Goal: Task Accomplishment & Management: Complete application form

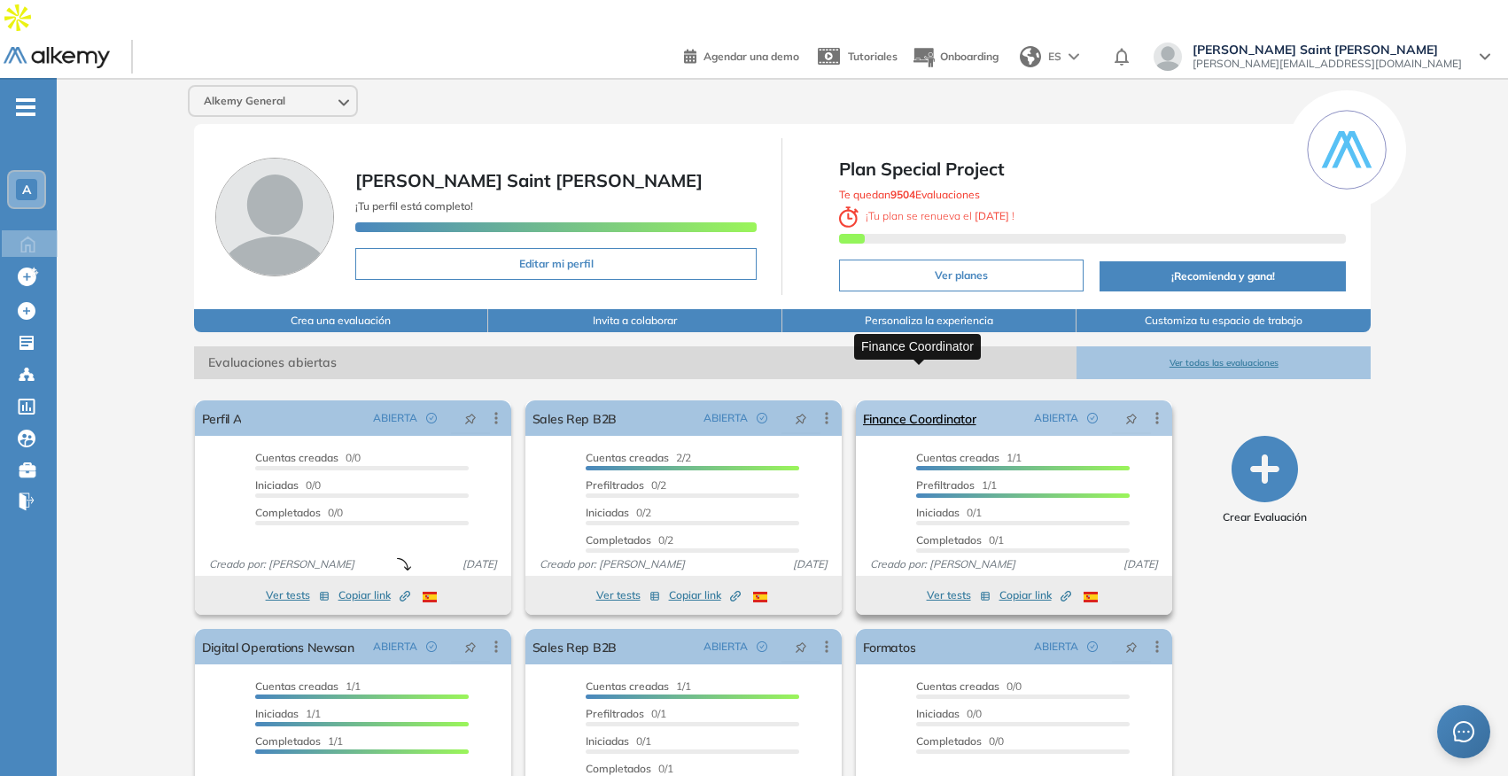
click at [932, 400] on link "Finance Coordinator" at bounding box center [919, 417] width 113 height 35
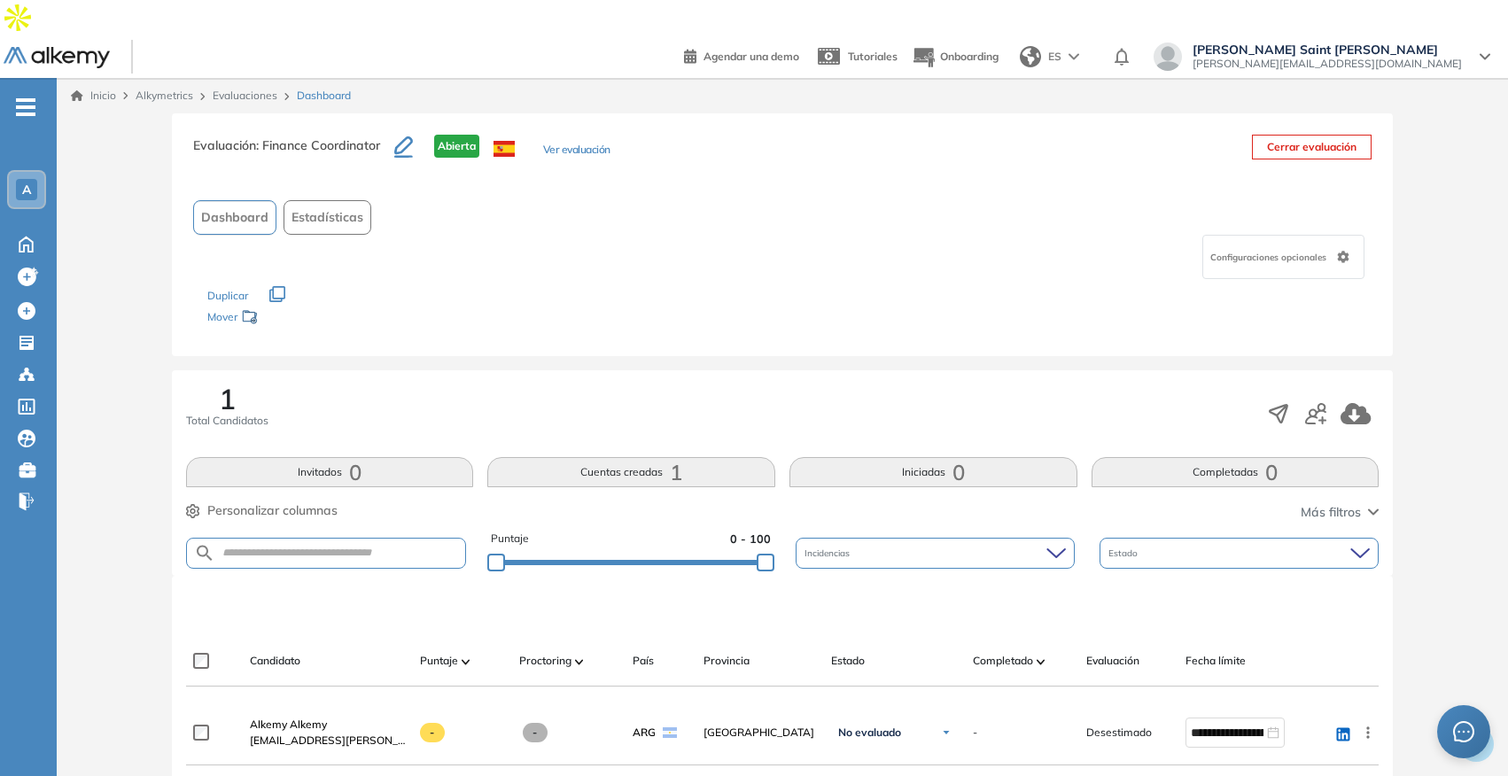
click at [590, 142] on button "Ver evaluación" at bounding box center [576, 151] width 67 height 19
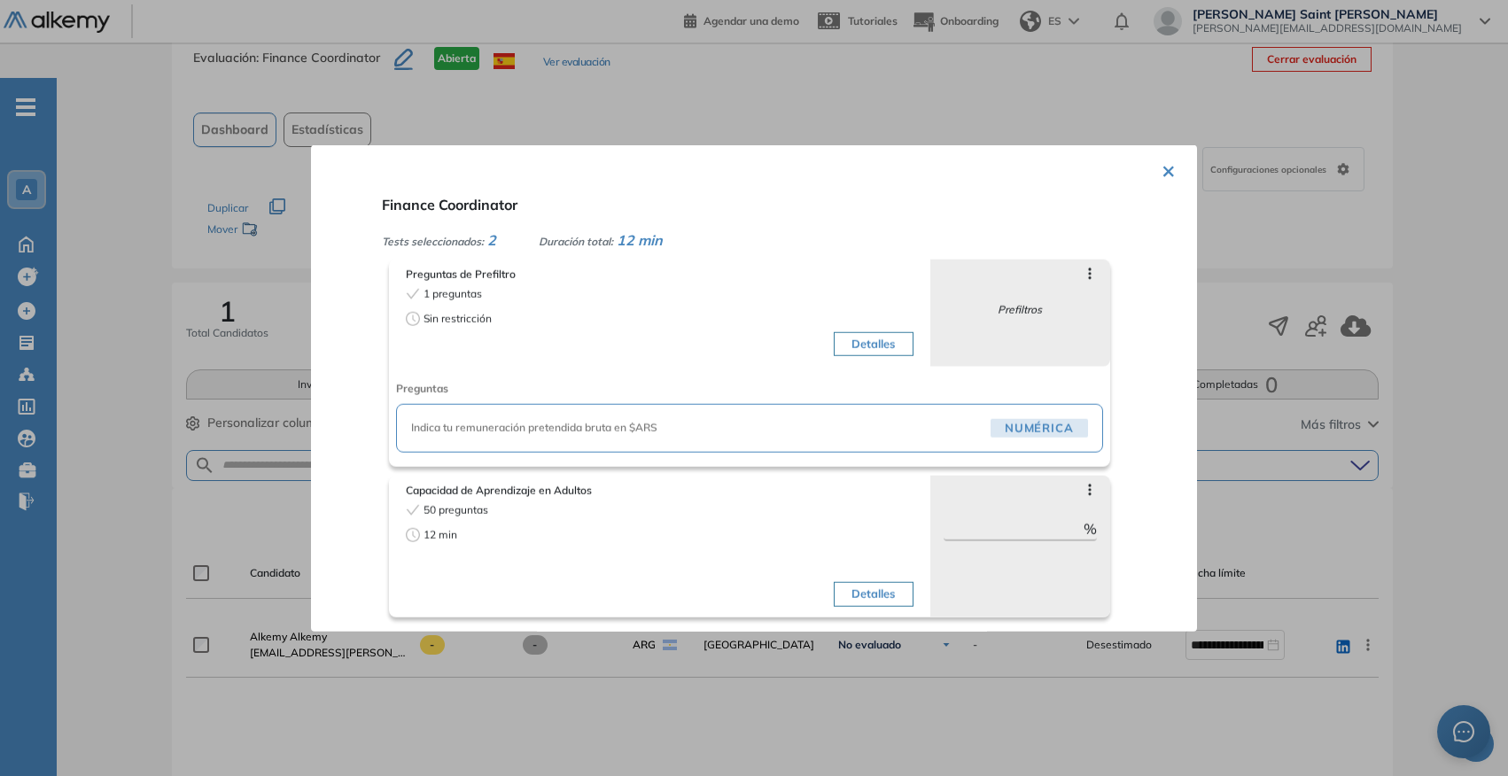
scroll to position [95, 0]
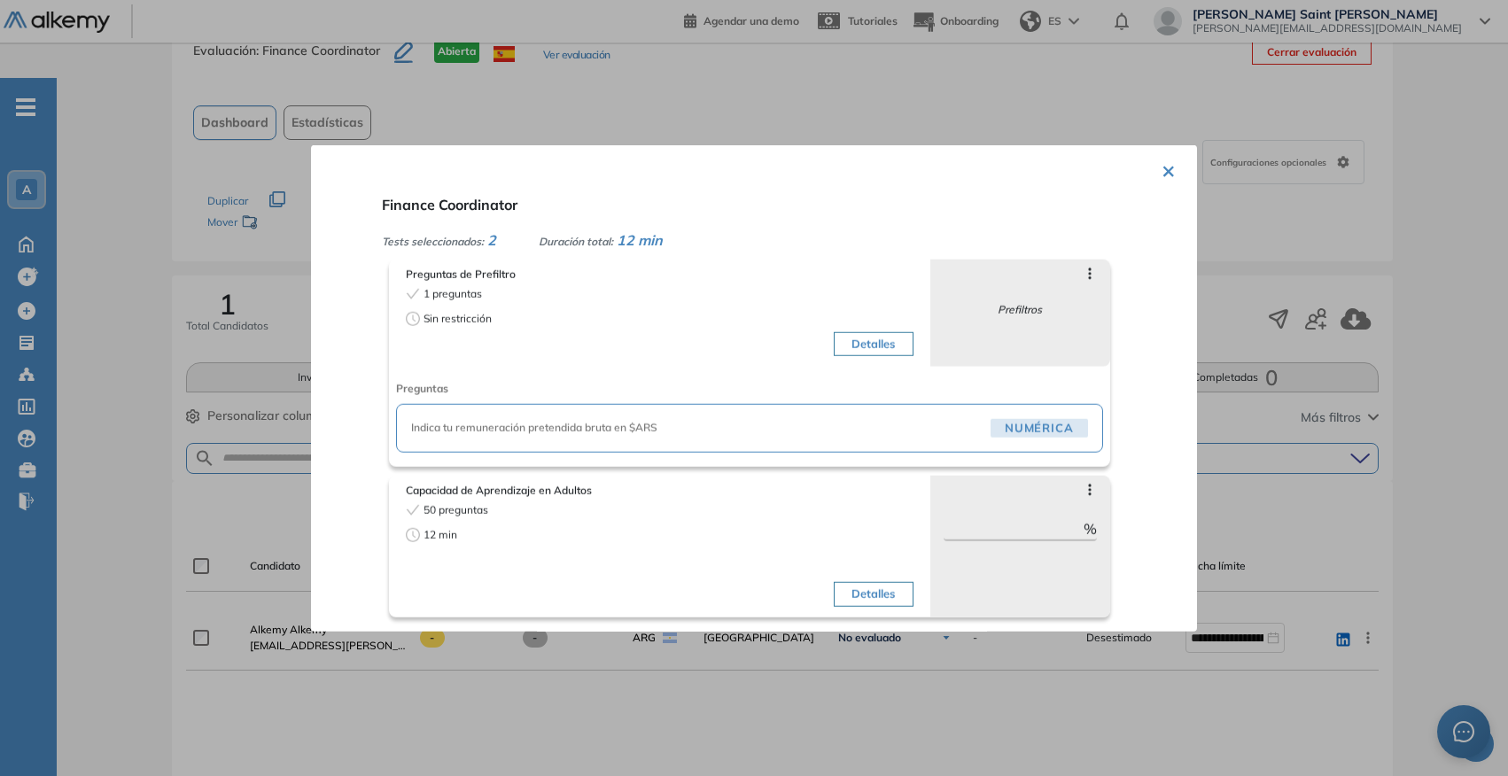
click at [891, 347] on button "Detalles" at bounding box center [873, 343] width 79 height 25
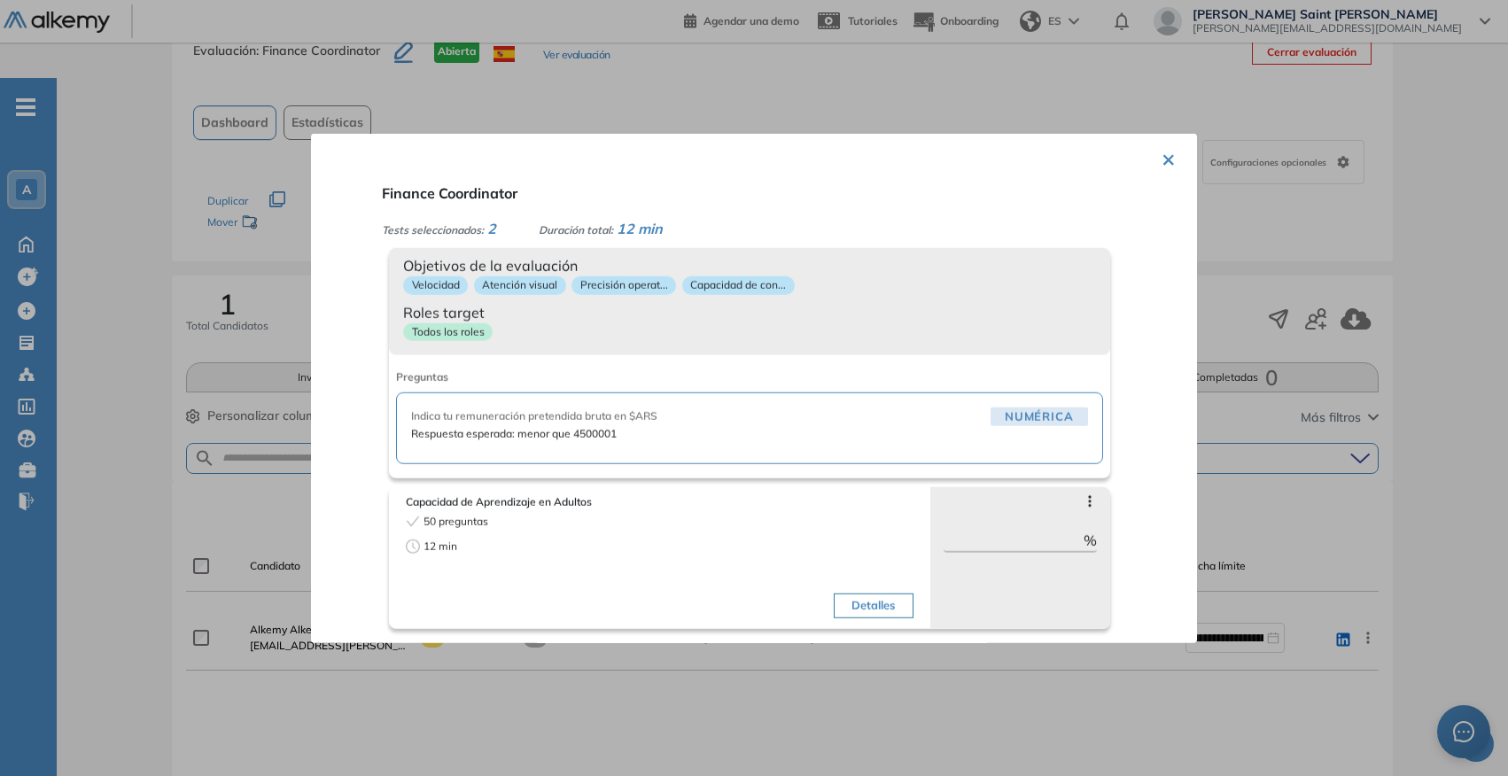
click at [891, 347] on div "Todos los roles" at bounding box center [749, 335] width 693 height 26
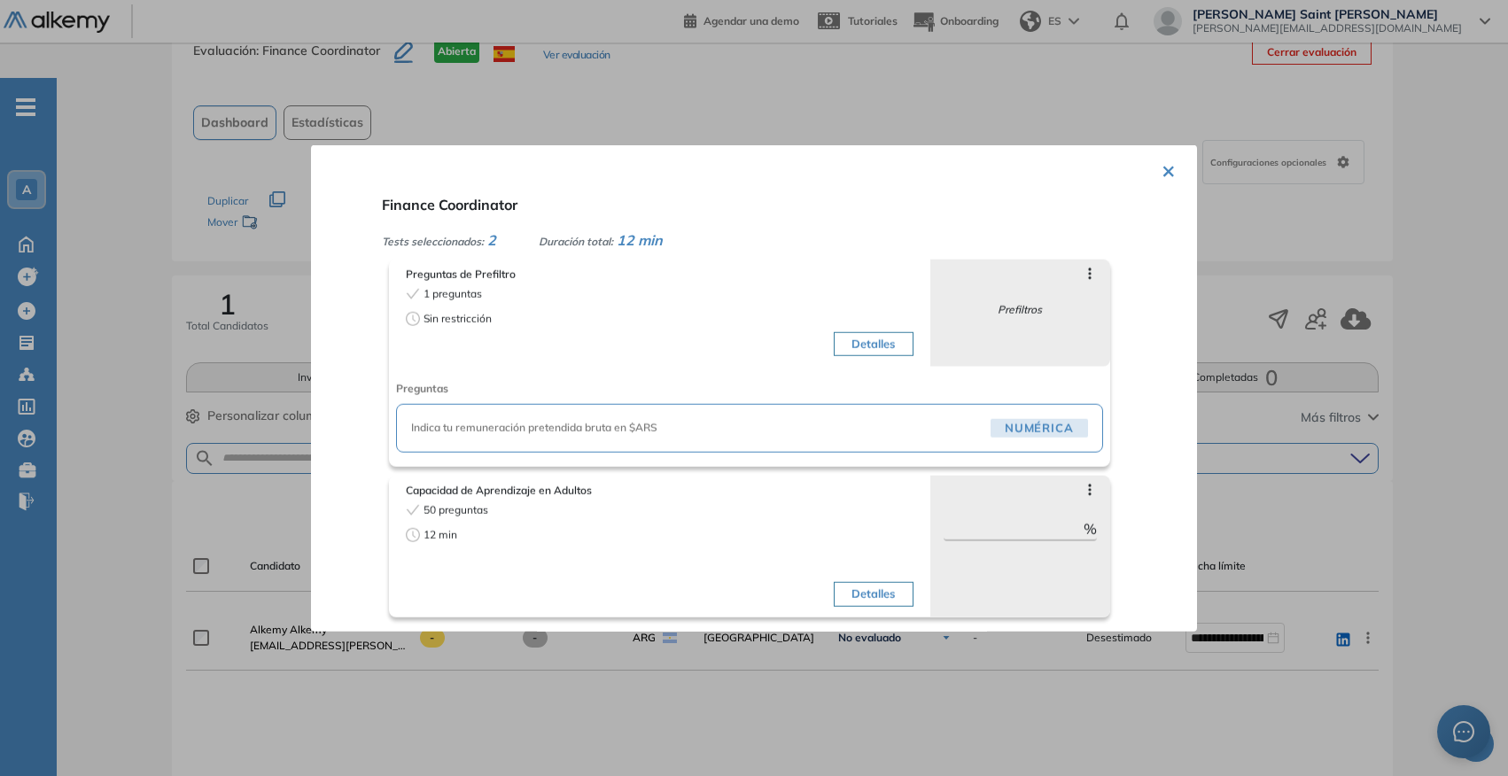
click at [1161, 171] on button "×" at bounding box center [1168, 169] width 14 height 35
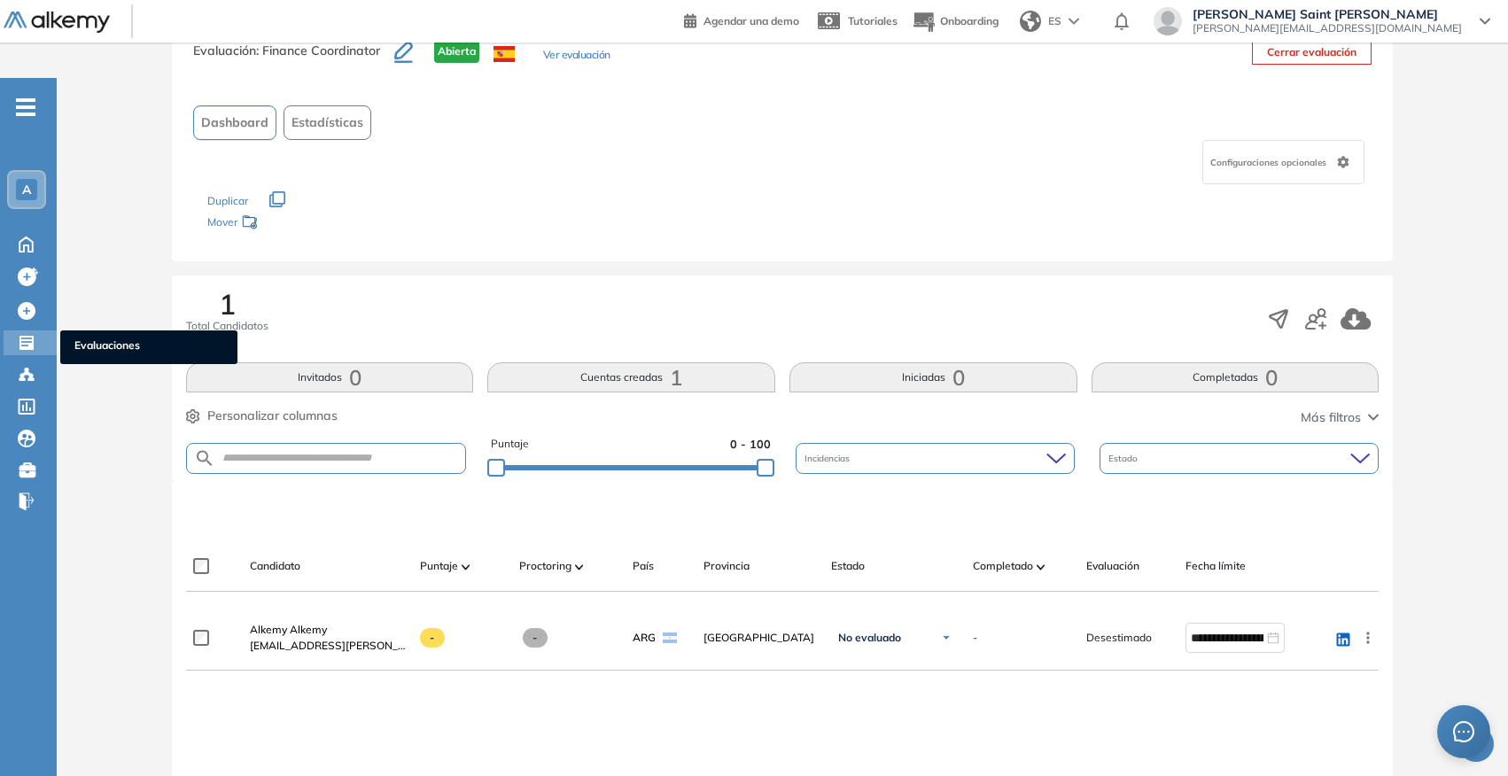
click at [25, 336] on icon at bounding box center [26, 343] width 14 height 14
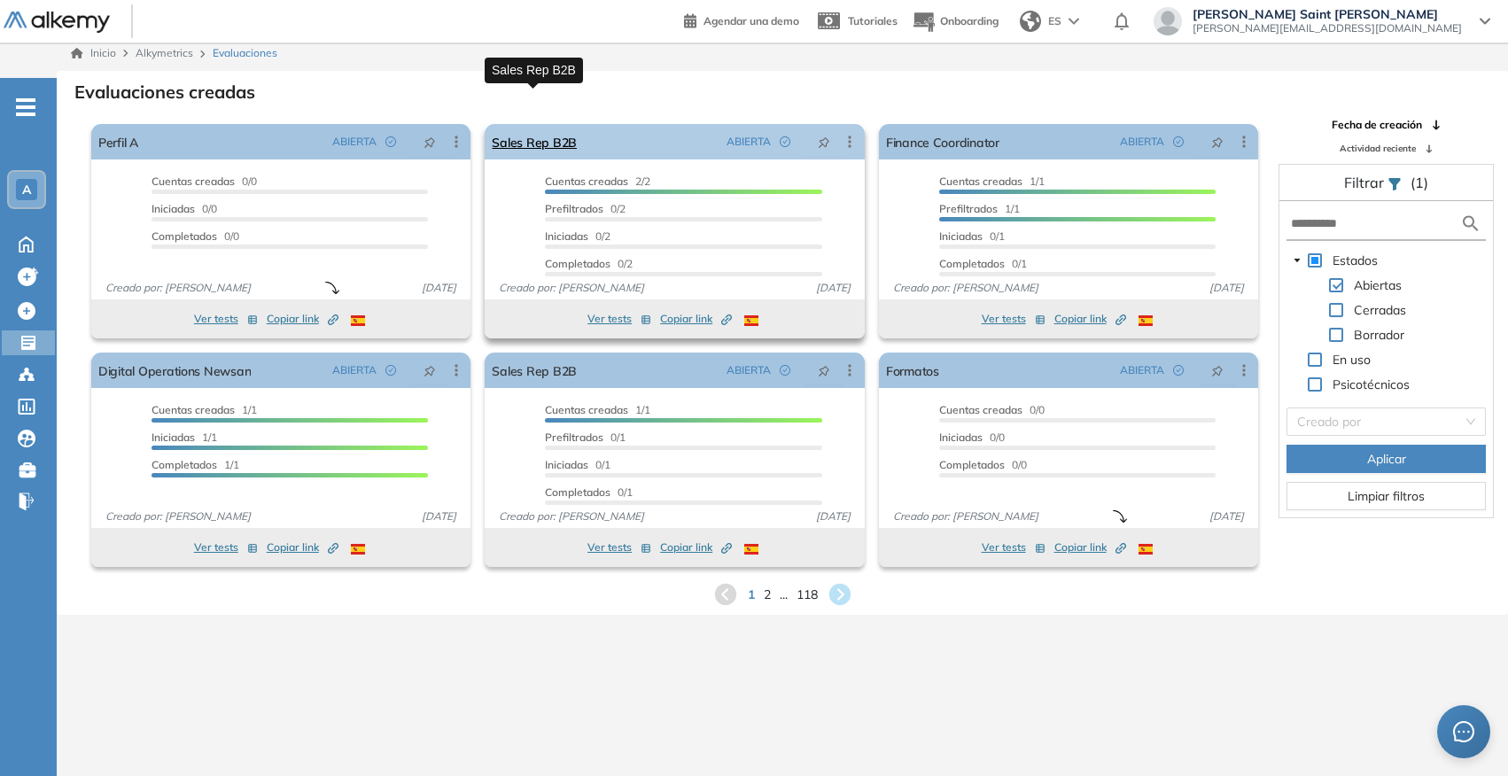
click at [536, 124] on link "Sales Rep B2B" at bounding box center [534, 141] width 85 height 35
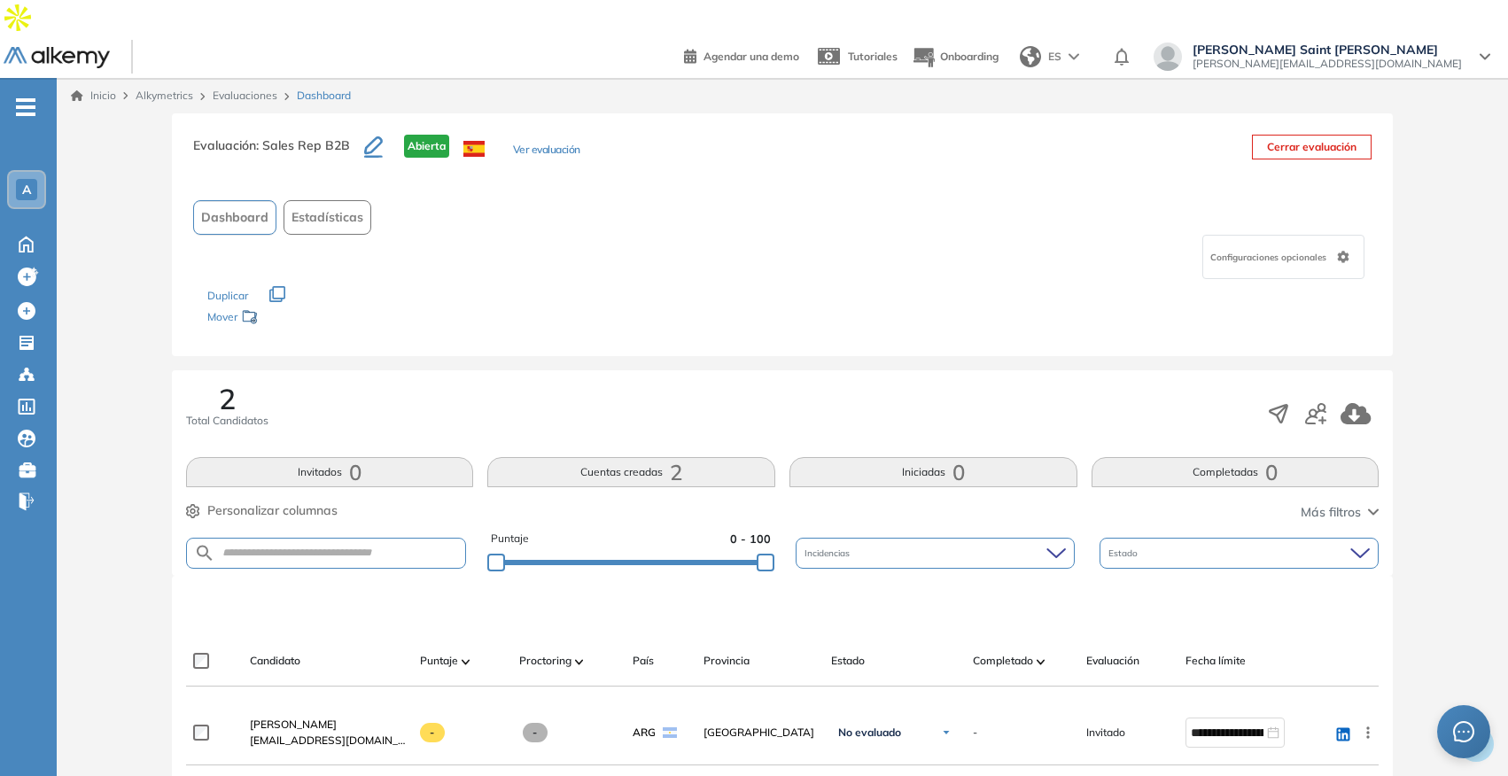
click at [544, 142] on button "Ver evaluación" at bounding box center [546, 151] width 67 height 19
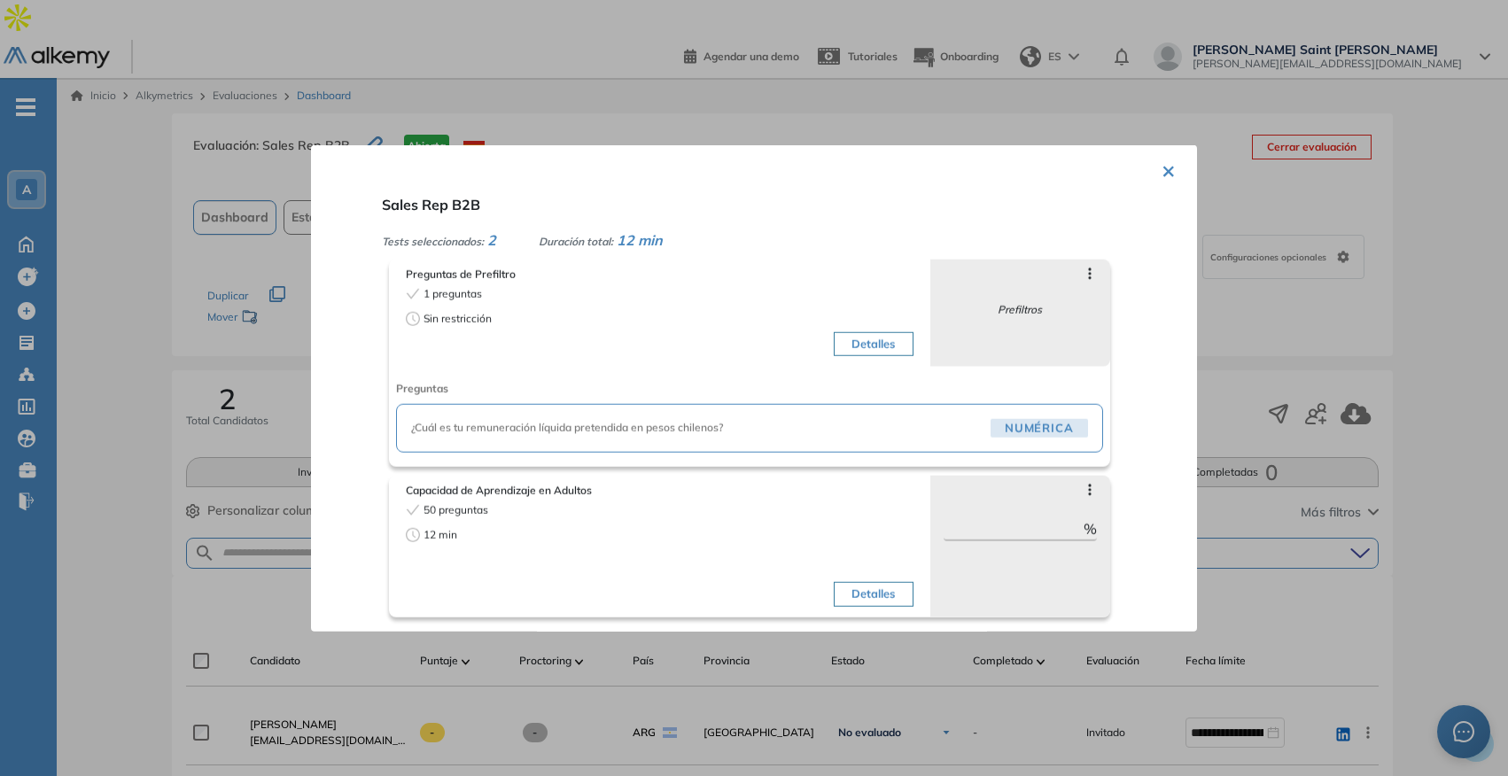
scroll to position [22, 0]
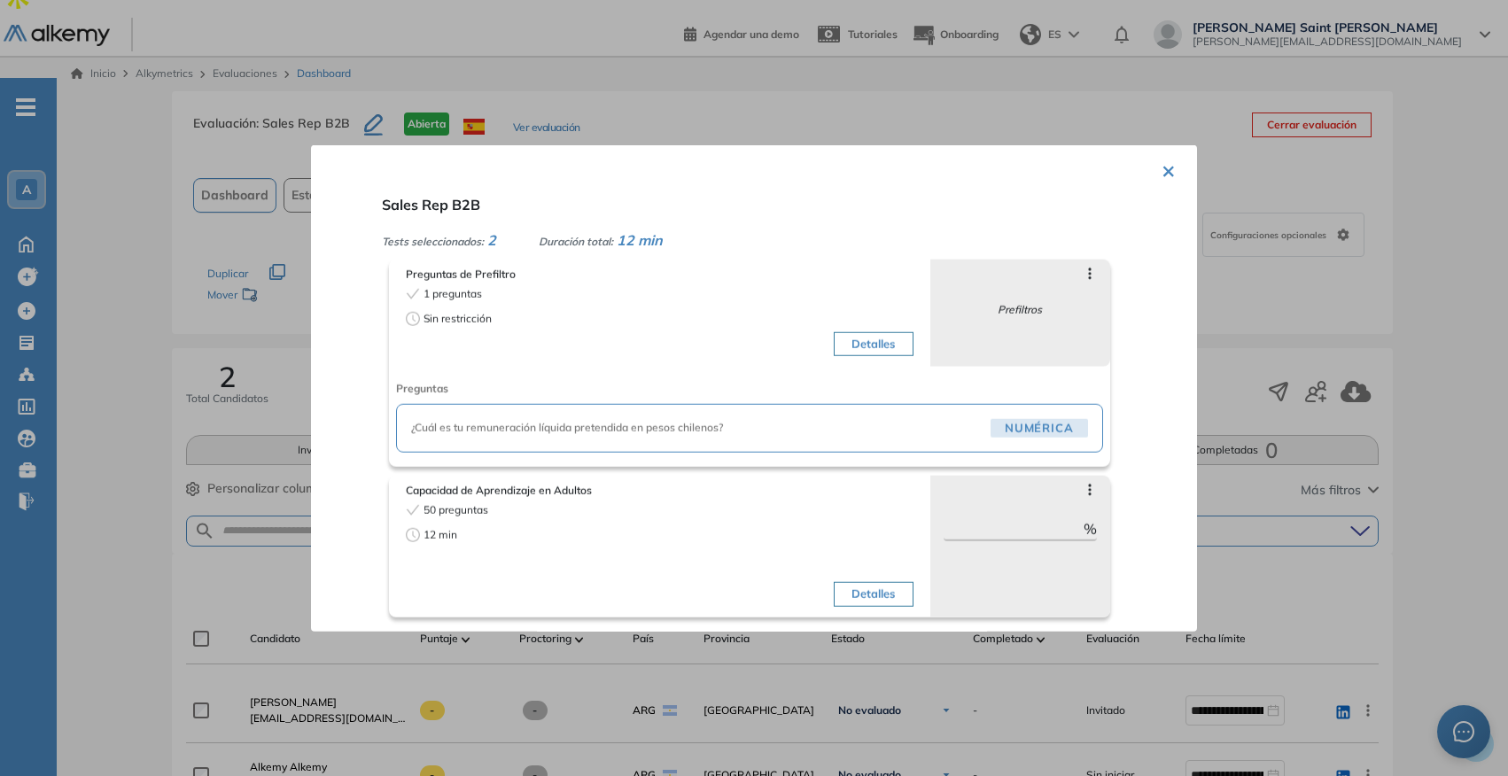
click at [868, 342] on button "Detalles" at bounding box center [873, 343] width 79 height 25
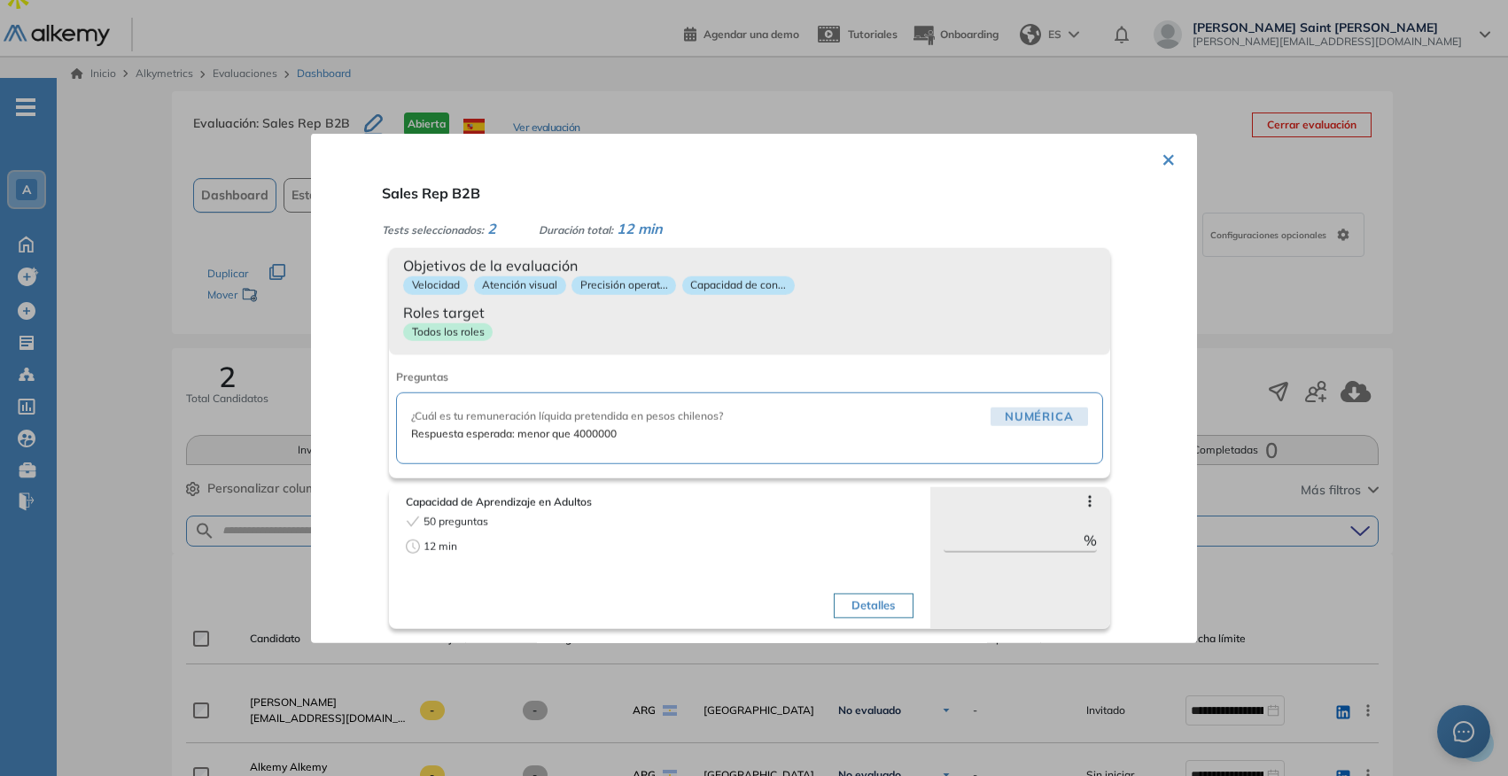
click at [1165, 155] on button "×" at bounding box center [1168, 158] width 14 height 35
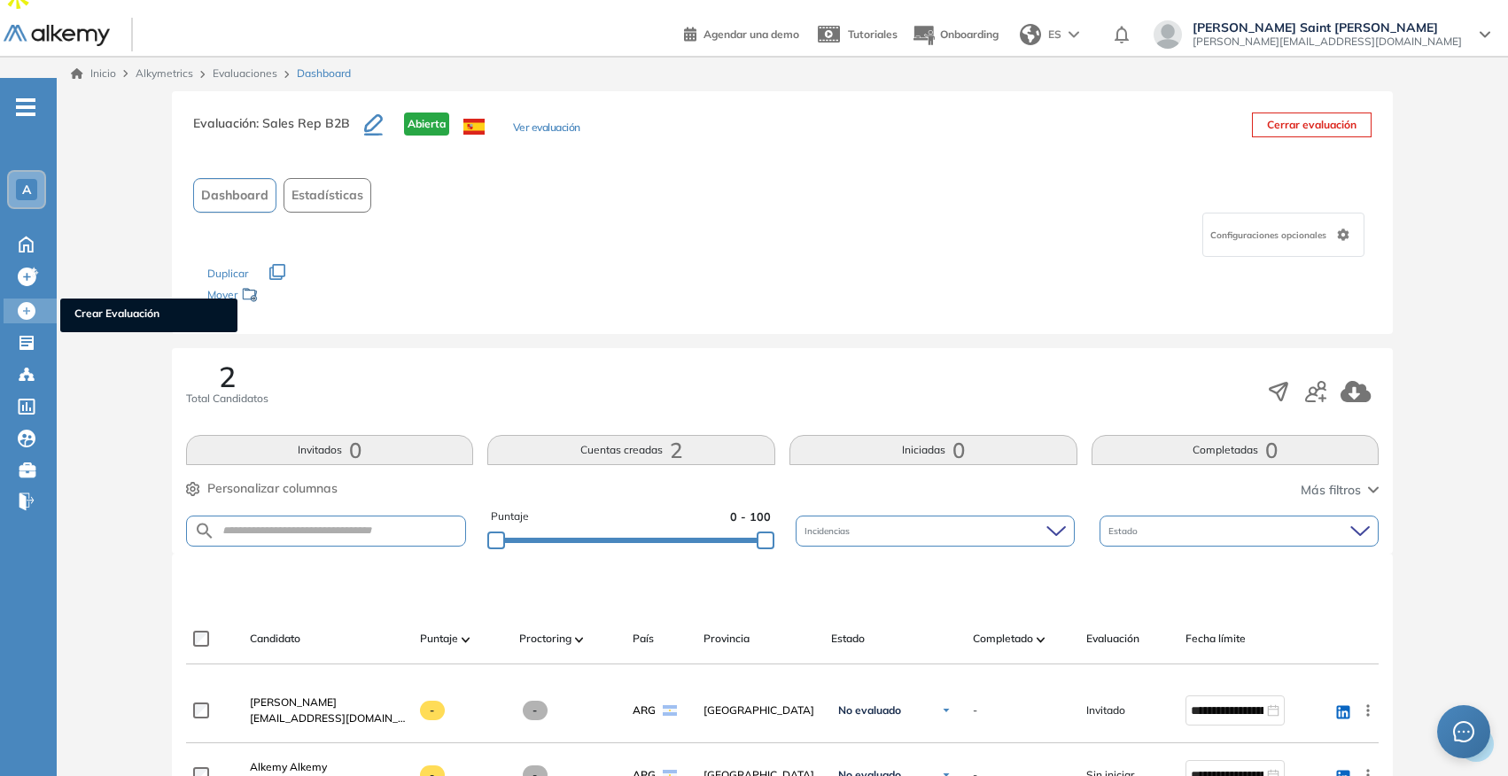
click at [20, 302] on icon at bounding box center [27, 311] width 18 height 18
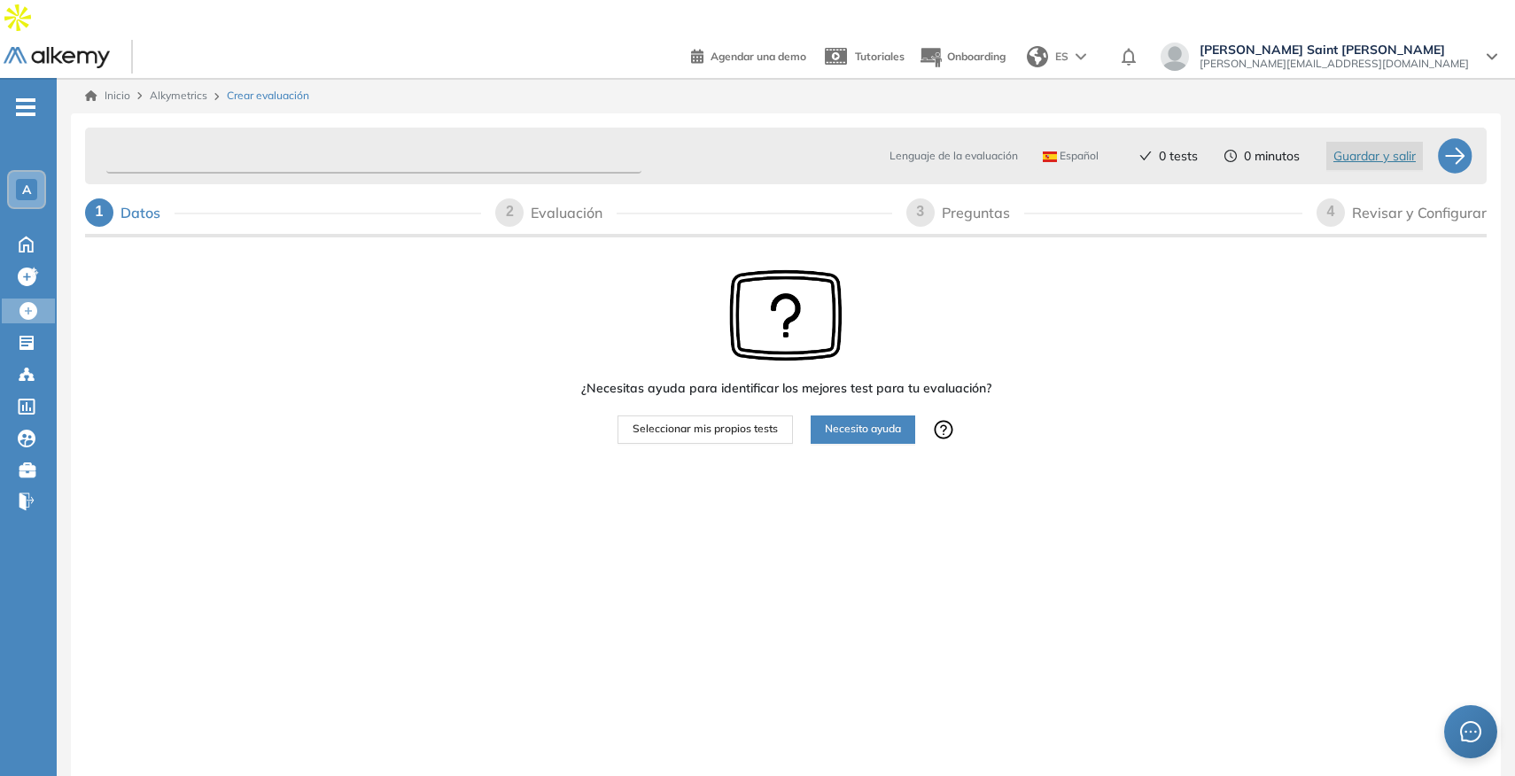
click at [187, 139] on input "text" at bounding box center [373, 156] width 535 height 35
type input "**********"
click at [653, 421] on span "Seleccionar mis propios tests" at bounding box center [705, 429] width 145 height 17
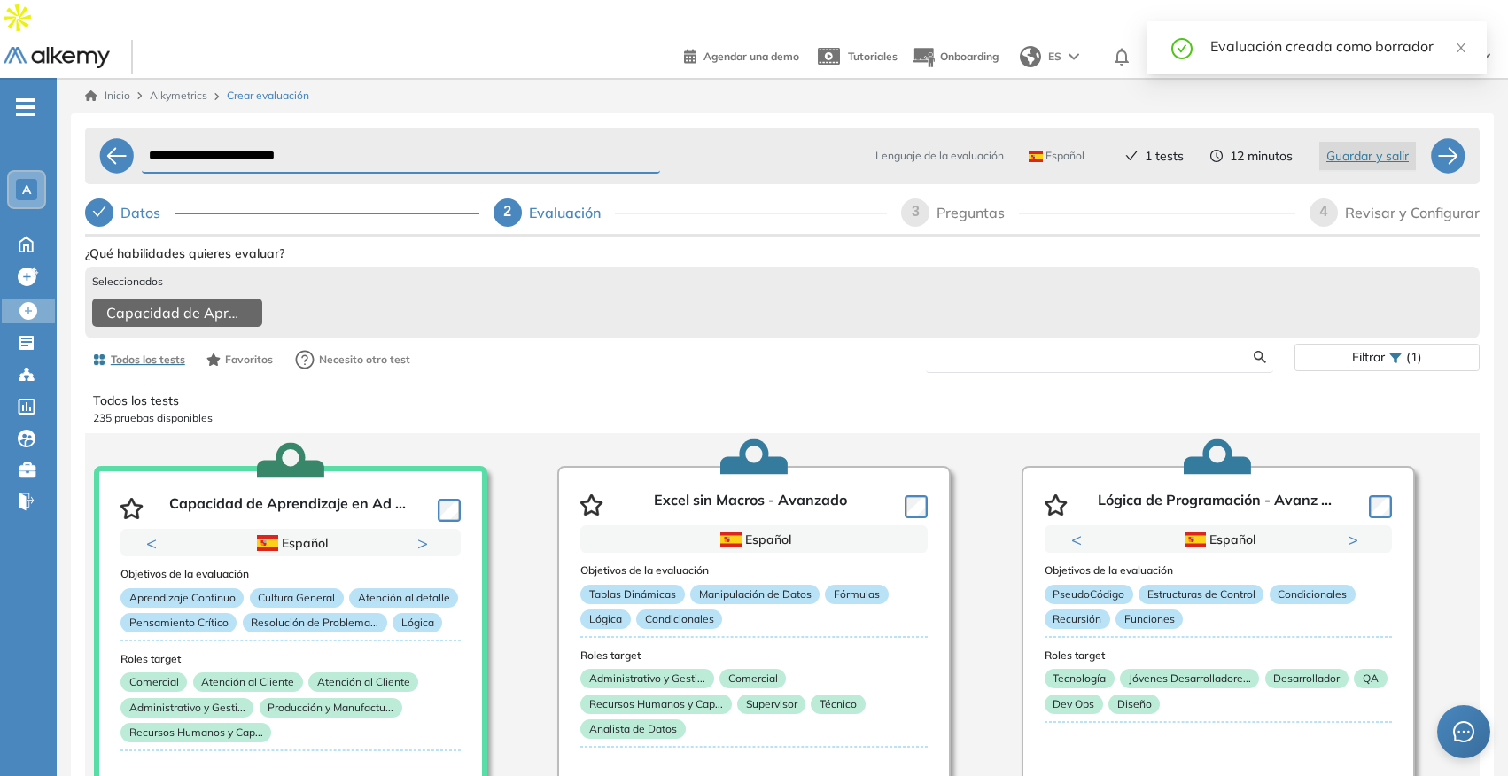
click at [1021, 349] on input "text" at bounding box center [1097, 357] width 314 height 16
type input "******"
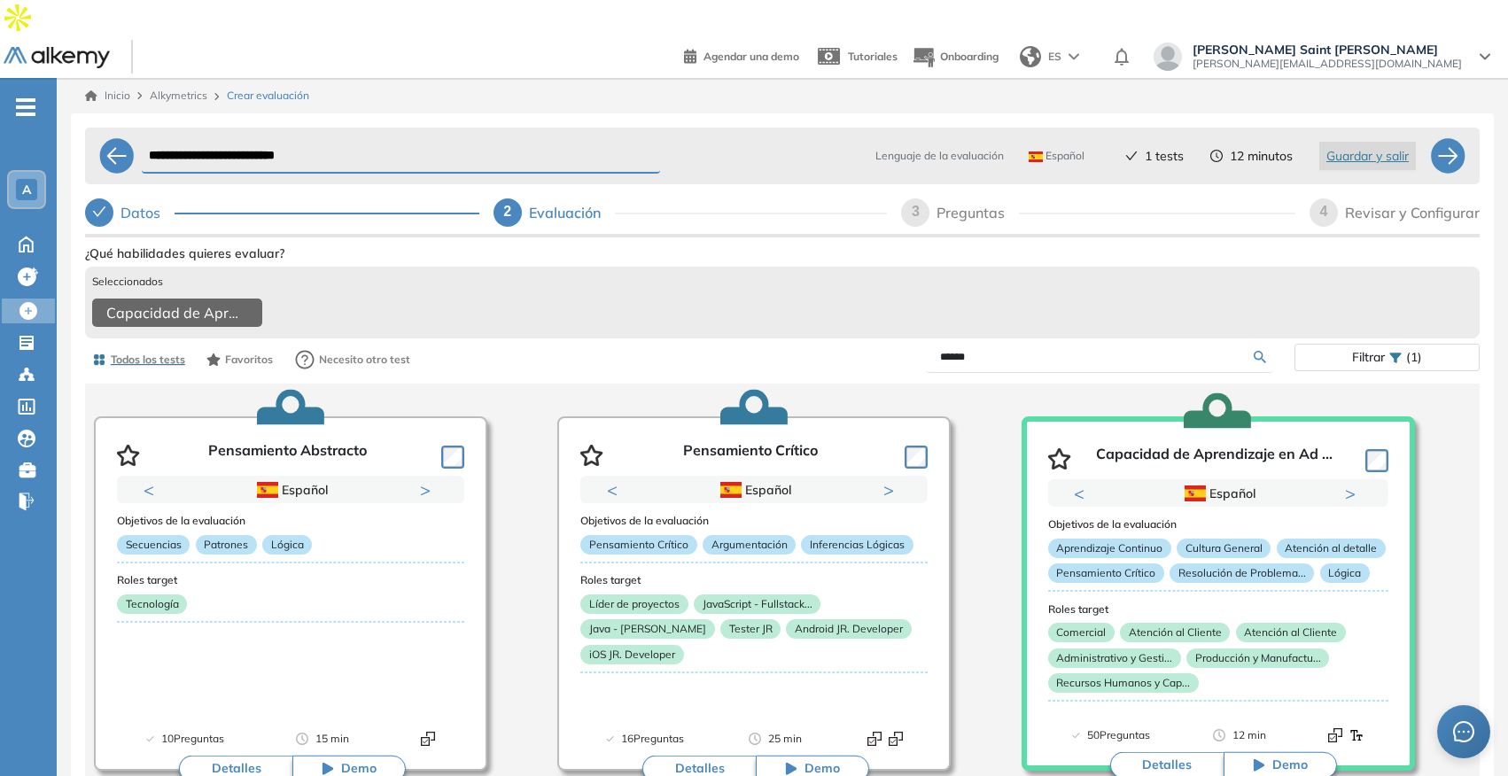
scroll to position [55, 0]
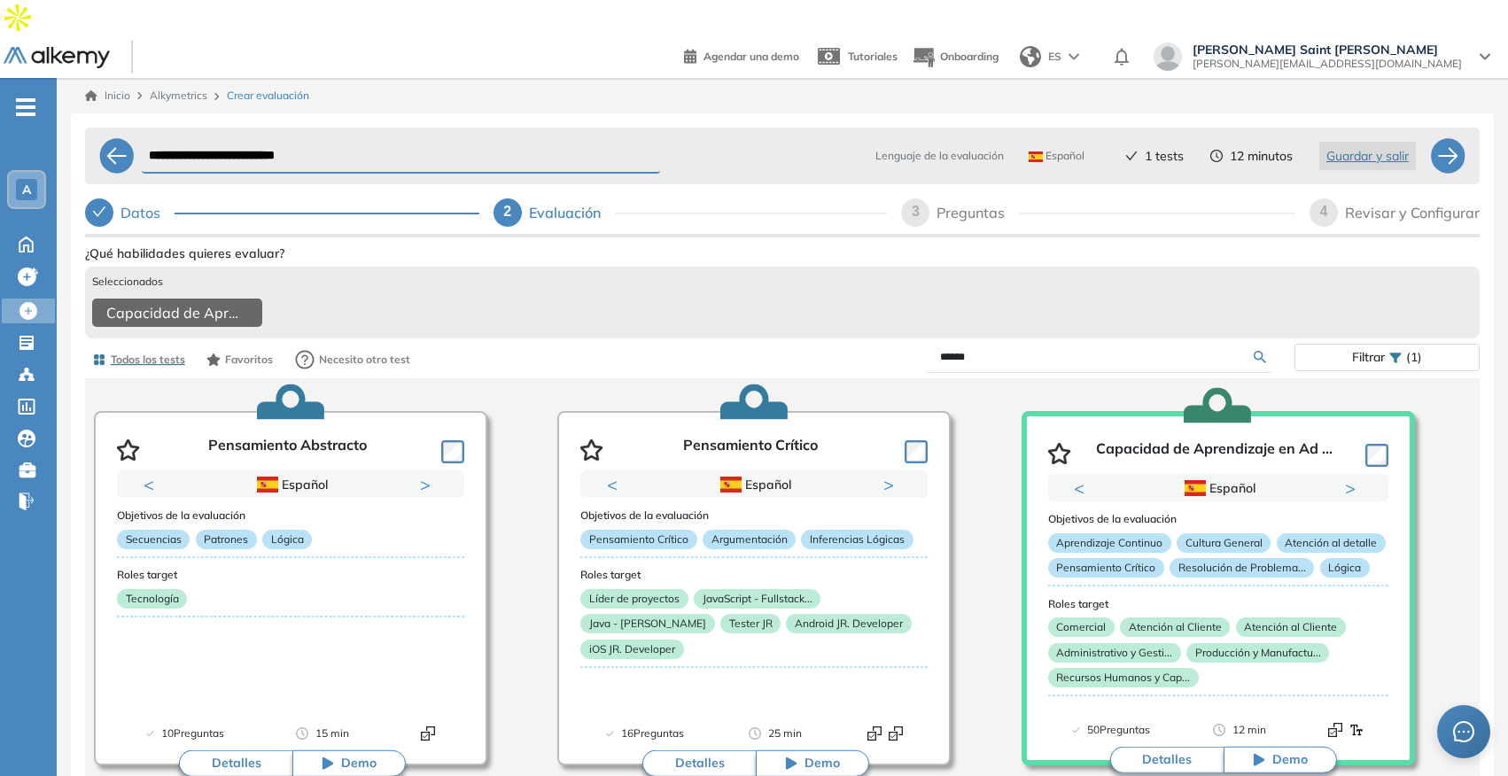
click at [924, 198] on div "3" at bounding box center [915, 212] width 28 height 28
select select "*****"
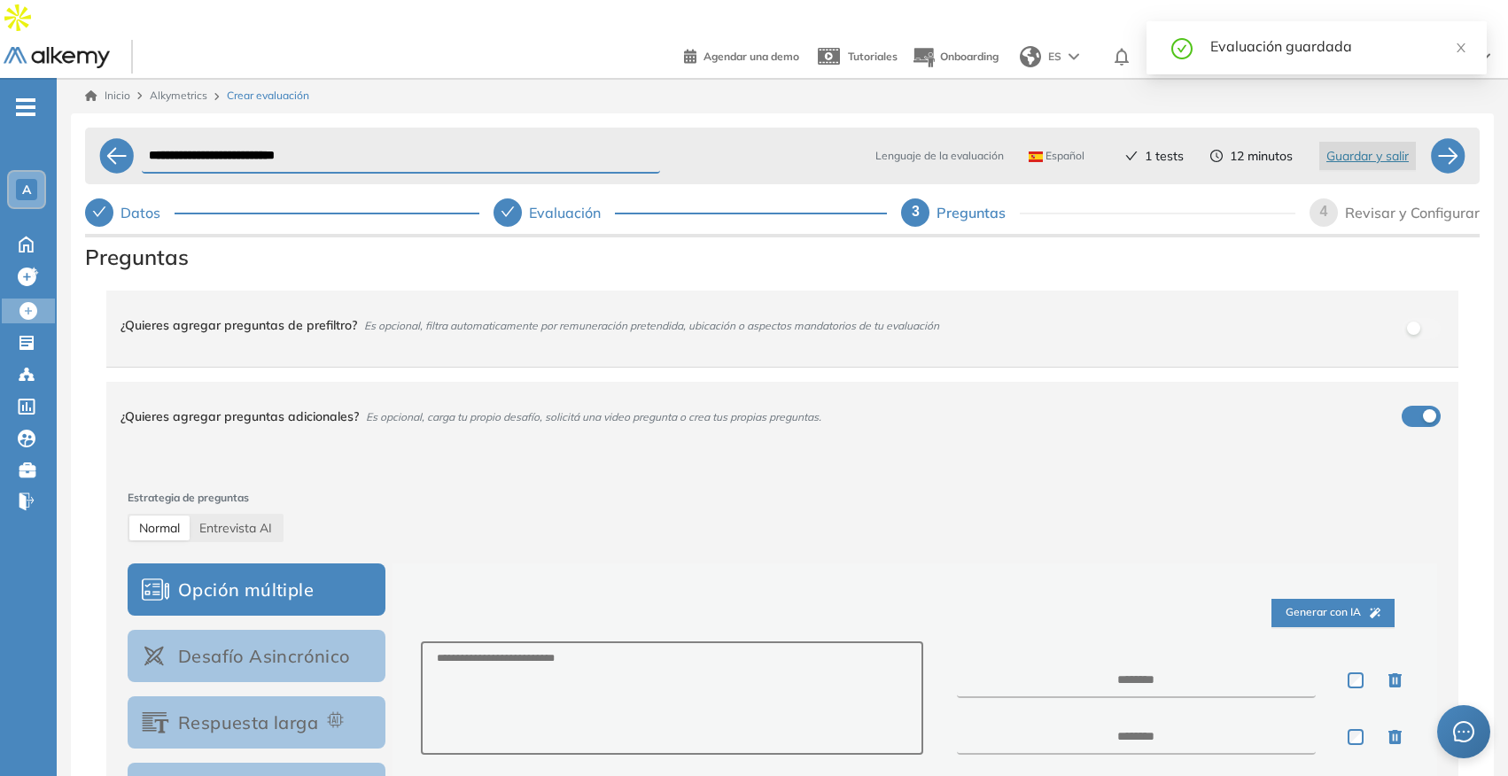
click at [852, 307] on div "¿Quieres agregar preguntas de prefiltro? Es opcional, filtra automaticamente po…" at bounding box center [771, 325] width 1302 height 48
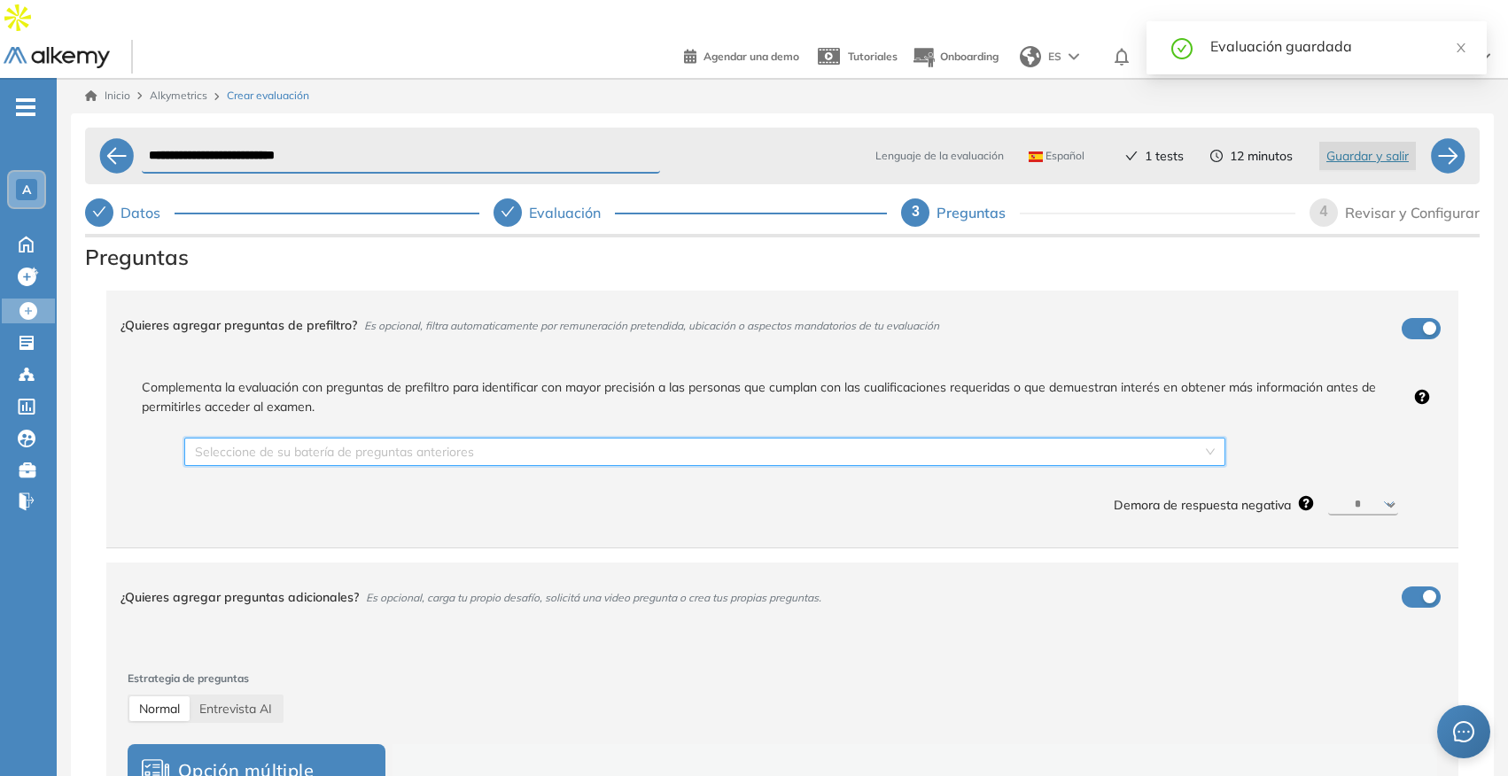
click at [840, 439] on input "search" at bounding box center [698, 452] width 1007 height 27
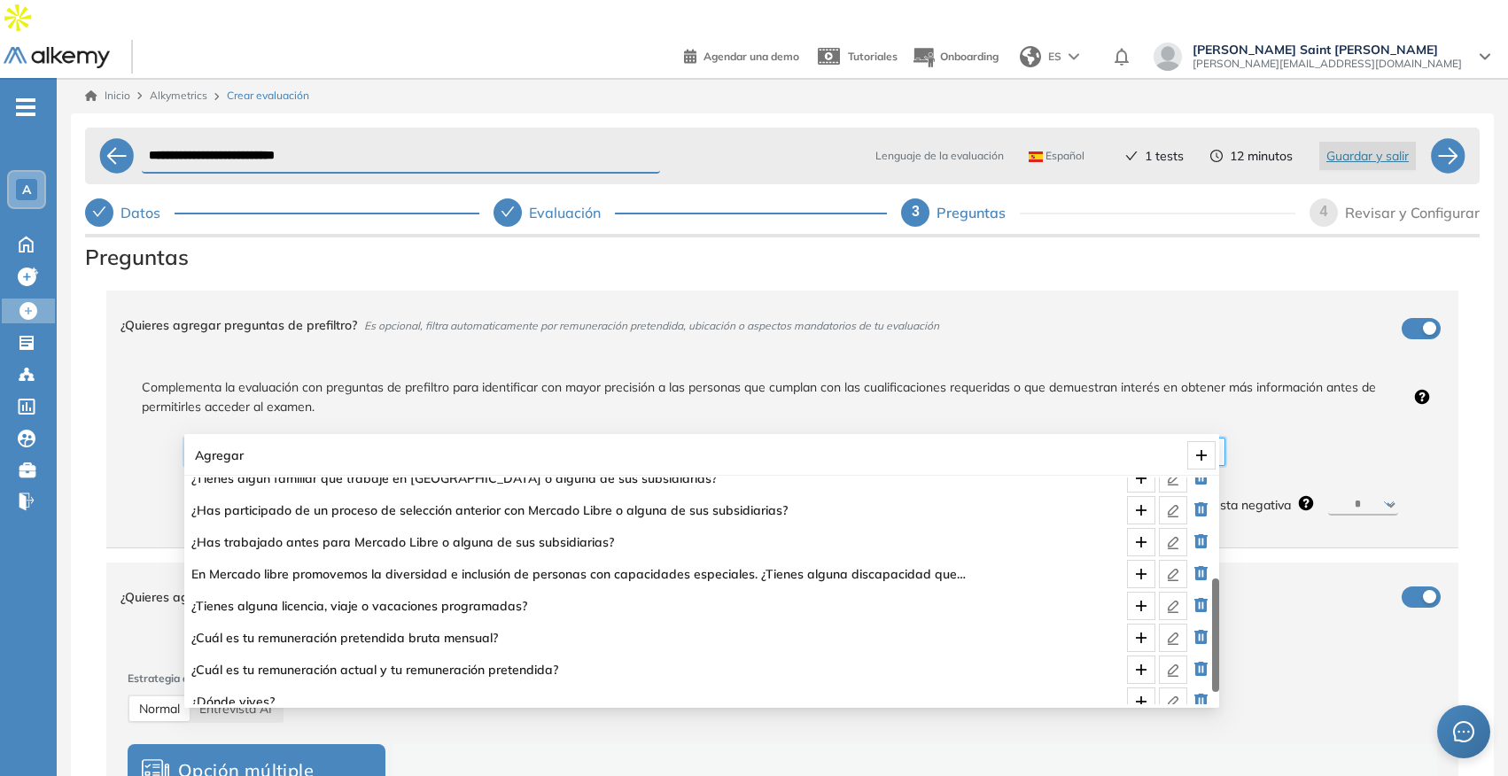
scroll to position [366, 0]
click at [777, 630] on span "¿Cuál es tu remuneración pretendida bruta mensual?" at bounding box center [579, 637] width 776 height 19
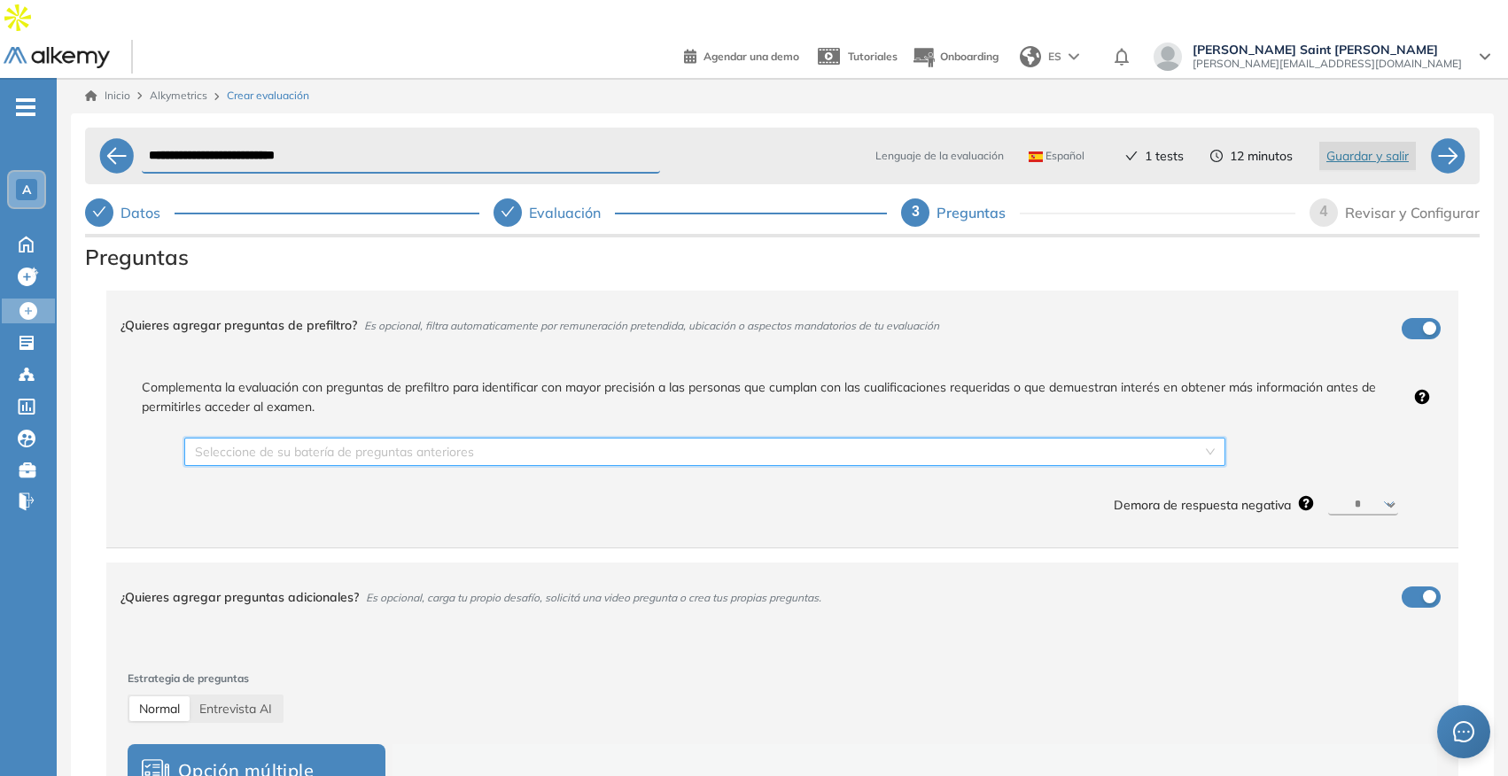
click at [1075, 439] on input "search" at bounding box center [698, 452] width 1007 height 27
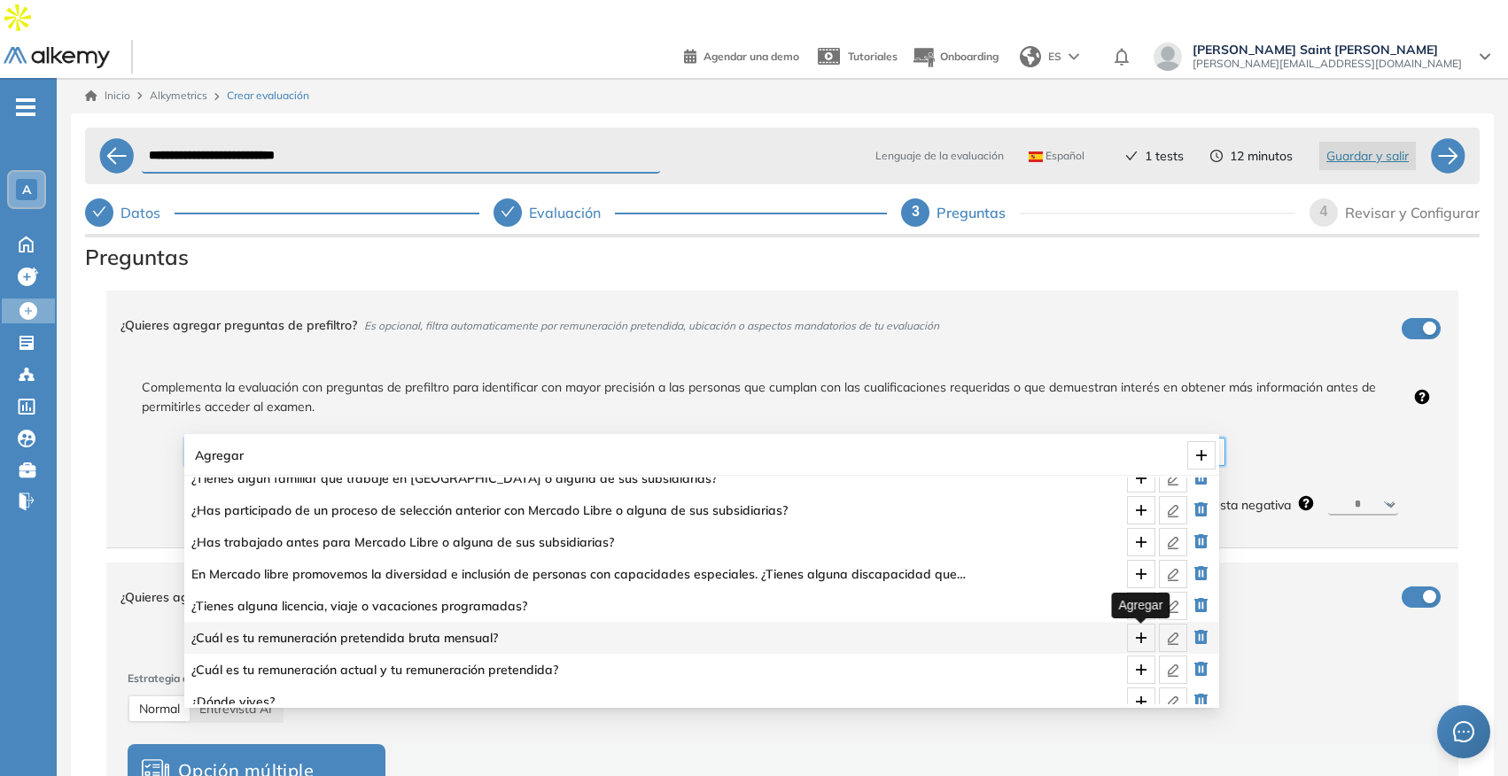
click at [1135, 635] on icon "plus" at bounding box center [1141, 638] width 14 height 14
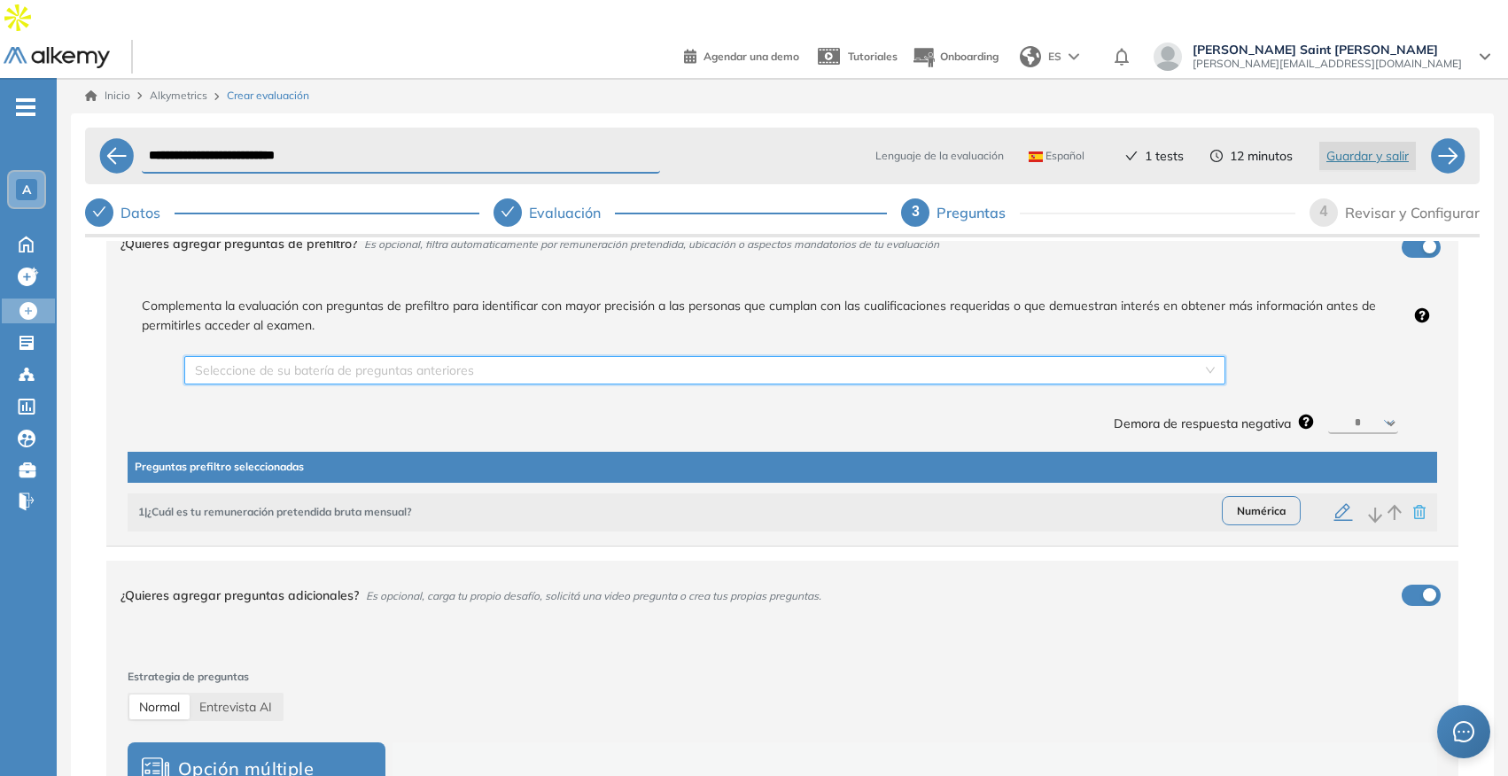
scroll to position [86, 0]
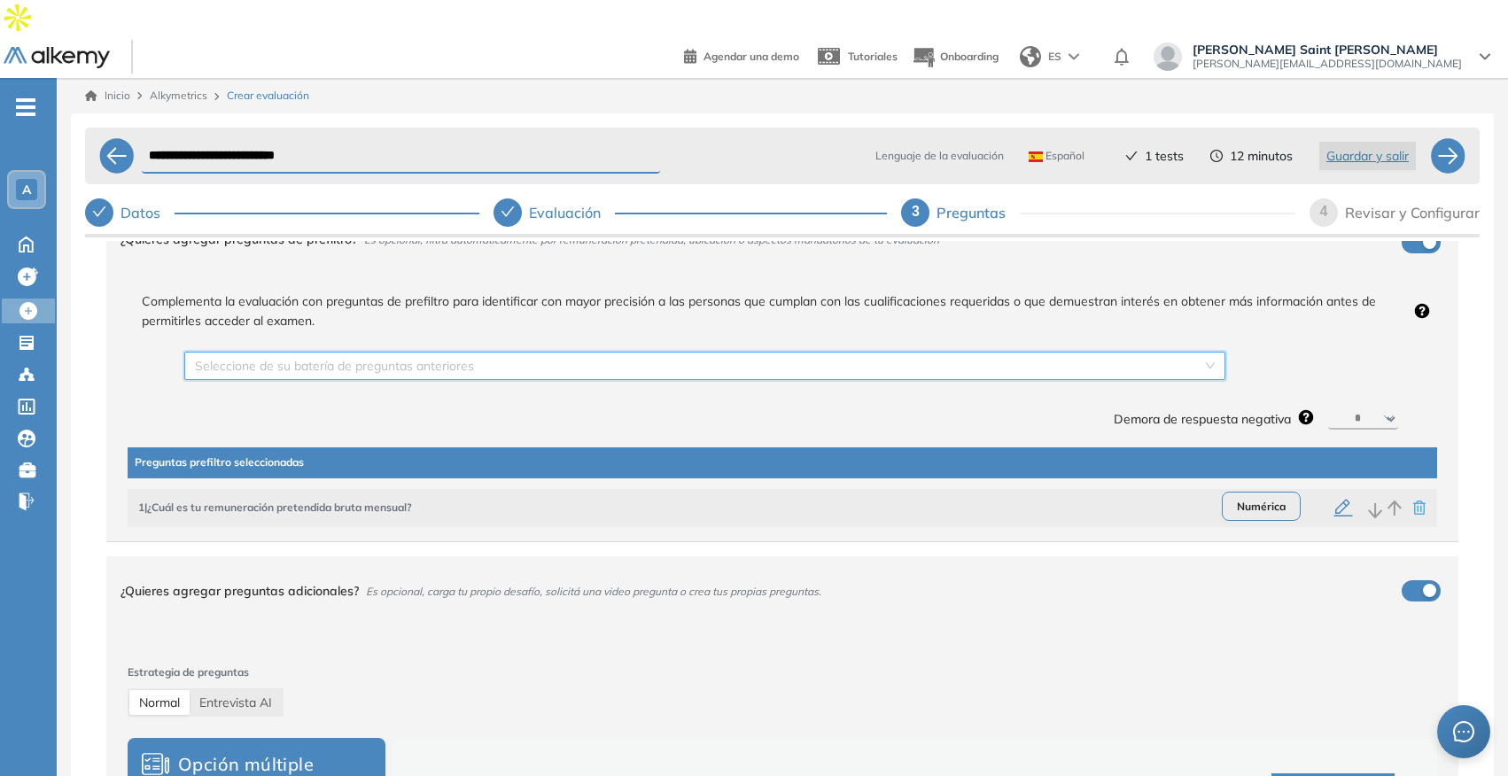
click at [1332, 498] on icon "button" at bounding box center [1342, 508] width 21 height 21
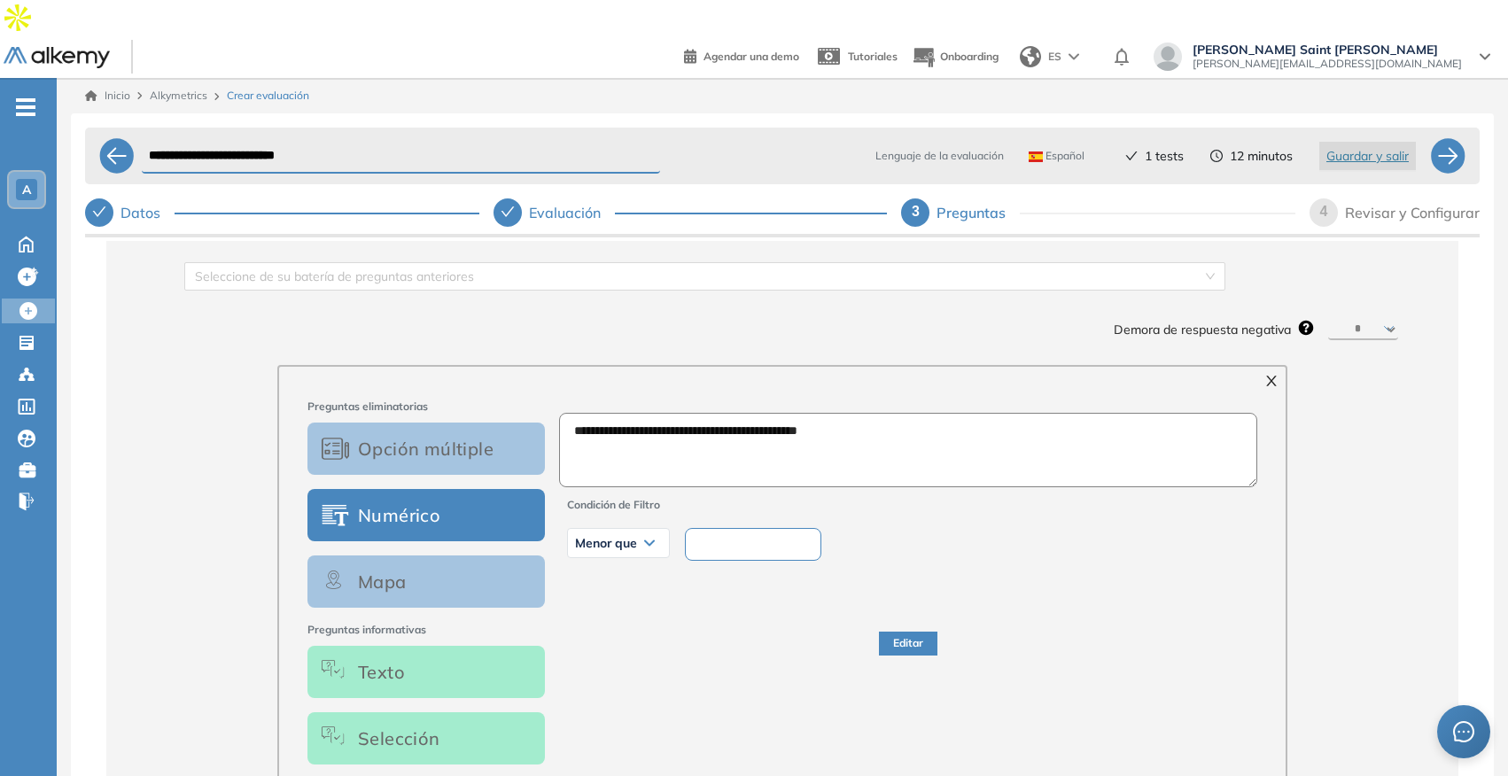
scroll to position [189, 0]
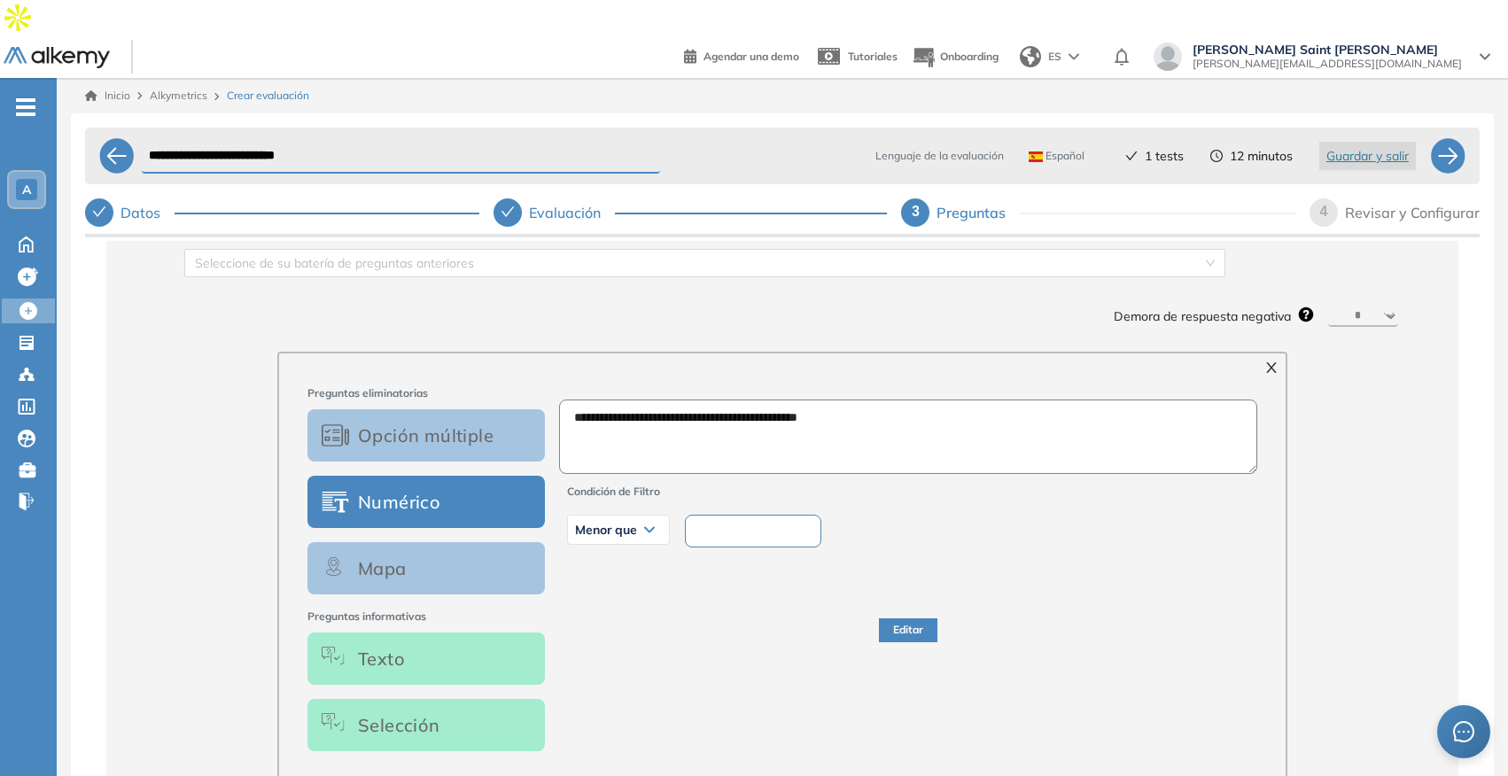
click at [653, 516] on div "Menor que" at bounding box center [618, 530] width 101 height 28
click at [648, 400] on textarea "**********" at bounding box center [908, 437] width 698 height 74
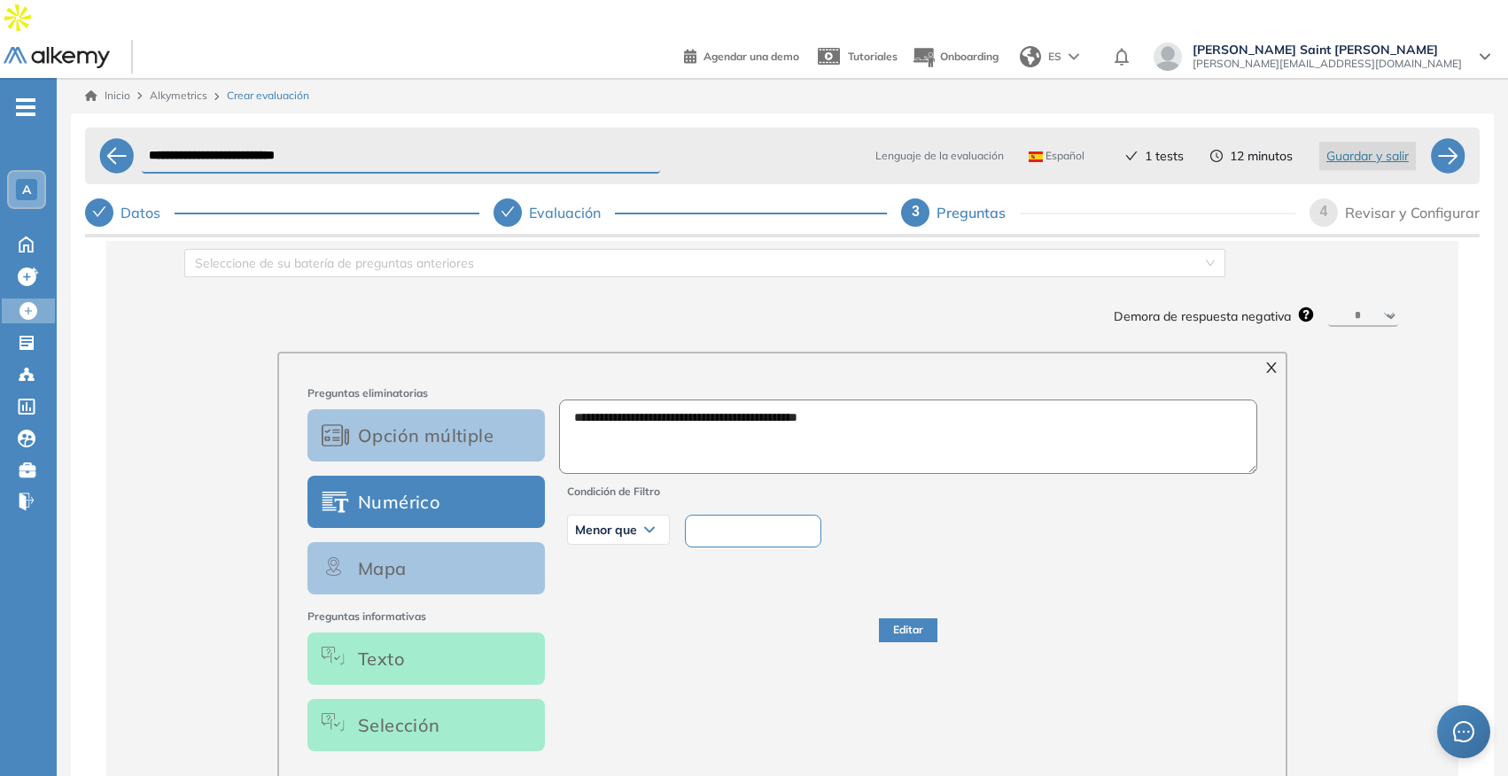
click at [451, 633] on button "Texto" at bounding box center [425, 659] width 237 height 52
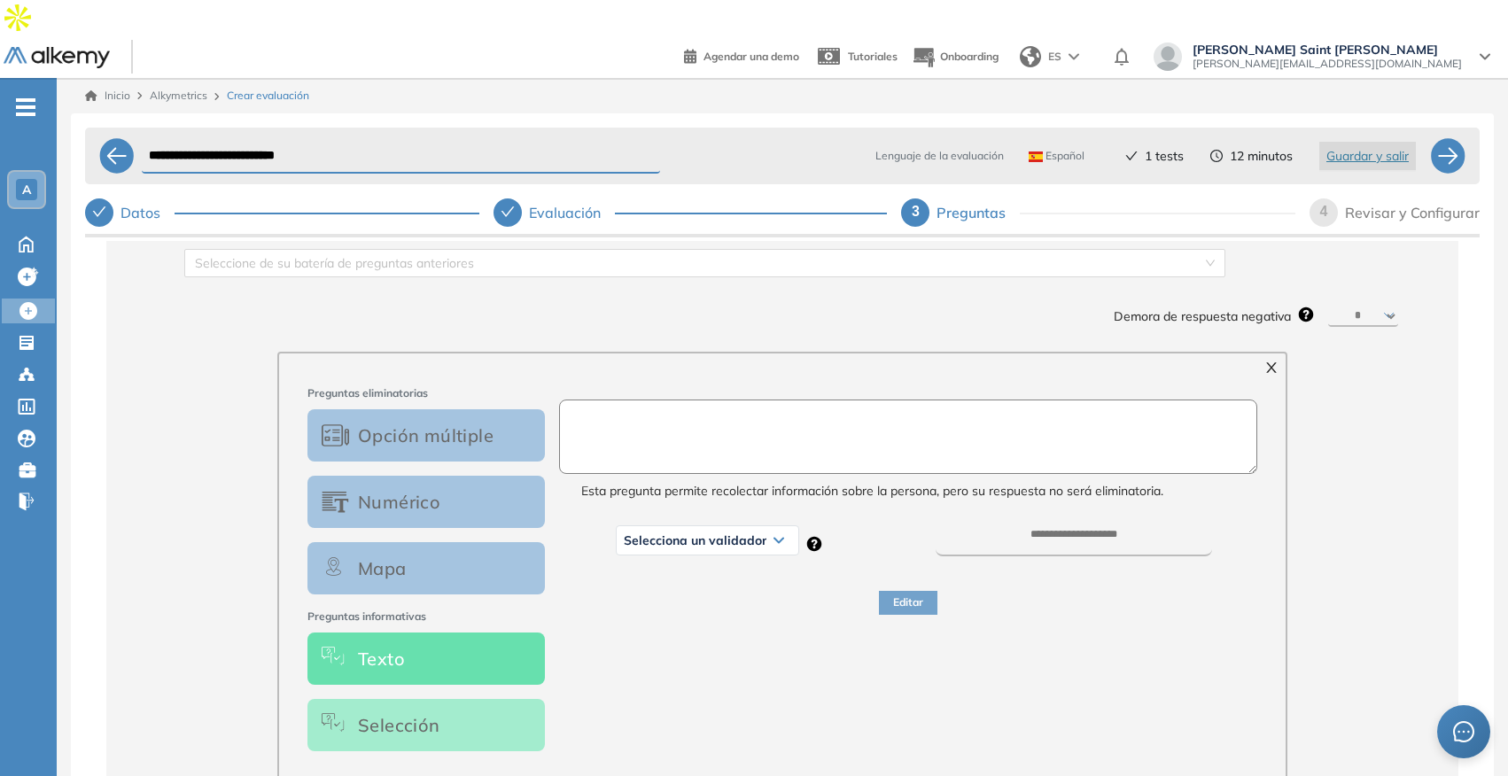
click at [680, 406] on textarea at bounding box center [908, 437] width 698 height 74
paste textarea "**********"
type textarea "**********"
click at [687, 533] on span "Selecciona un validador" at bounding box center [695, 540] width 143 height 14
click at [655, 602] on li "Número" at bounding box center [644, 611] width 38 height 18
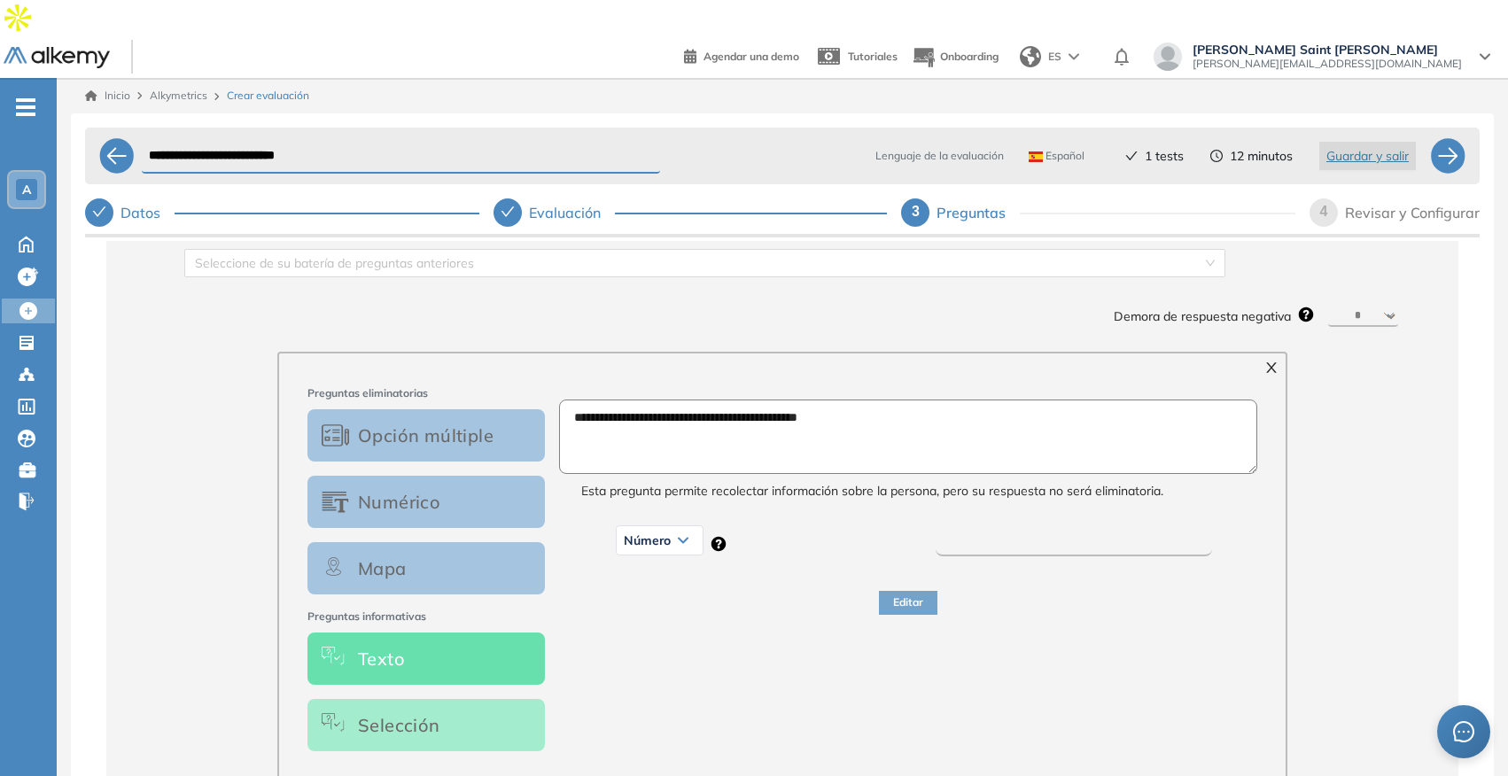
click at [1008, 529] on input "number" at bounding box center [1073, 542] width 277 height 27
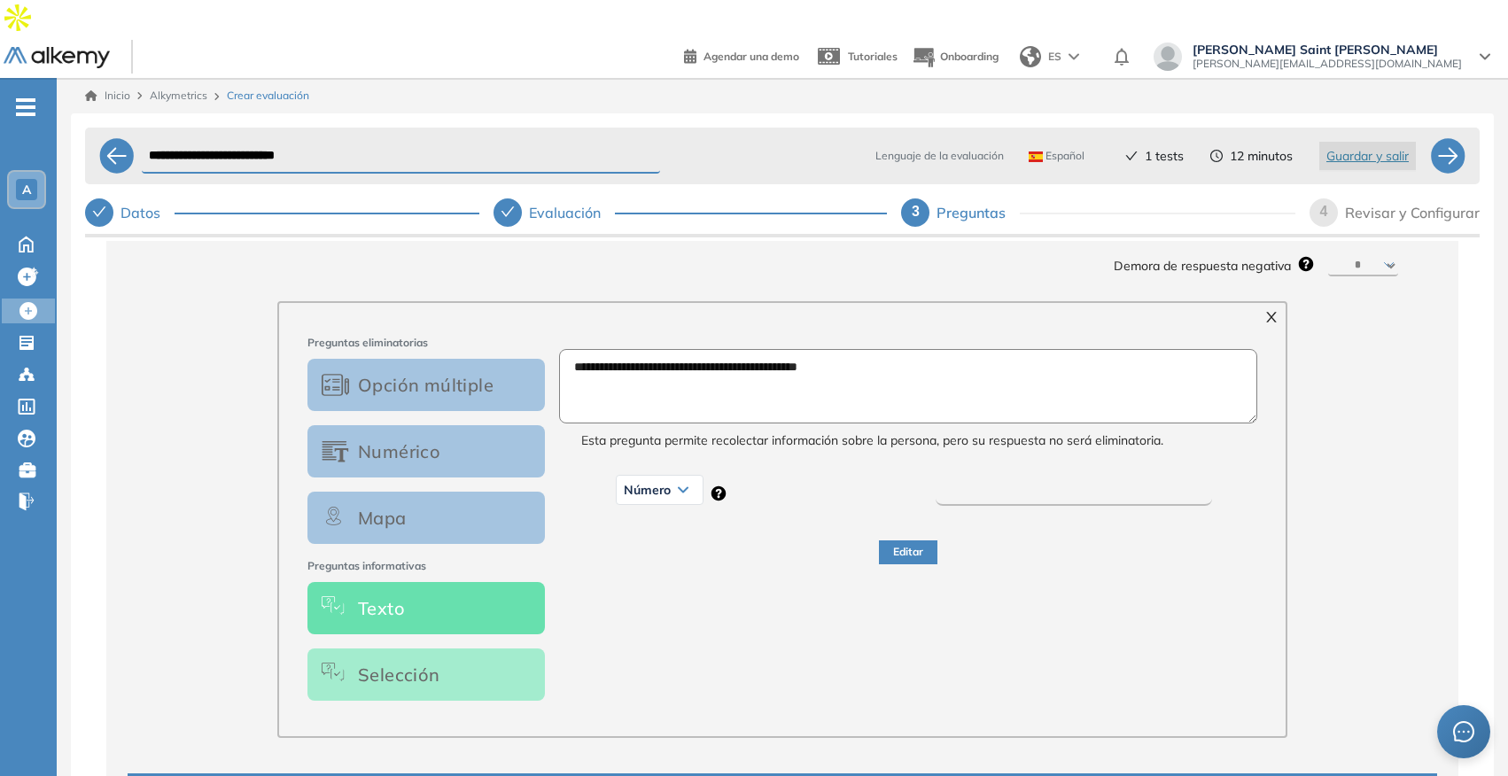
scroll to position [236, 0]
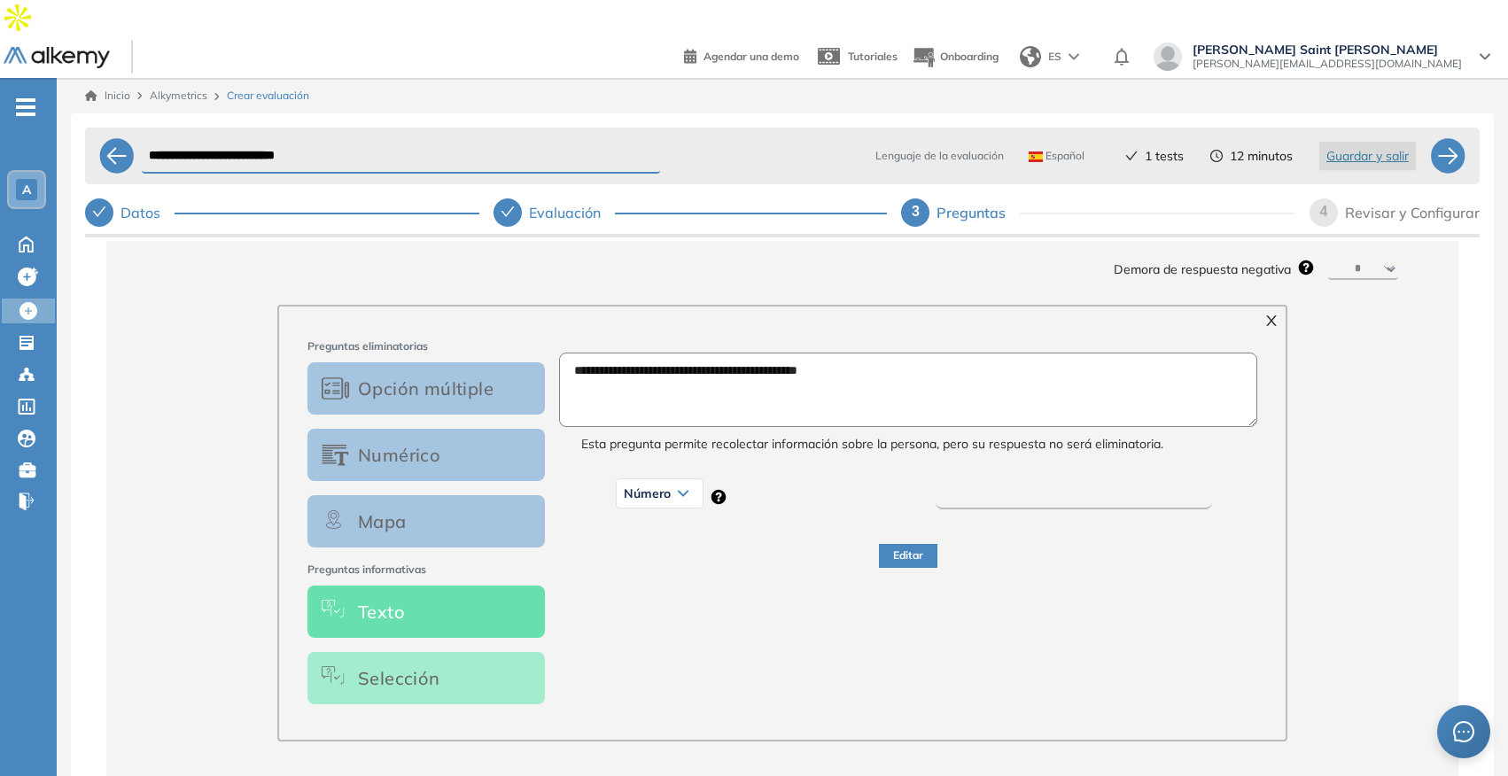
type input "***"
click at [1027, 581] on div "**********" at bounding box center [908, 528] width 712 height 380
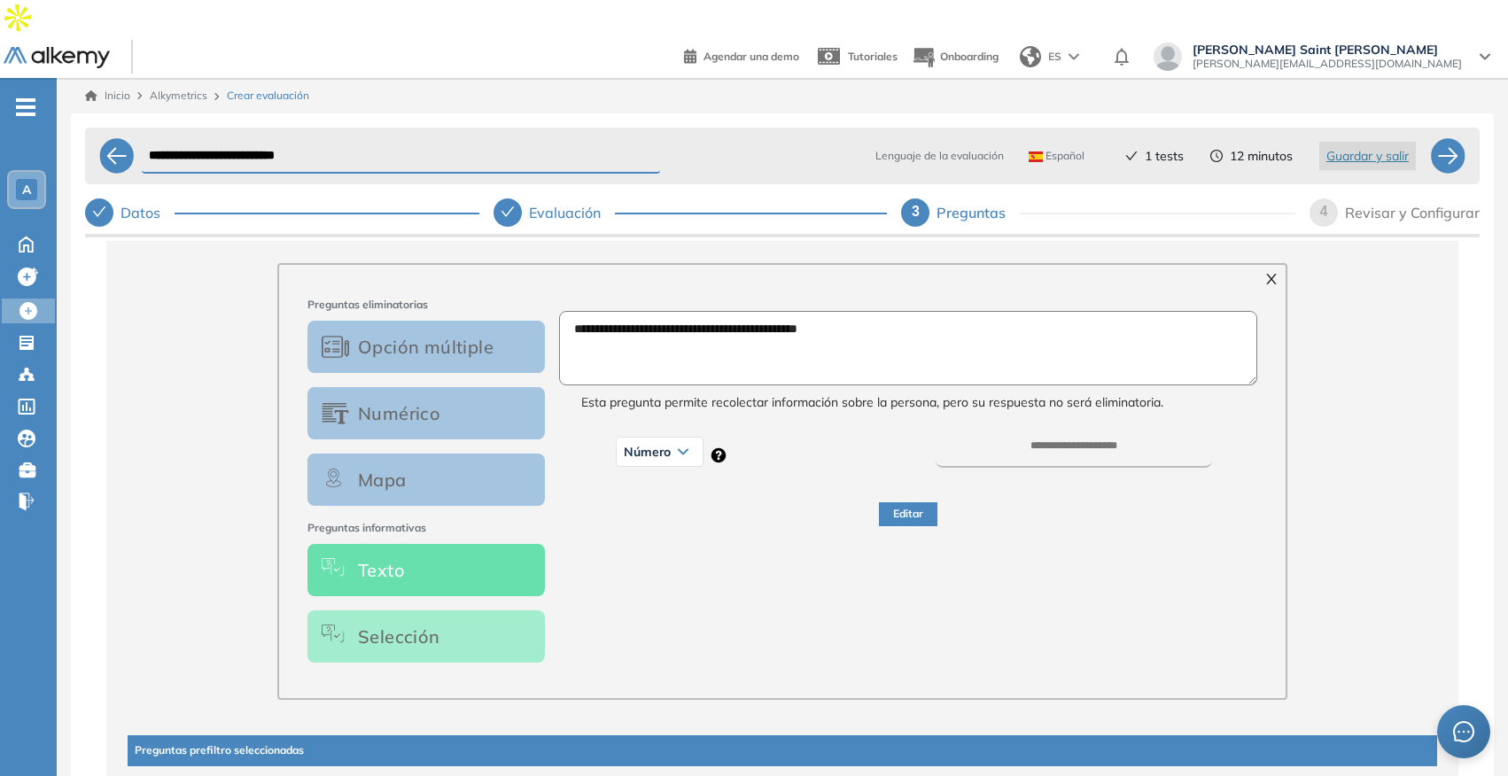
scroll to position [279, 0]
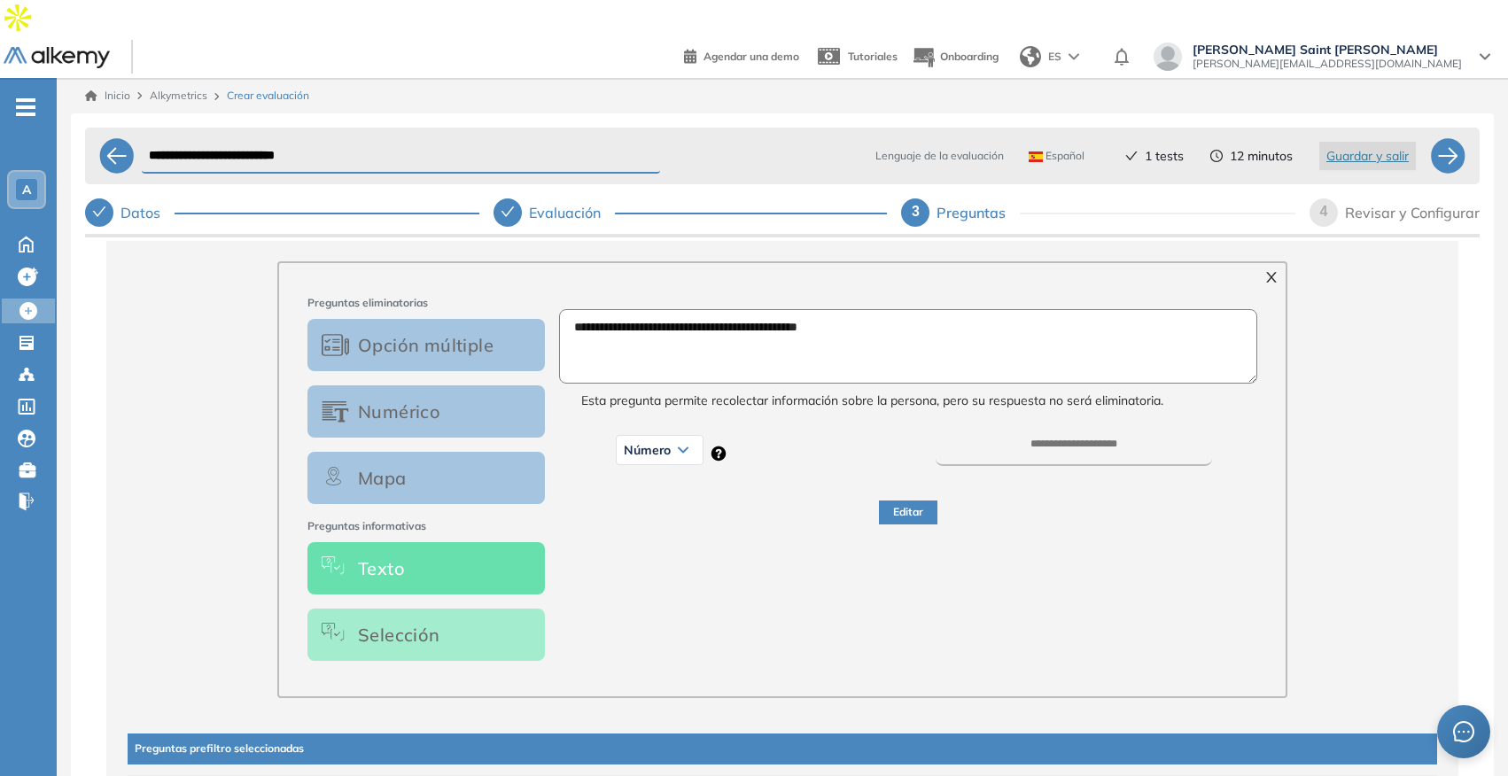
click at [914, 501] on button "Editar" at bounding box center [908, 513] width 58 height 24
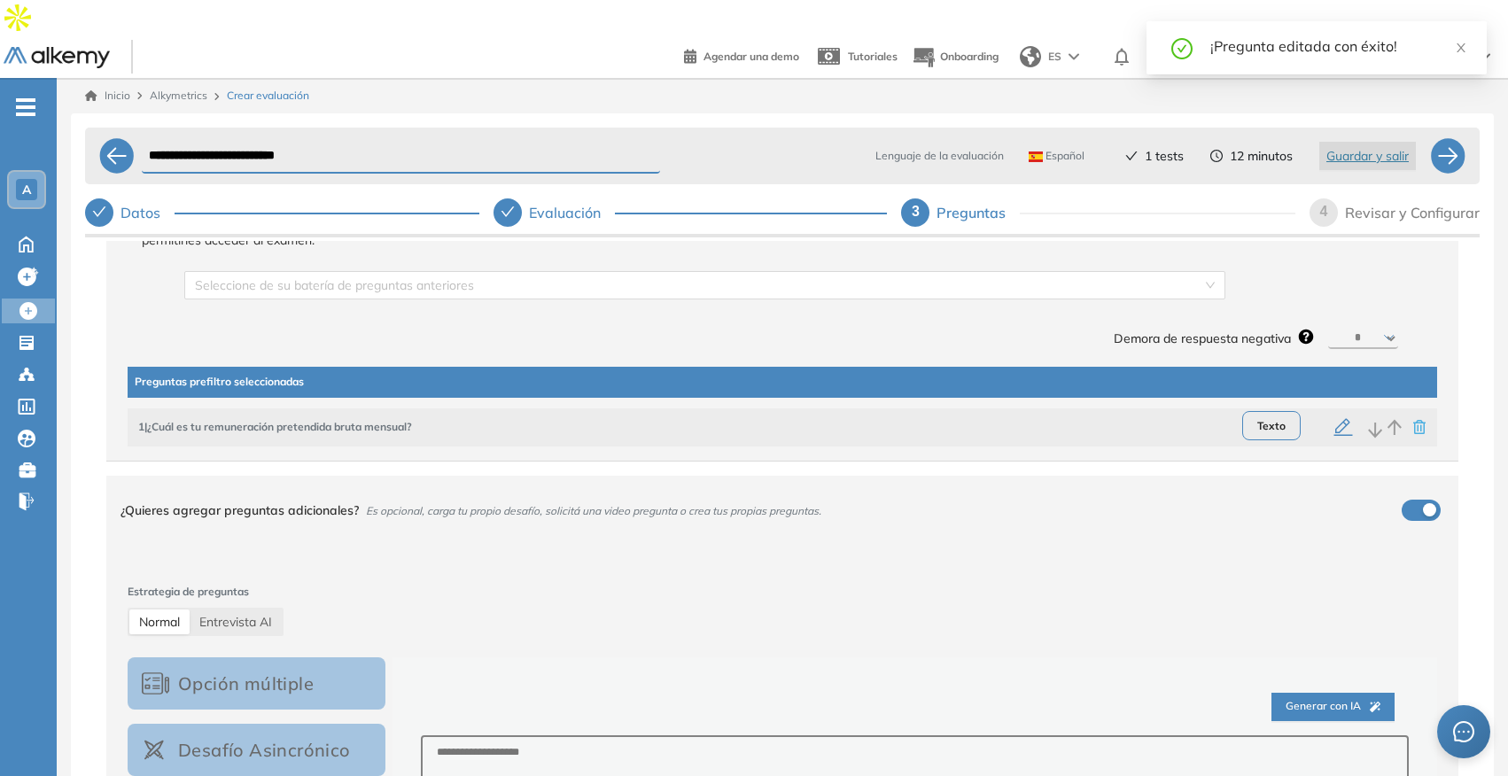
scroll to position [180, 0]
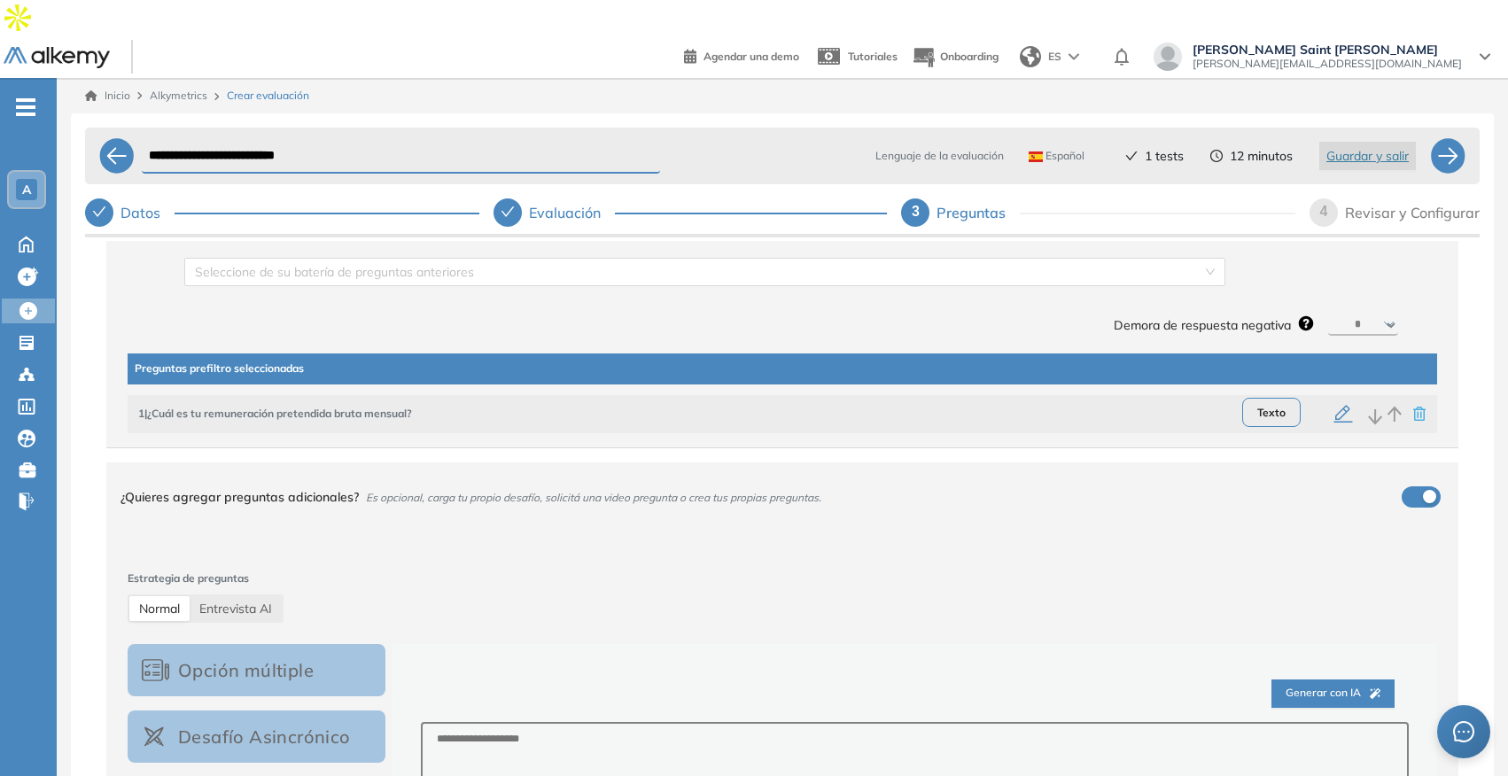
click at [1334, 405] on icon "button" at bounding box center [1343, 414] width 19 height 18
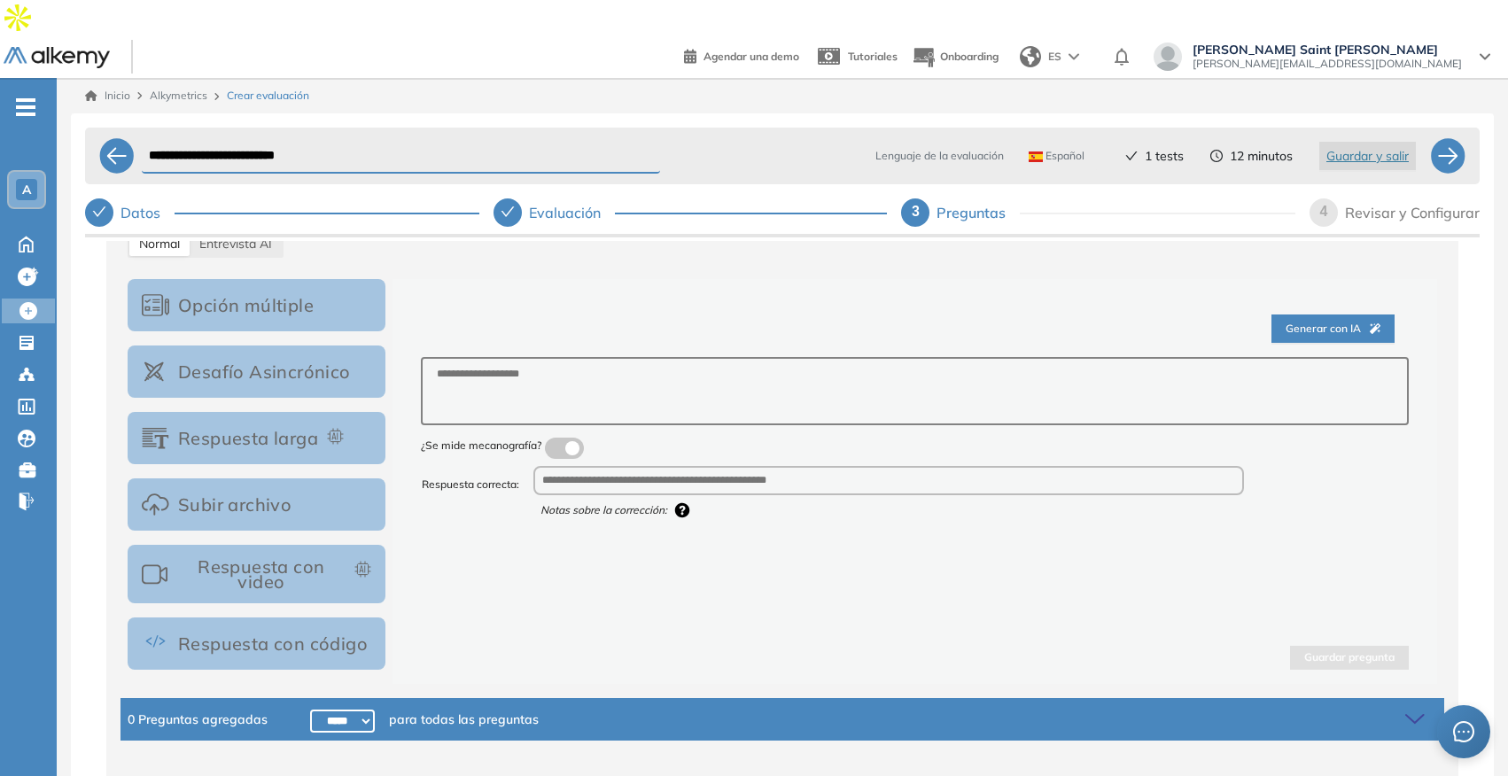
scroll to position [4, 0]
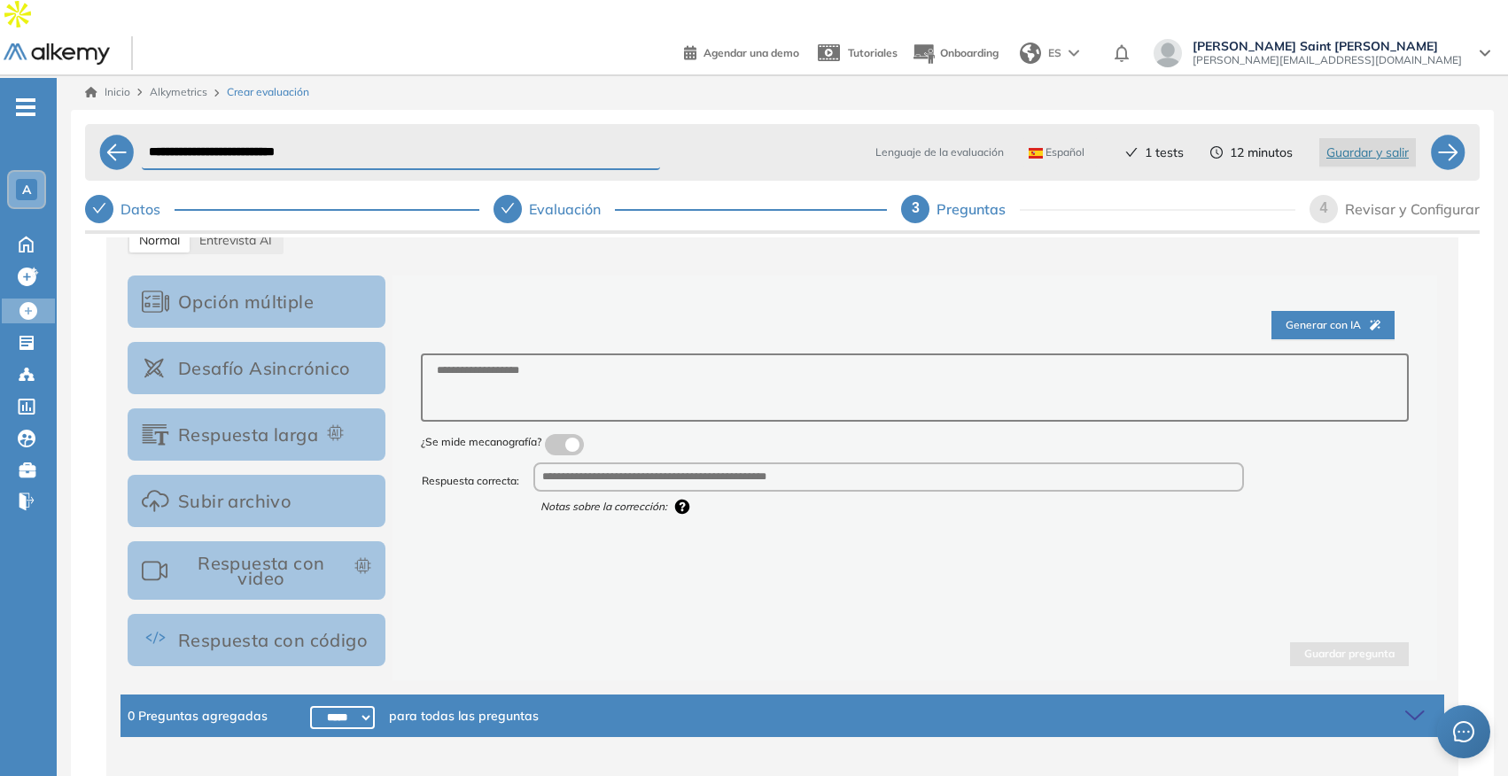
click at [1394, 195] on div "Revisar y Configurar" at bounding box center [1412, 209] width 135 height 28
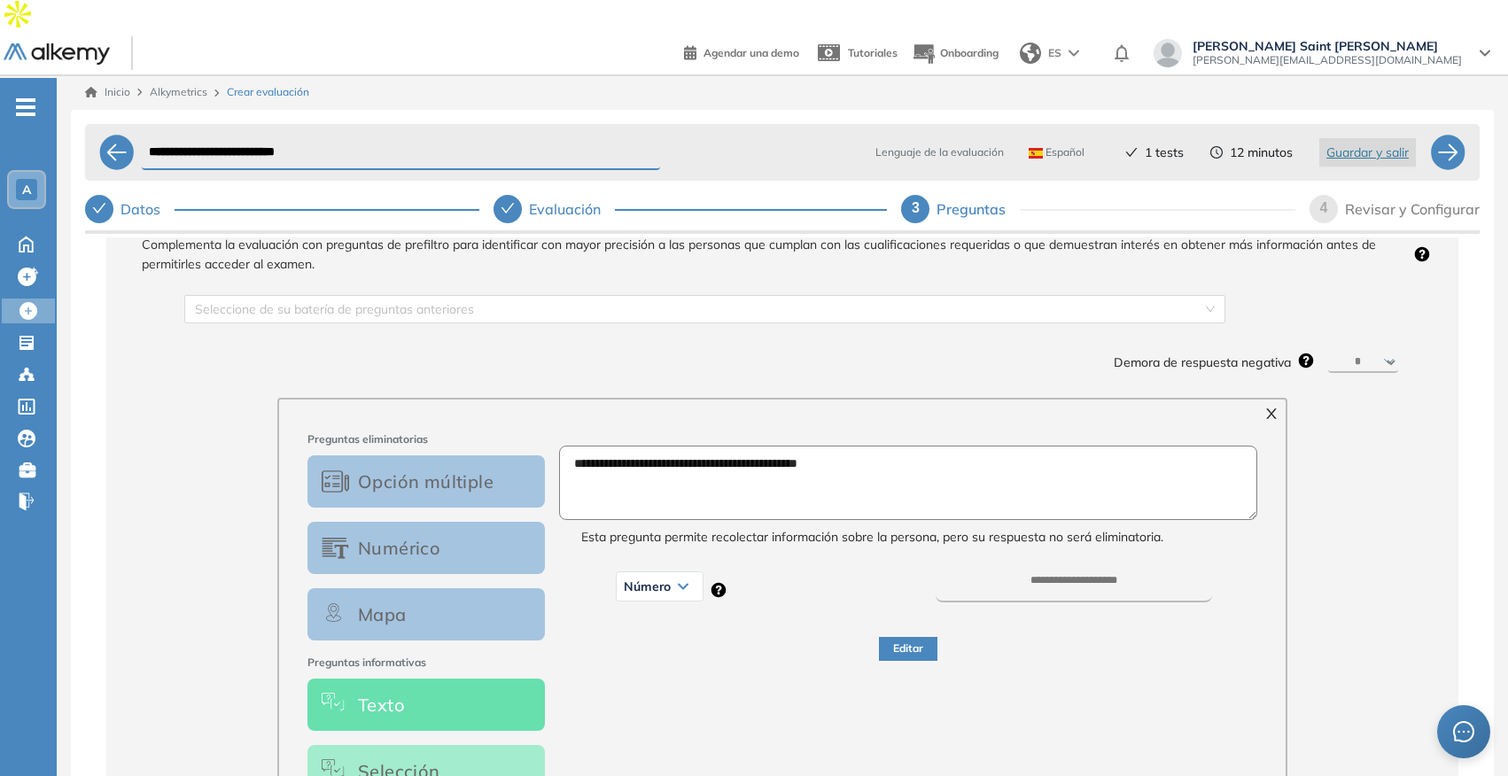
scroll to position [138, 0]
click at [1384, 353] on select "********* ****** ****** ****** ******" at bounding box center [1363, 363] width 70 height 21
select select "**"
click at [1328, 353] on select "********* ****** ****** ****** ******" at bounding box center [1363, 363] width 70 height 21
click at [1041, 555] on div "Número Texto Número Dirección de mail Personalizado URL **" at bounding box center [900, 582] width 665 height 55
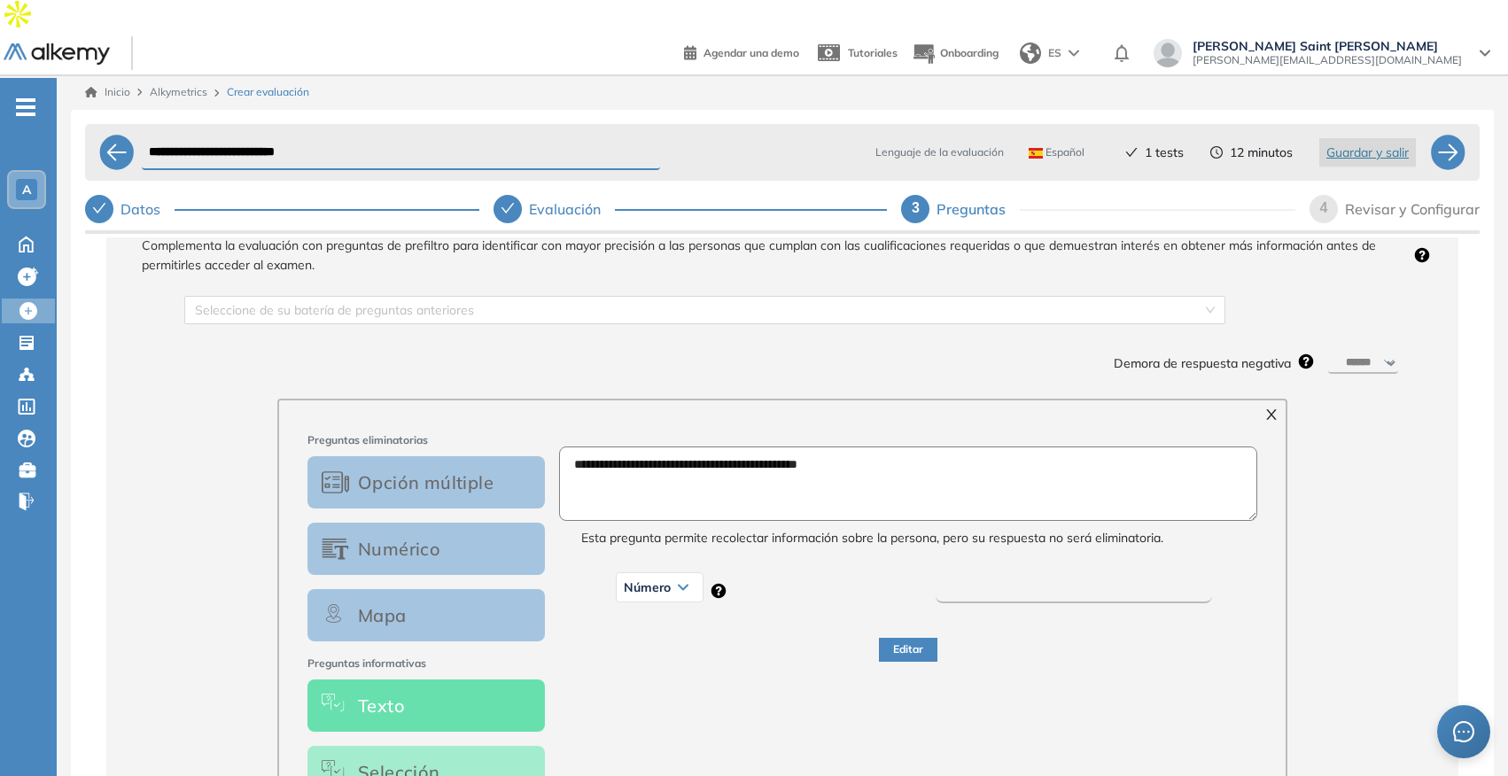
click at [1060, 576] on input "**" at bounding box center [1073, 589] width 277 height 27
click at [1076, 617] on div "Editar" at bounding box center [908, 639] width 739 height 45
click at [1067, 576] on input "*" at bounding box center [1073, 589] width 277 height 27
type input "**"
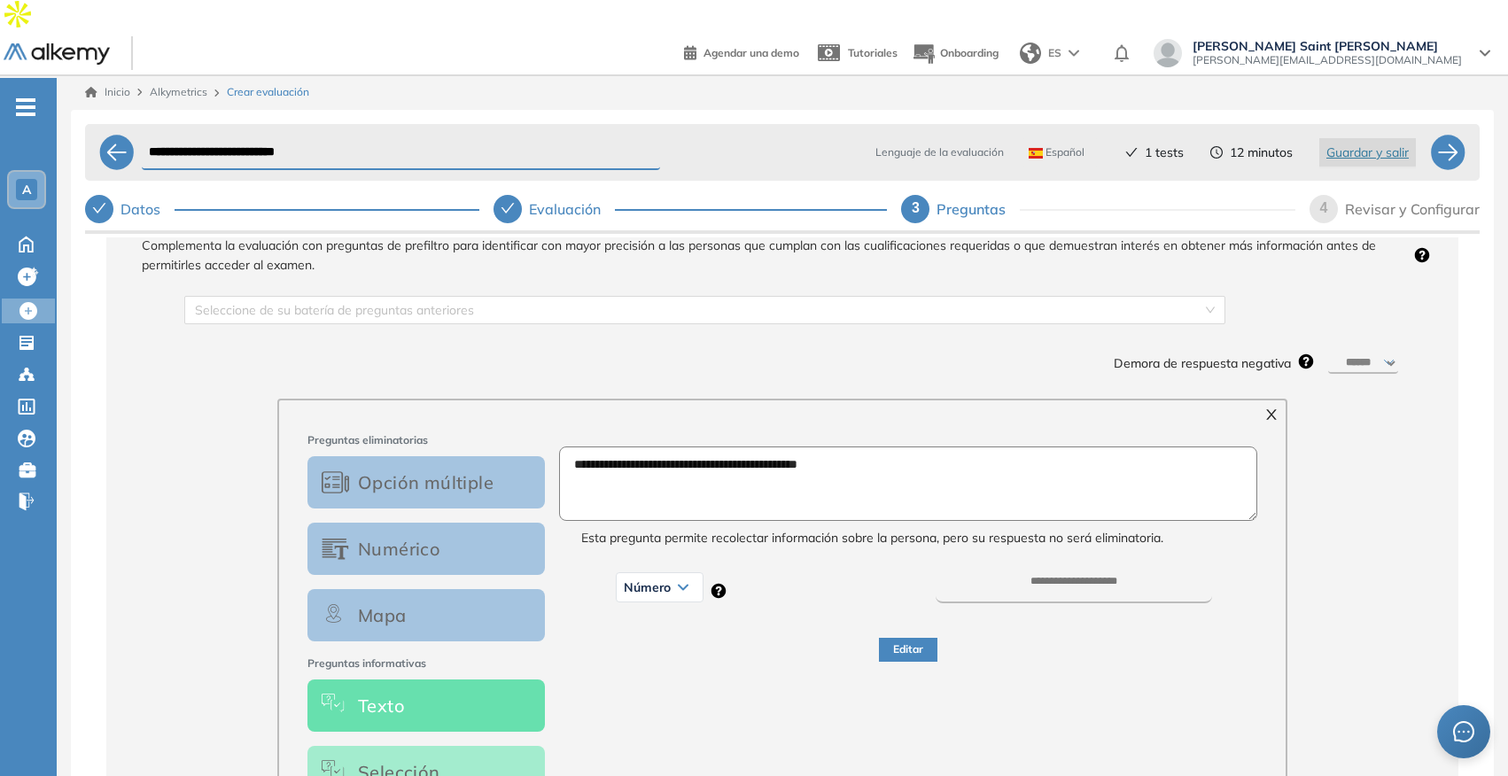
click at [1111, 629] on div "Editar" at bounding box center [908, 639] width 739 height 45
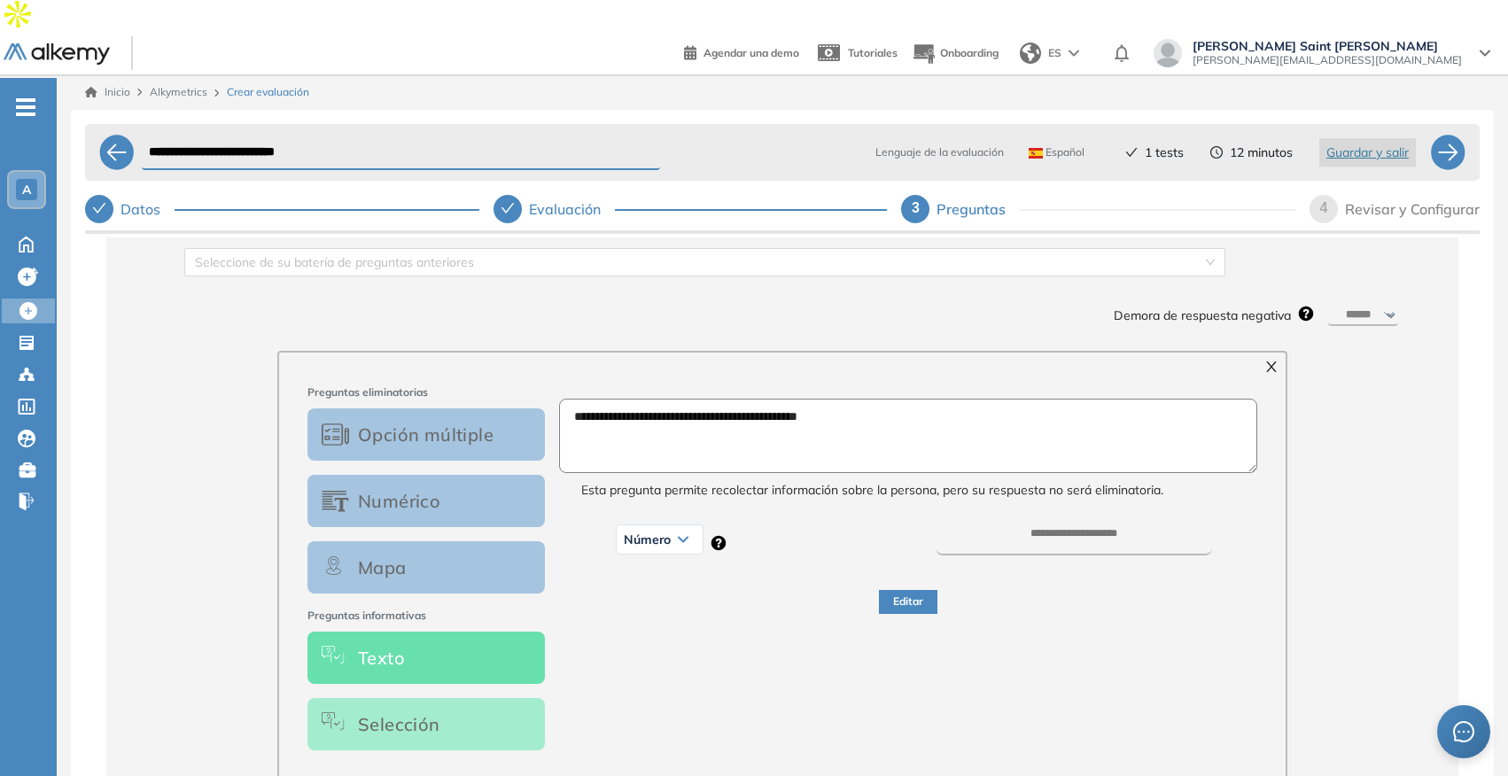
scroll to position [206, 0]
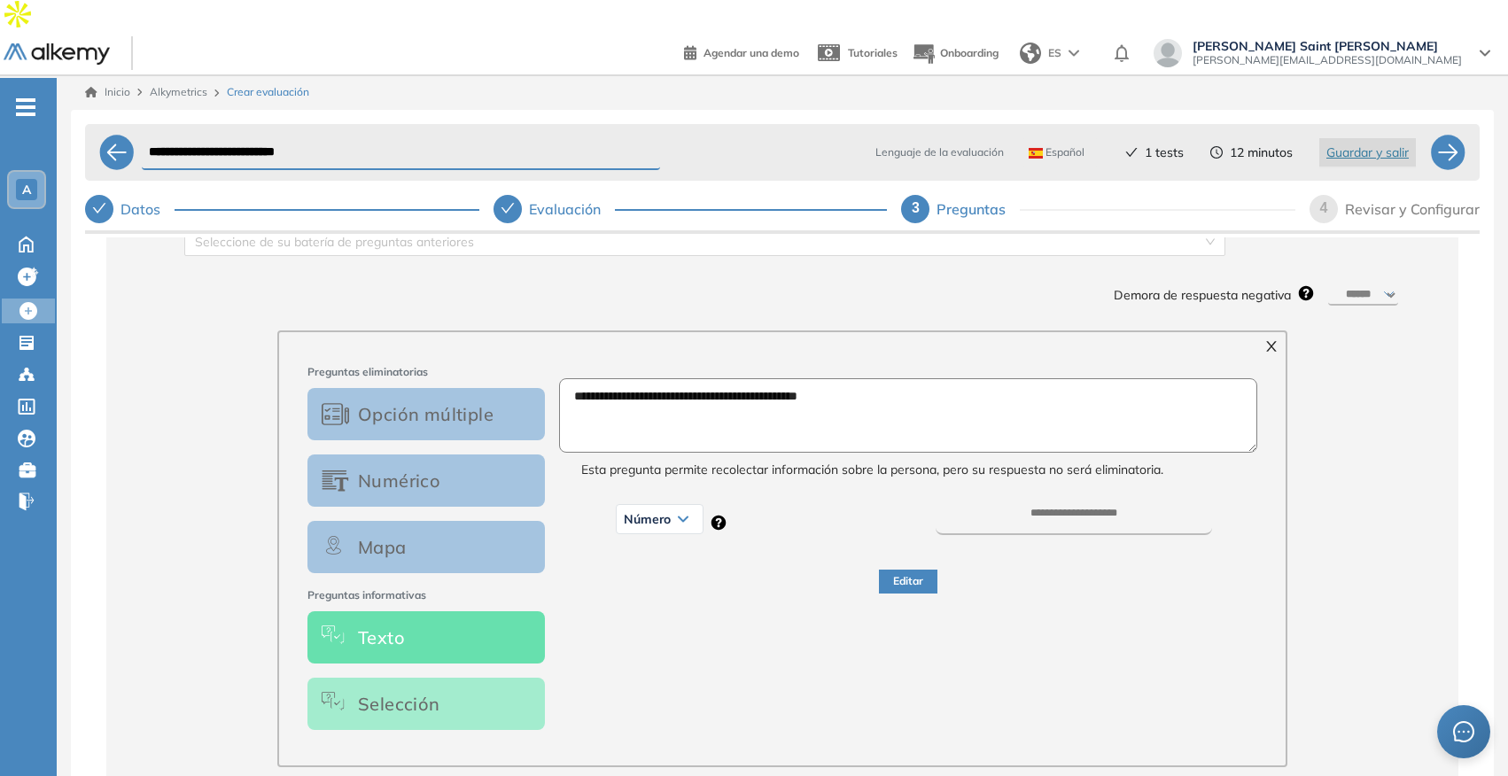
click at [912, 570] on button "Editar" at bounding box center [908, 582] width 58 height 24
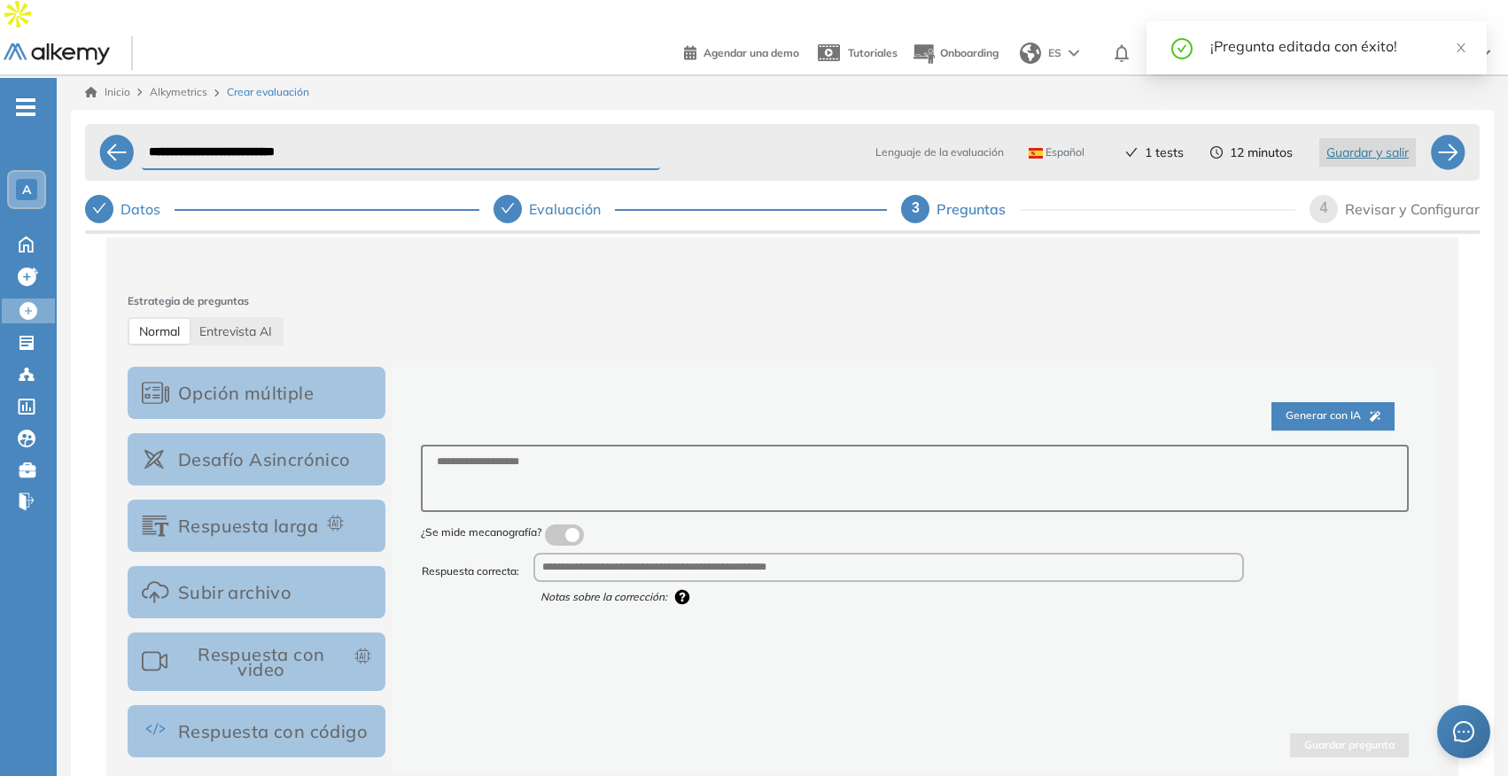
scroll to position [548, 0]
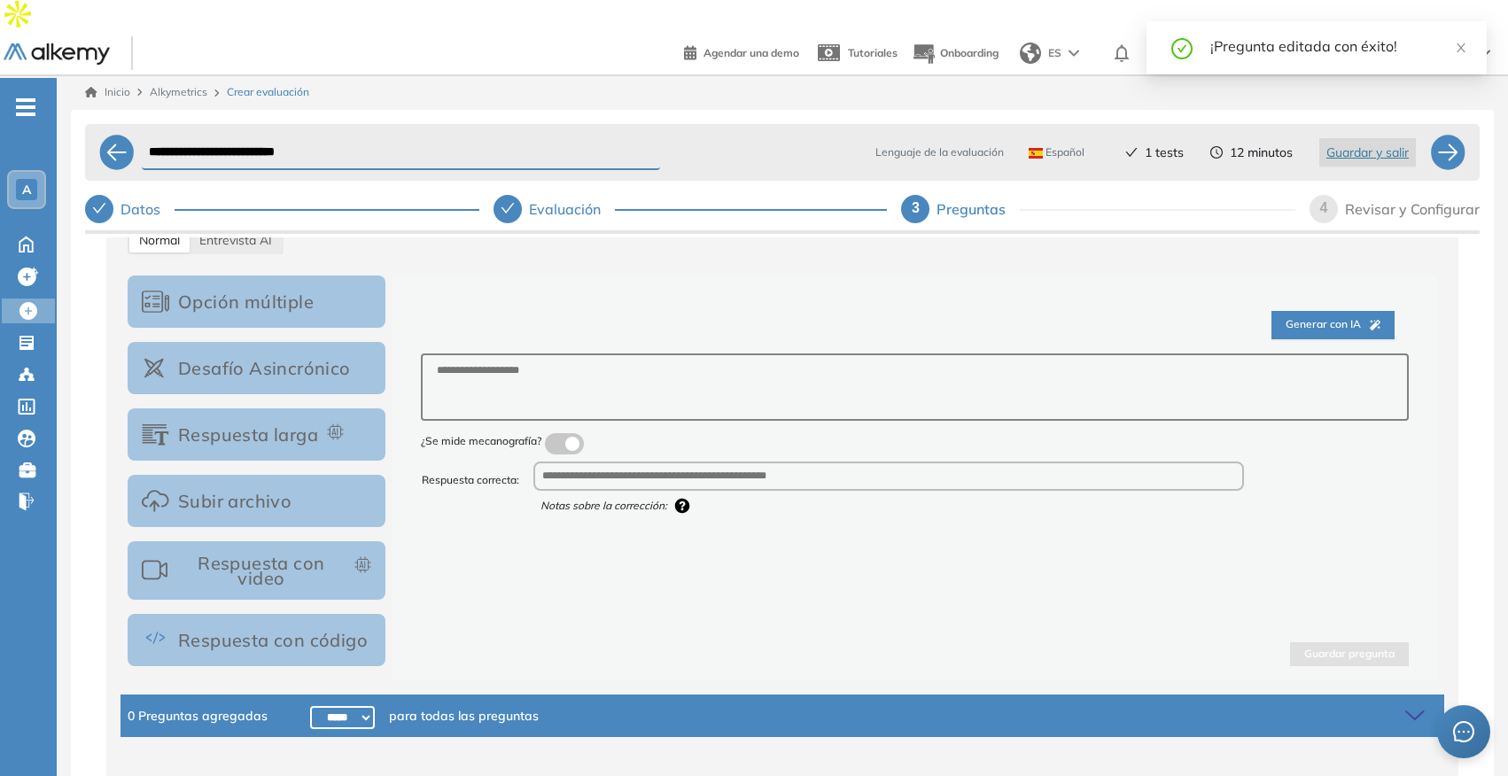
click at [1306, 195] on div "4 Revisar y Configurar" at bounding box center [1387, 209] width 184 height 28
click at [1329, 195] on div "4" at bounding box center [1323, 209] width 28 height 28
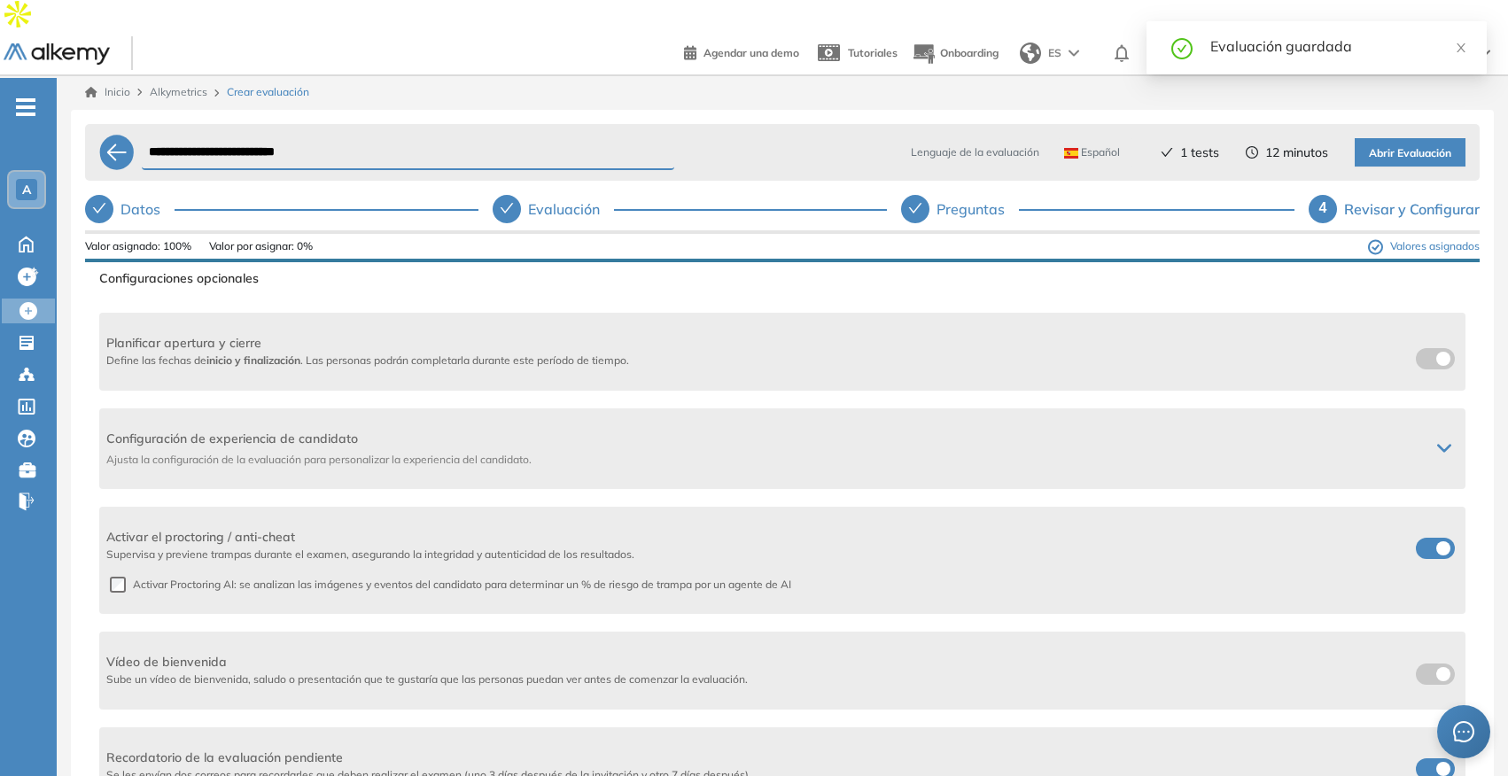
scroll to position [213, 0]
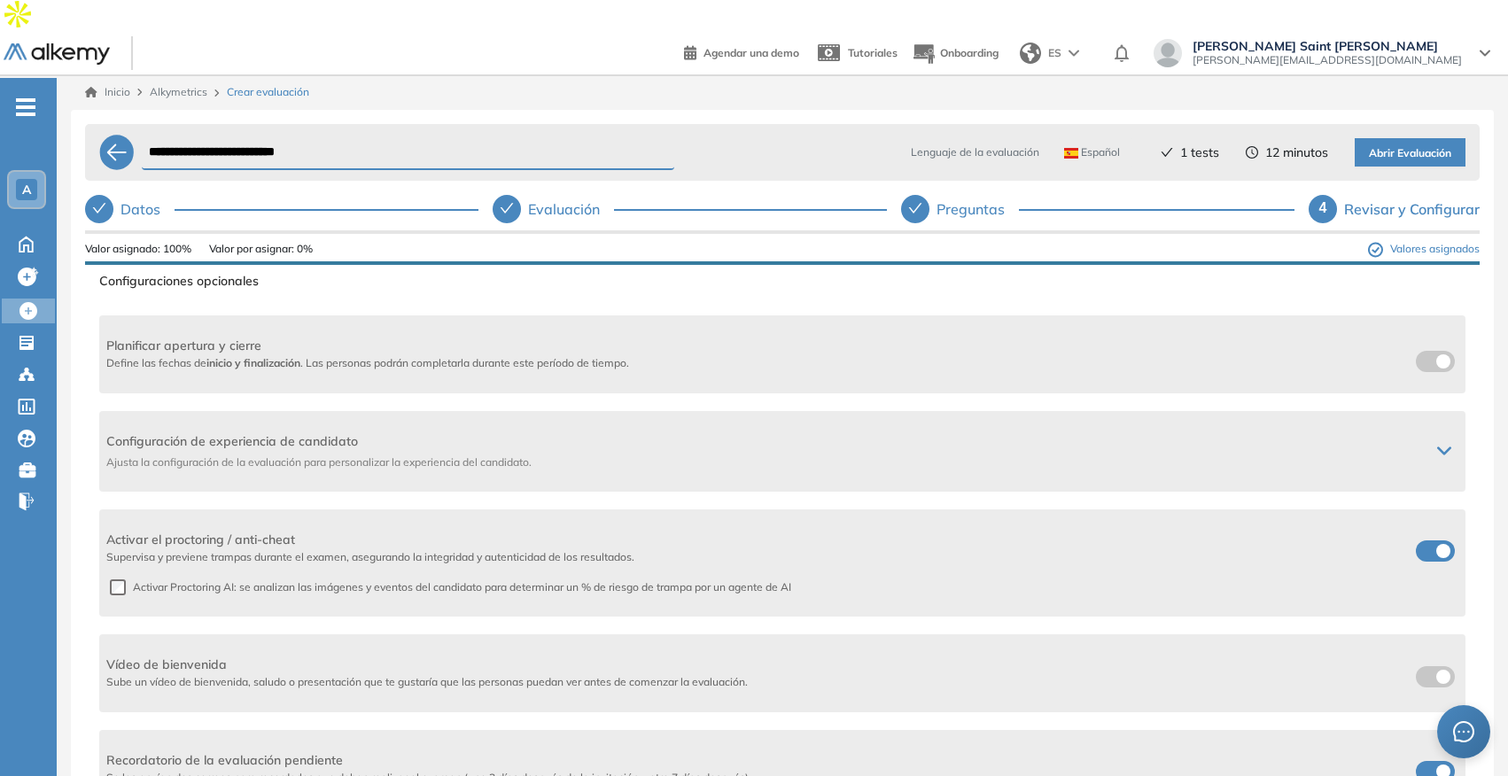
click at [1405, 145] on span "Abrir Evaluación" at bounding box center [1410, 153] width 82 height 17
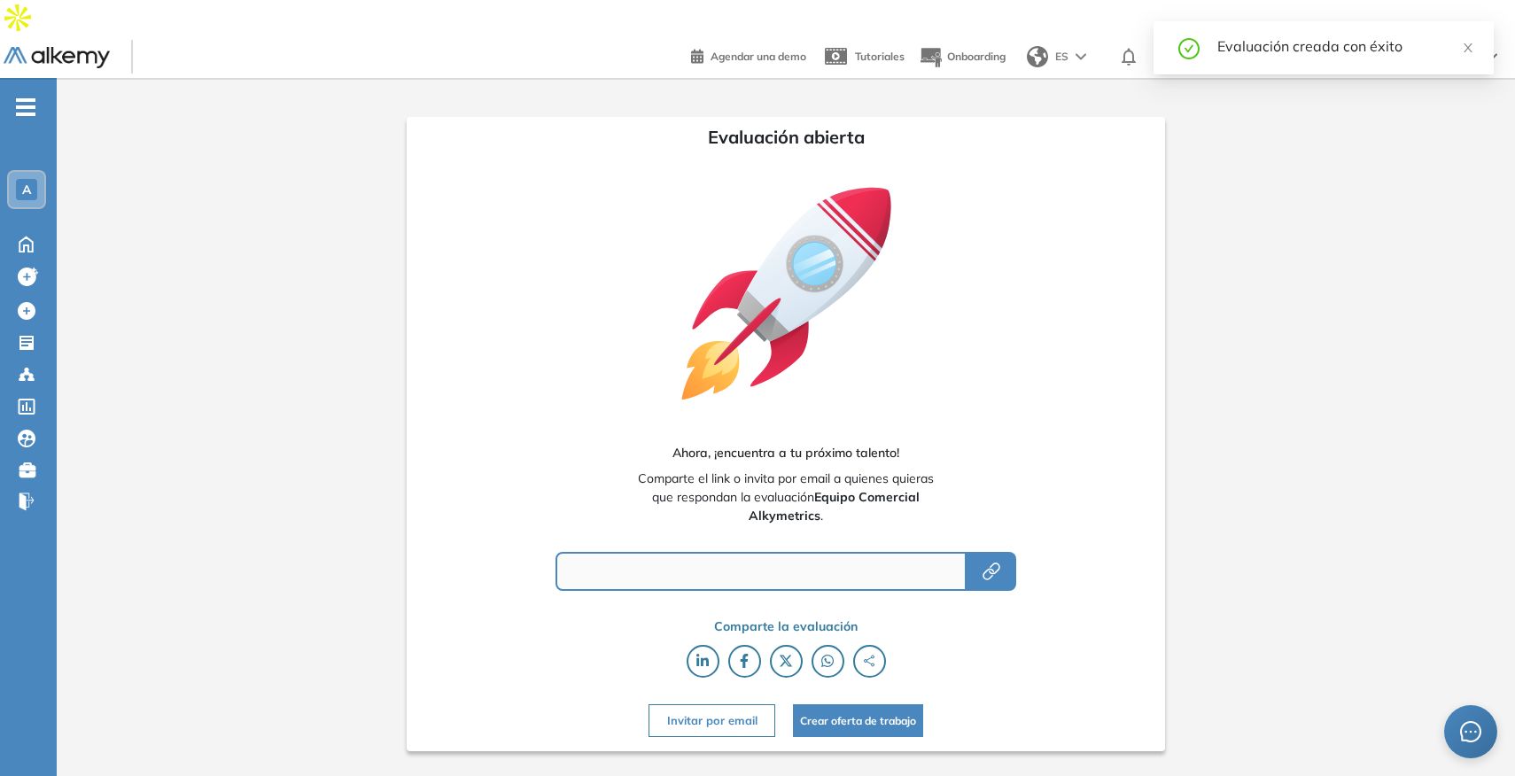
type input "**********"
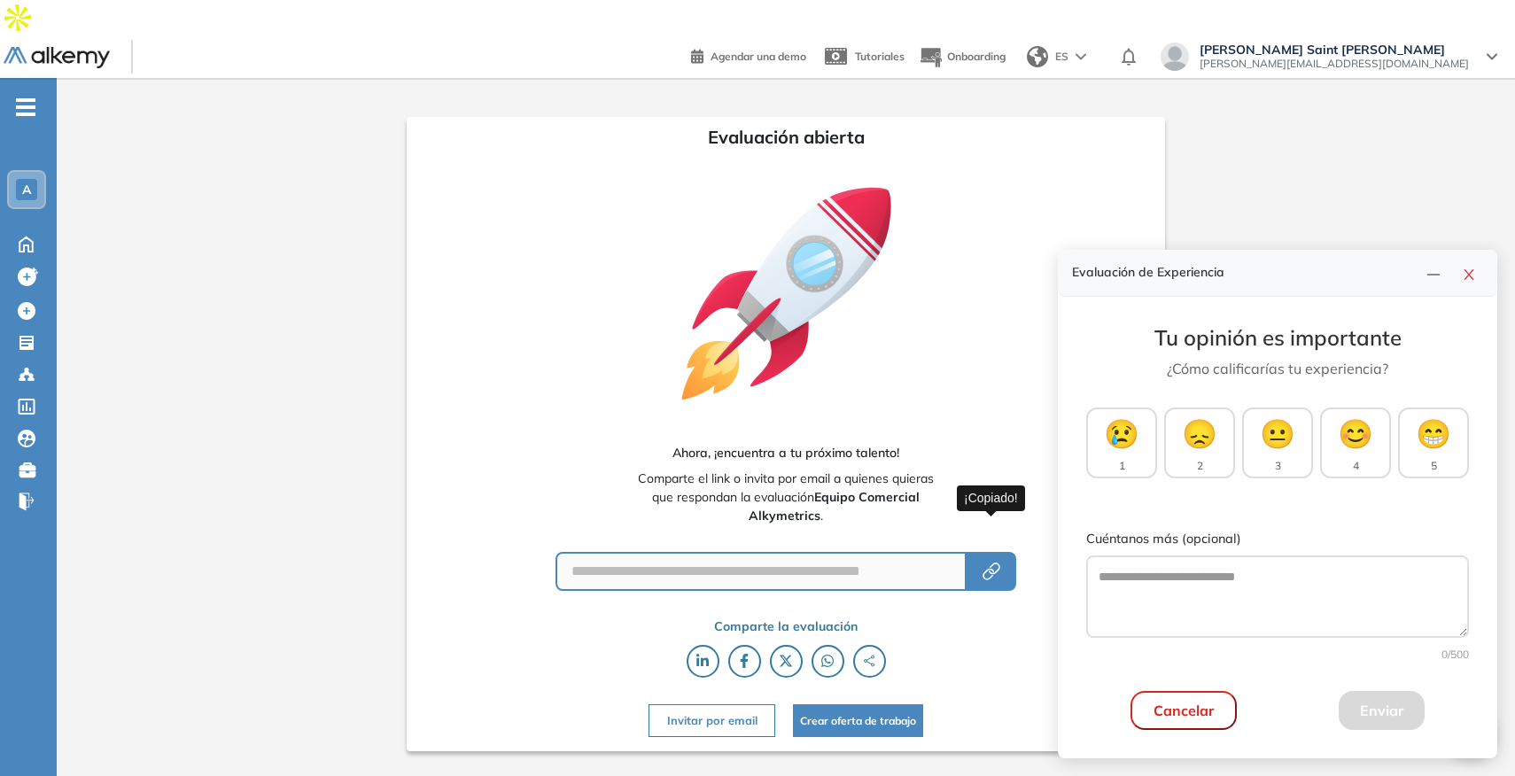
click at [1006, 552] on button "button" at bounding box center [992, 571] width 50 height 39
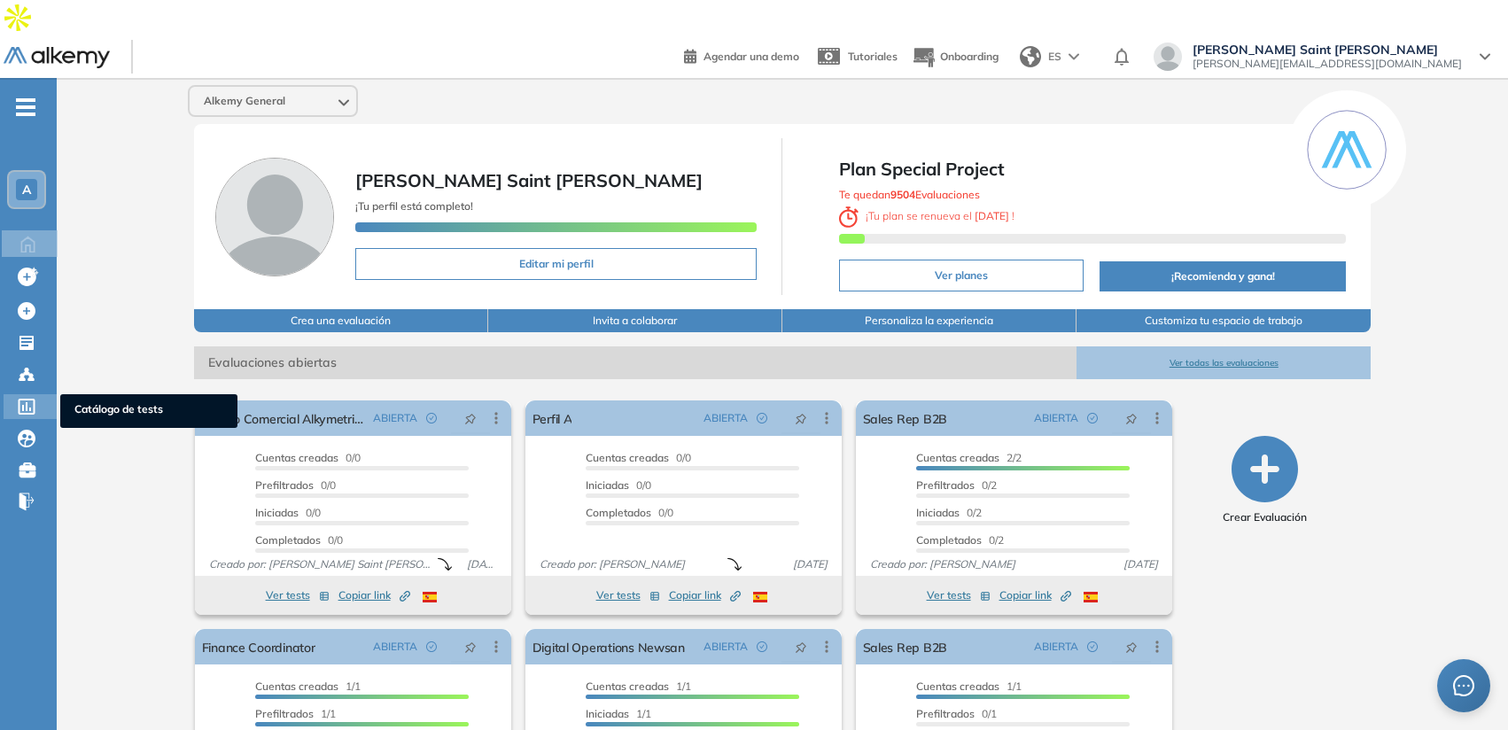
click at [103, 401] on span "Catálogo de tests" at bounding box center [148, 410] width 149 height 19
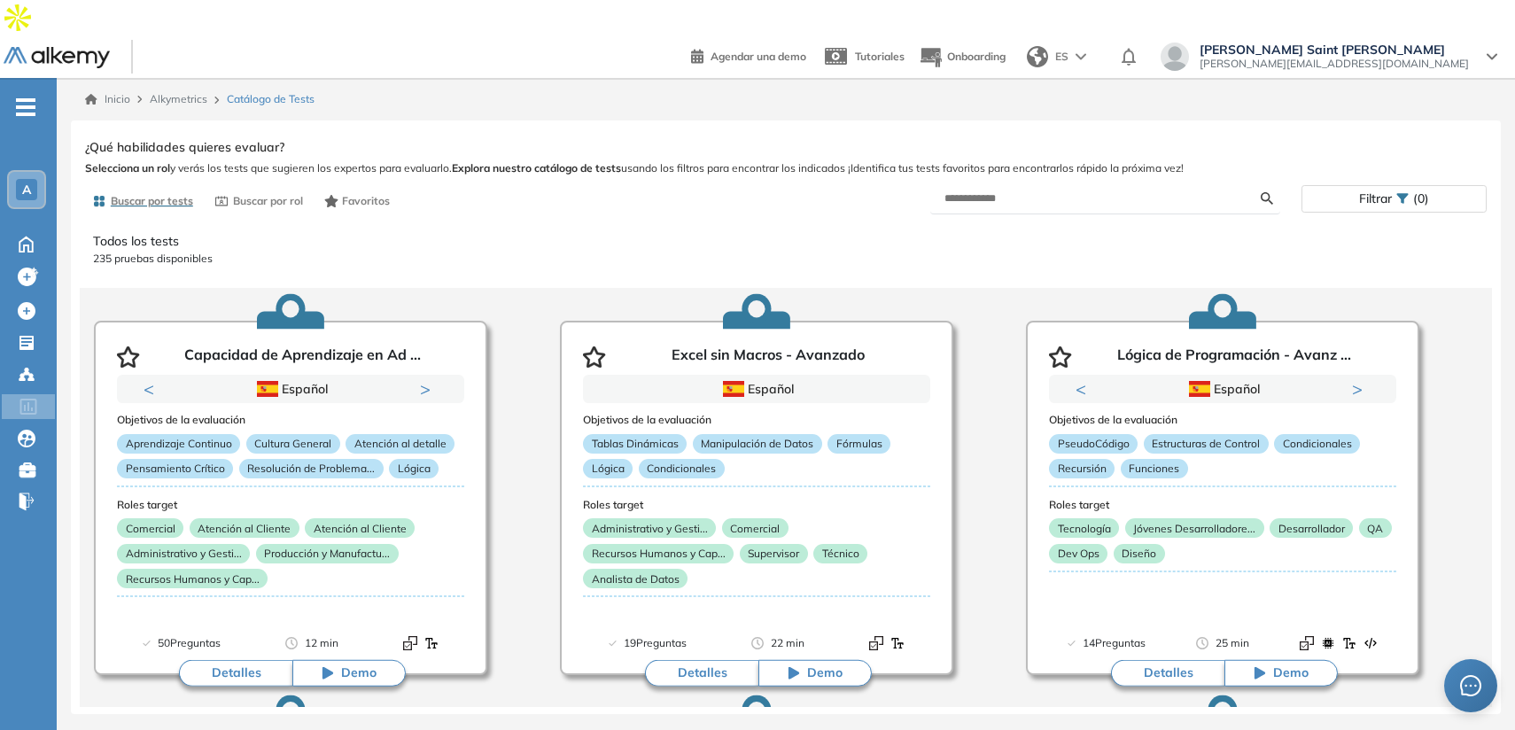
click at [1381, 186] on span "Filtrar" at bounding box center [1375, 199] width 33 height 26
click at [1376, 208] on div at bounding box center [1393, 201] width 163 height 28
click at [82, 306] on span "Crear Evaluación" at bounding box center [148, 315] width 149 height 19
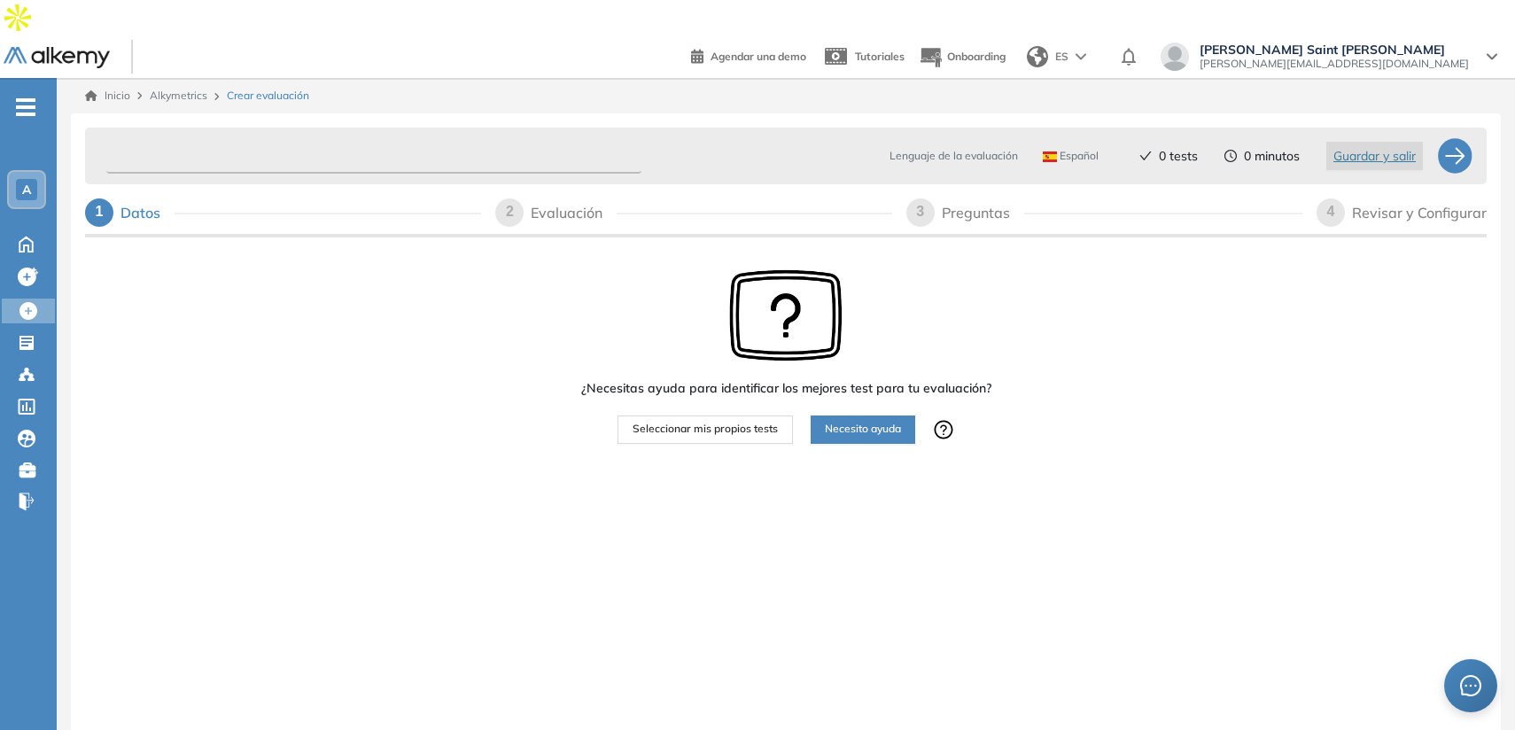
click at [322, 139] on input "text" at bounding box center [373, 156] width 535 height 35
type input "*"
type input "********"
click at [656, 421] on span "Seleccionar mis propios tests" at bounding box center [705, 429] width 145 height 17
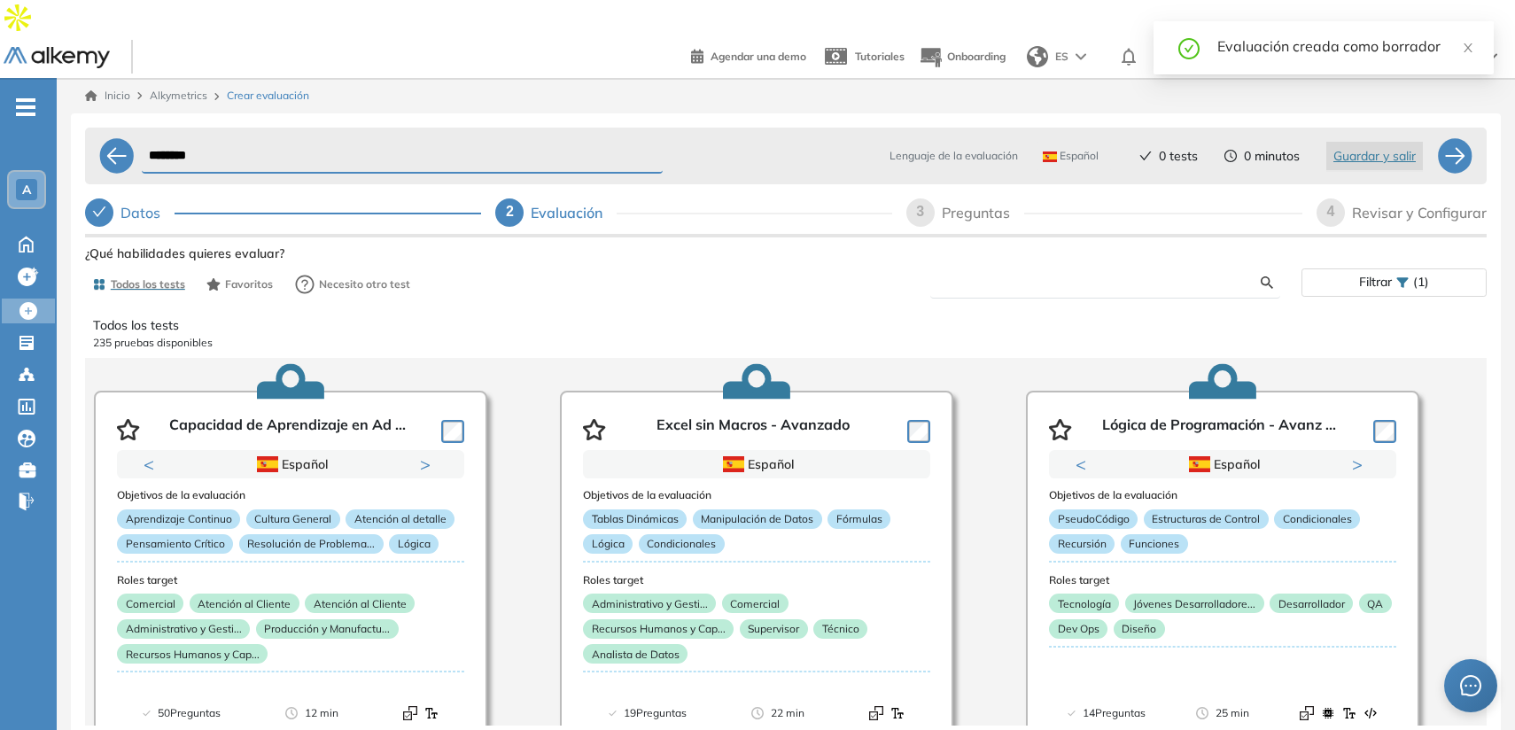
click at [1172, 275] on input "text" at bounding box center [1102, 283] width 317 height 16
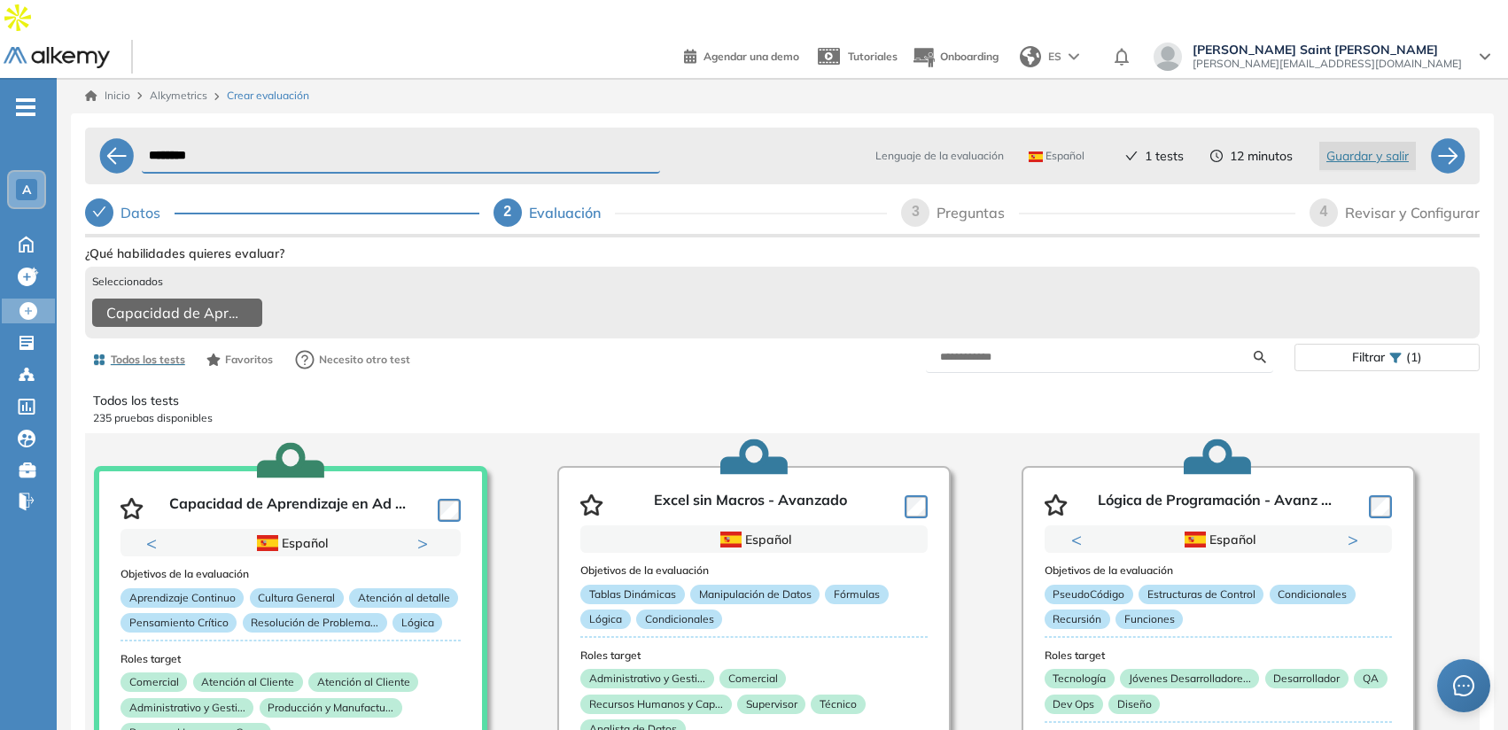
click at [1052, 342] on form at bounding box center [1100, 357] width 348 height 31
click at [1052, 349] on input "text" at bounding box center [1097, 357] width 314 height 16
type input "*****"
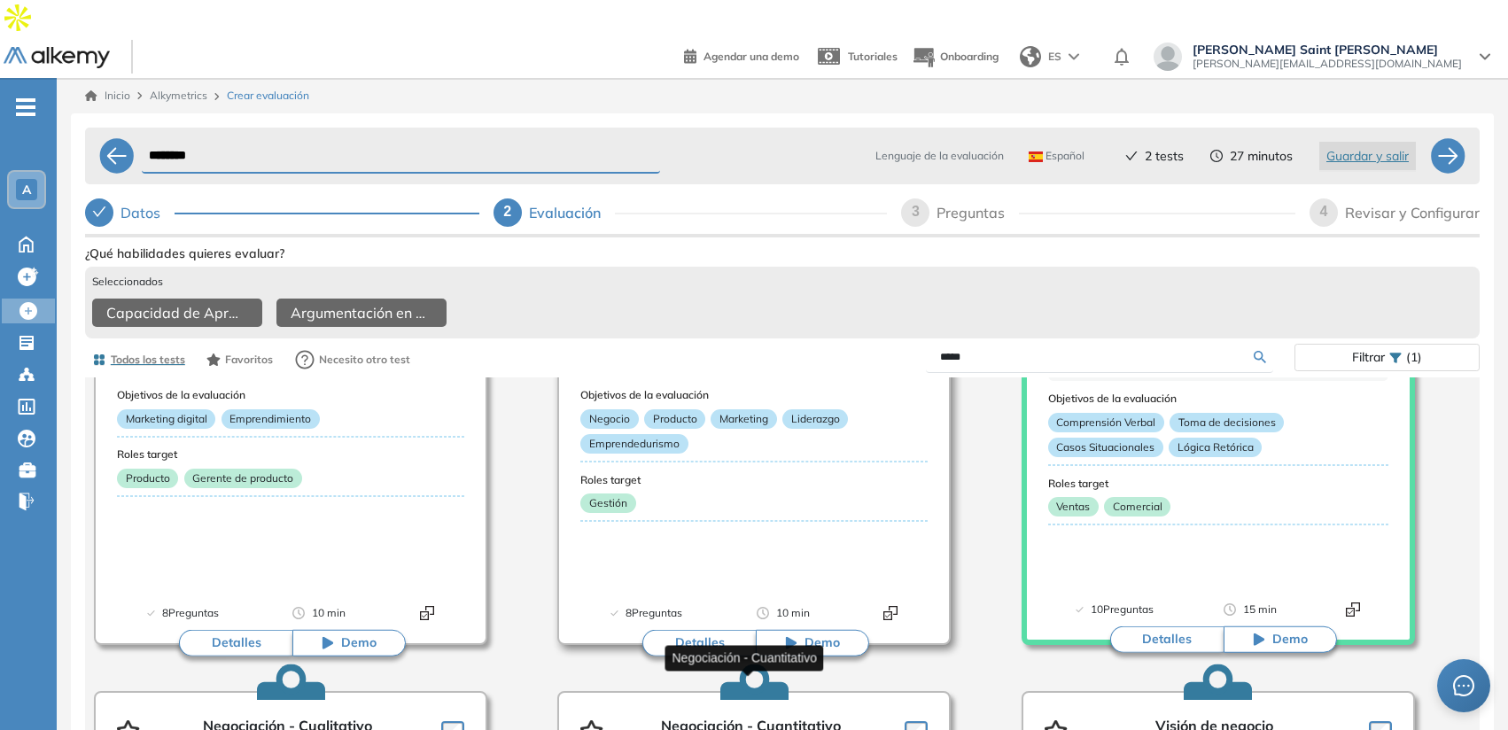
scroll to position [144, 0]
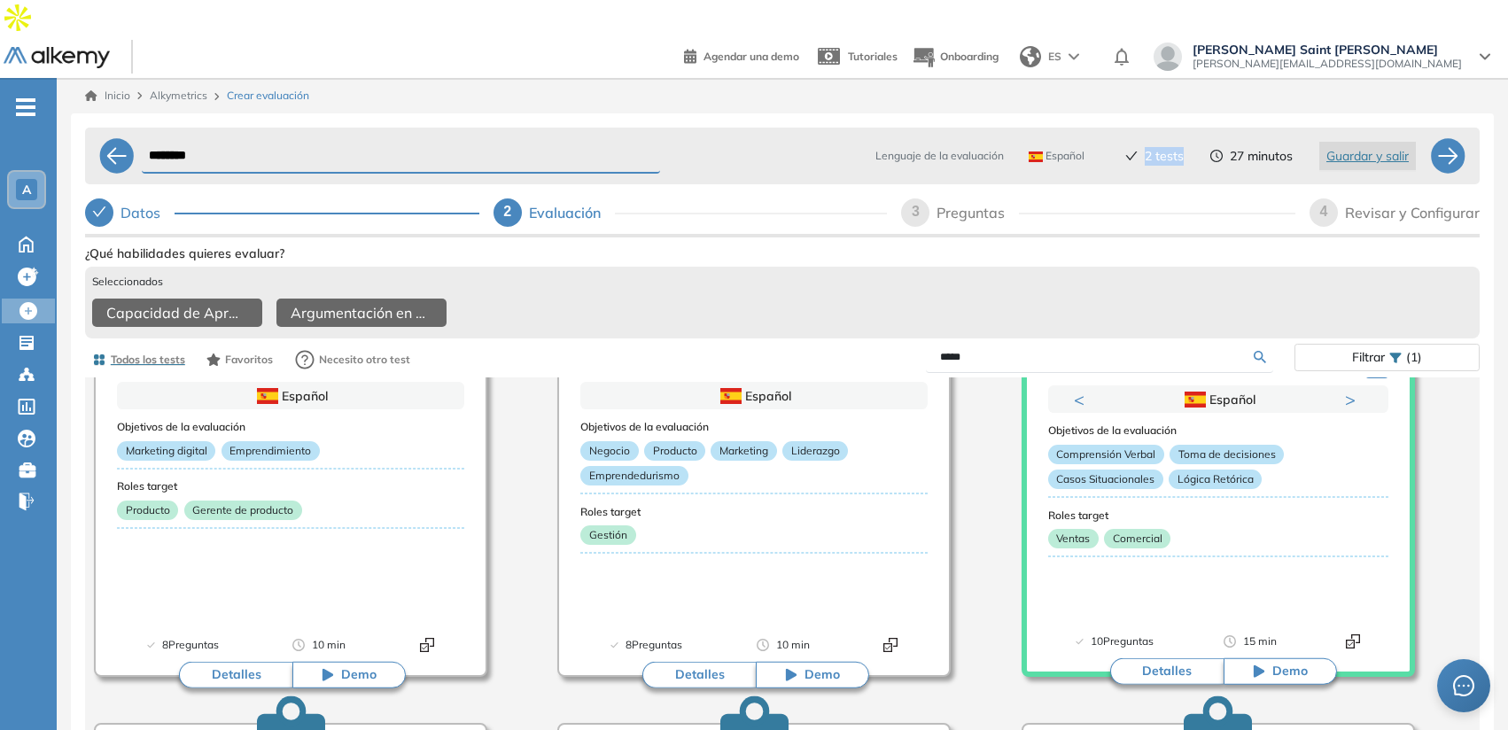
drag, startPoint x: 1140, startPoint y: 116, endPoint x: 1187, endPoint y: 119, distance: 47.0
click at [1188, 135] on div "Lenguaje de la evaluación Español Español Inglés Portugués 2 tests 27 minutos G…" at bounding box center [1131, 156] width 597 height 43
drag, startPoint x: 1231, startPoint y: 117, endPoint x: 1292, endPoint y: 116, distance: 60.2
click at [1292, 135] on div "Lenguaje de la evaluación Español Español Inglés Portugués 2 tests 27 minutos G…" at bounding box center [1131, 156] width 597 height 43
click at [912, 204] on span "3" at bounding box center [916, 211] width 8 height 15
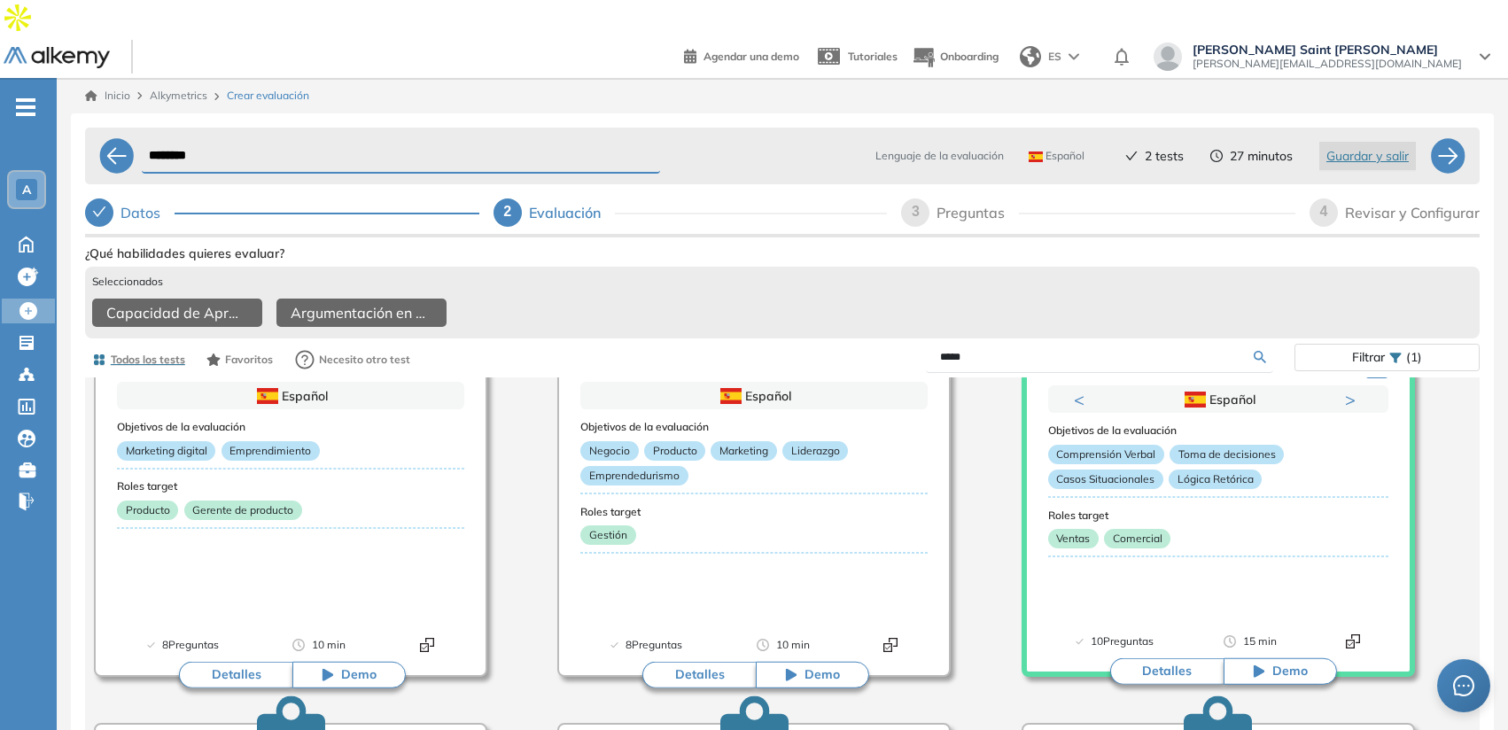
select select "*****"
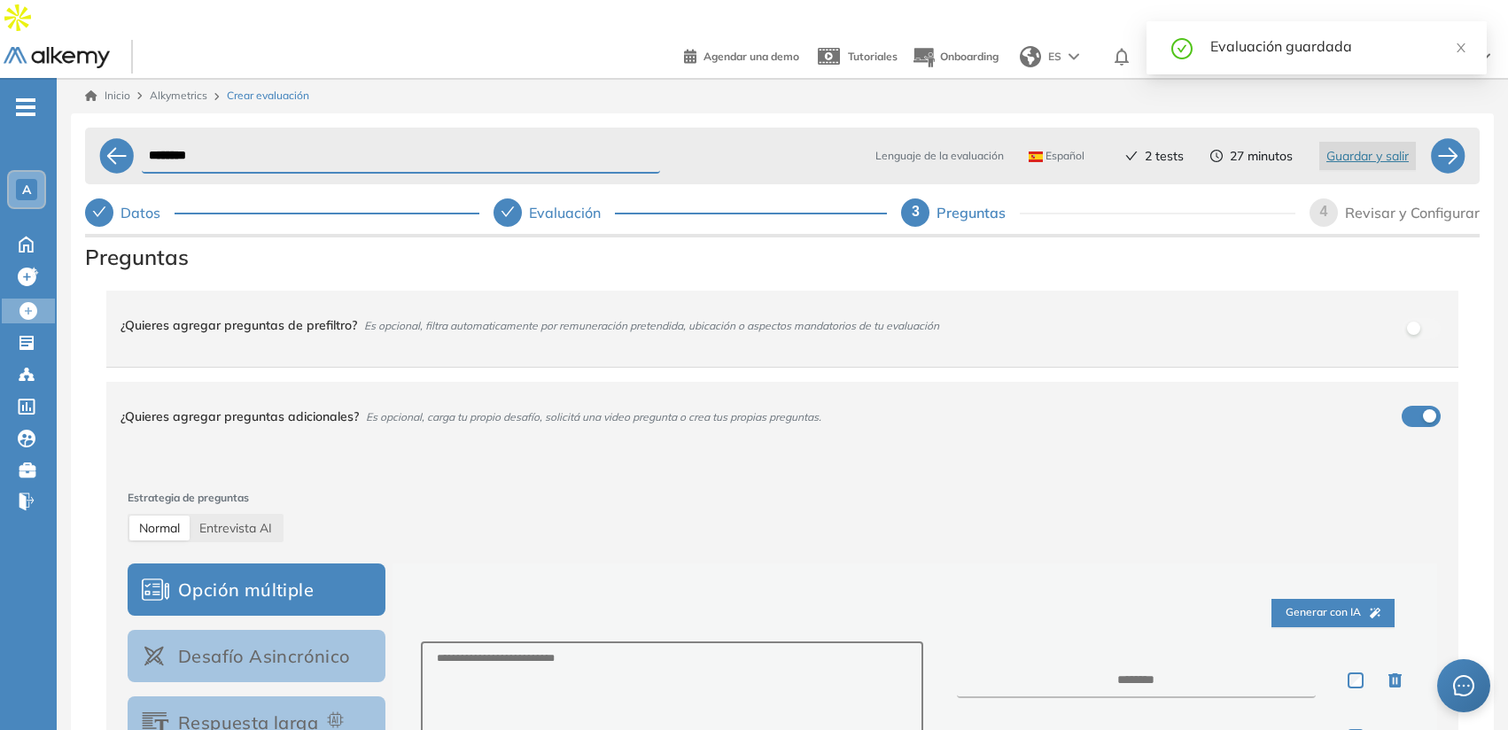
scroll to position [25, 0]
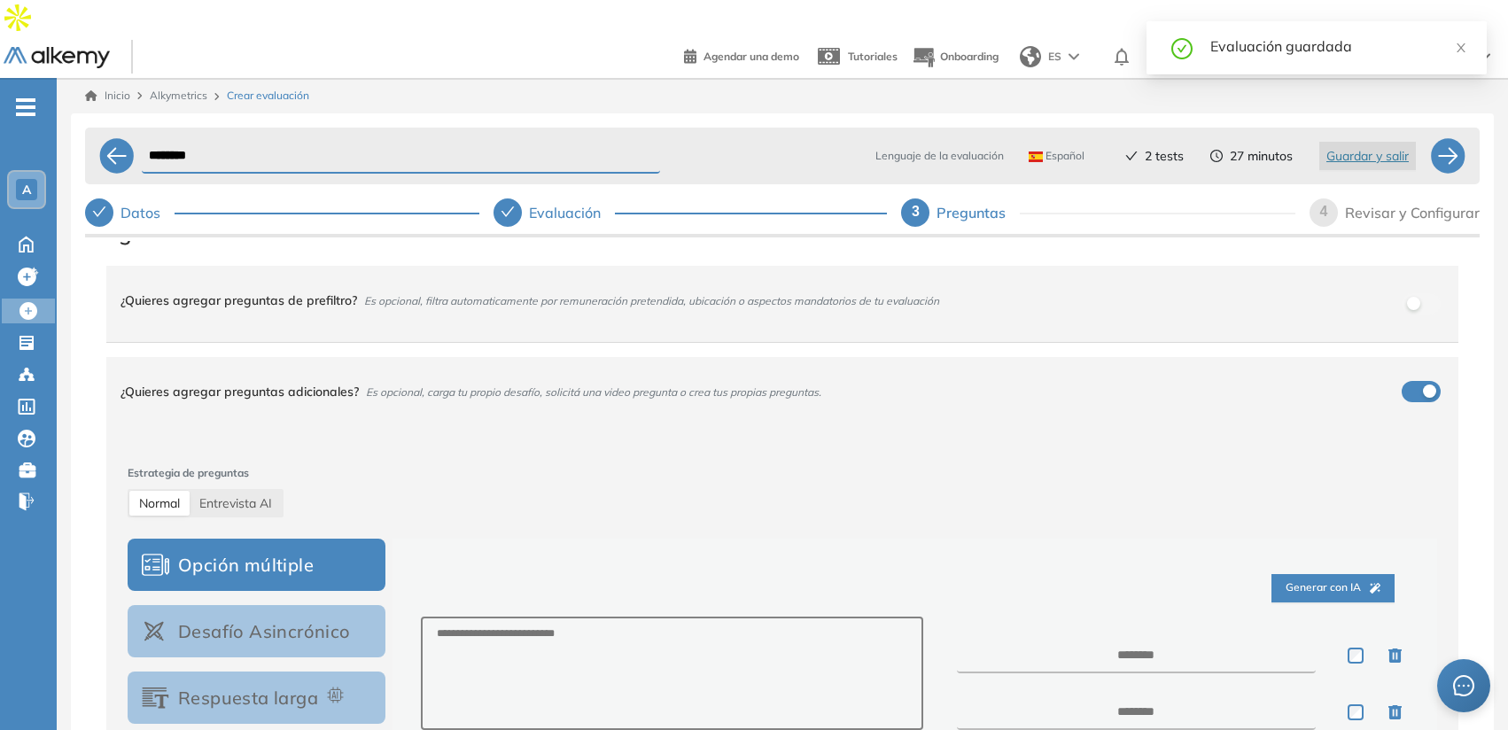
click at [998, 276] on div "¿Quieres agregar preguntas de prefiltro? Es opcional, filtra automaticamente po…" at bounding box center [771, 300] width 1302 height 48
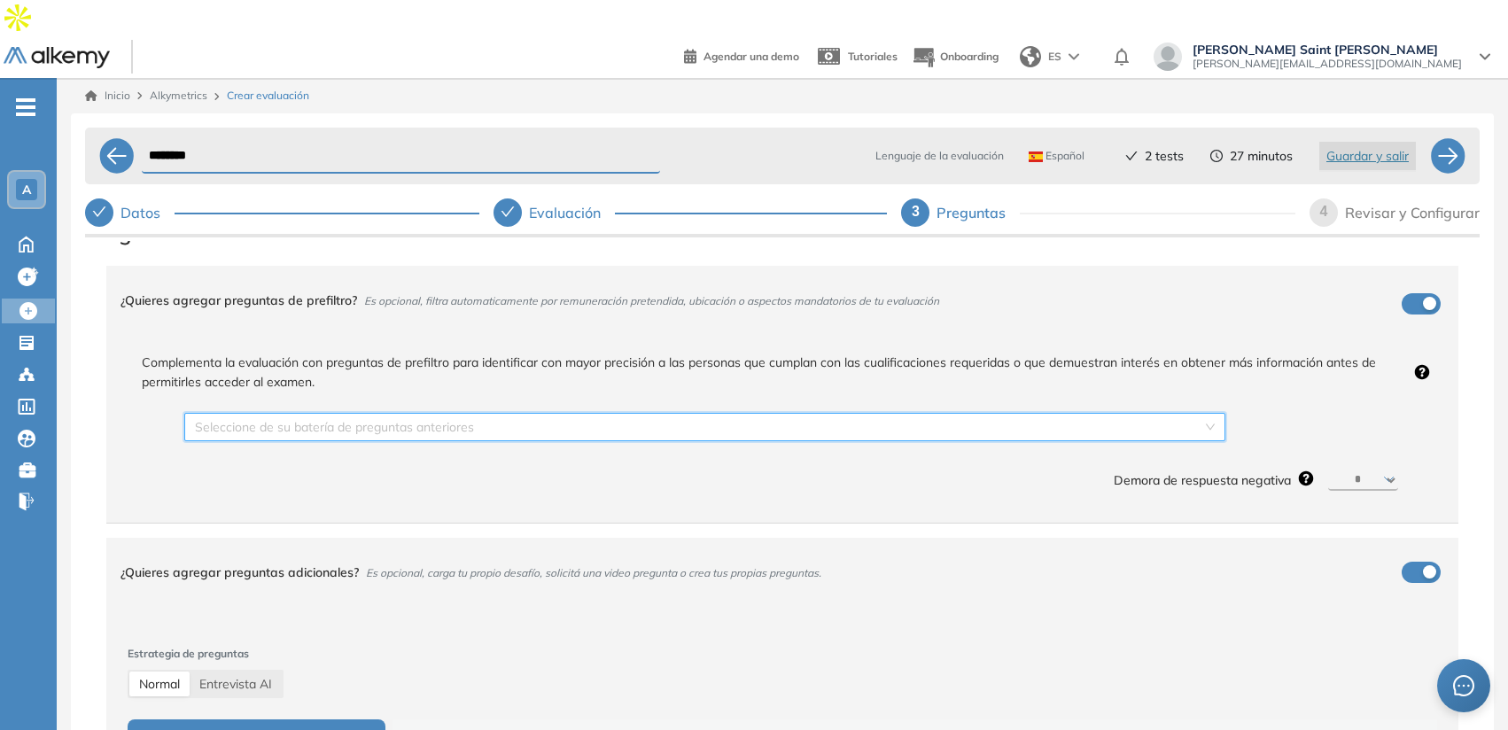
click at [985, 414] on input "search" at bounding box center [698, 427] width 1007 height 27
click at [1370, 489] on div "Complementa la evaluación con preguntas de prefiltro para identificar con mayor…" at bounding box center [782, 432] width 1352 height 181
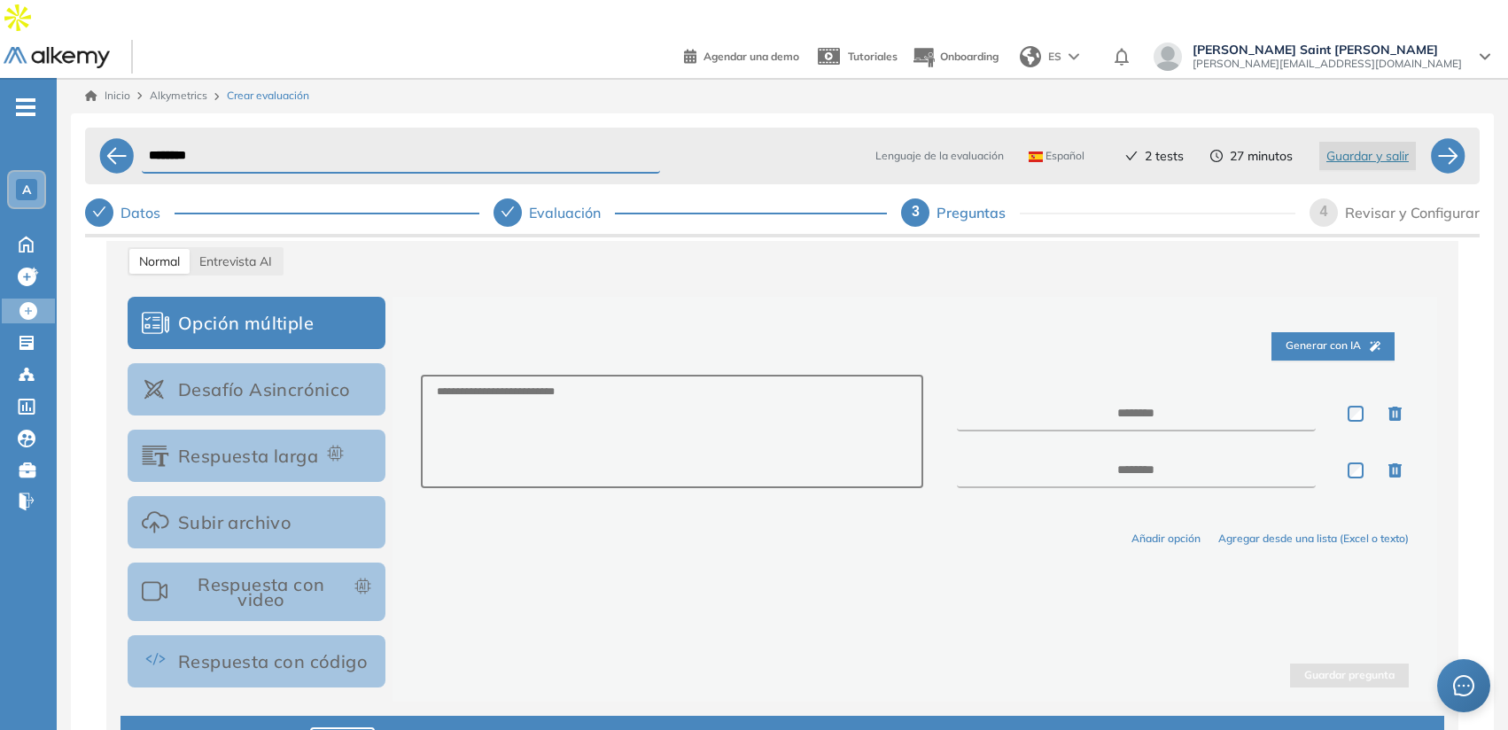
scroll to position [469, 0]
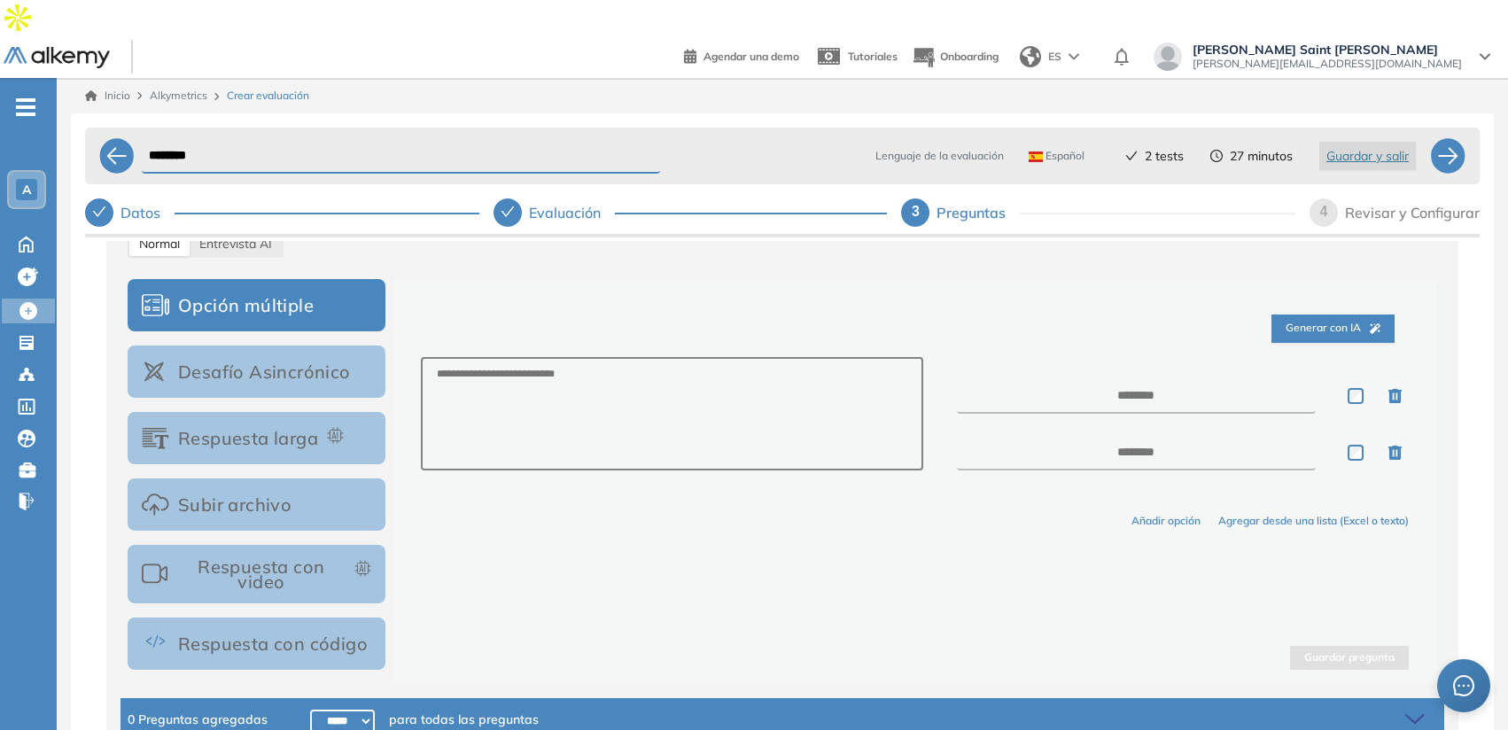
click at [323, 345] on button "Desafío Asincrónico" at bounding box center [257, 371] width 258 height 52
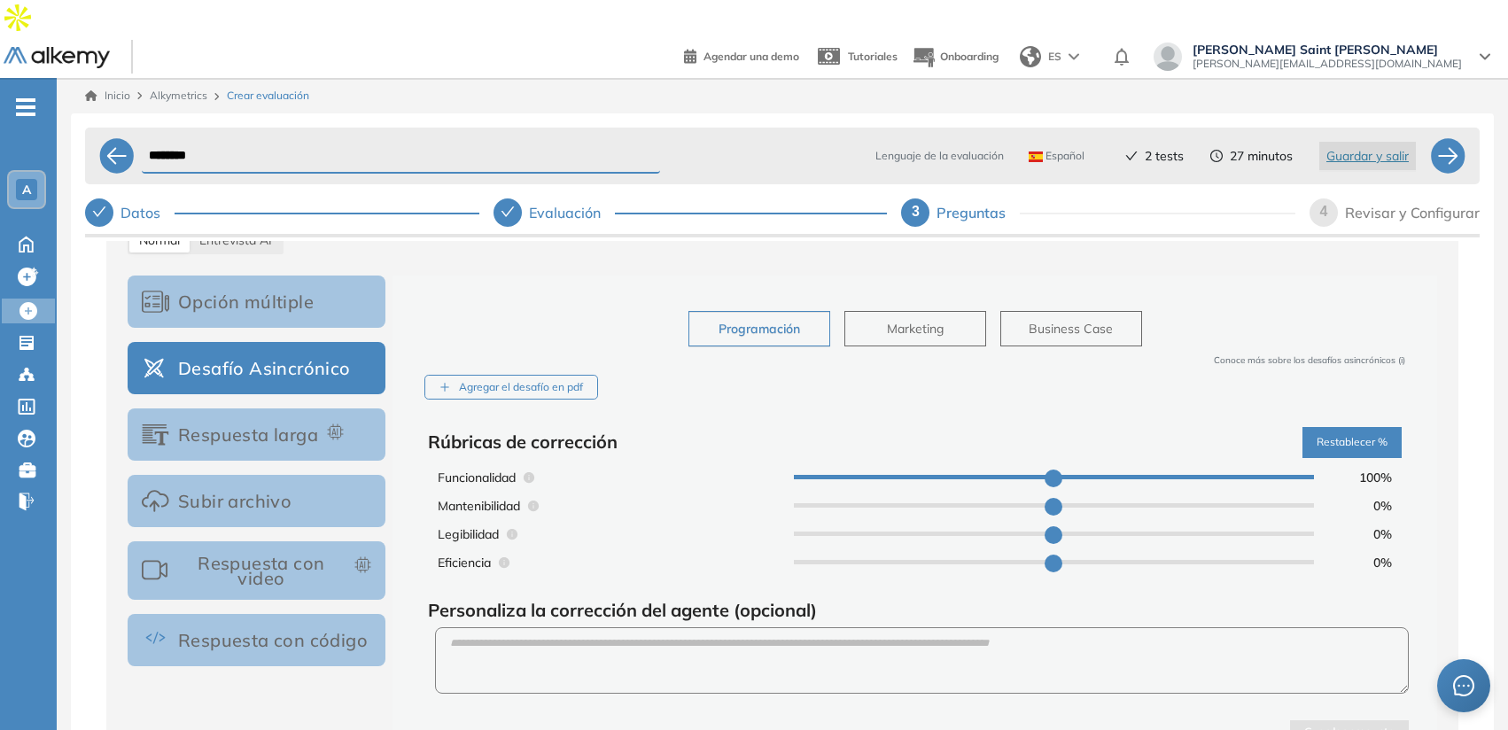
scroll to position [432, 0]
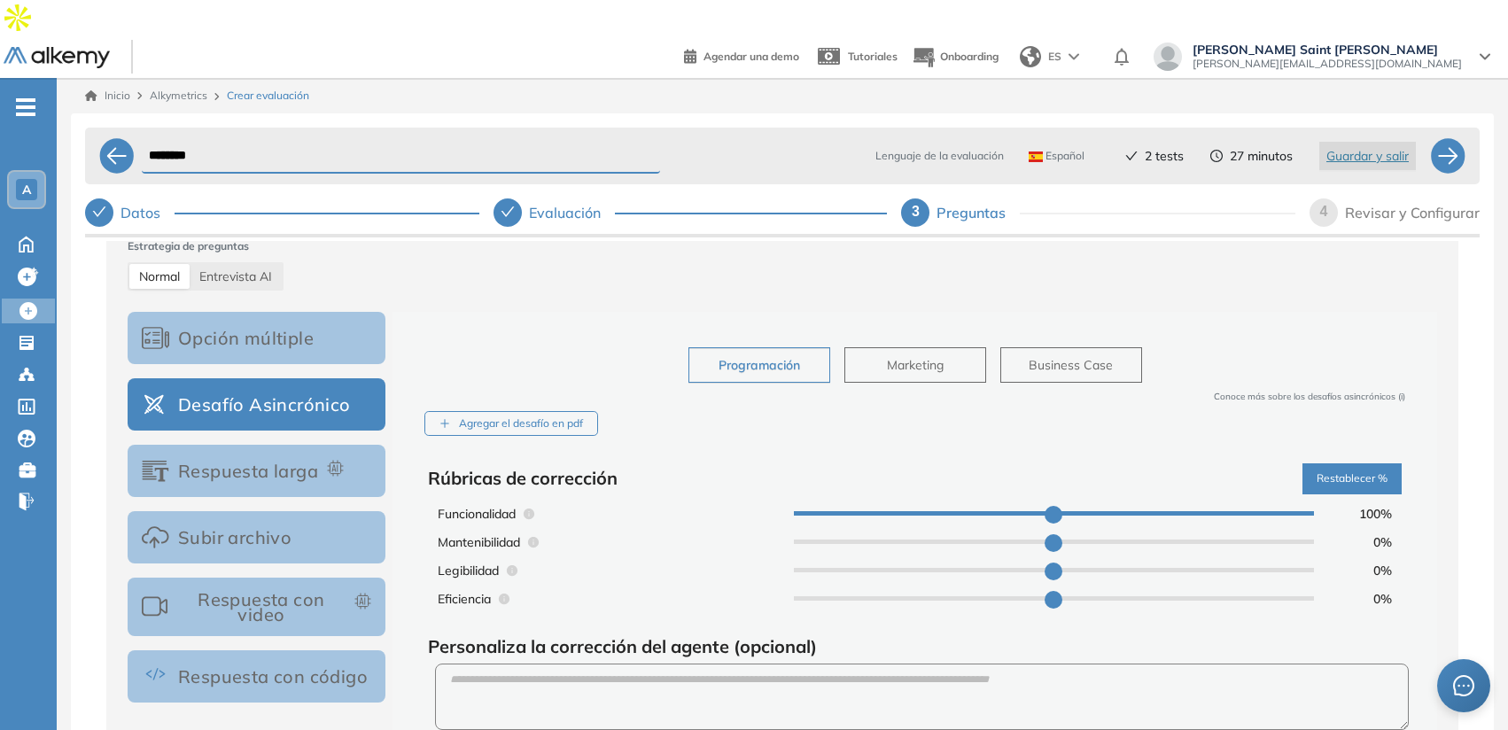
click at [1033, 347] on button "Business Case" at bounding box center [1071, 364] width 142 height 35
type input "**"
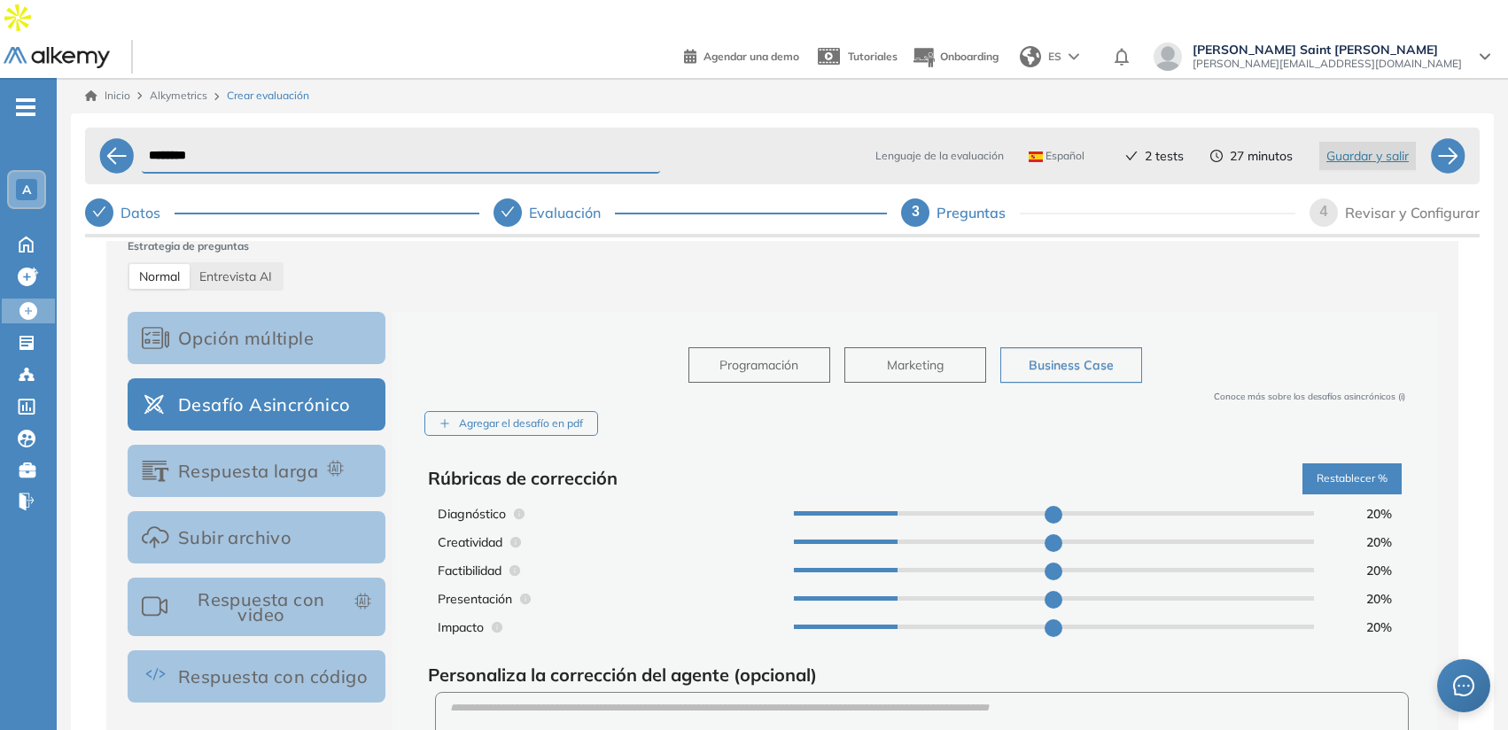
type input "**"
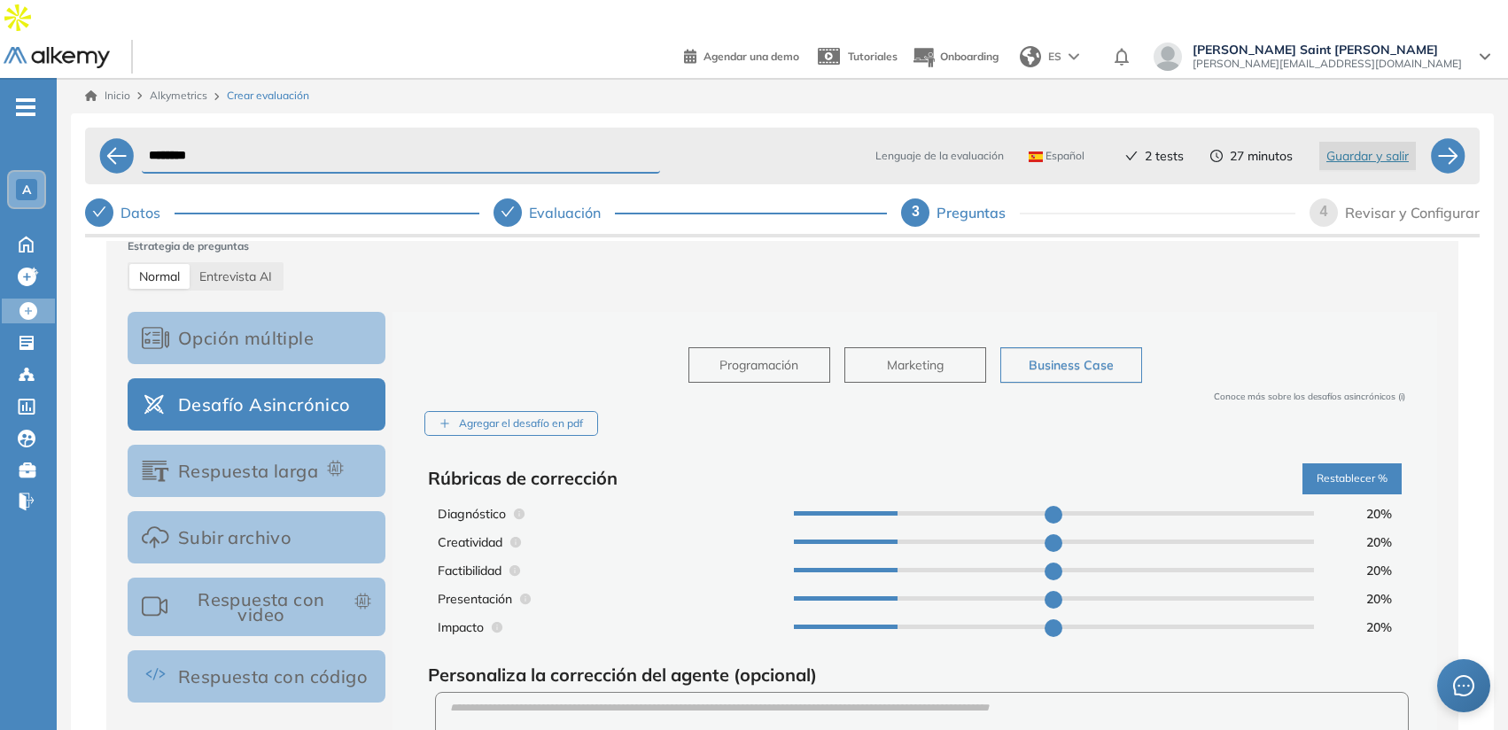
type input "*"
type input "**"
drag, startPoint x: 903, startPoint y: 483, endPoint x: 969, endPoint y: 482, distance: 66.4
click at [970, 511] on input "range" at bounding box center [1054, 513] width 520 height 4
type input "**"
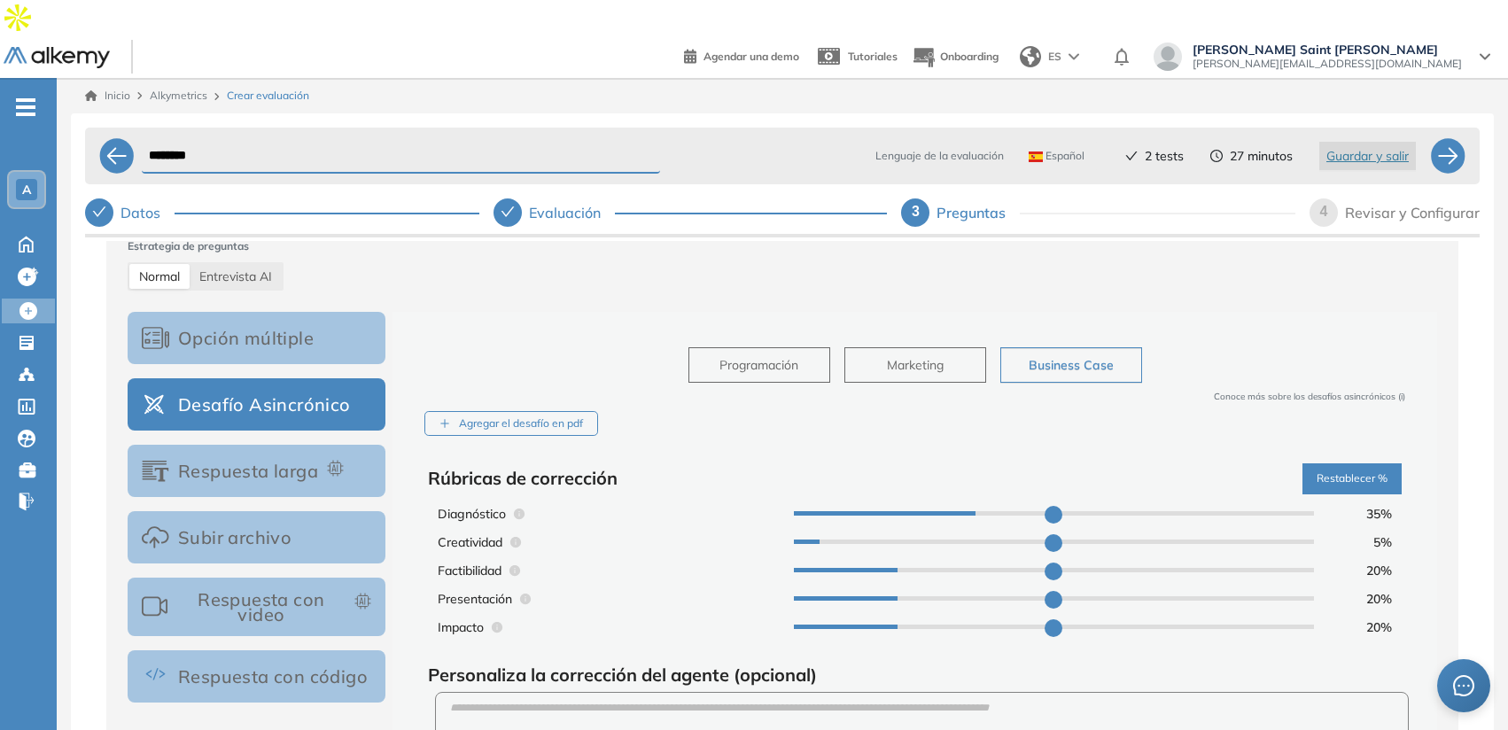
type input "**"
type input "*"
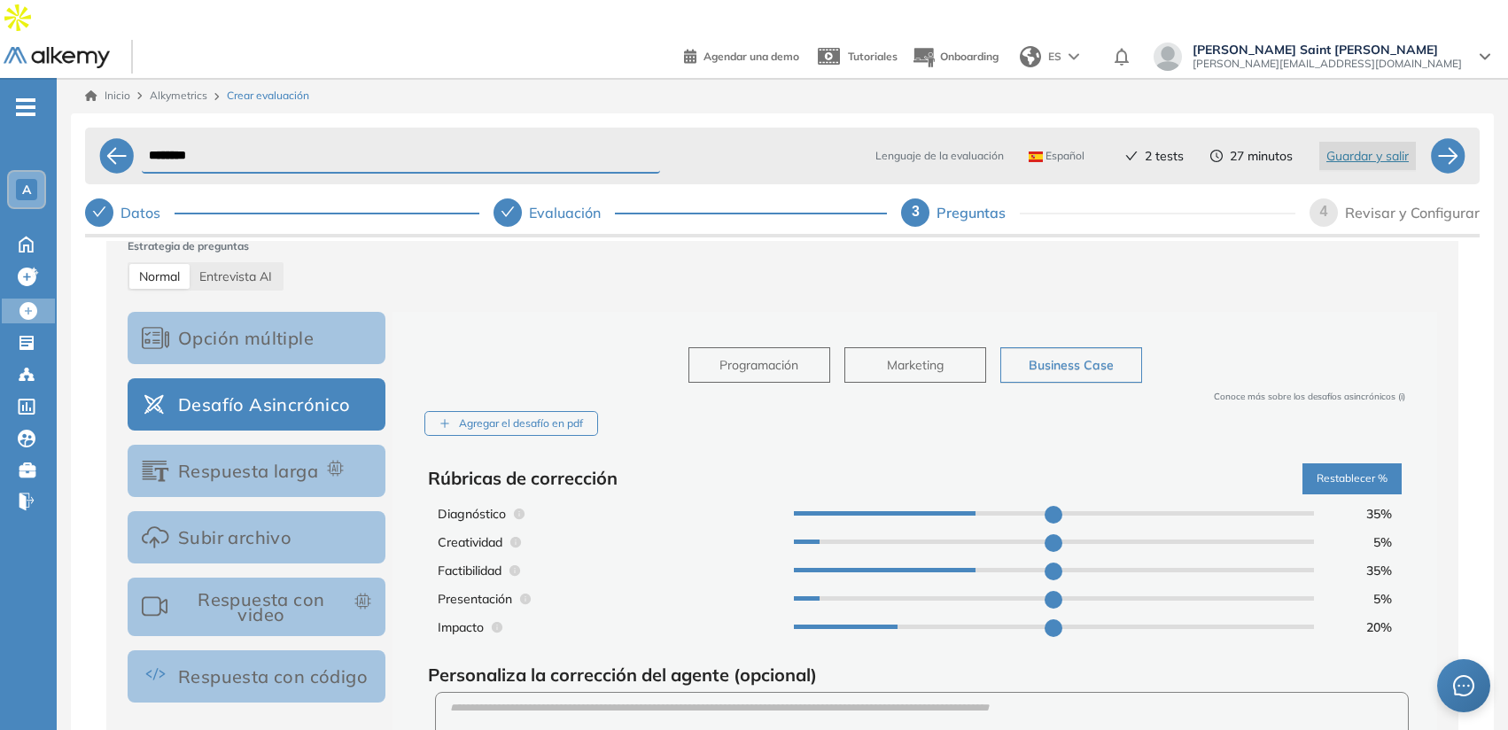
type input "**"
drag, startPoint x: 898, startPoint y: 536, endPoint x: 971, endPoint y: 538, distance: 72.7
click at [972, 568] on input "range" at bounding box center [1054, 570] width 520 height 4
drag, startPoint x: 910, startPoint y: 599, endPoint x: 976, endPoint y: 599, distance: 66.4
click at [976, 615] on div "Impacto 20 %" at bounding box center [914, 627] width 959 height 25
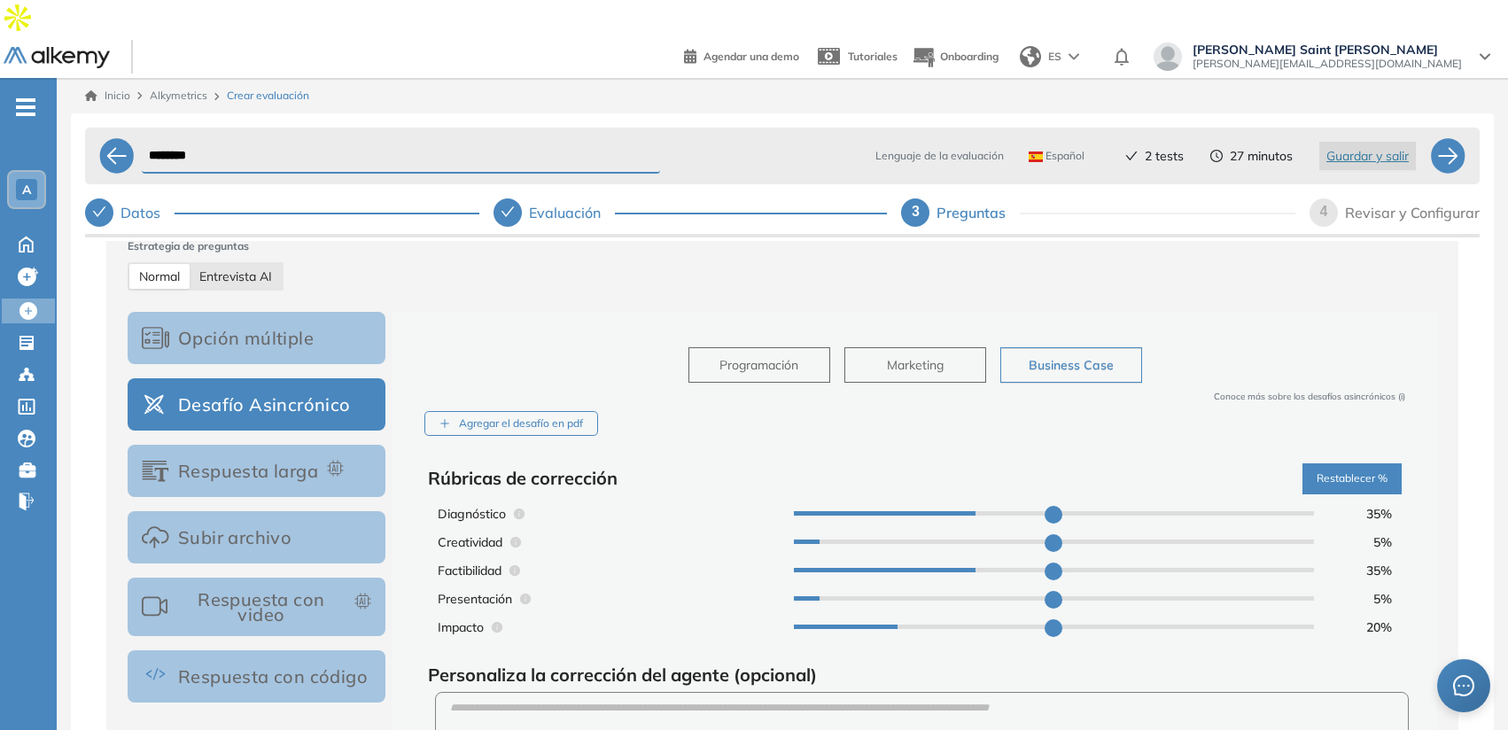
click at [229, 268] on span "Entrevista AI" at bounding box center [235, 276] width 73 height 16
select select "***"
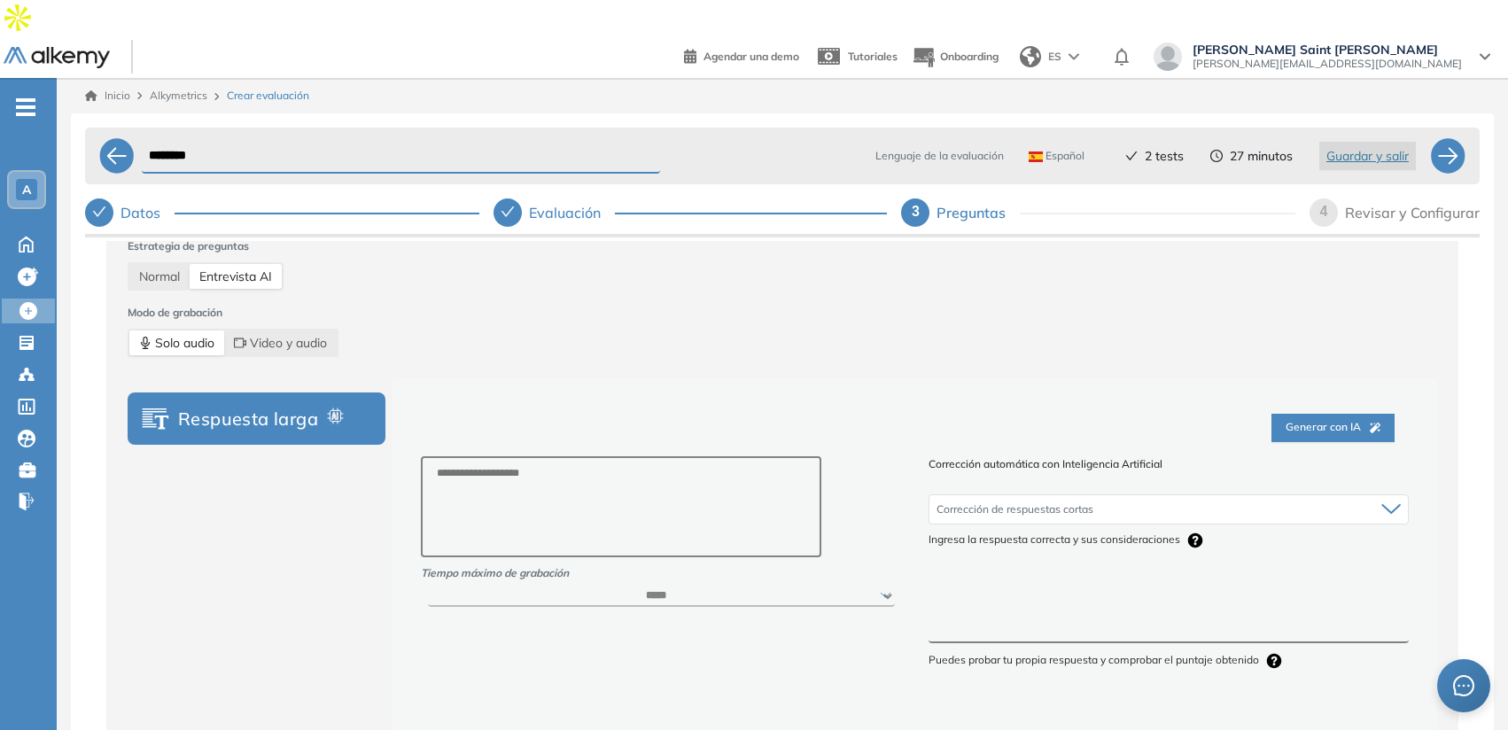
click at [1044, 588] on textarea at bounding box center [1168, 611] width 480 height 66
click at [1332, 198] on div "4" at bounding box center [1323, 212] width 28 height 28
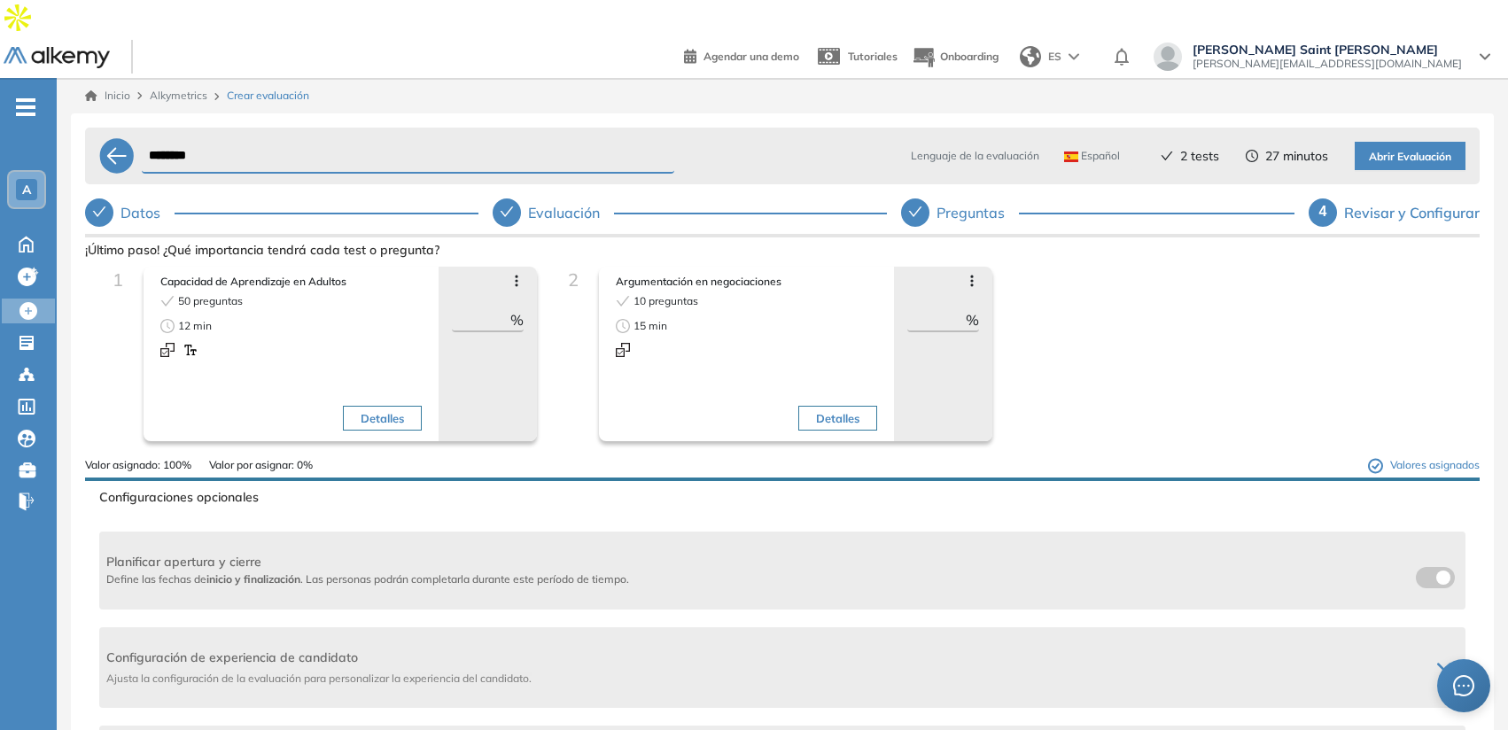
click at [469, 309] on input "**" at bounding box center [481, 319] width 58 height 21
click at [934, 309] on input "**" at bounding box center [936, 319] width 58 height 21
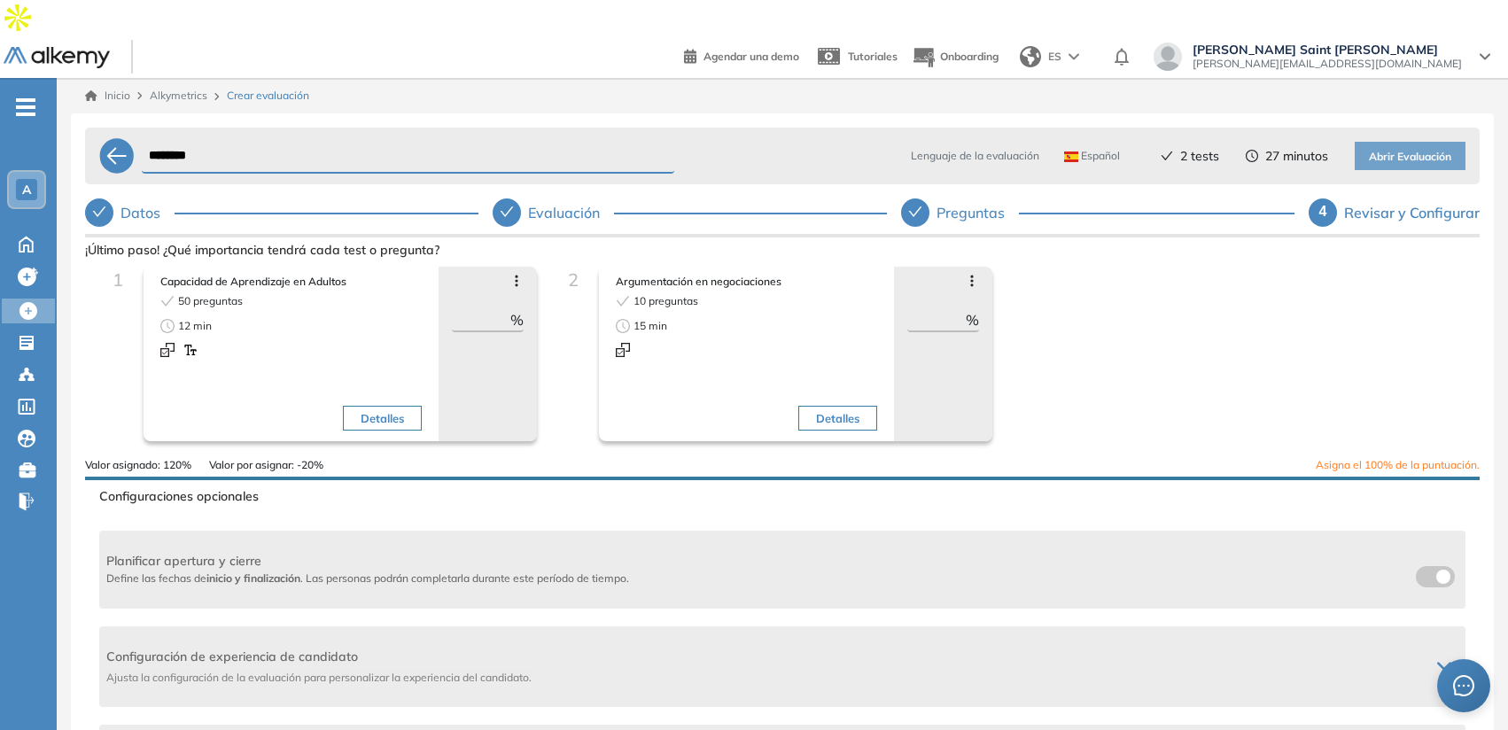
type input "**"
click at [483, 309] on input "**" at bounding box center [481, 319] width 58 height 21
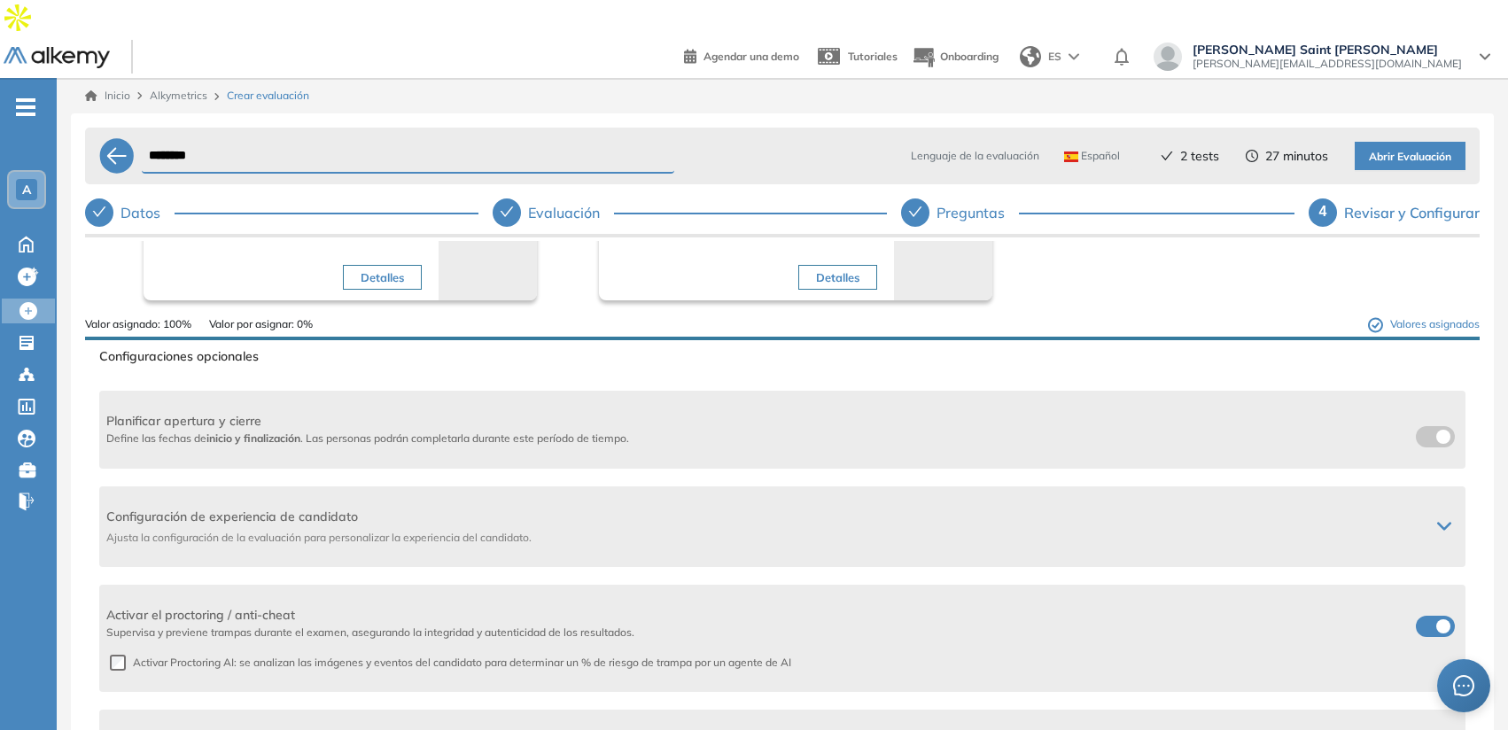
scroll to position [142, 0]
type input "**"
click at [218, 605] on span "Activar el proctoring / anti-cheat" at bounding box center [370, 614] width 528 height 19
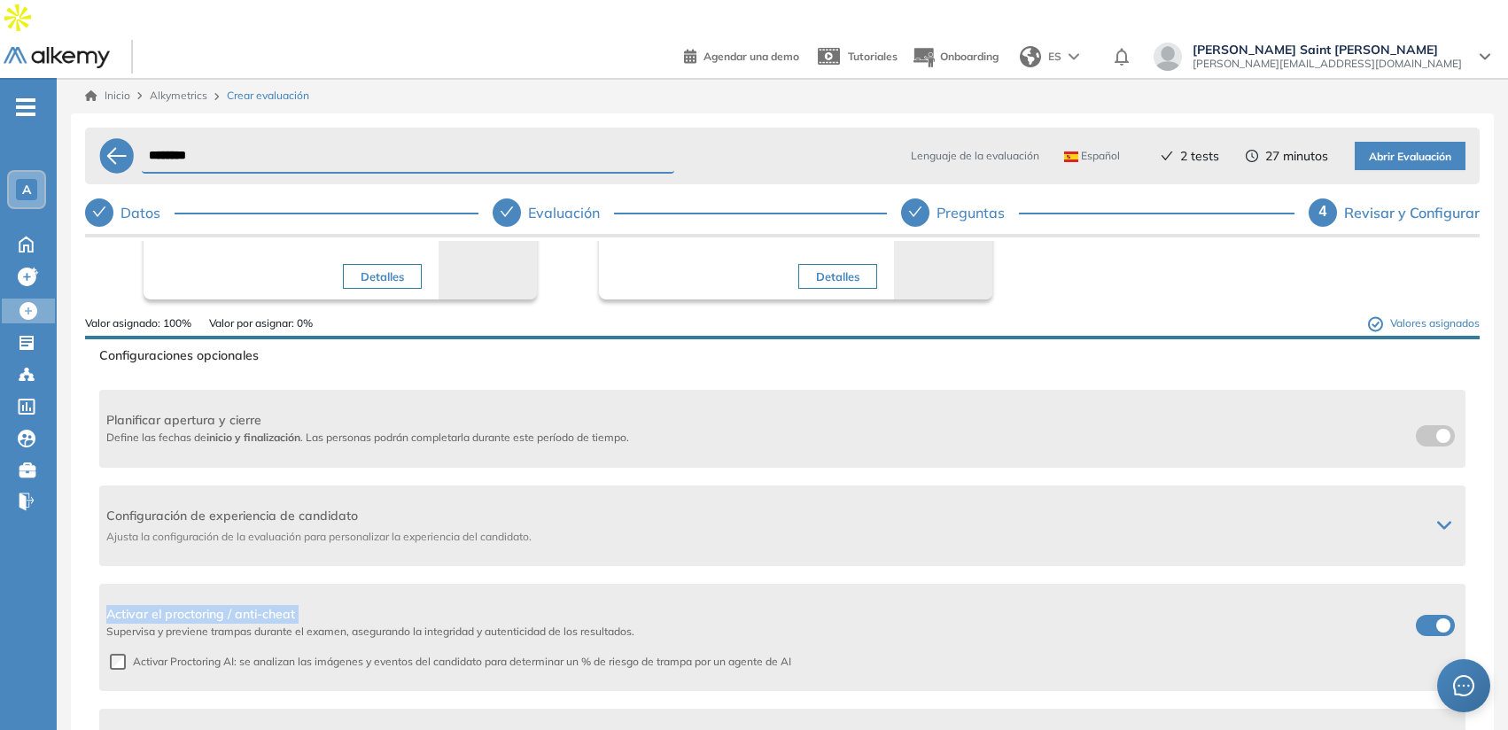
click at [1430, 615] on span at bounding box center [1423, 622] width 14 height 14
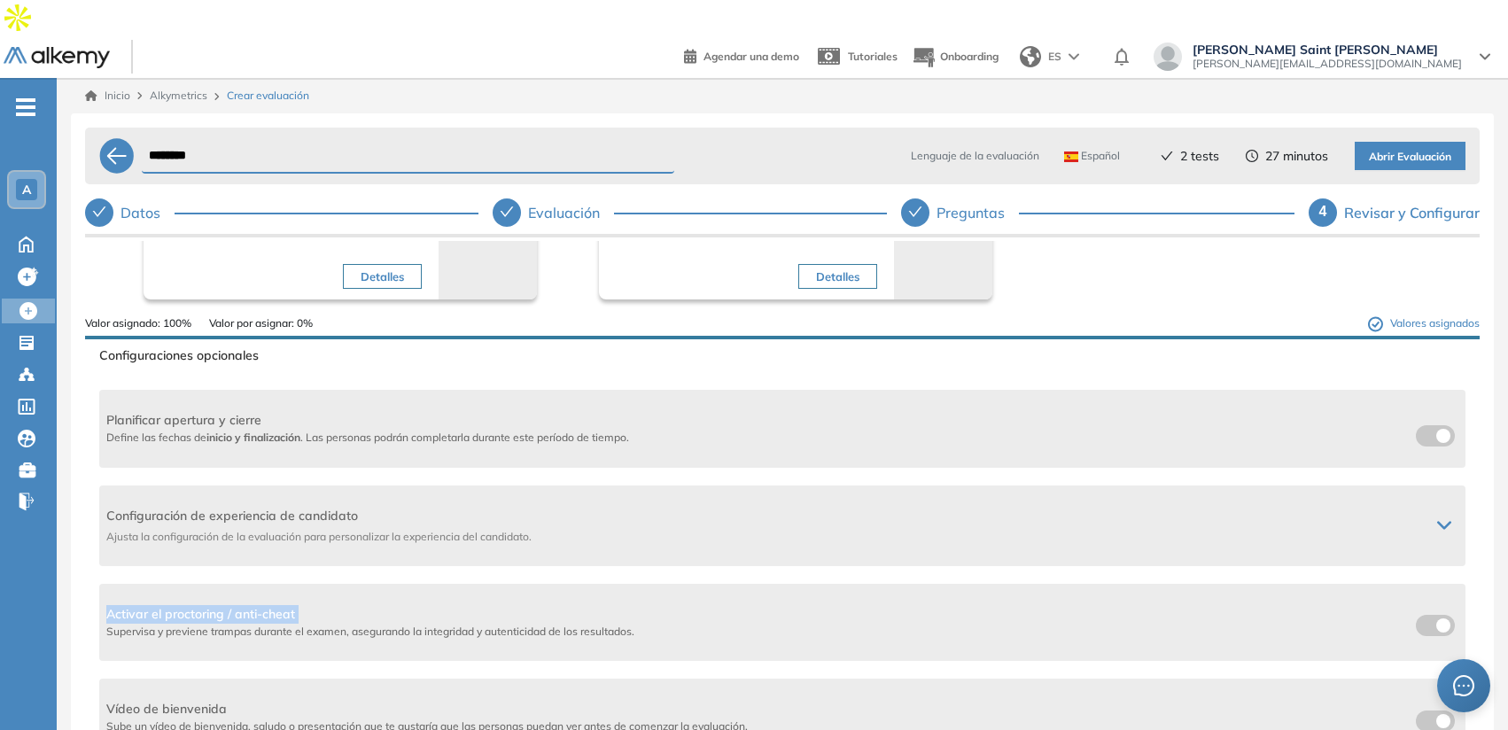
click at [1418, 615] on span at bounding box center [1423, 622] width 14 height 14
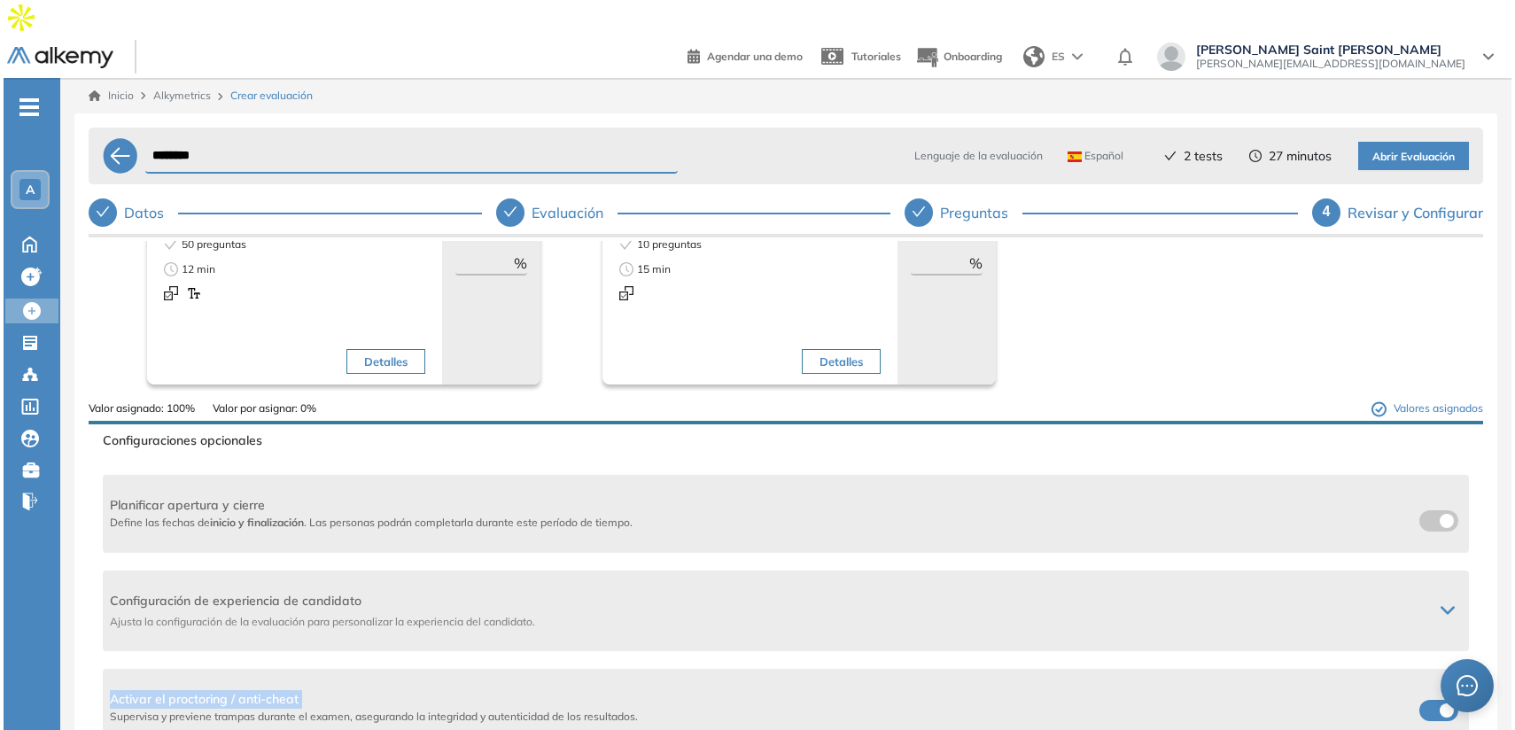
scroll to position [0, 0]
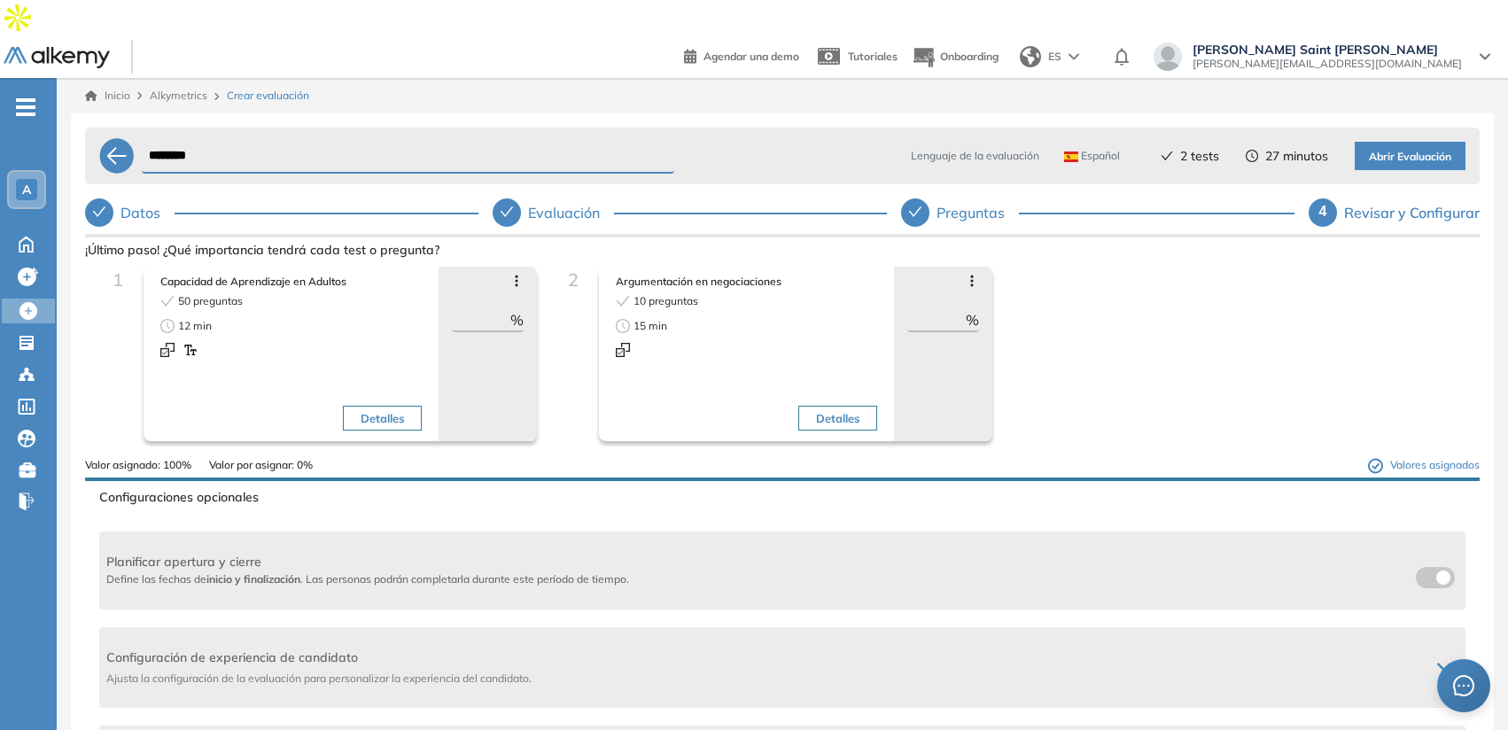
click at [158, 139] on input "********" at bounding box center [408, 156] width 532 height 35
click at [468, 309] on input "**" at bounding box center [481, 319] width 58 height 21
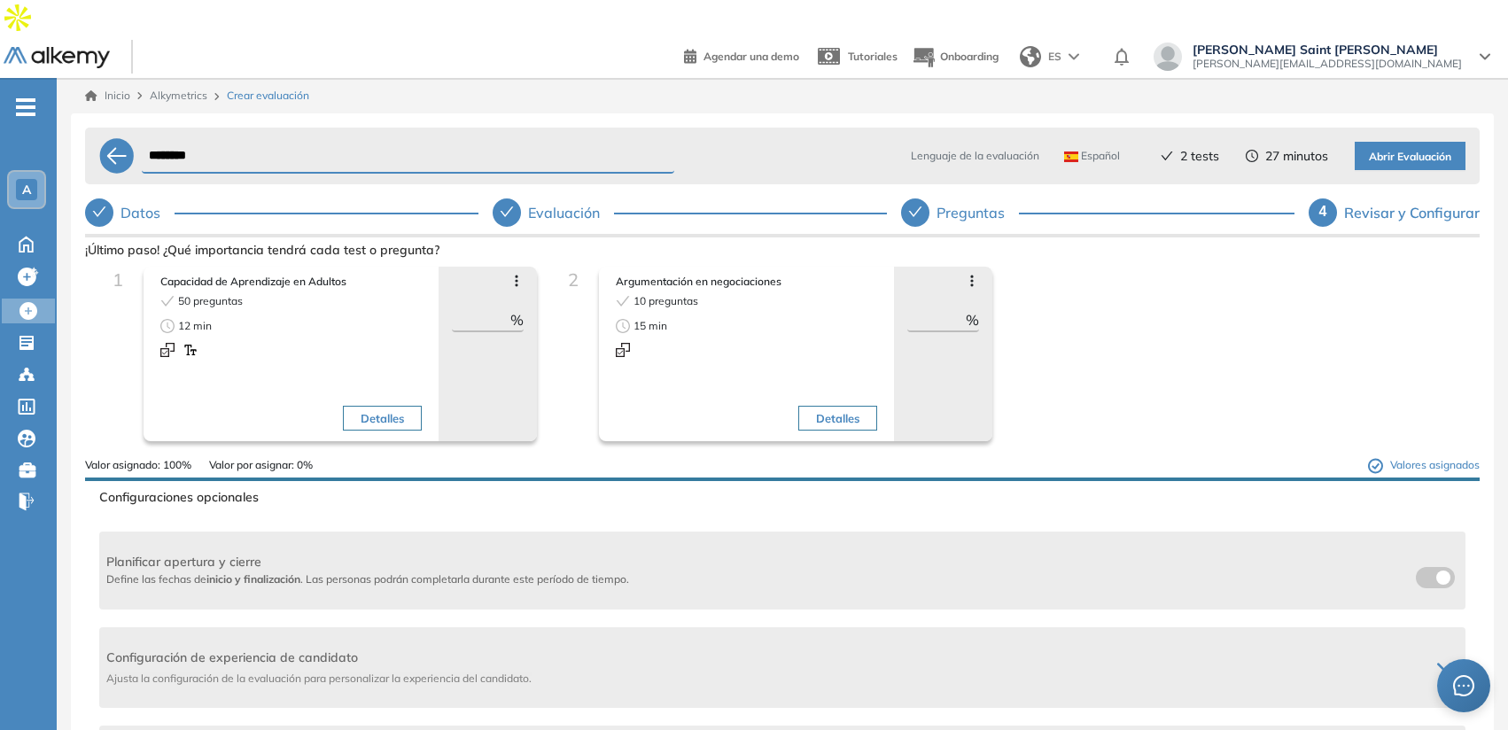
click at [468, 309] on input "**" at bounding box center [481, 319] width 58 height 21
click at [934, 309] on input "**" at bounding box center [936, 319] width 58 height 21
click at [480, 309] on input "**" at bounding box center [481, 319] width 58 height 21
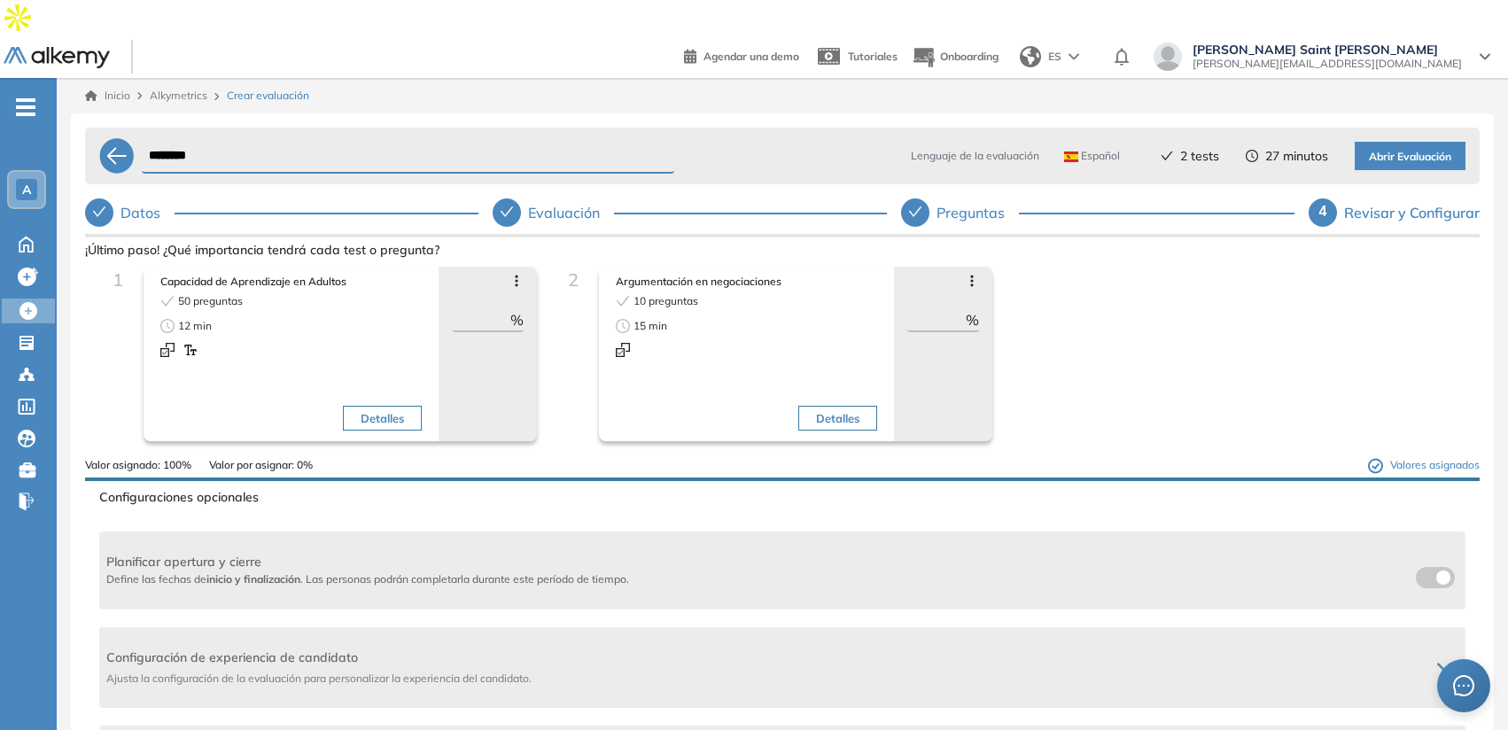
click at [480, 309] on input "**" at bounding box center [481, 319] width 58 height 21
click at [73, 330] on ul "Evaluaciones" at bounding box center [148, 347] width 177 height 34
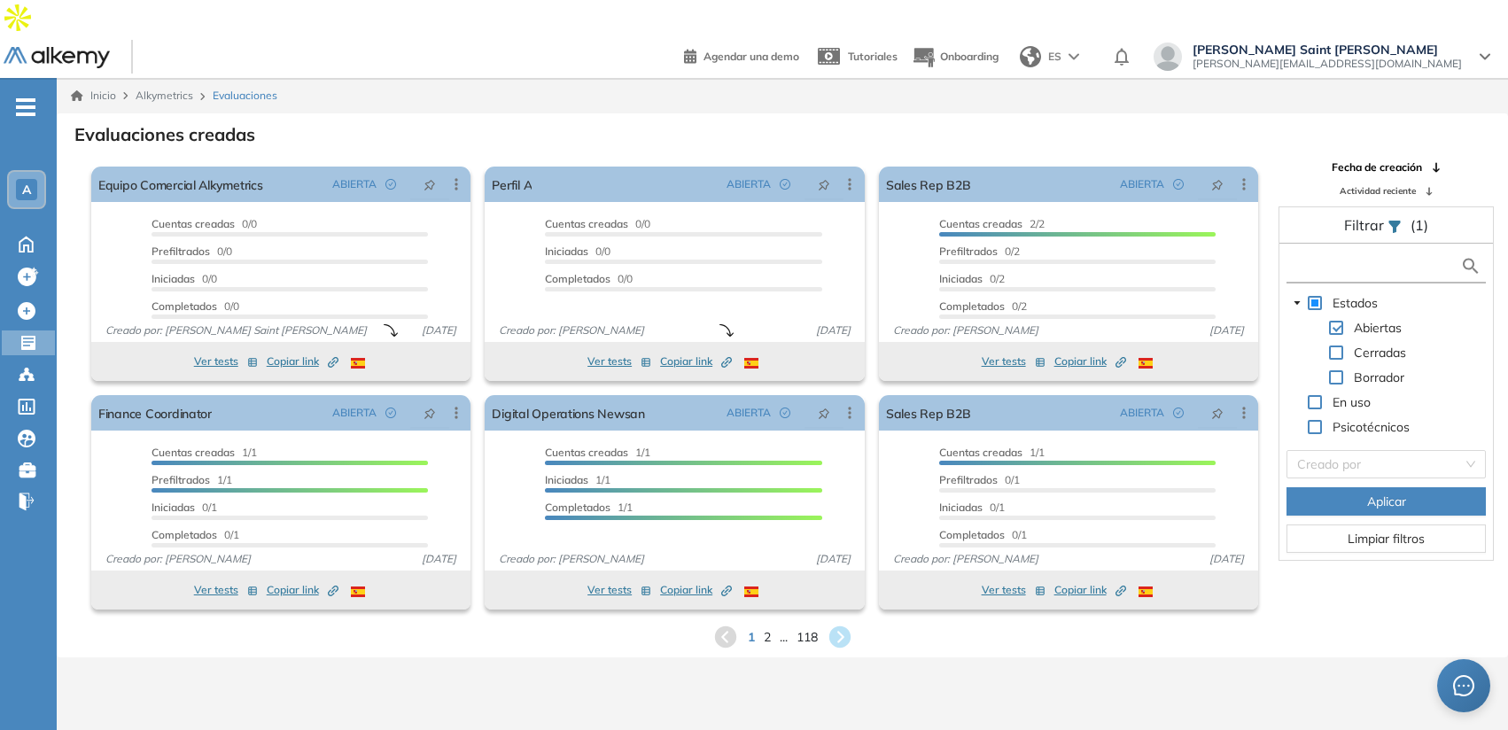
click at [1324, 257] on input "text" at bounding box center [1375, 266] width 169 height 19
type input "*"
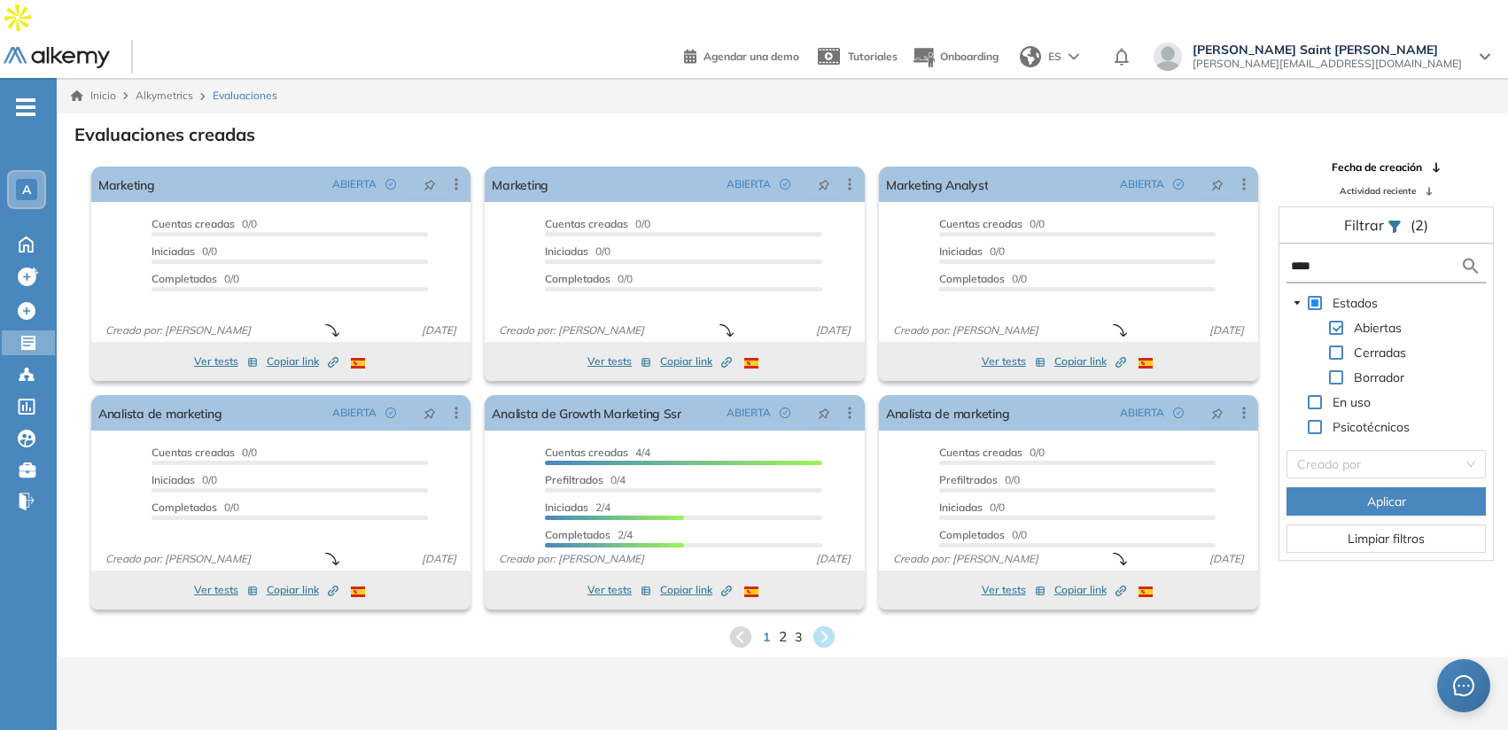
type input "****"
click at [781, 626] on span "2" at bounding box center [783, 636] width 8 height 20
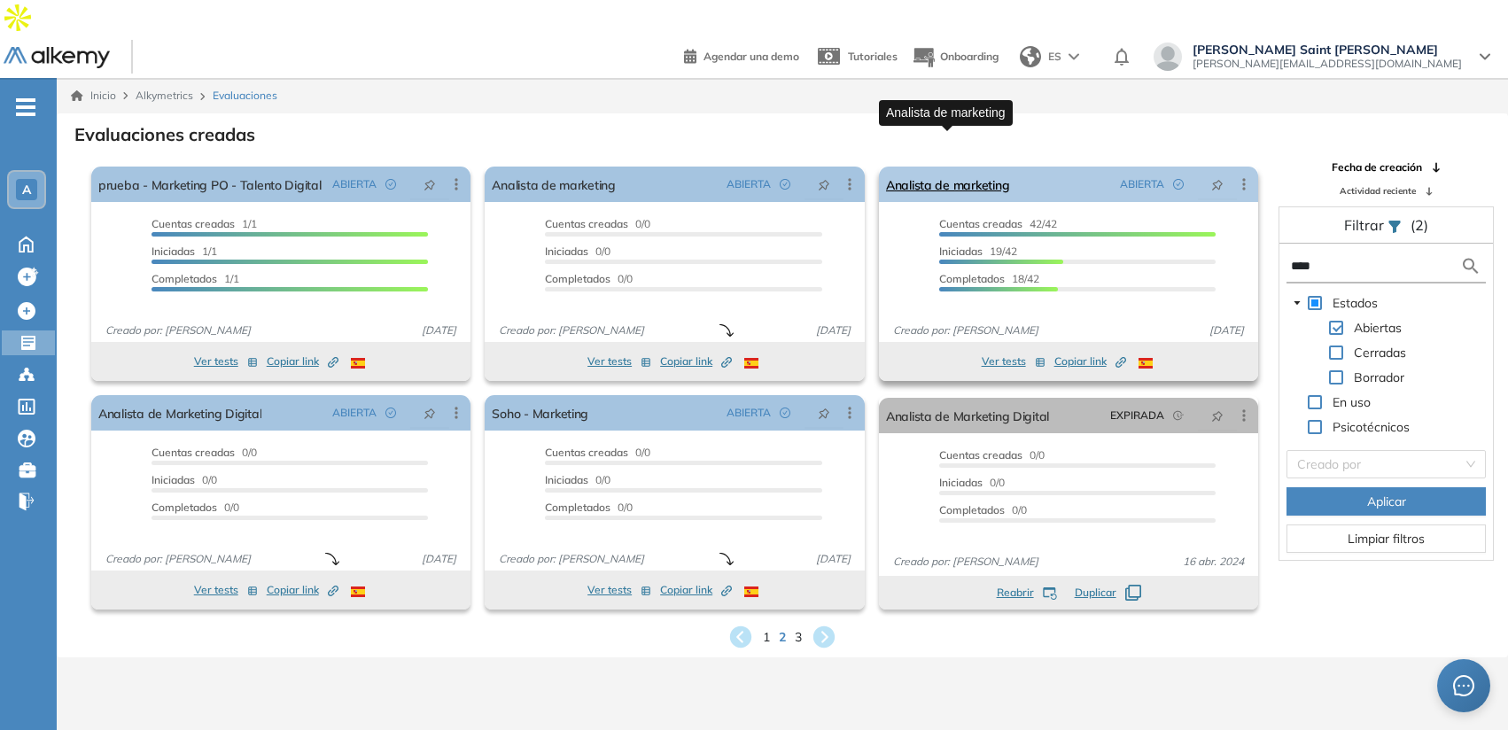
click at [998, 167] on link "Analista de marketing" at bounding box center [947, 184] width 123 height 35
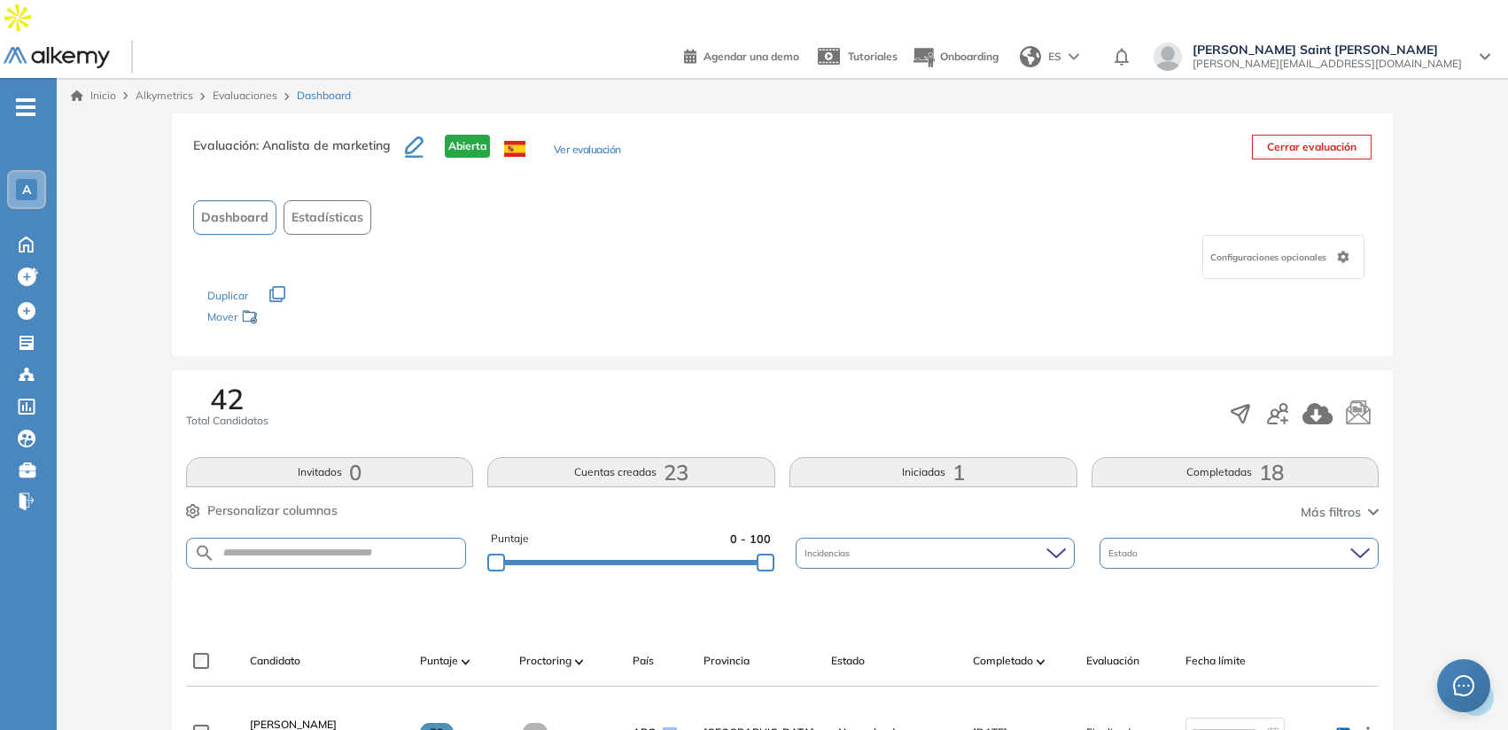
click at [325, 200] on button "Estadísticas" at bounding box center [327, 217] width 88 height 35
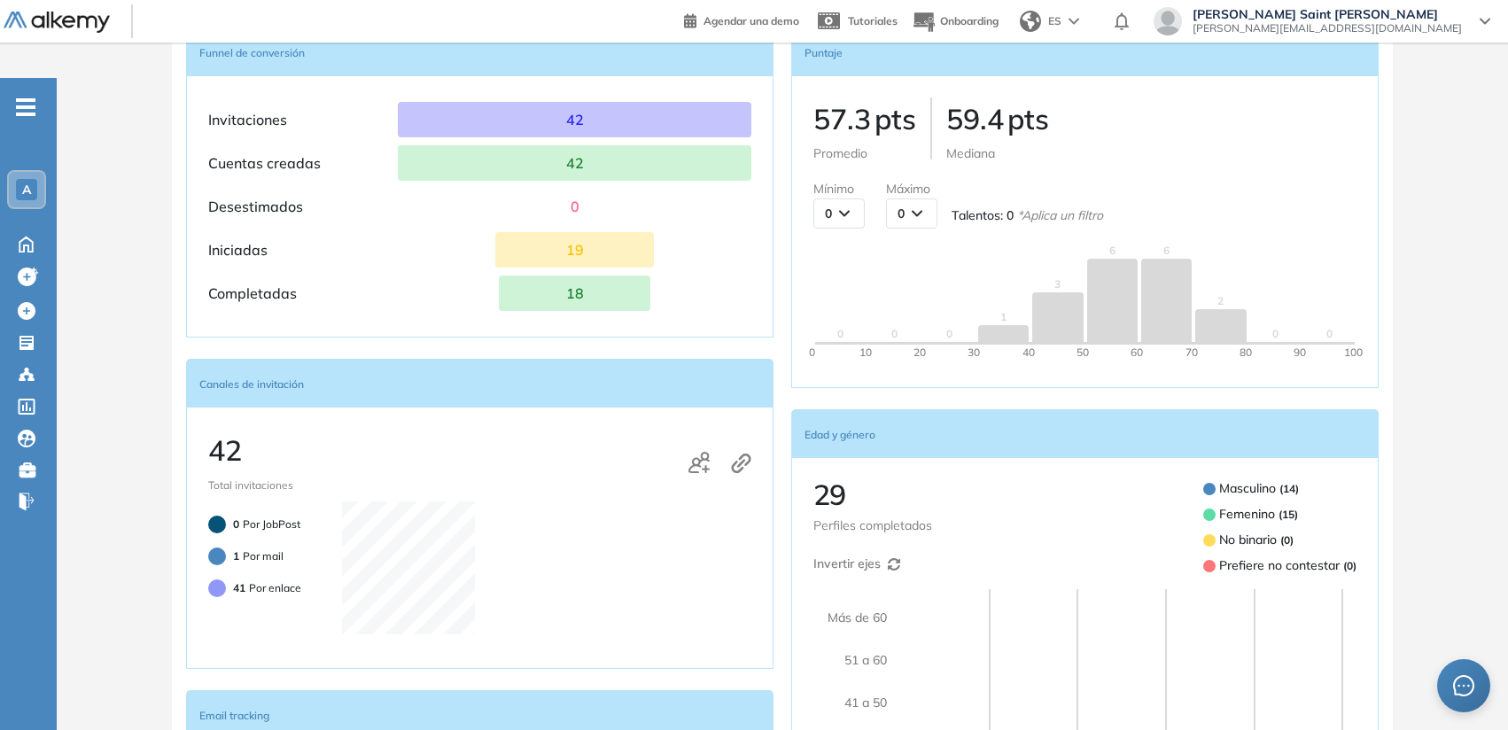
scroll to position [360, 0]
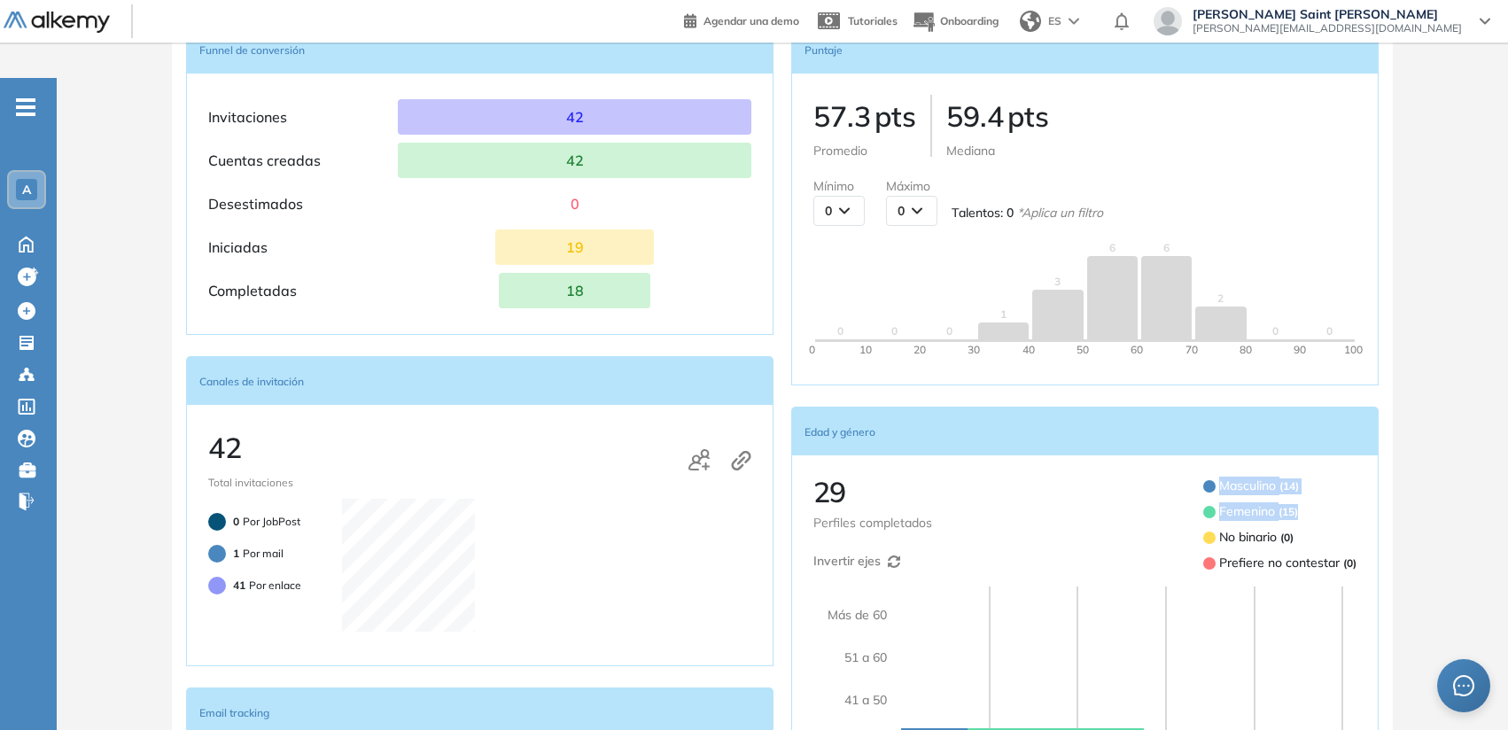
drag, startPoint x: 1176, startPoint y: 436, endPoint x: 1176, endPoint y: 509, distance: 73.5
click at [1176, 510] on div "29 Perfiles completados Invertir ejes Masculino ( 14 ) Femenino ( 15 ) No binar…" at bounding box center [1084, 679] width 587 height 451
click at [1176, 509] on div "29 Perfiles completados Invertir ejes Masculino ( 14 ) Femenino ( 15 ) No binar…" at bounding box center [1084, 525] width 543 height 96
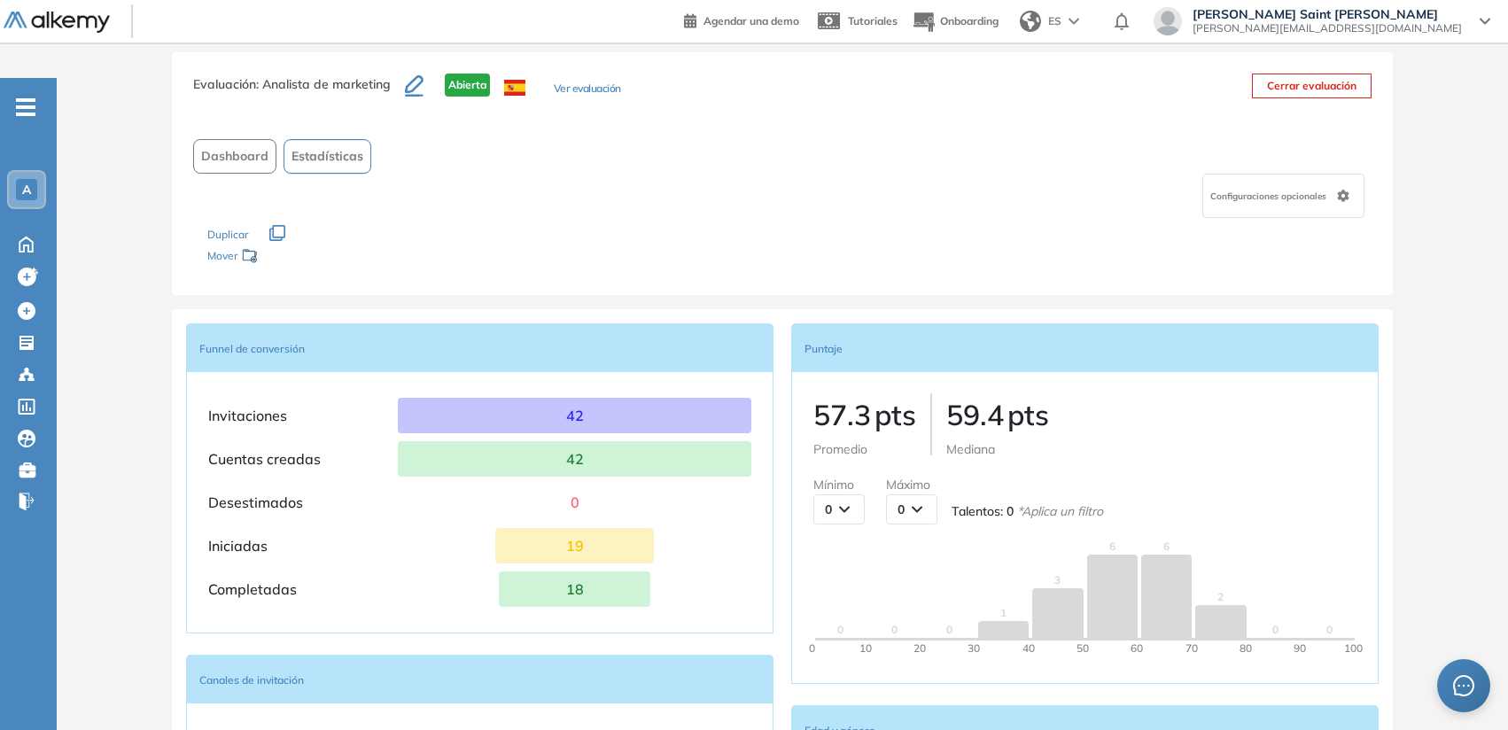
scroll to position [0, 0]
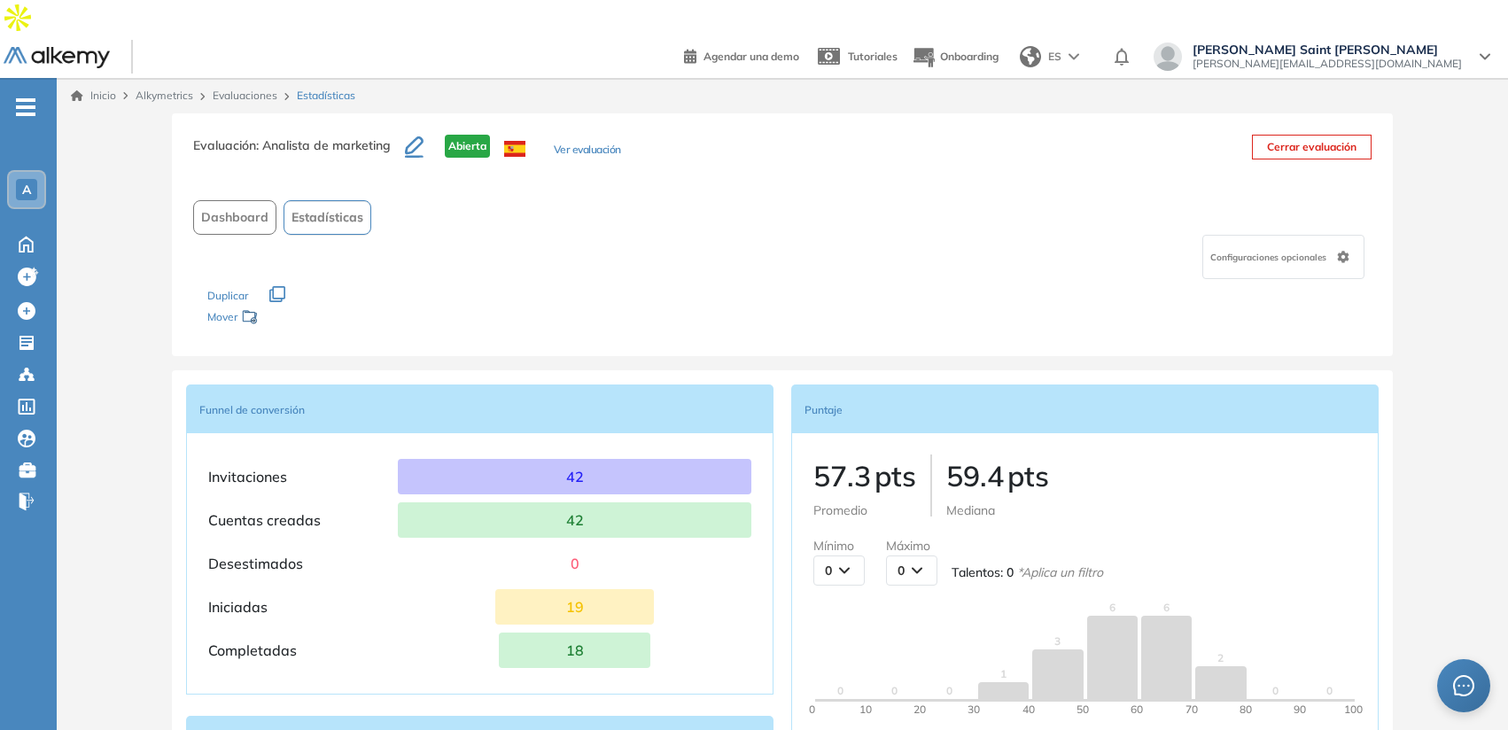
click at [260, 208] on span "Dashboard" at bounding box center [234, 217] width 67 height 19
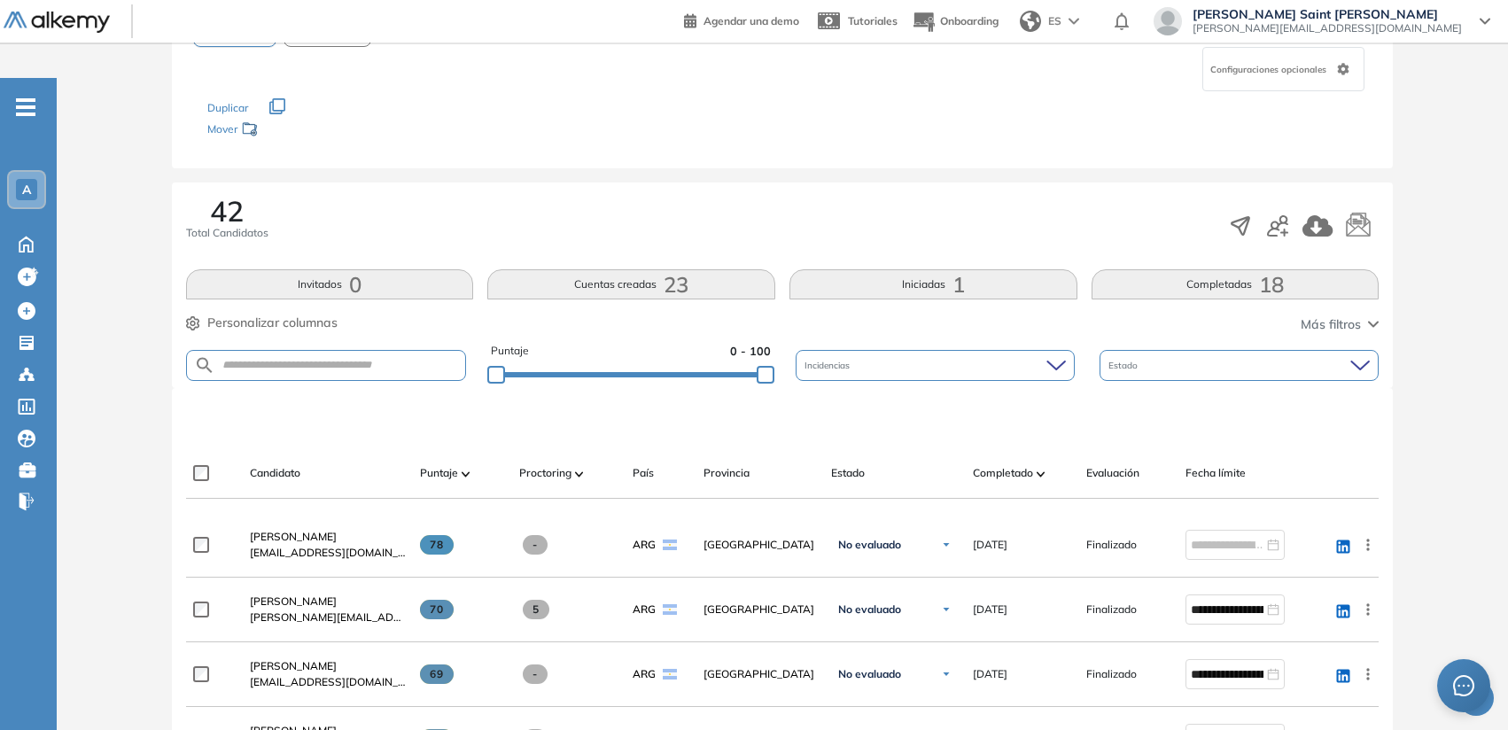
scroll to position [190, 0]
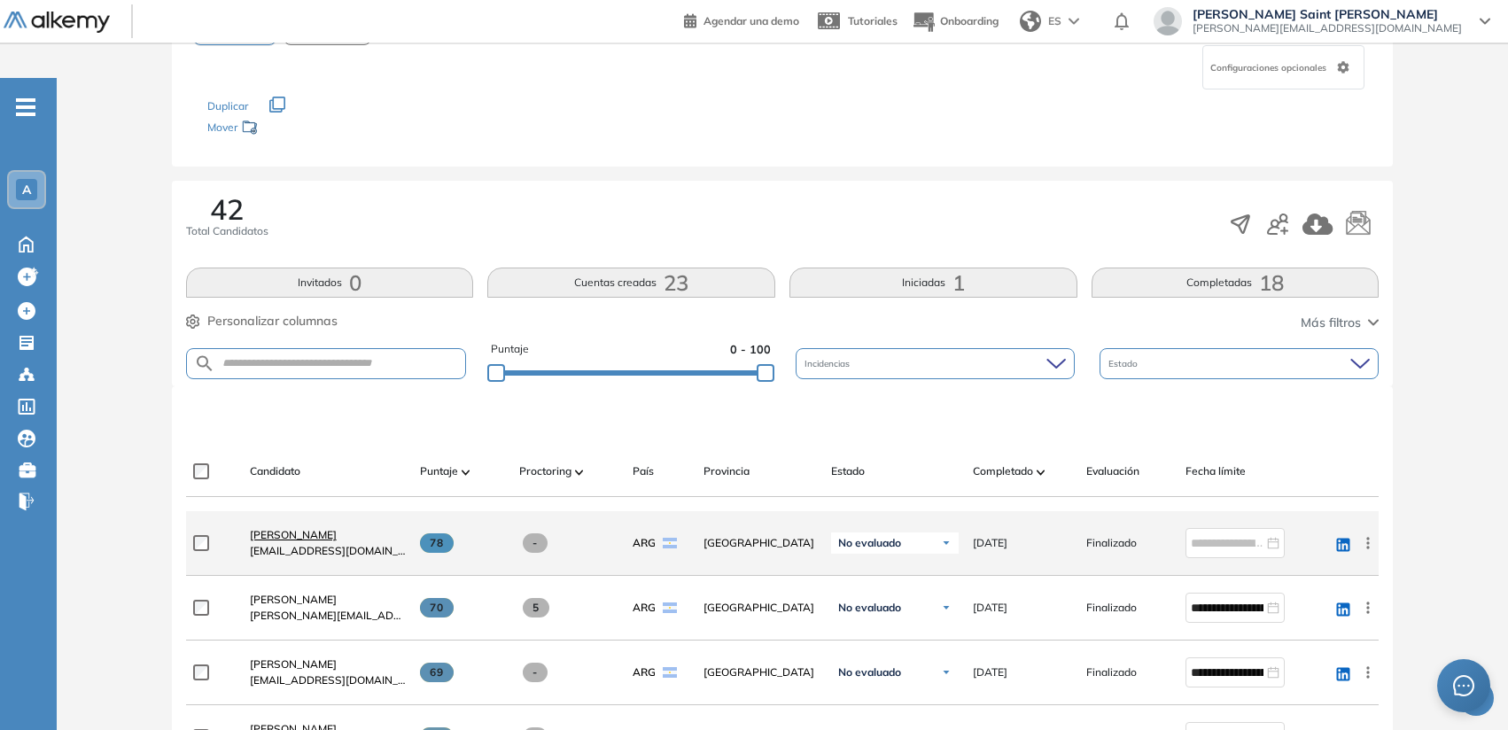
click at [299, 528] on span "[PERSON_NAME]" at bounding box center [293, 534] width 87 height 13
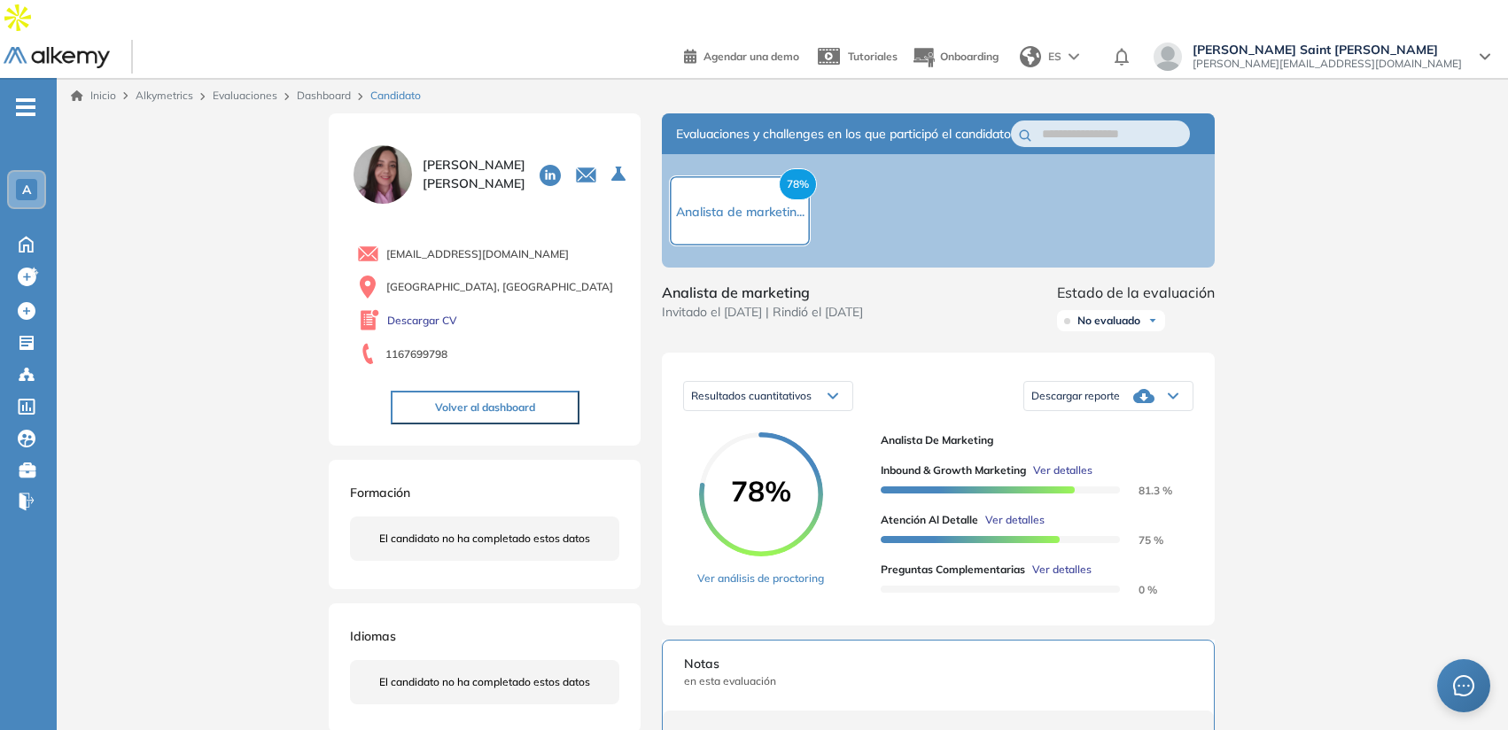
click at [1060, 462] on span "Ver detalles" at bounding box center [1062, 470] width 59 height 16
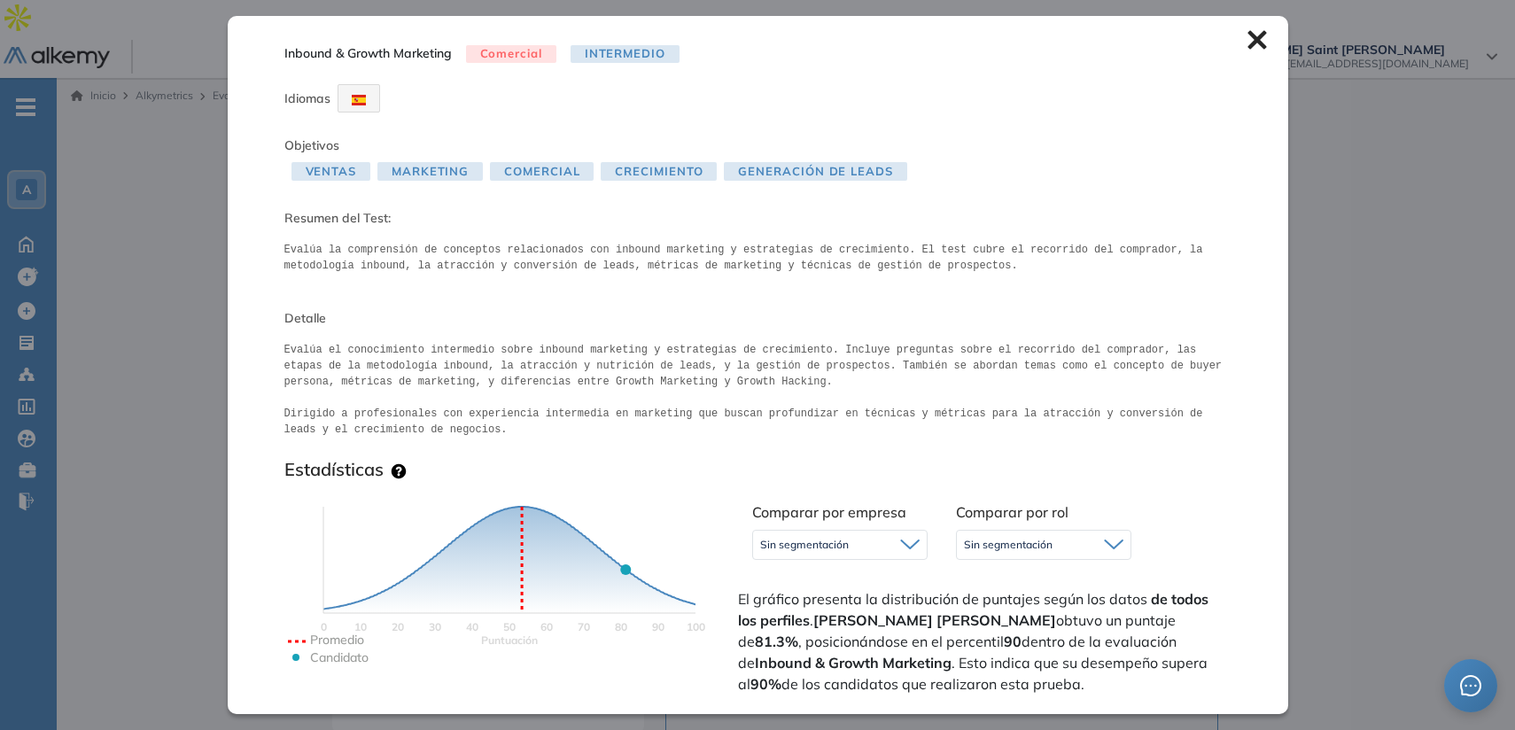
click at [1247, 30] on icon at bounding box center [1256, 39] width 19 height 19
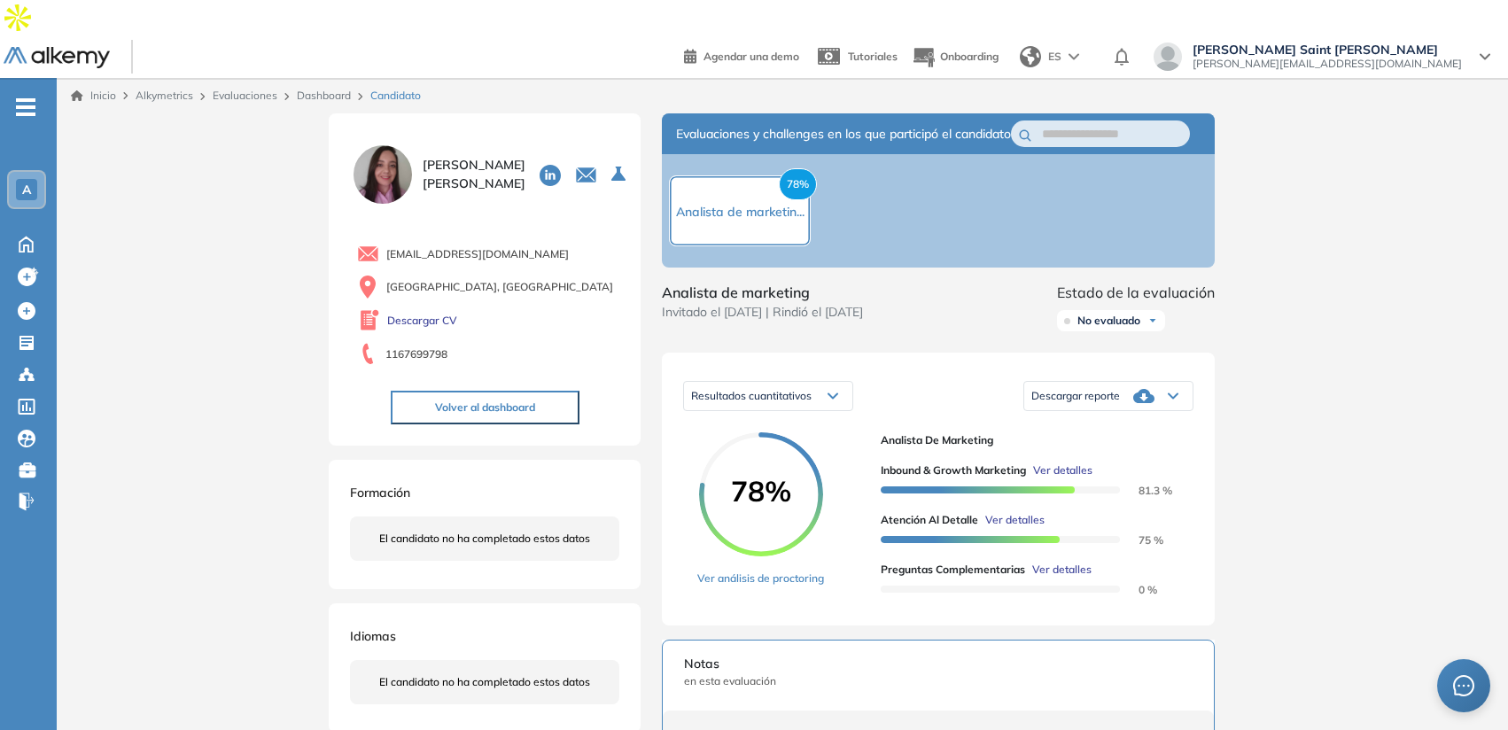
scroll to position [58, 0]
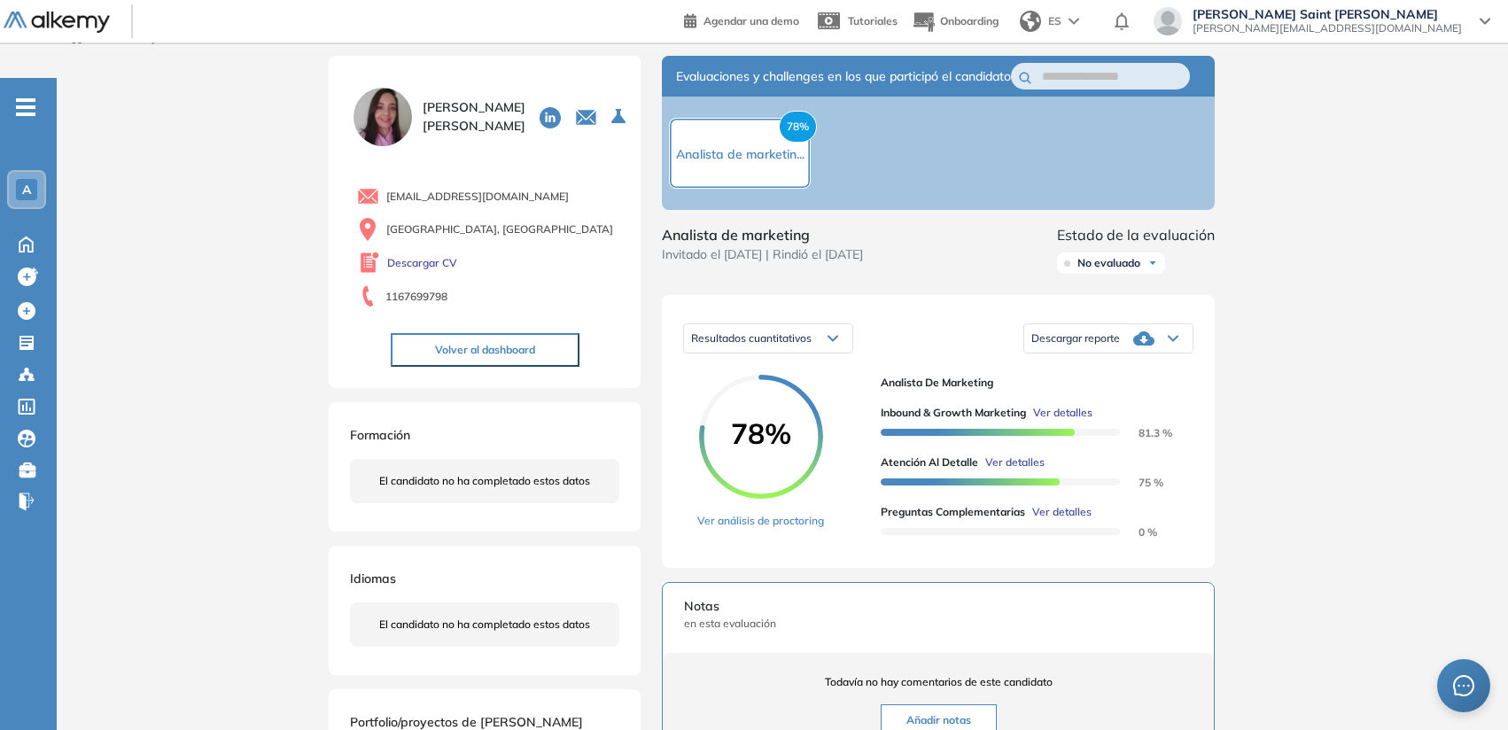
click at [1162, 321] on div "Descargar reporte" at bounding box center [1108, 338] width 168 height 35
click at [939, 316] on div "Resultados cuantitativos Resultados cuantitativos Resultados relativos Descarga…" at bounding box center [938, 338] width 510 height 44
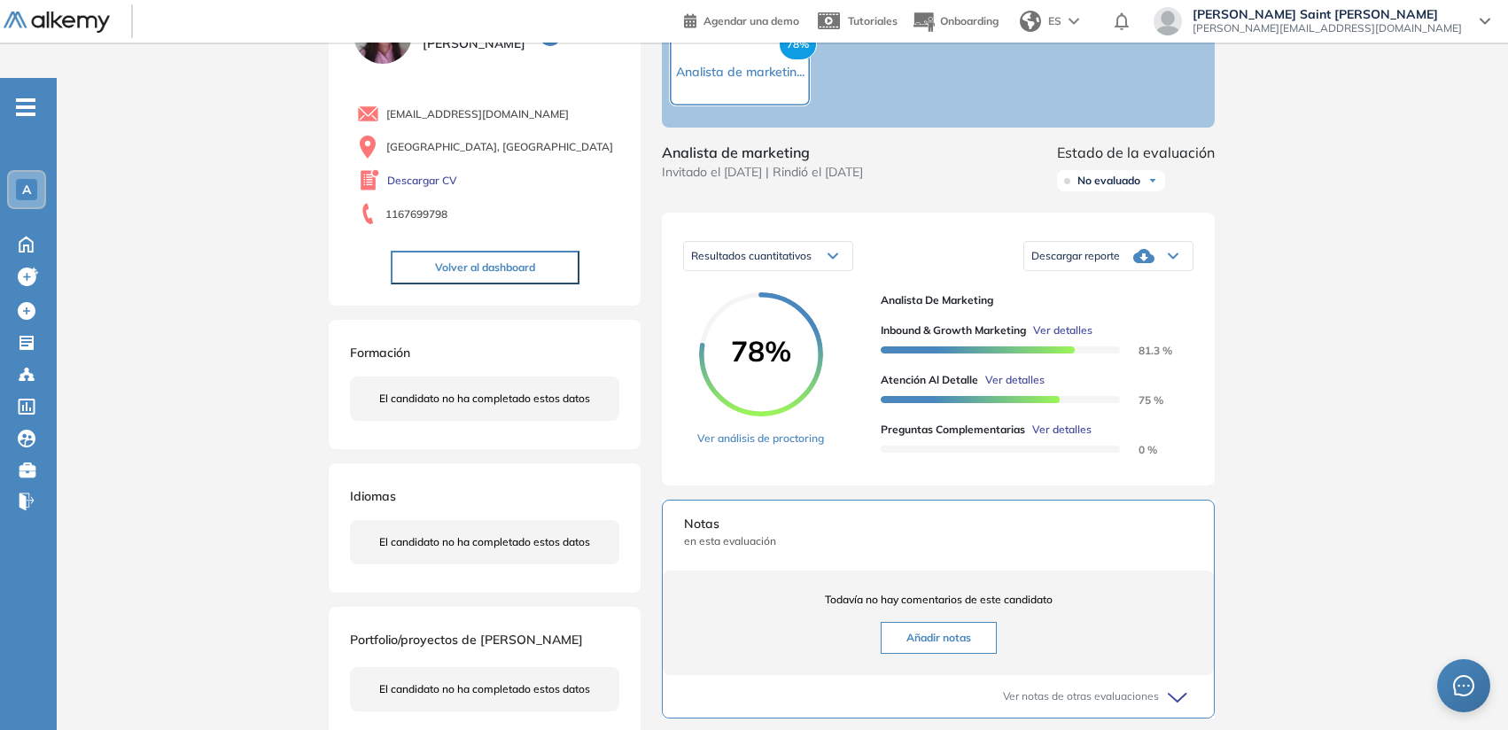
scroll to position [190, 0]
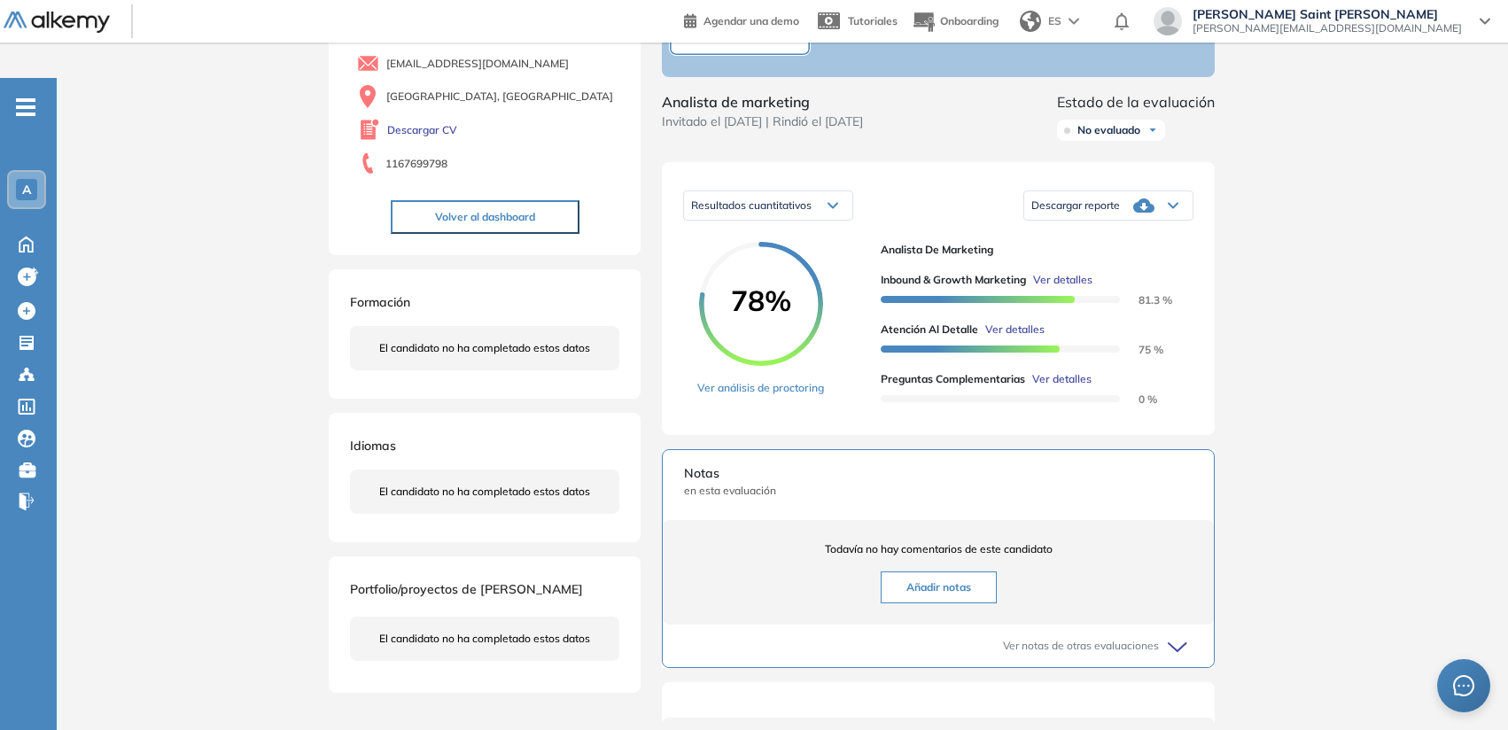
click at [936, 571] on button "Añadir notas" at bounding box center [939, 587] width 116 height 32
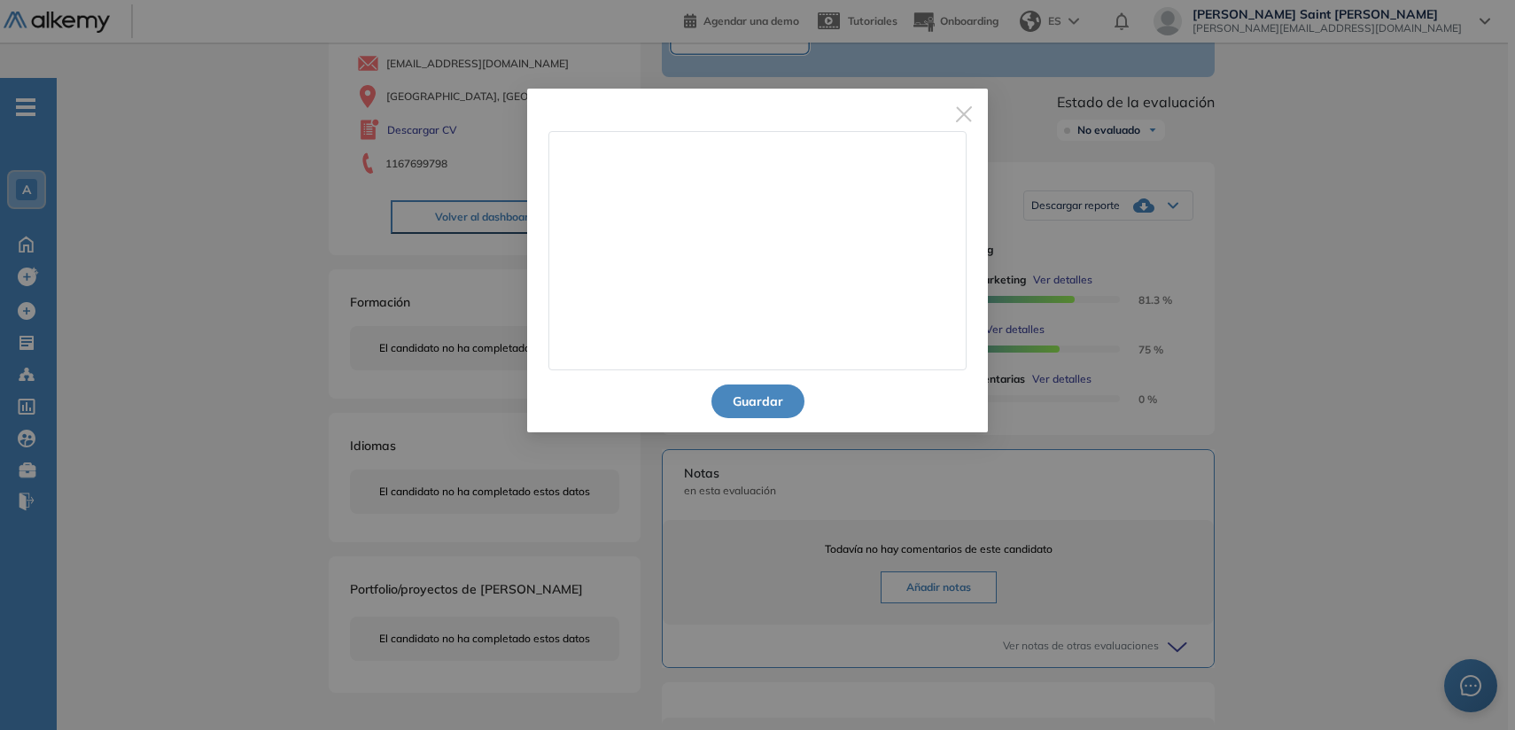
click at [724, 318] on textarea at bounding box center [757, 250] width 418 height 239
type textarea "**********"
click at [959, 111] on img "Close" at bounding box center [964, 114] width 16 height 16
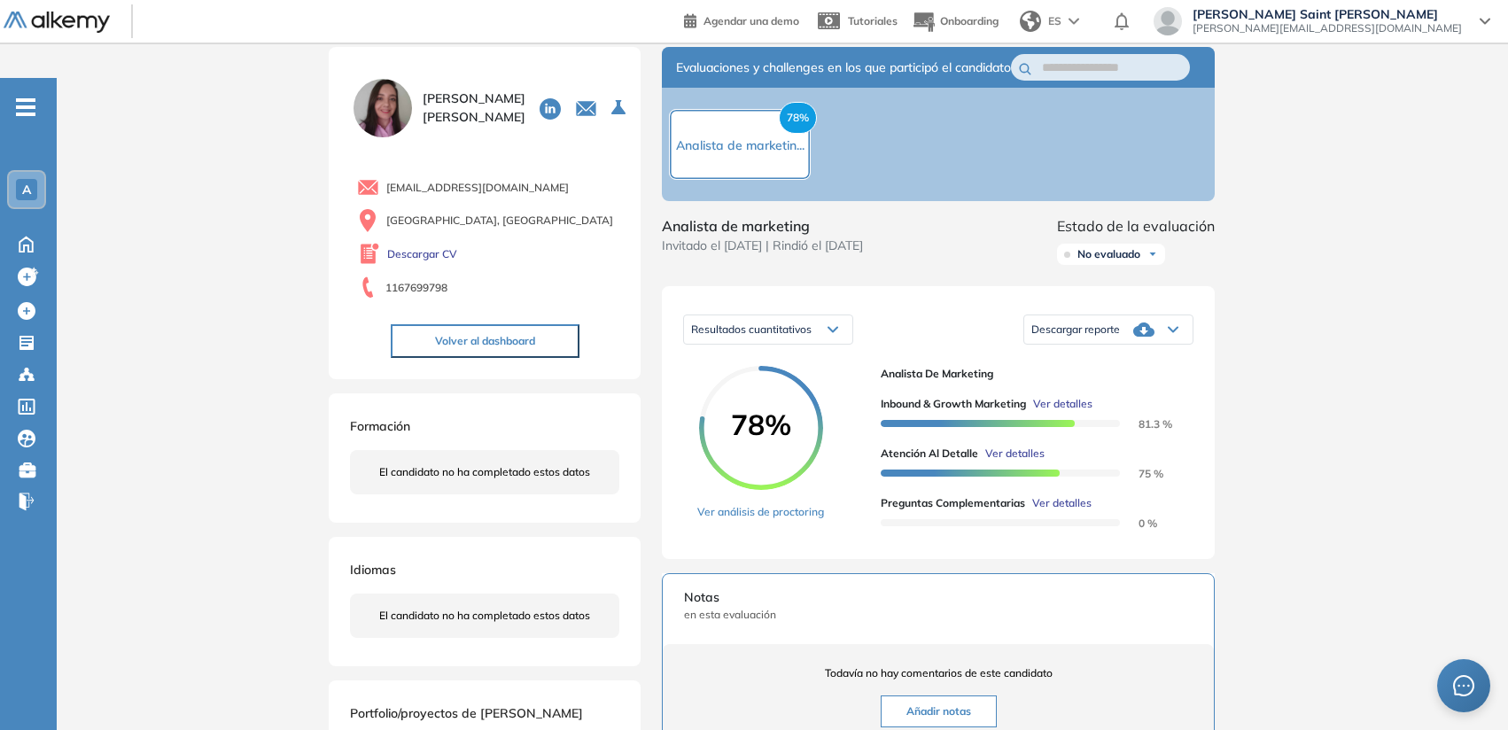
scroll to position [0, 0]
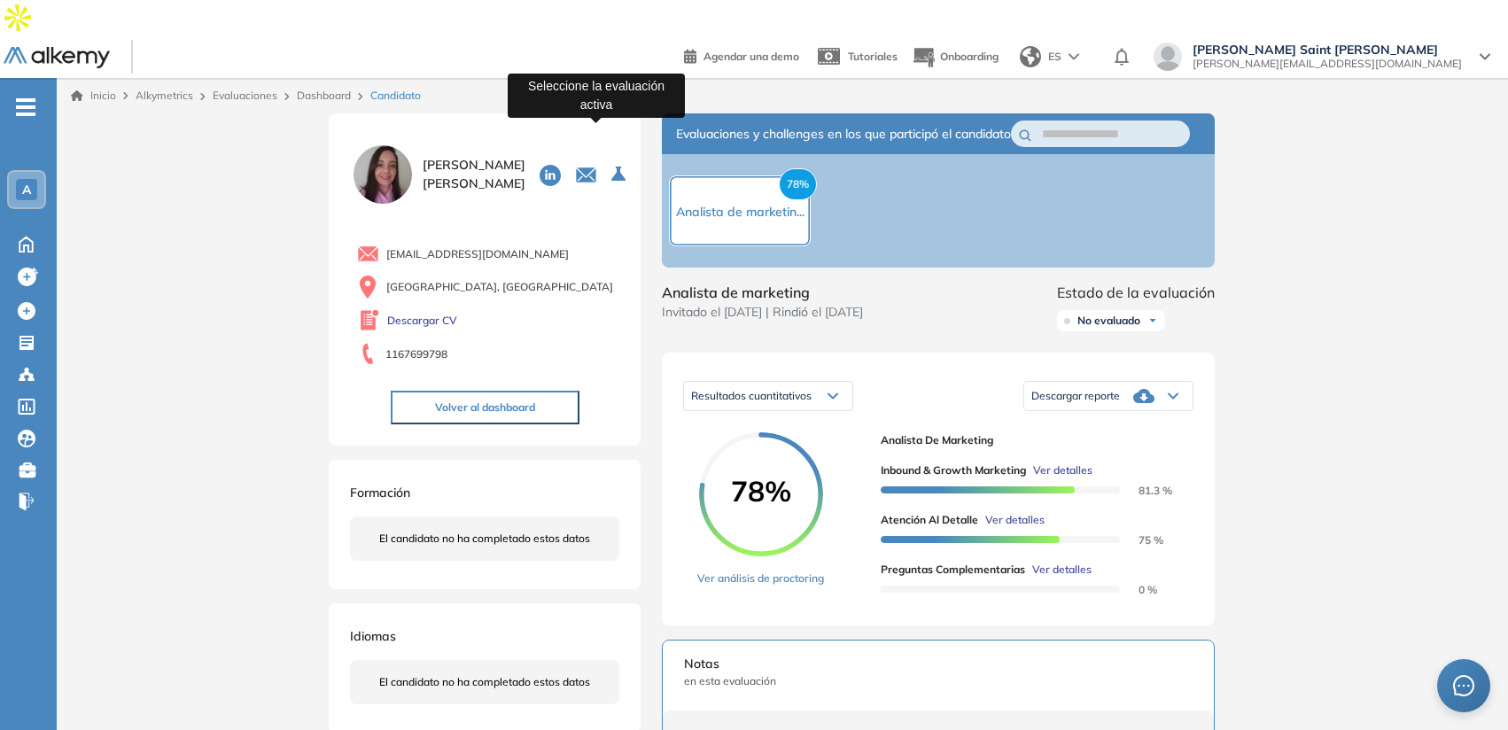
click at [611, 167] on icon "Seleccione la evaluación activa" at bounding box center [618, 174] width 14 height 14
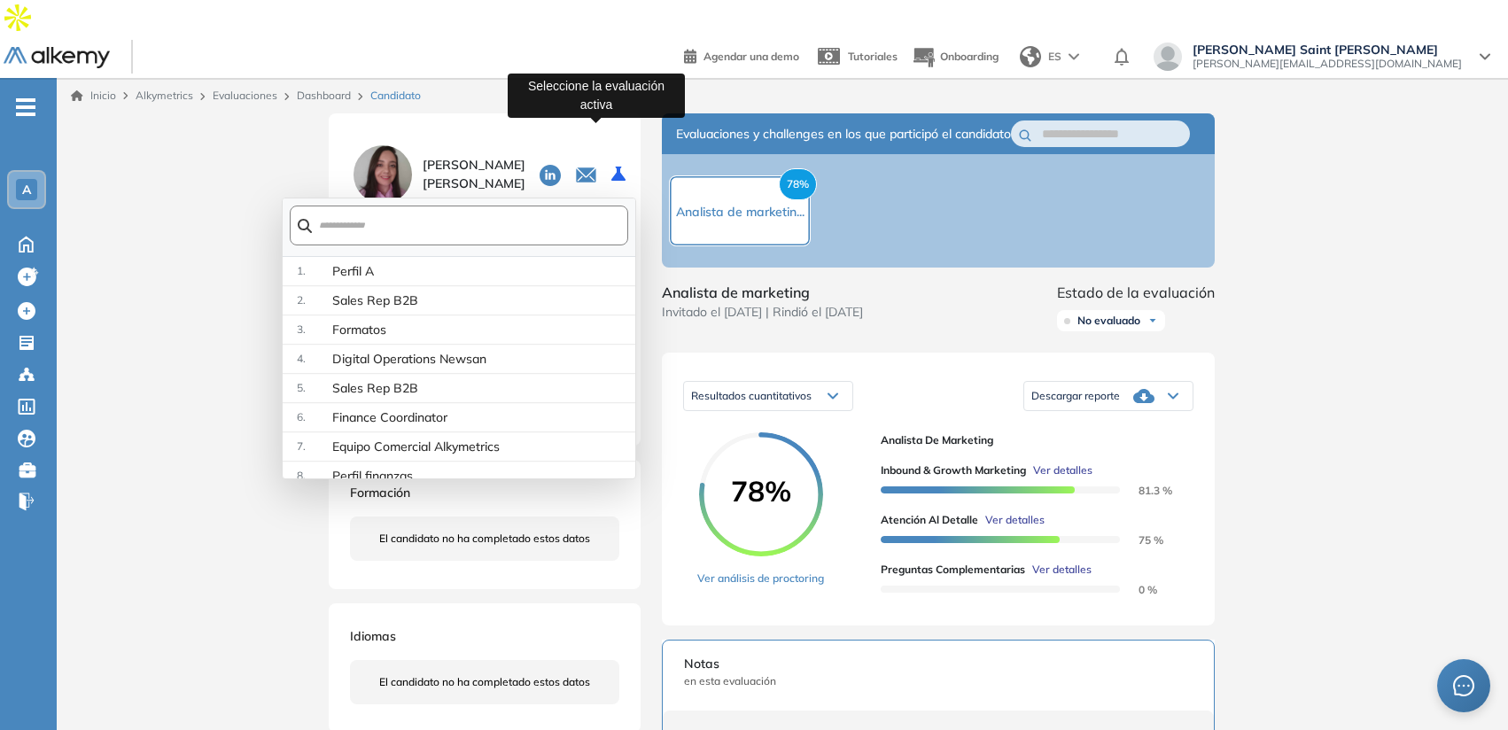
click at [665, 40] on header "Agendar una demo Tutoriales Onboarding ES [PERSON_NAME] Saint Hubert [EMAIL_ADD…" at bounding box center [754, 56] width 1508 height 43
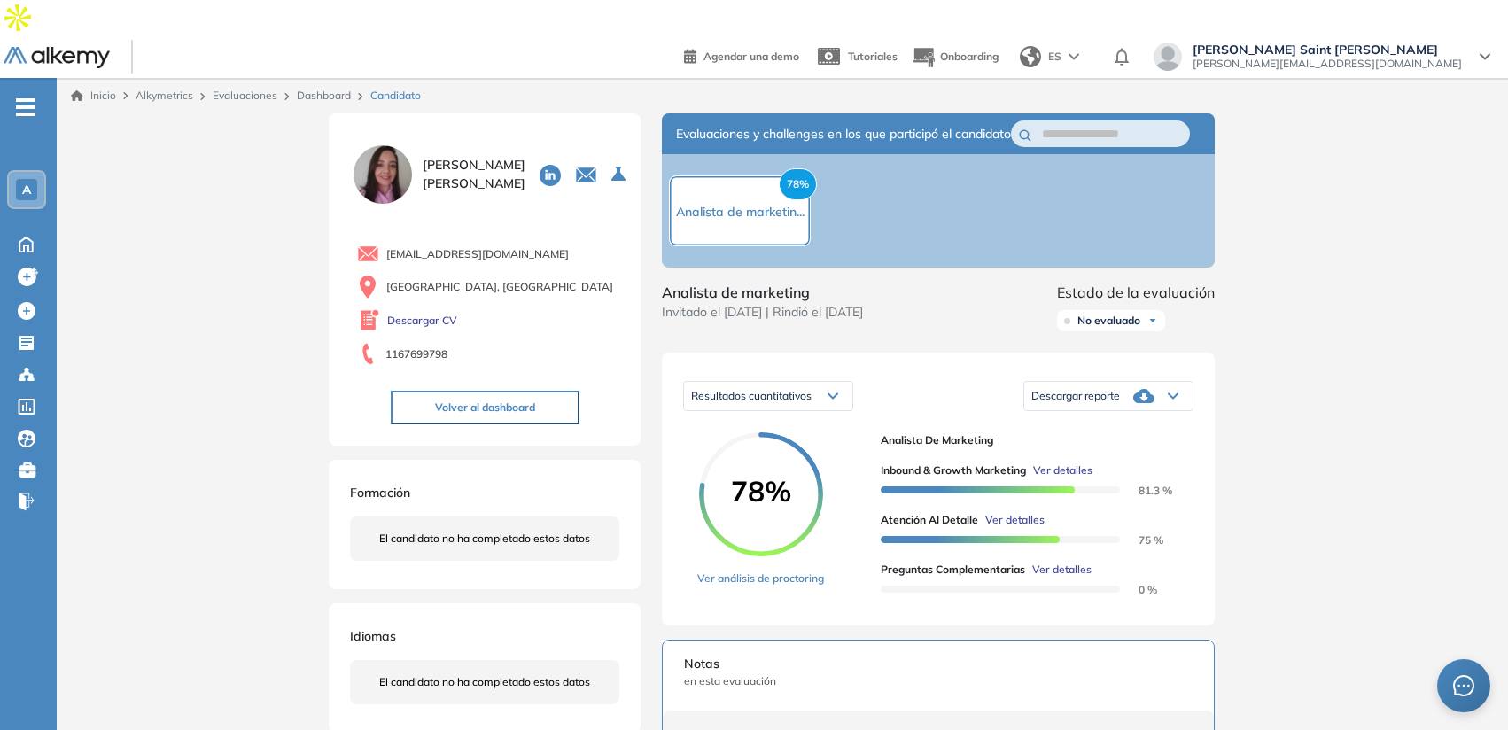
click at [330, 89] on link "Dashboard" at bounding box center [324, 95] width 54 height 13
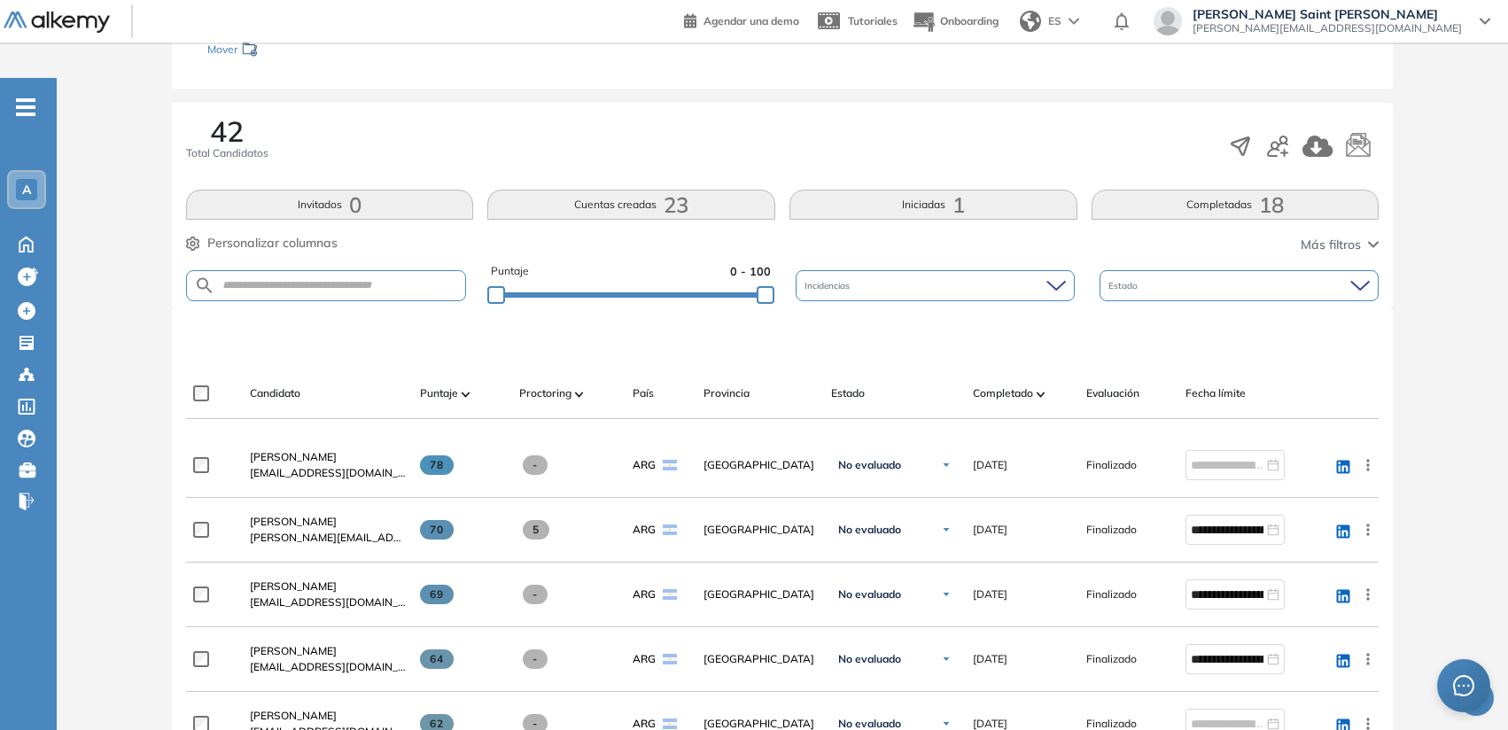
scroll to position [269, 0]
drag, startPoint x: 495, startPoint y: 262, endPoint x: 640, endPoint y: 258, distance: 144.5
click at [640, 284] on div at bounding box center [642, 293] width 18 height 18
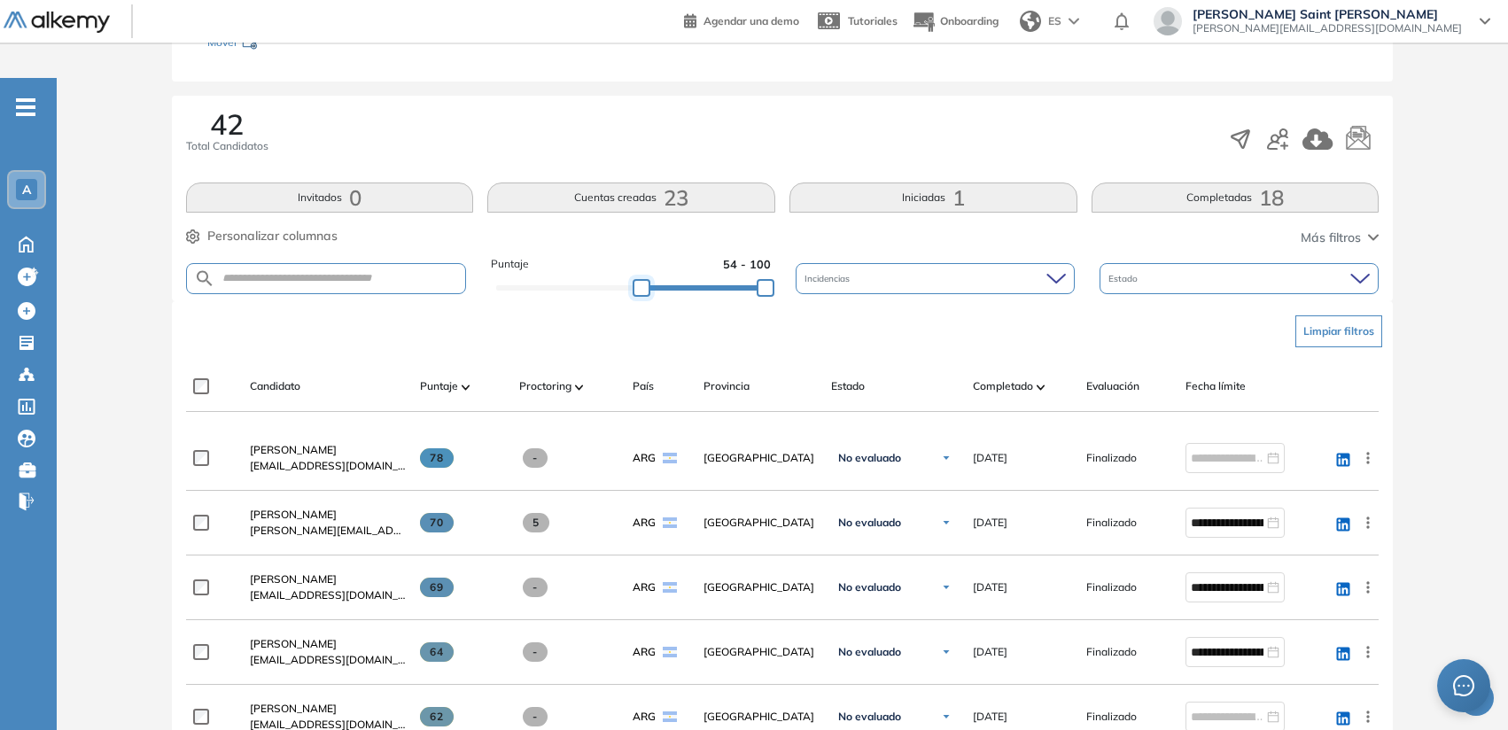
scroll to position [273, 0]
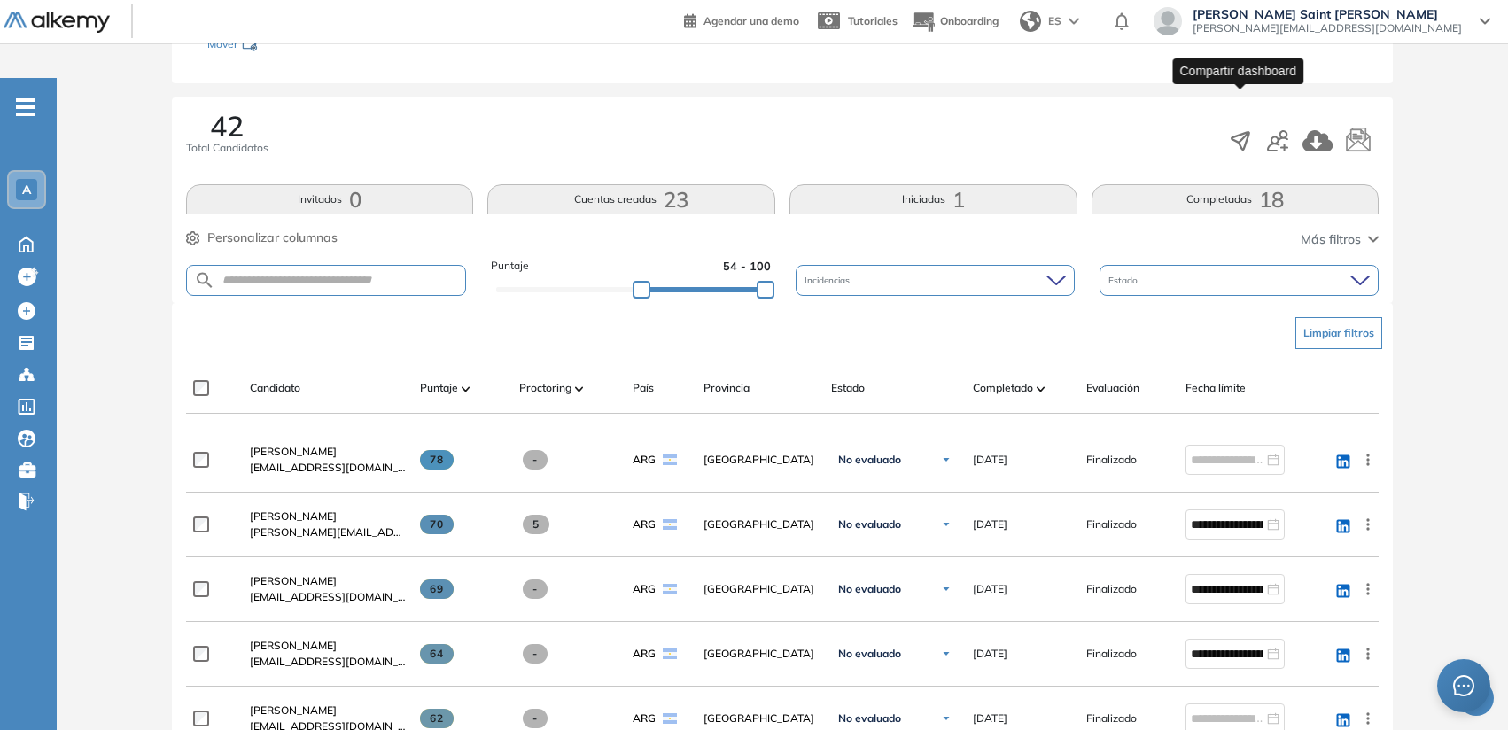
click at [1245, 128] on icon "button" at bounding box center [1240, 140] width 25 height 25
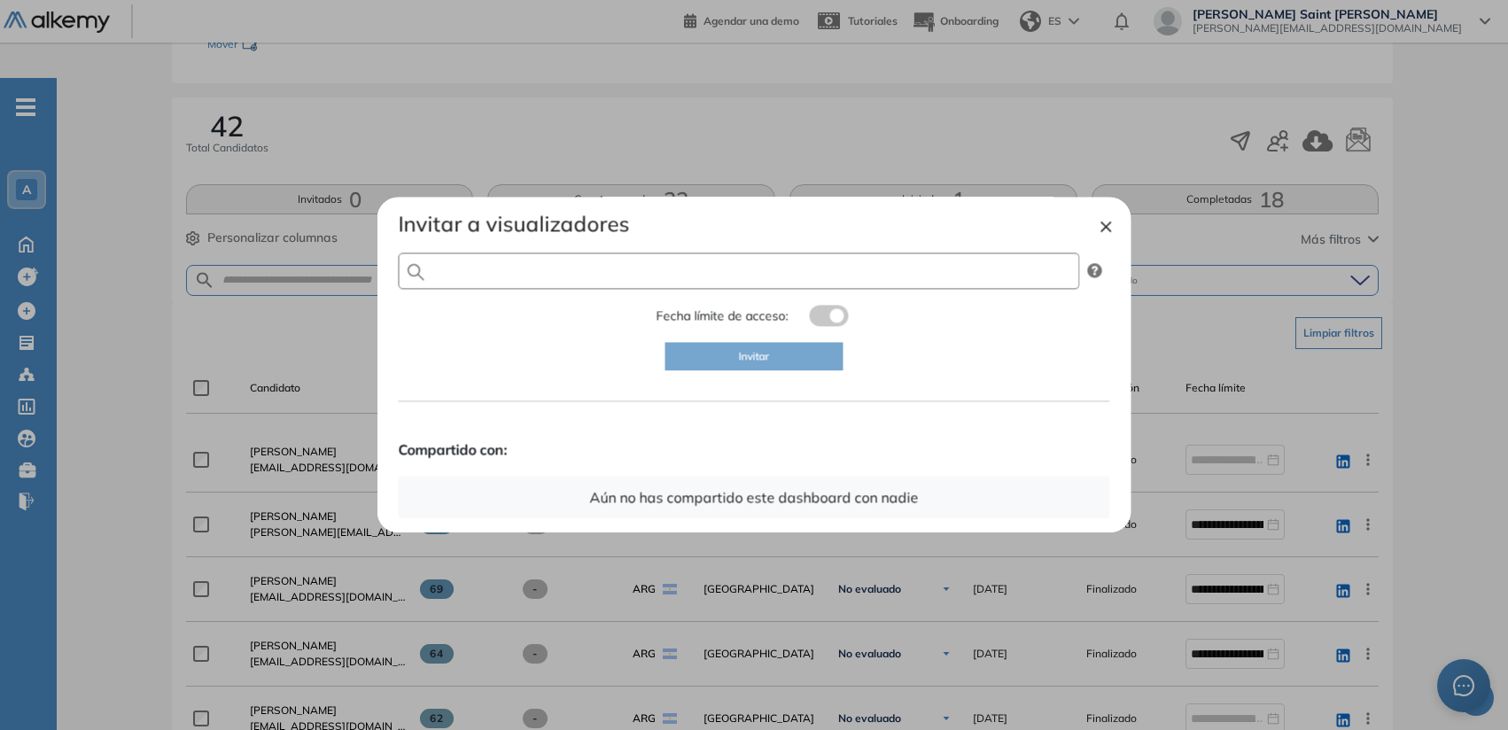
click at [813, 280] on input "text" at bounding box center [739, 270] width 681 height 36
click at [1098, 218] on h4 "Invitar a visualizadores" at bounding box center [754, 224] width 711 height 26
click at [1112, 221] on button "×" at bounding box center [1106, 224] width 14 height 21
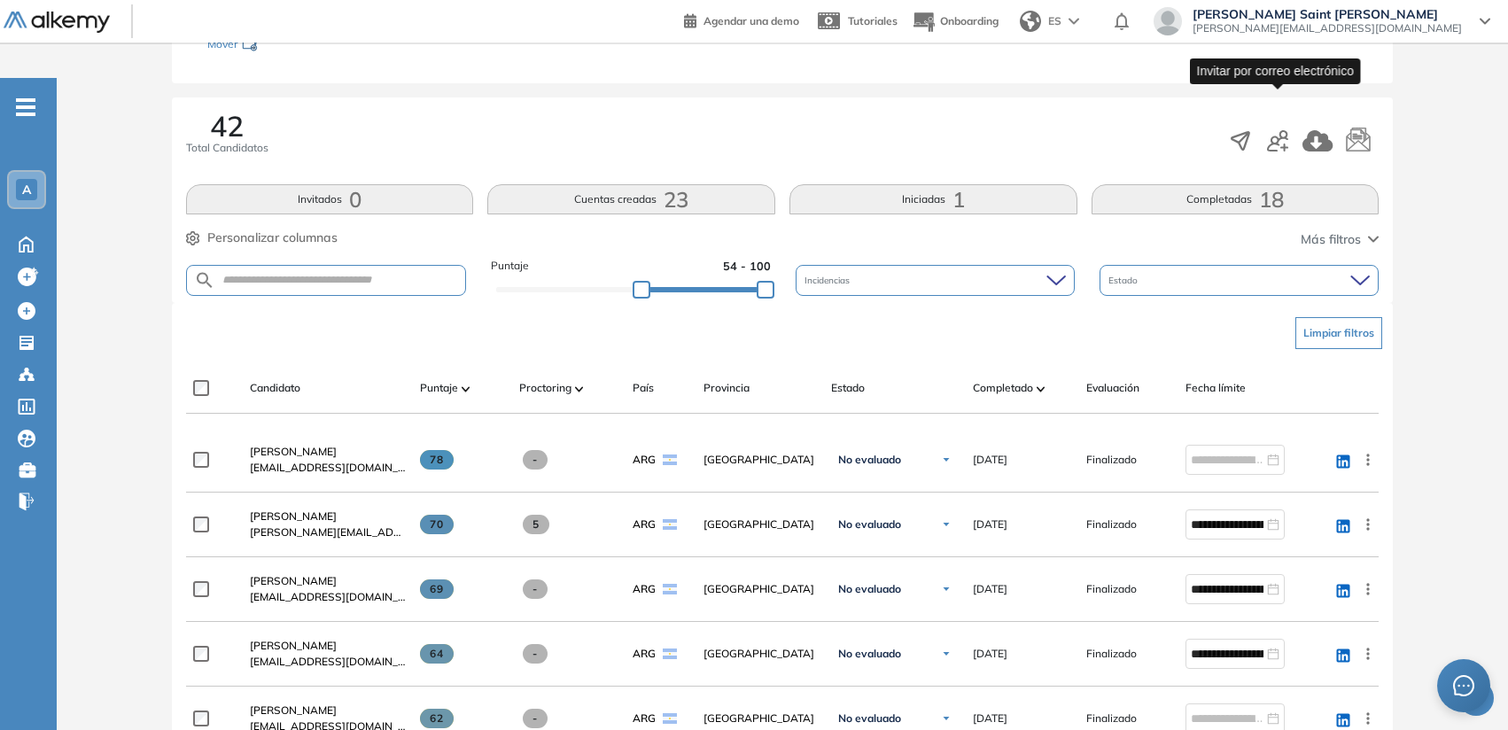
click at [1277, 130] on icon "button" at bounding box center [1277, 140] width 21 height 21
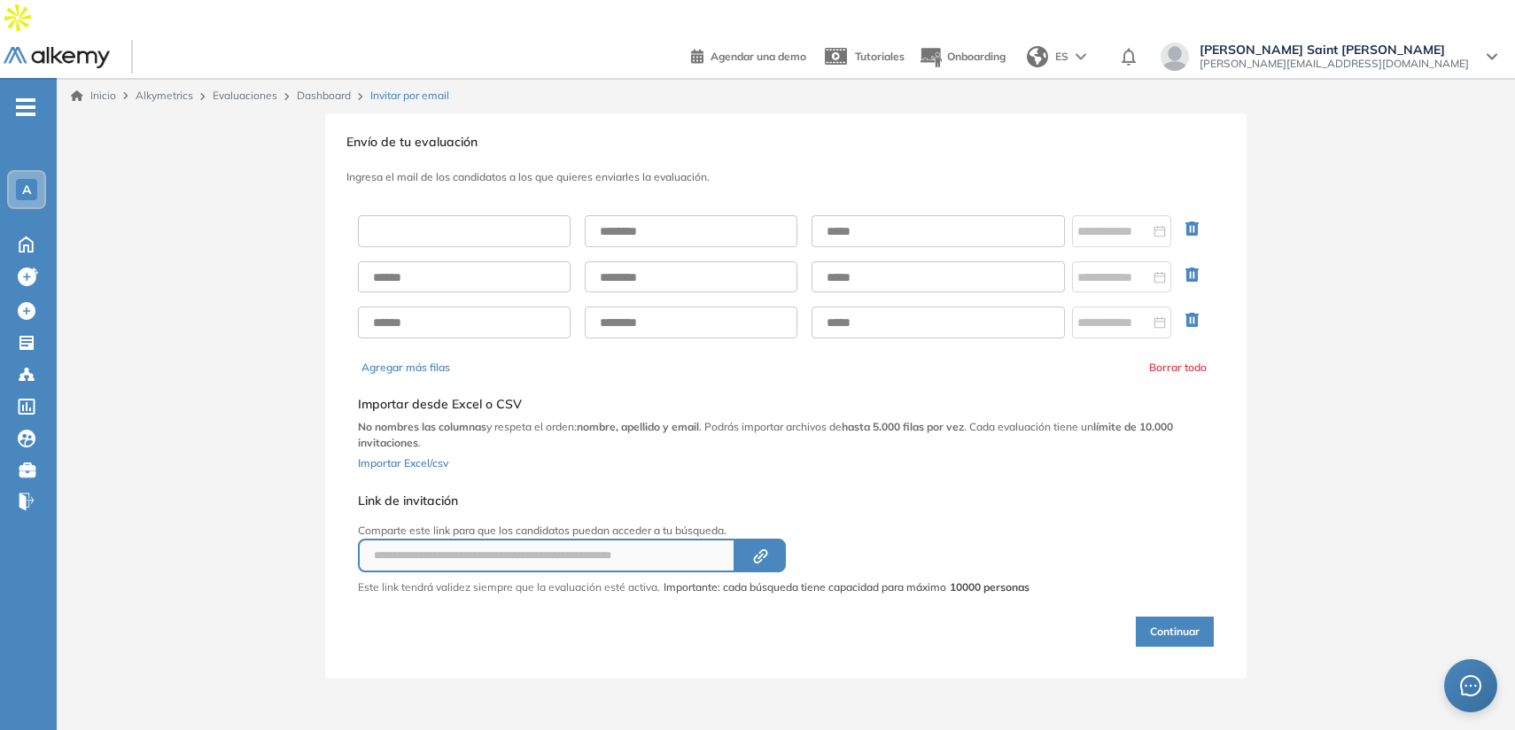
click at [499, 215] on input "text" at bounding box center [464, 231] width 213 height 32
click at [322, 89] on link "Dashboard" at bounding box center [324, 95] width 54 height 13
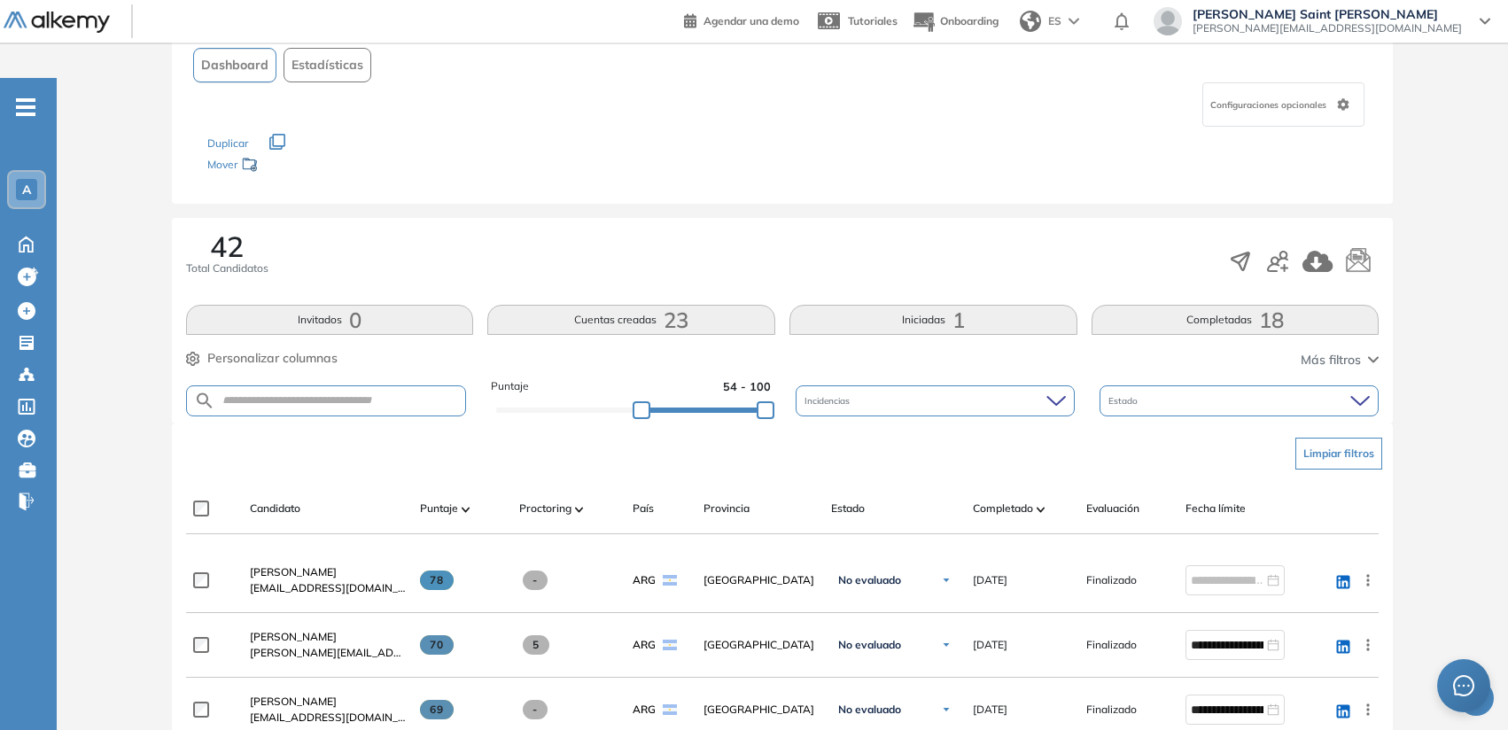
scroll to position [153, 0]
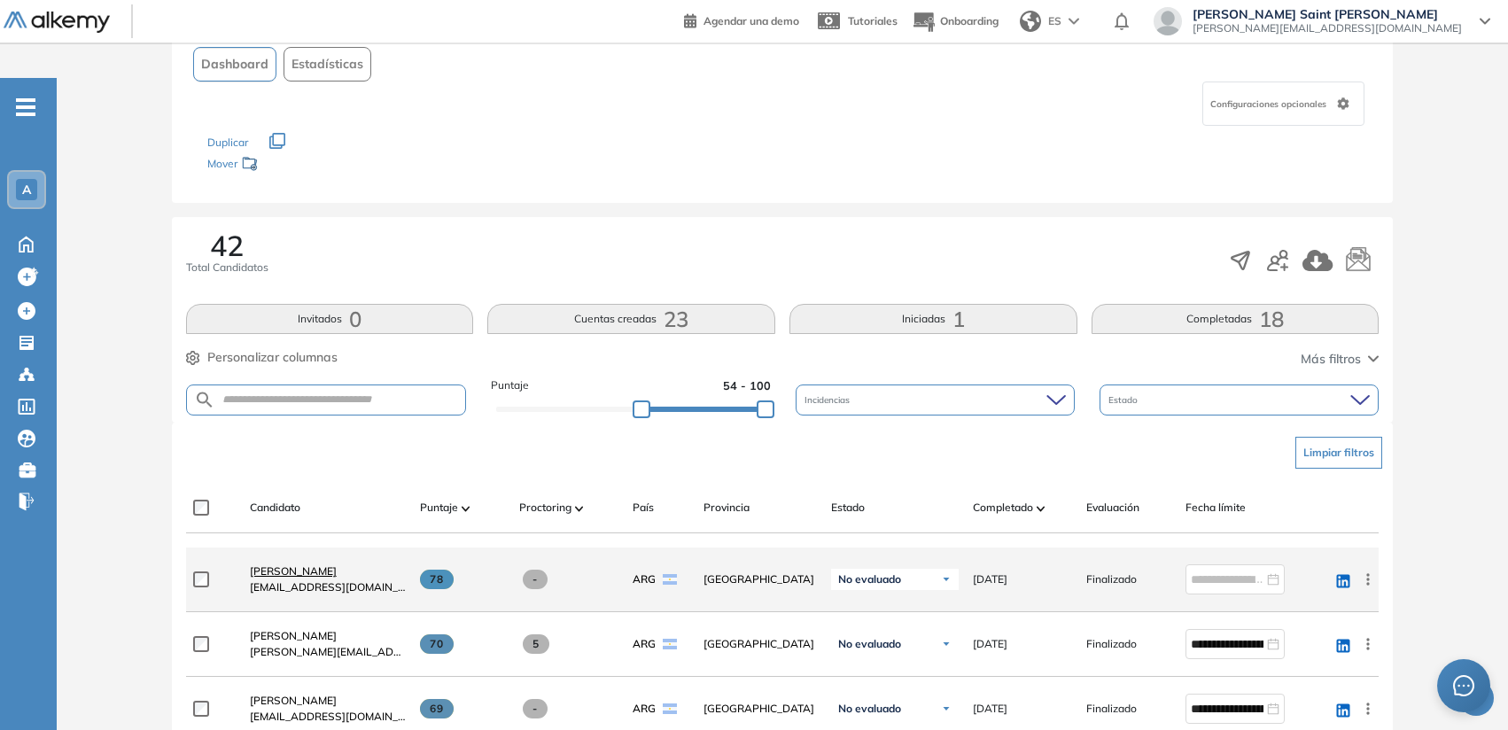
click at [308, 564] on span "[PERSON_NAME]" at bounding box center [293, 570] width 87 height 13
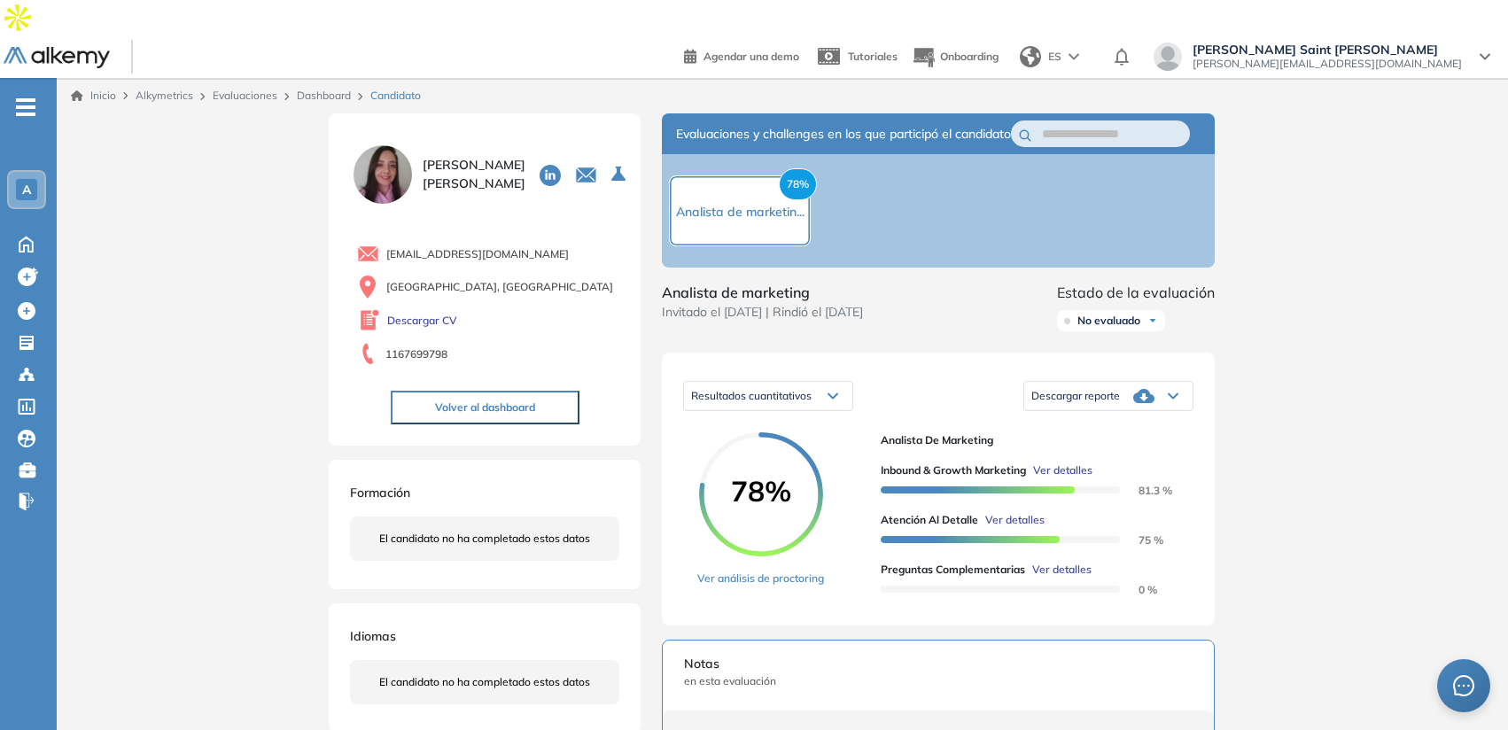
click at [341, 89] on link "Dashboard" at bounding box center [324, 95] width 54 height 13
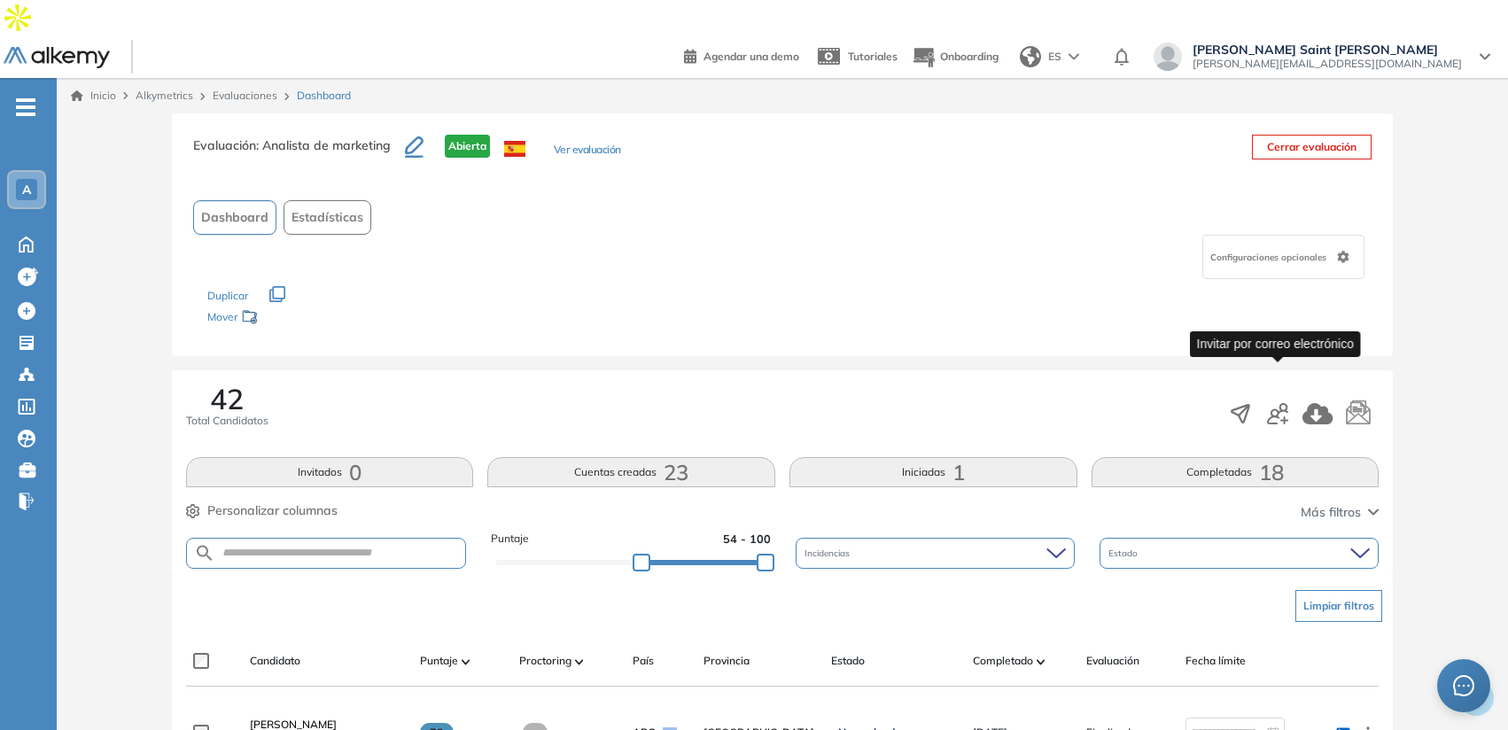
click at [1279, 403] on icon "button" at bounding box center [1277, 413] width 21 height 21
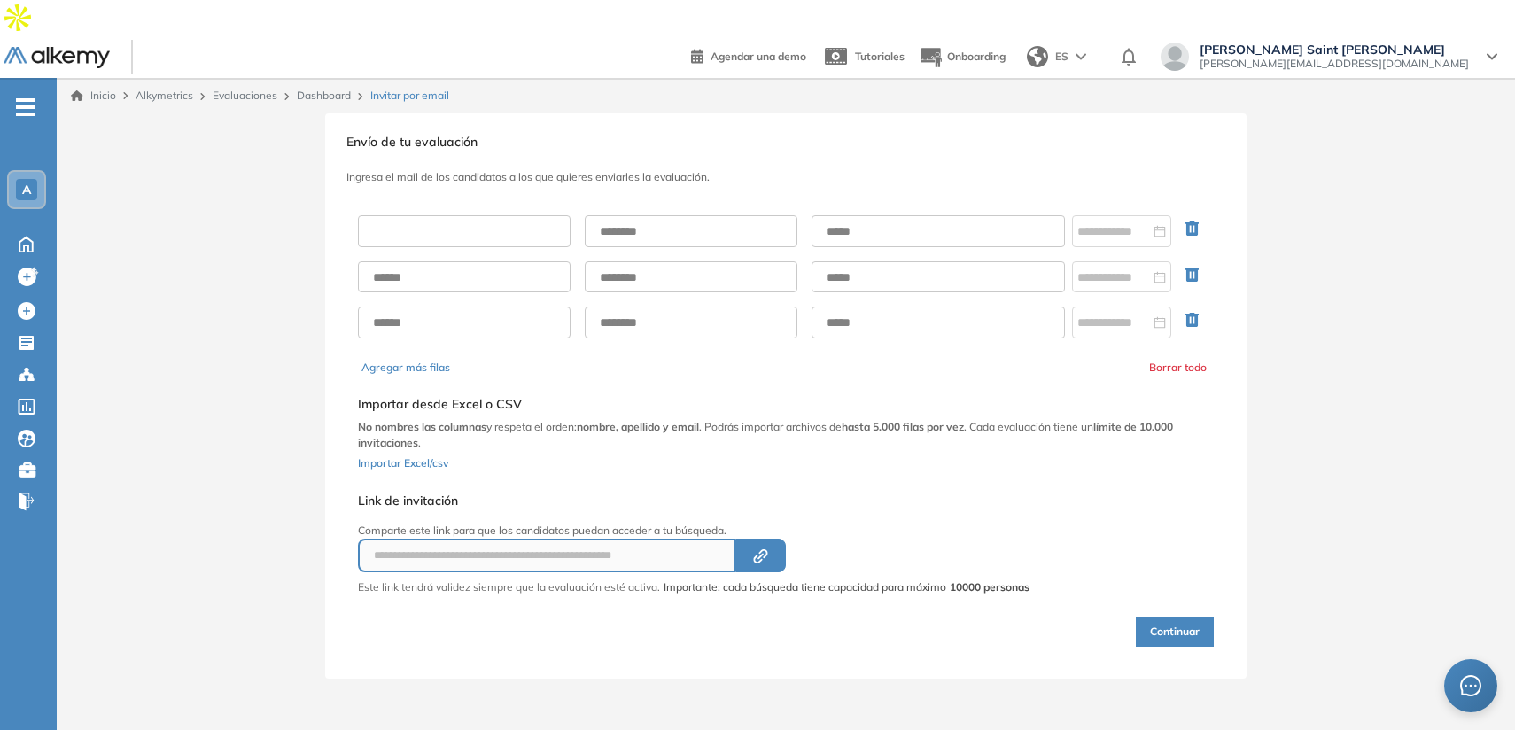
click at [529, 215] on input "text" at bounding box center [464, 231] width 213 height 32
type input "**********"
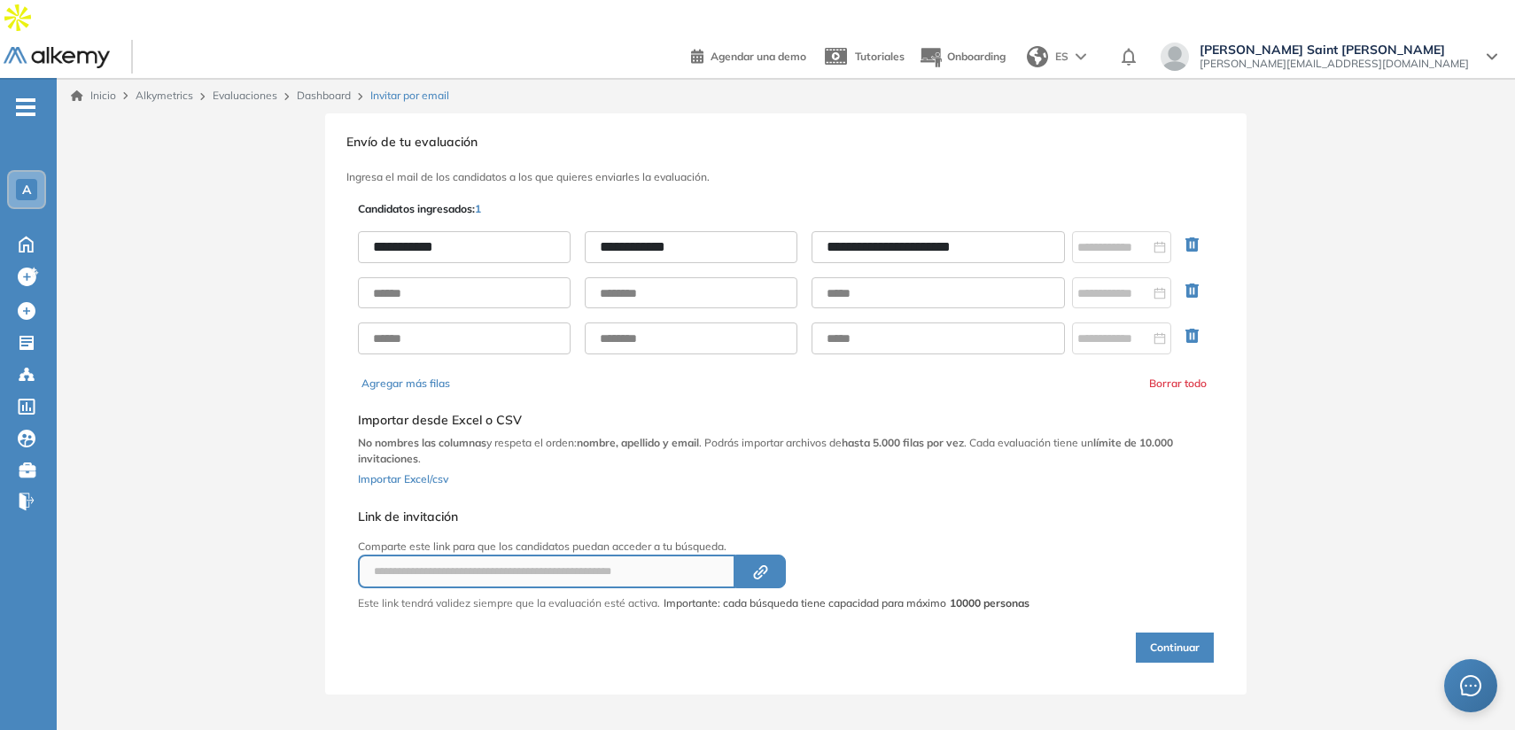
click at [1168, 633] on button "Continuar" at bounding box center [1175, 648] width 78 height 30
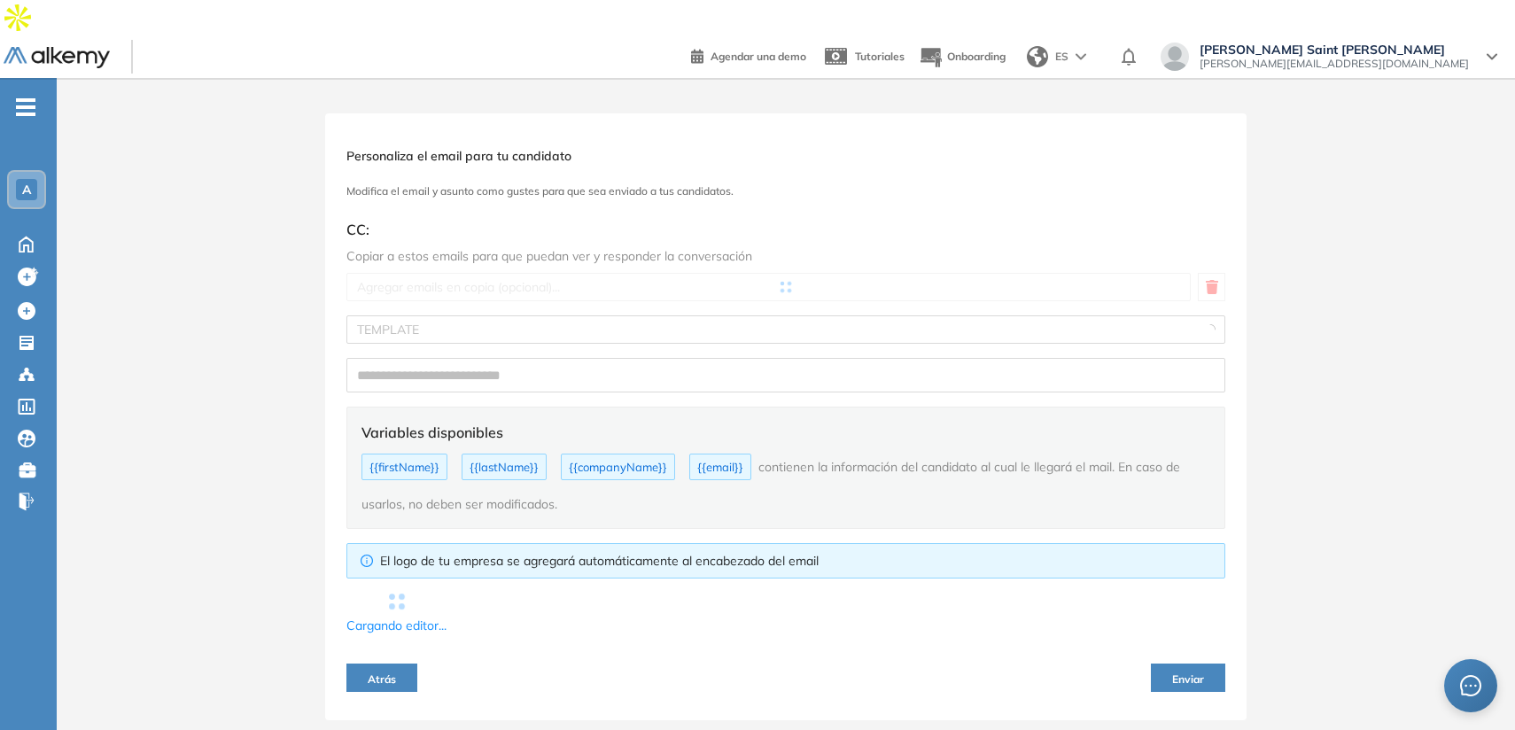
type input "**********"
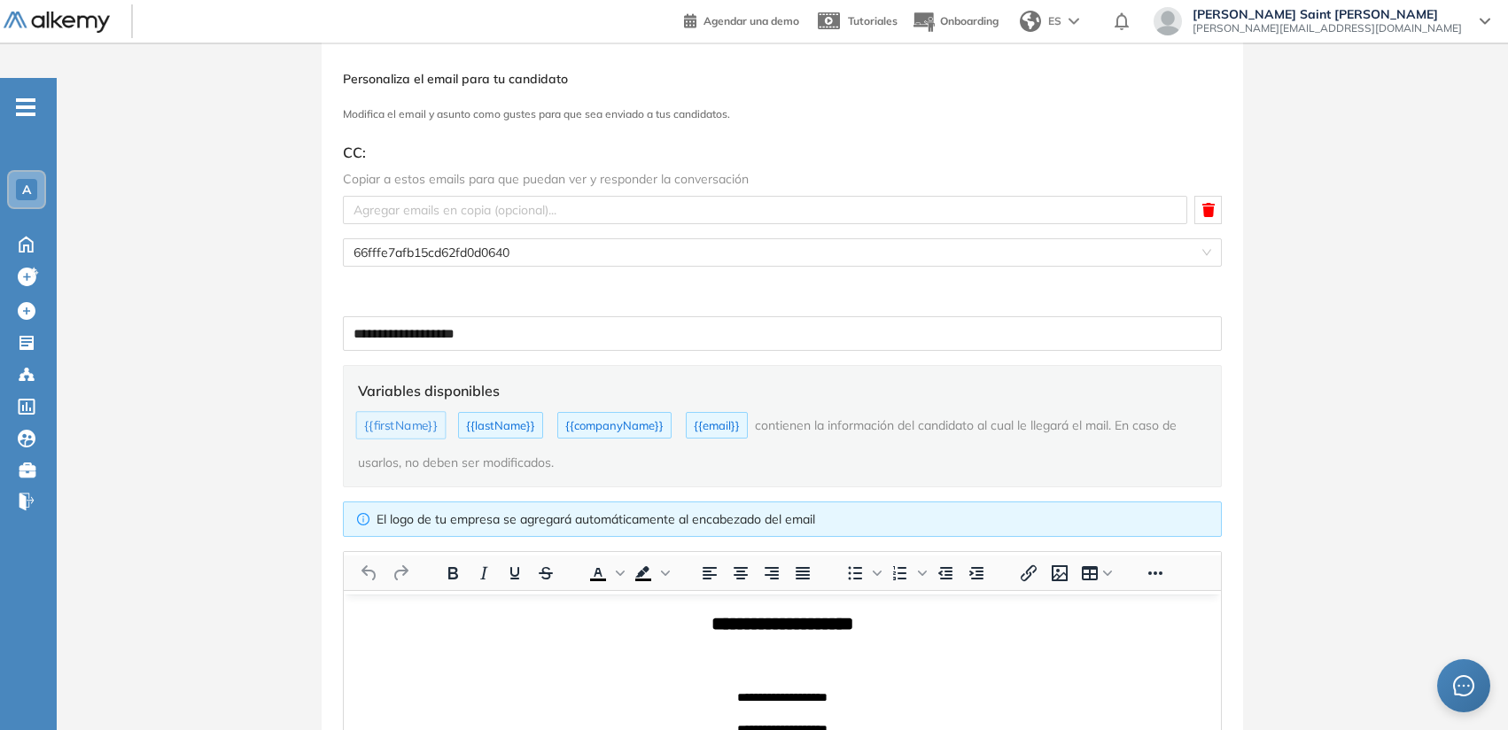
scroll to position [302, 0]
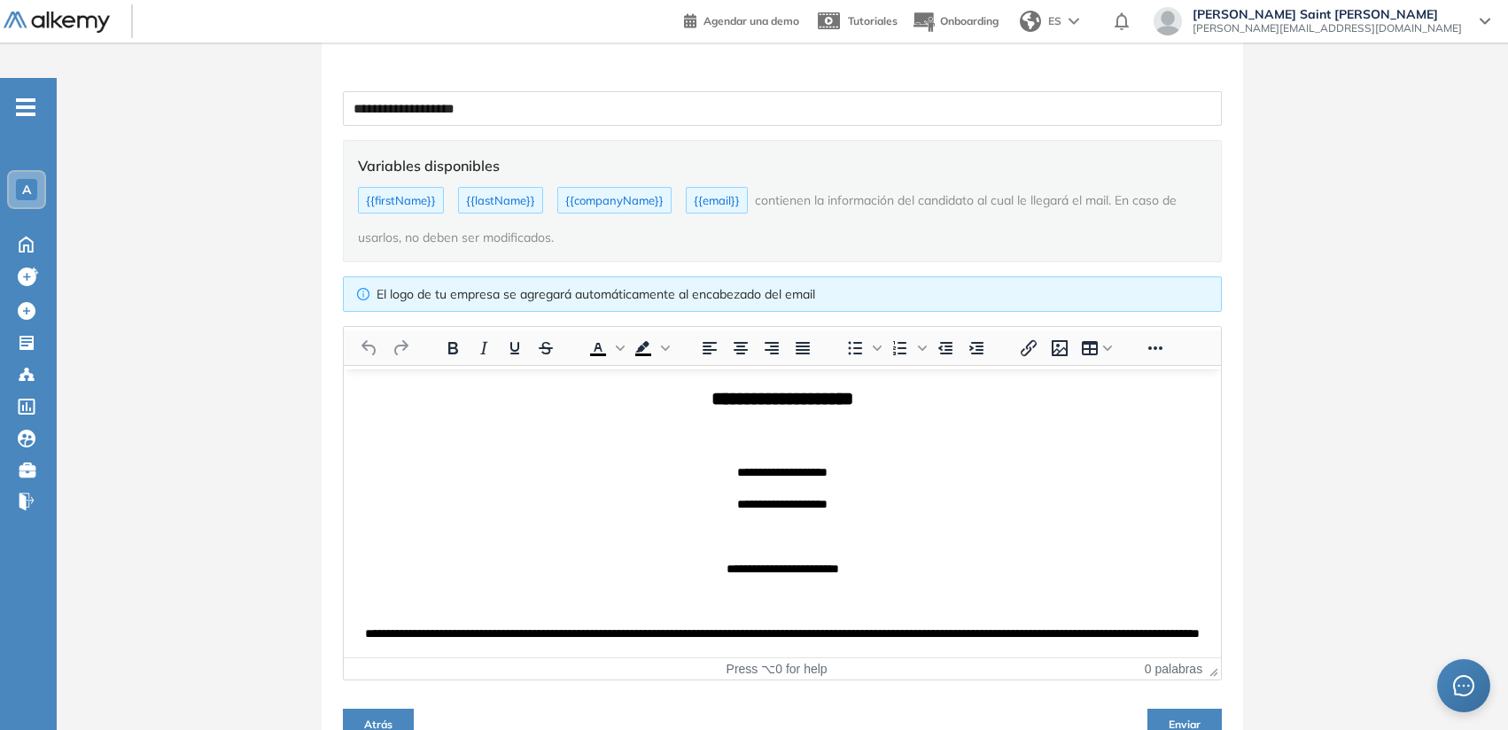
click at [368, 718] on span "Atrás" at bounding box center [378, 724] width 28 height 13
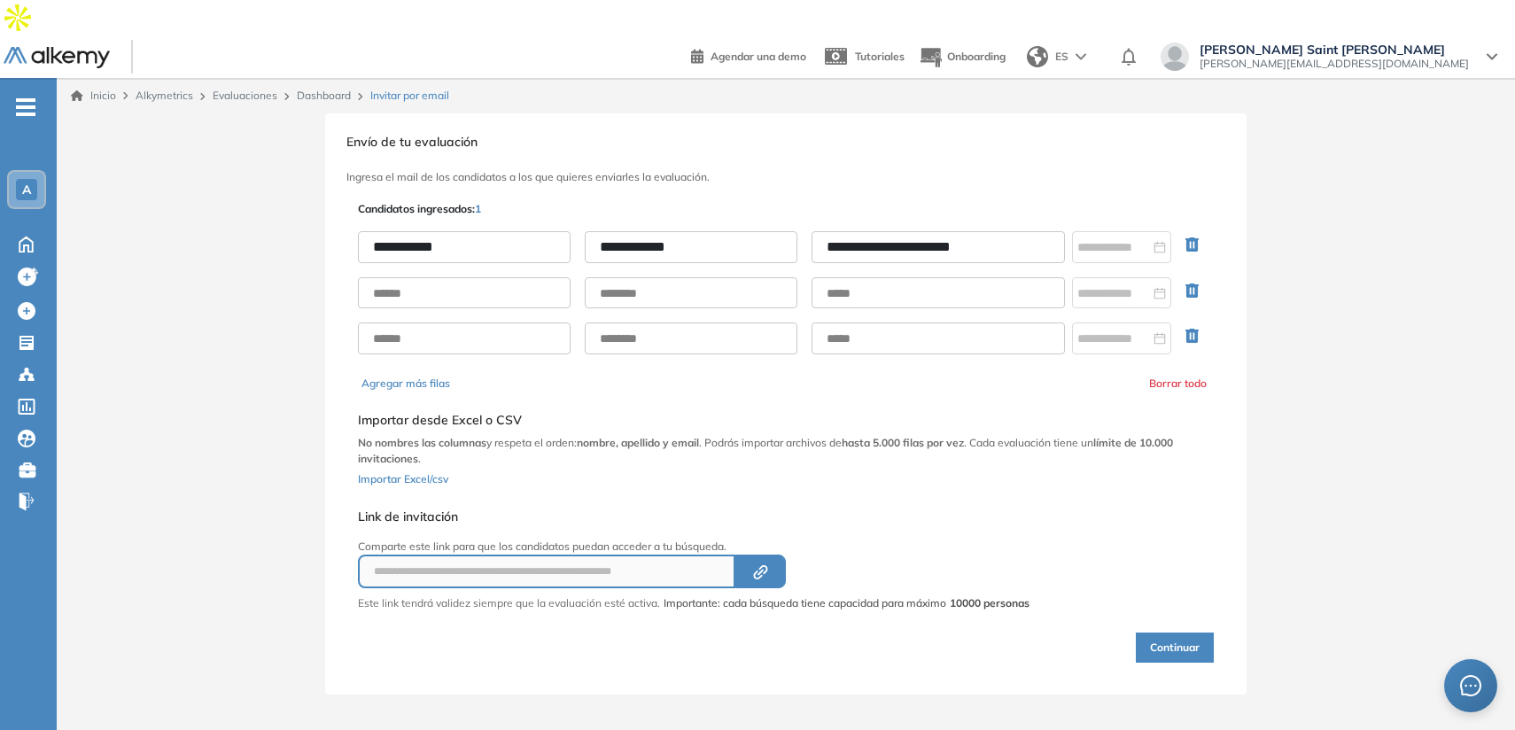
click at [307, 89] on link "Dashboard" at bounding box center [324, 95] width 54 height 13
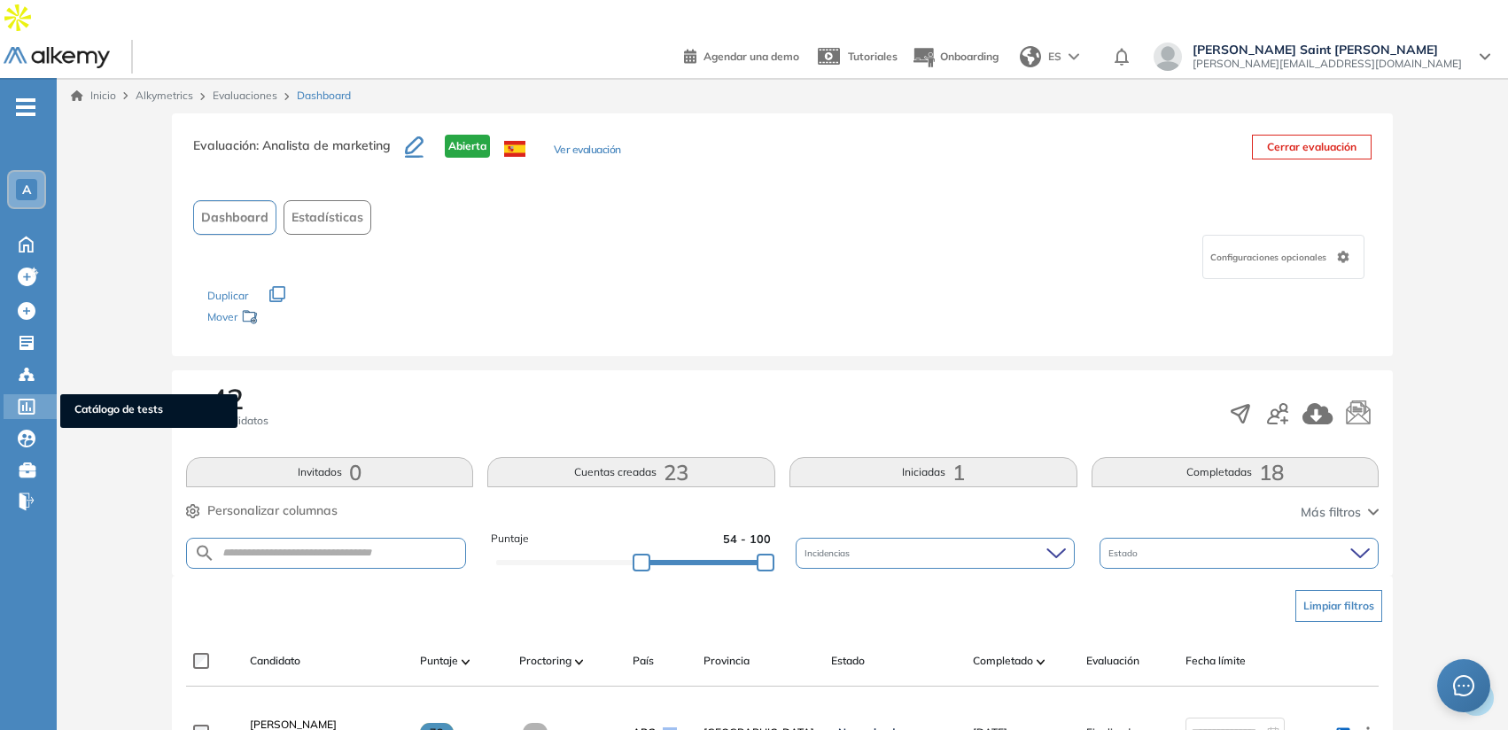
click at [81, 401] on span "Catálogo de tests" at bounding box center [148, 410] width 149 height 19
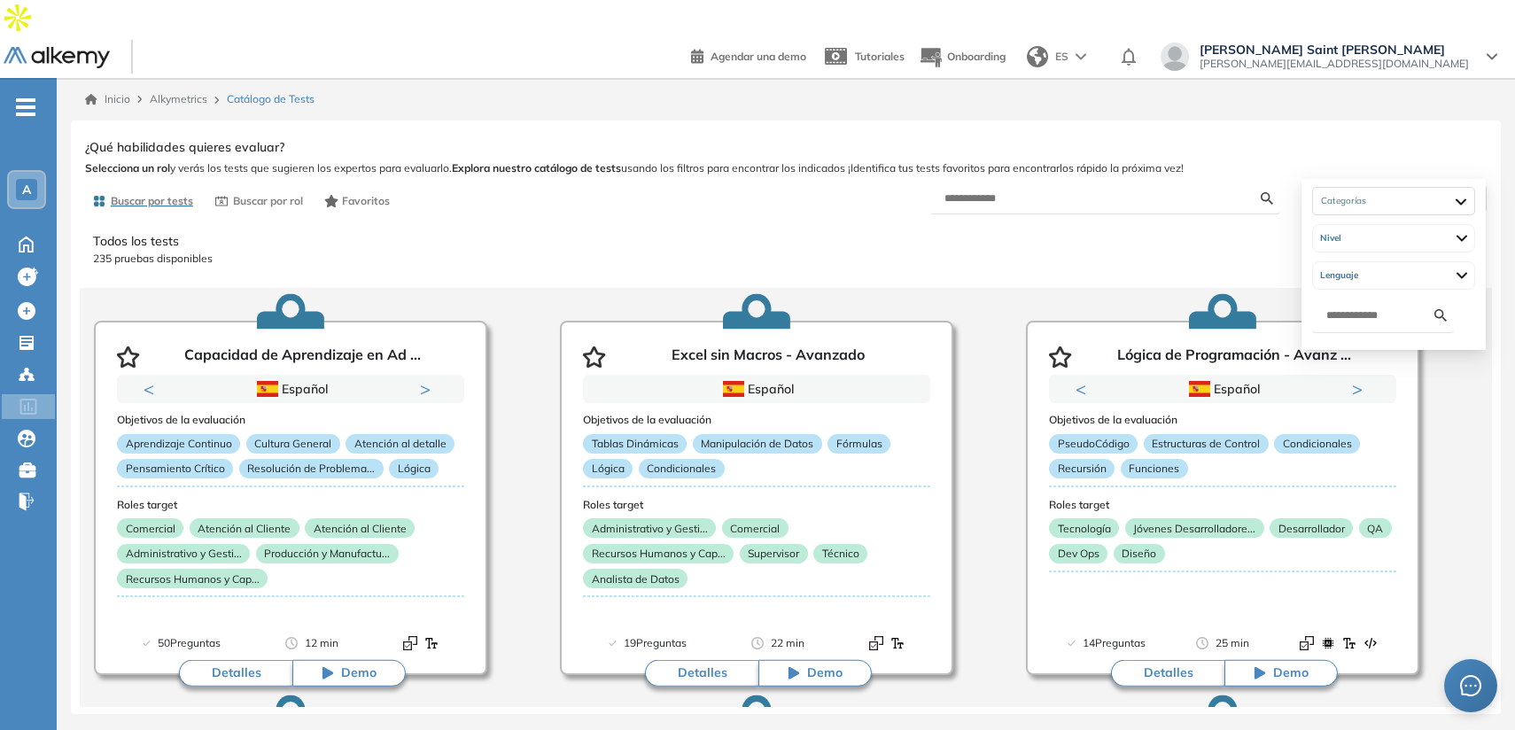
click at [1371, 186] on span "Filtrar" at bounding box center [1375, 199] width 33 height 26
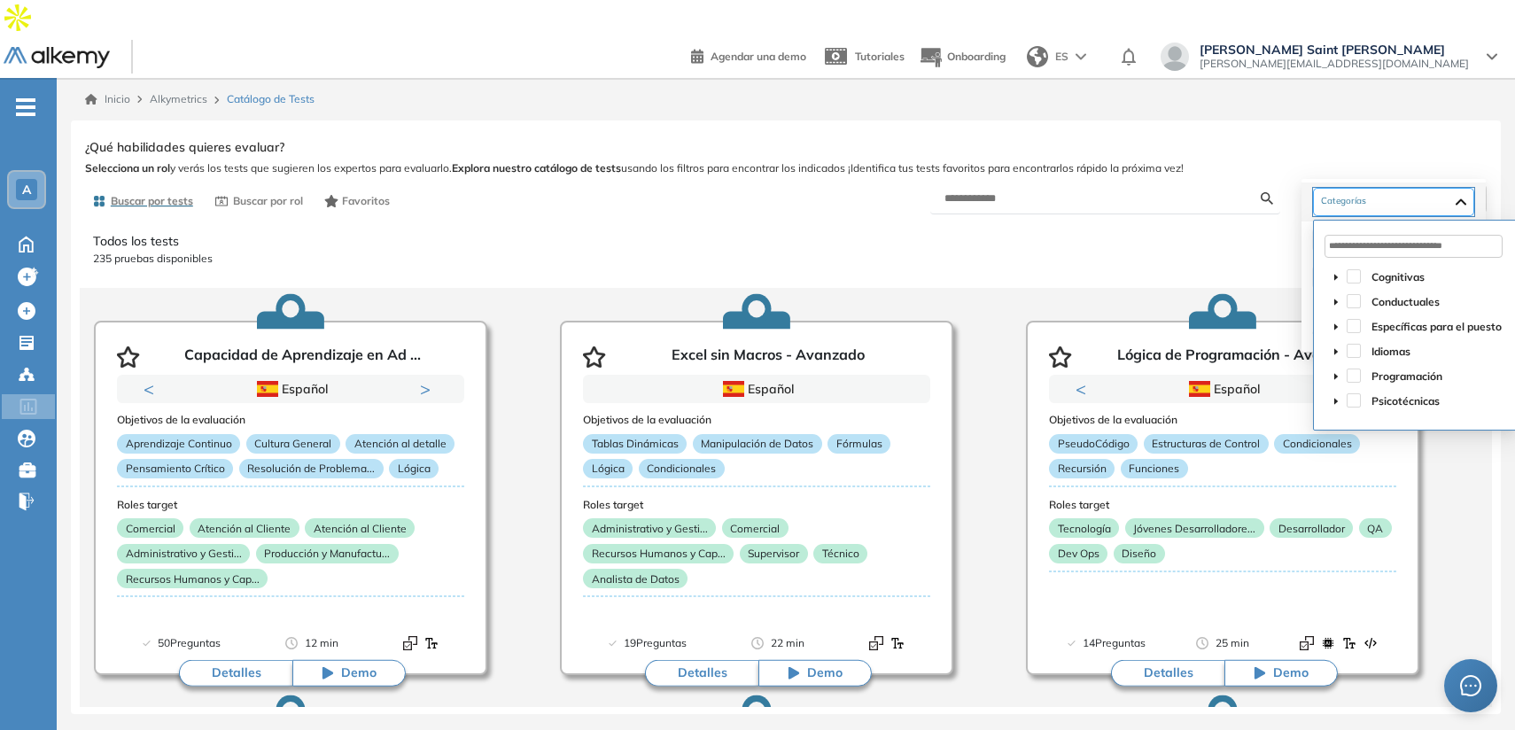
click at [1367, 208] on div at bounding box center [1393, 202] width 161 height 28
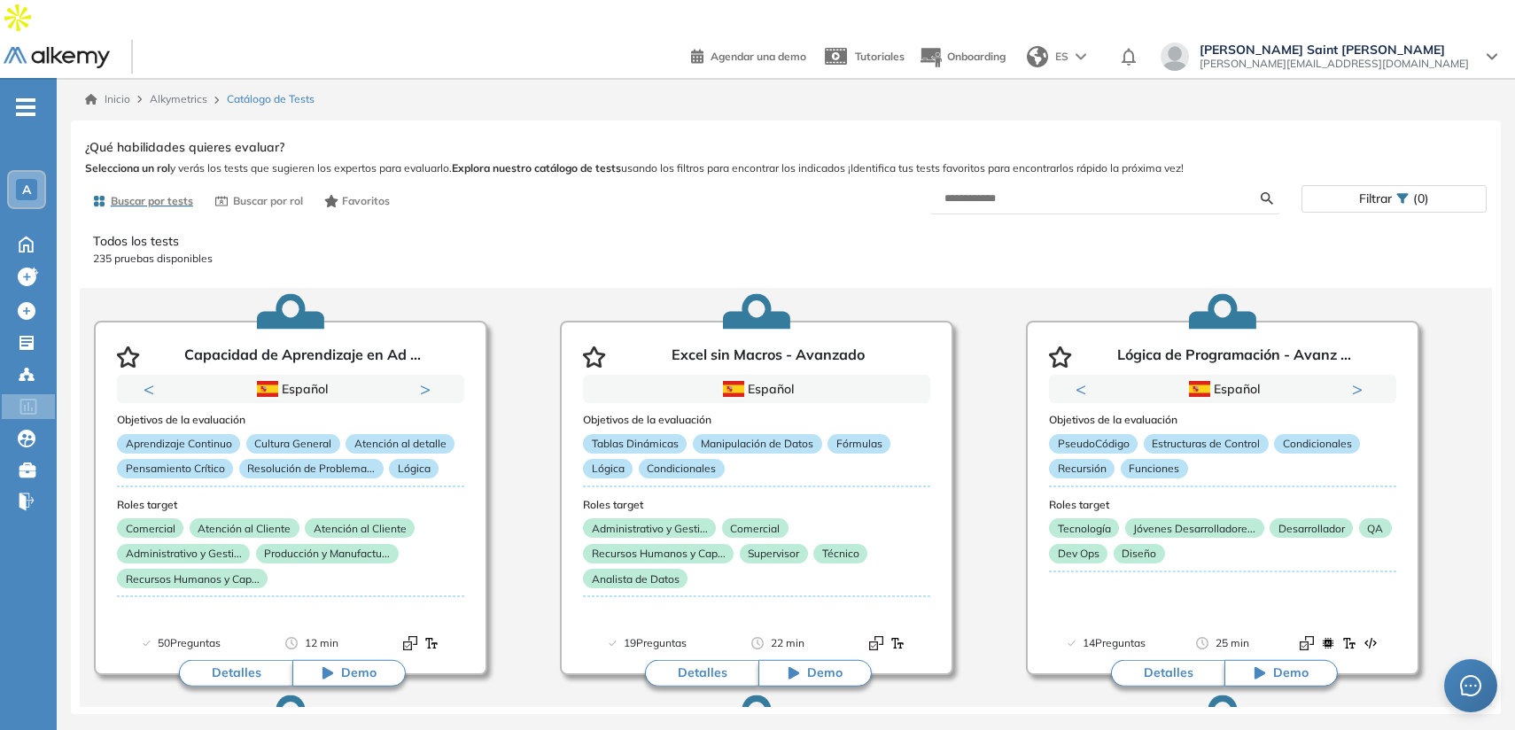
click at [39, 172] on div "A" at bounding box center [26, 189] width 35 height 35
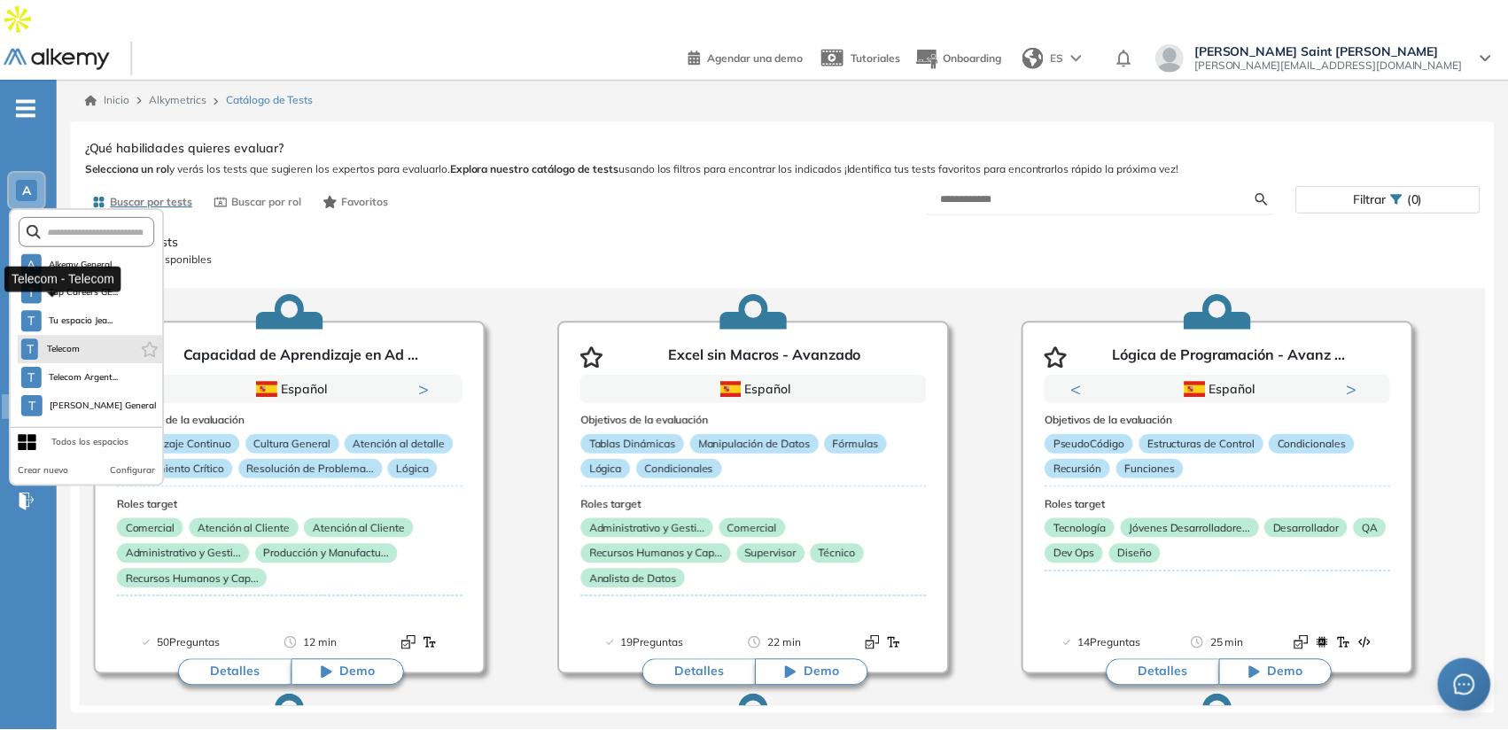
scroll to position [110, 0]
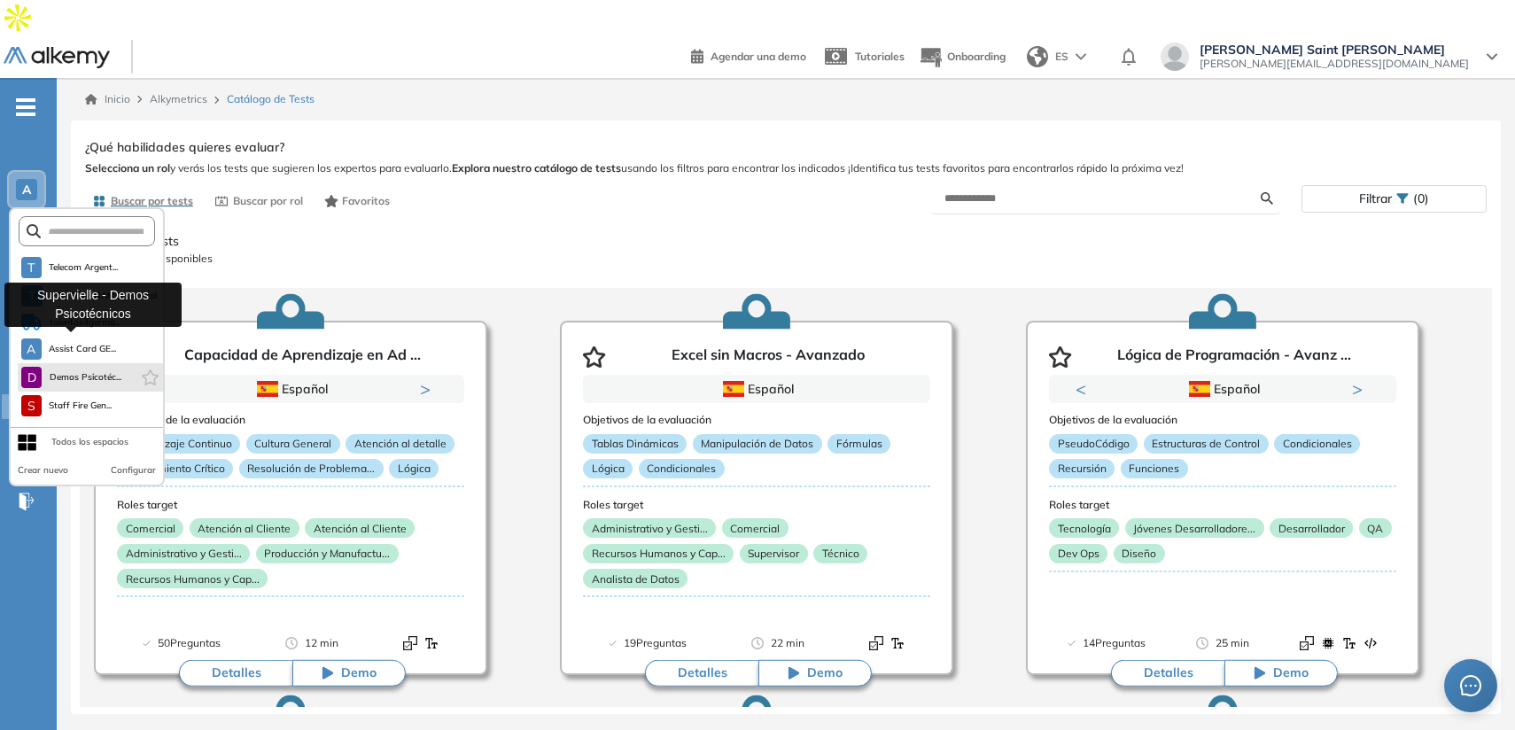
click at [79, 370] on span "Demos Psicotéc..." at bounding box center [85, 377] width 73 height 14
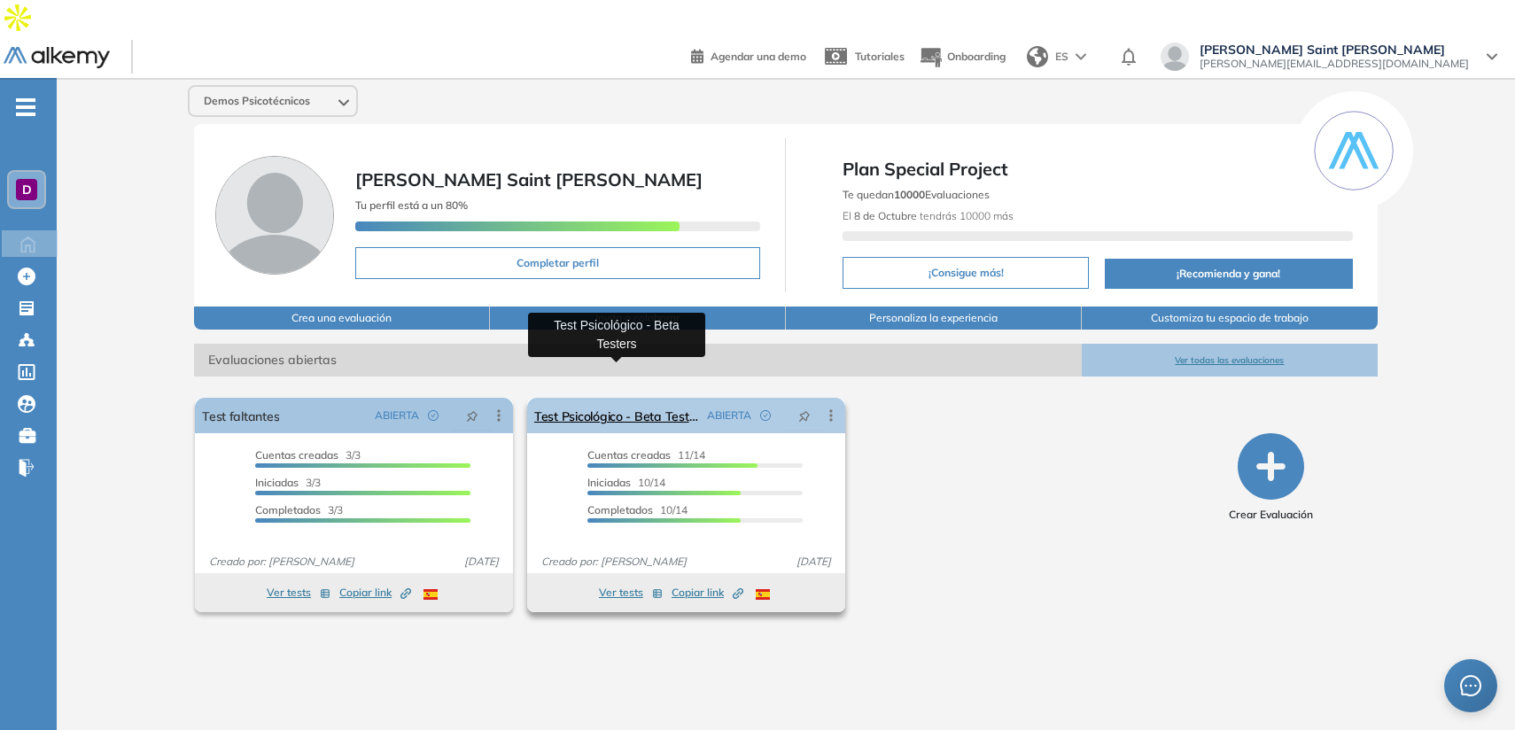
click at [583, 398] on link "Test Psicológico - Beta Testers" at bounding box center [617, 415] width 166 height 35
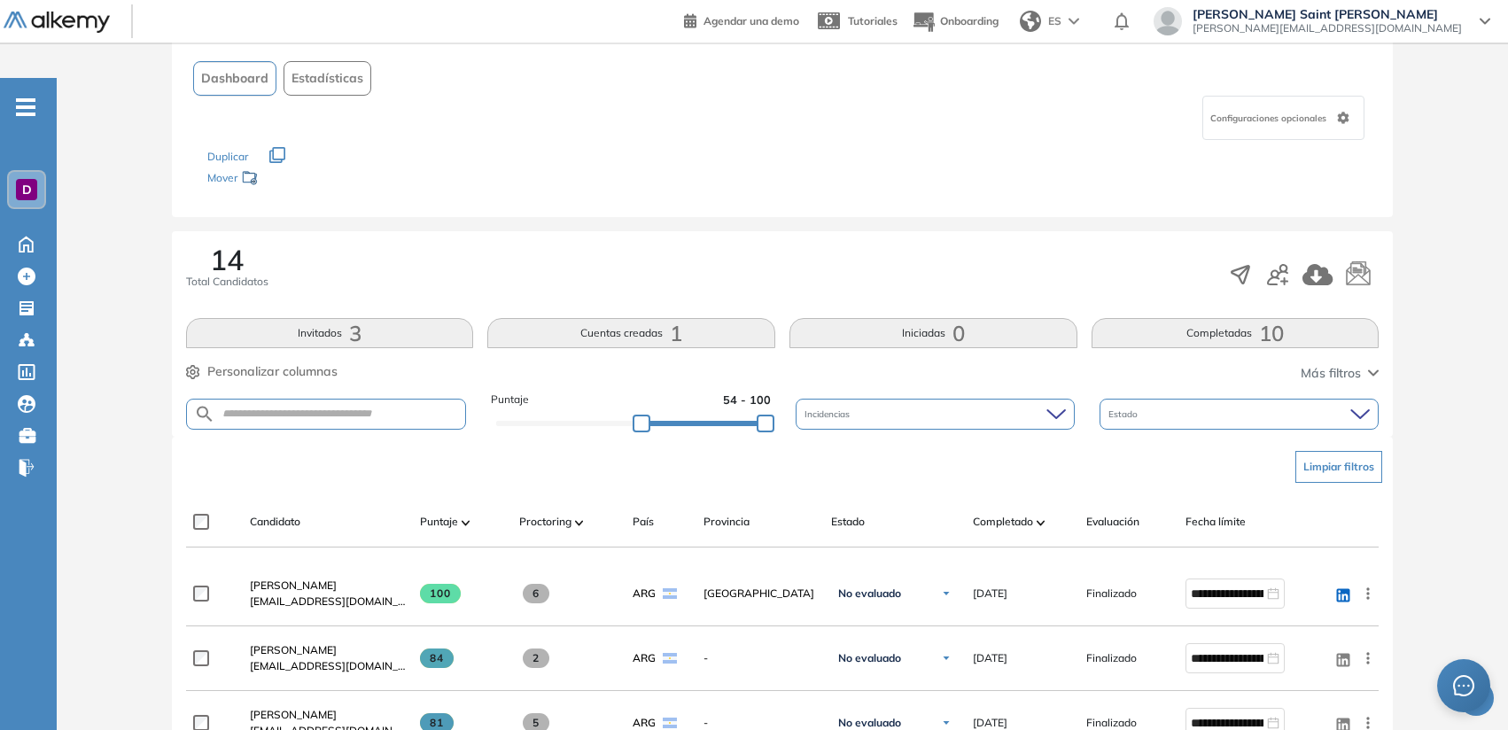
scroll to position [138, 0]
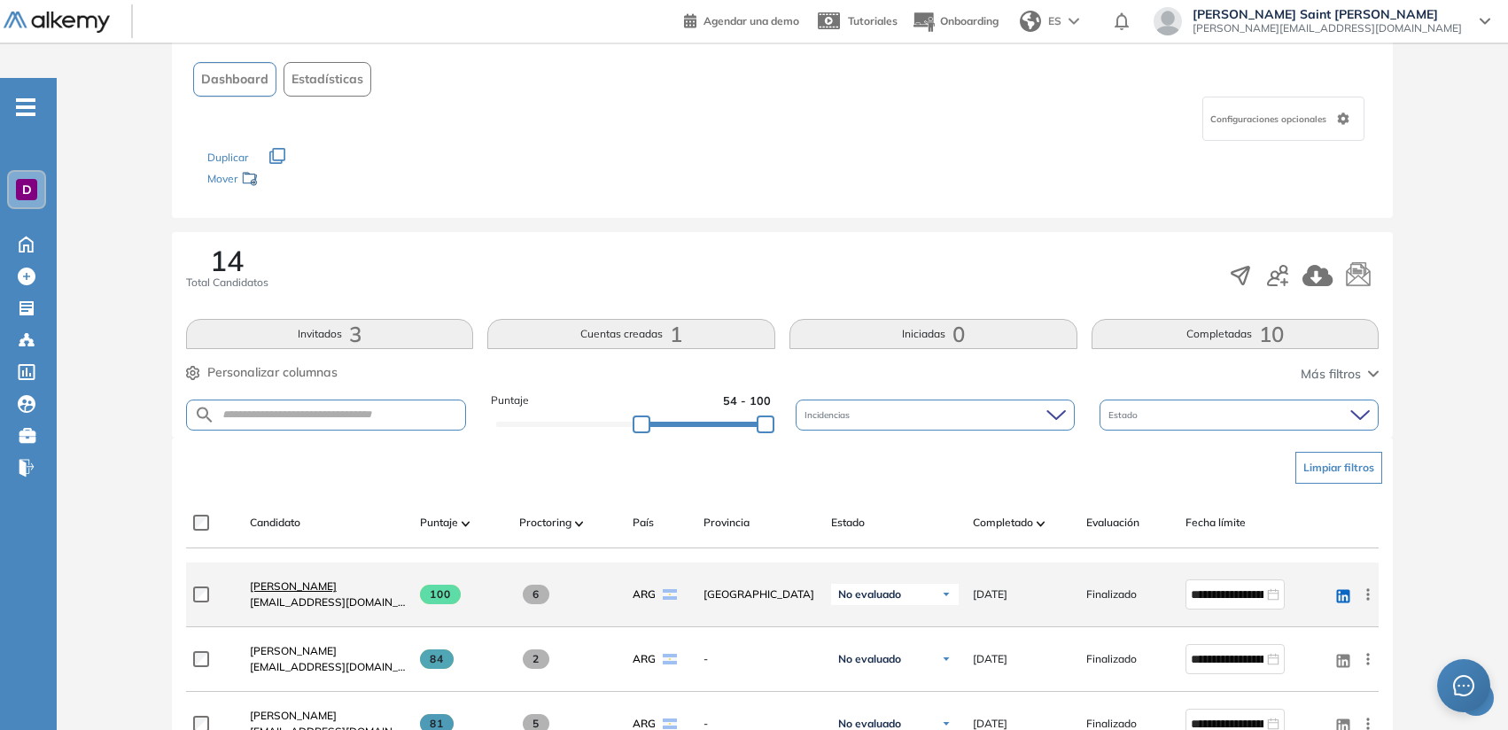
click at [337, 579] on span "[PERSON_NAME]" at bounding box center [293, 585] width 87 height 13
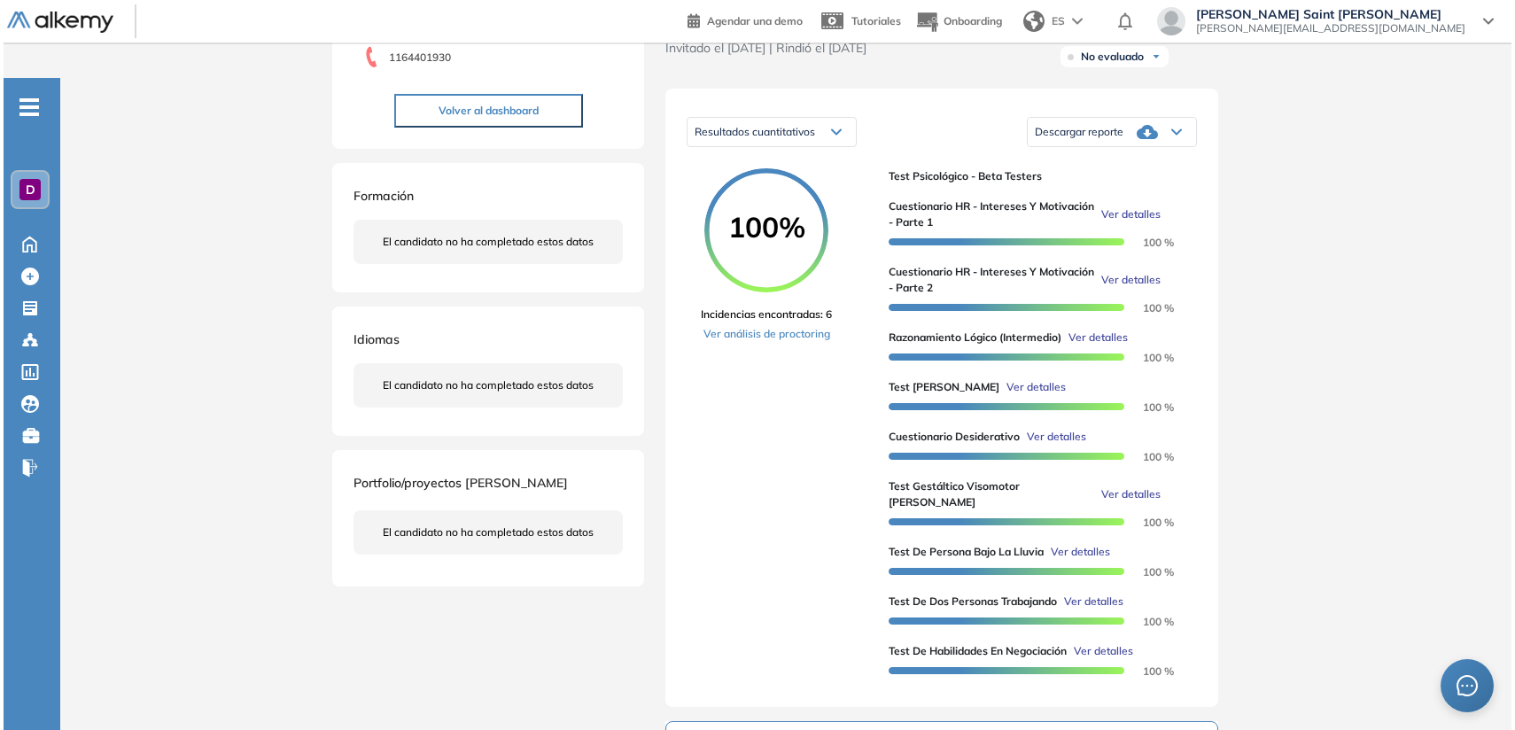
scroll to position [265, 0]
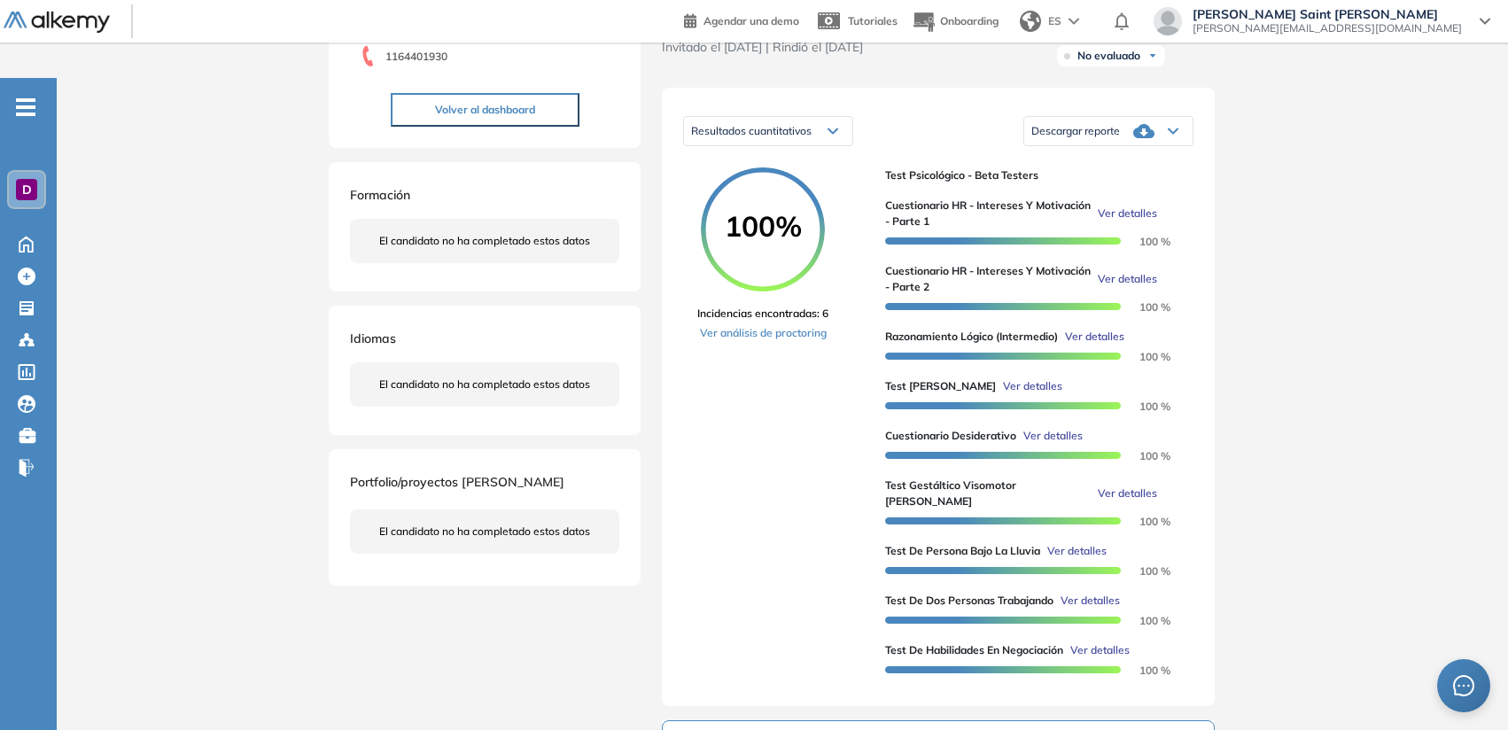
click at [1003, 378] on span "Ver detalles" at bounding box center [1032, 386] width 59 height 16
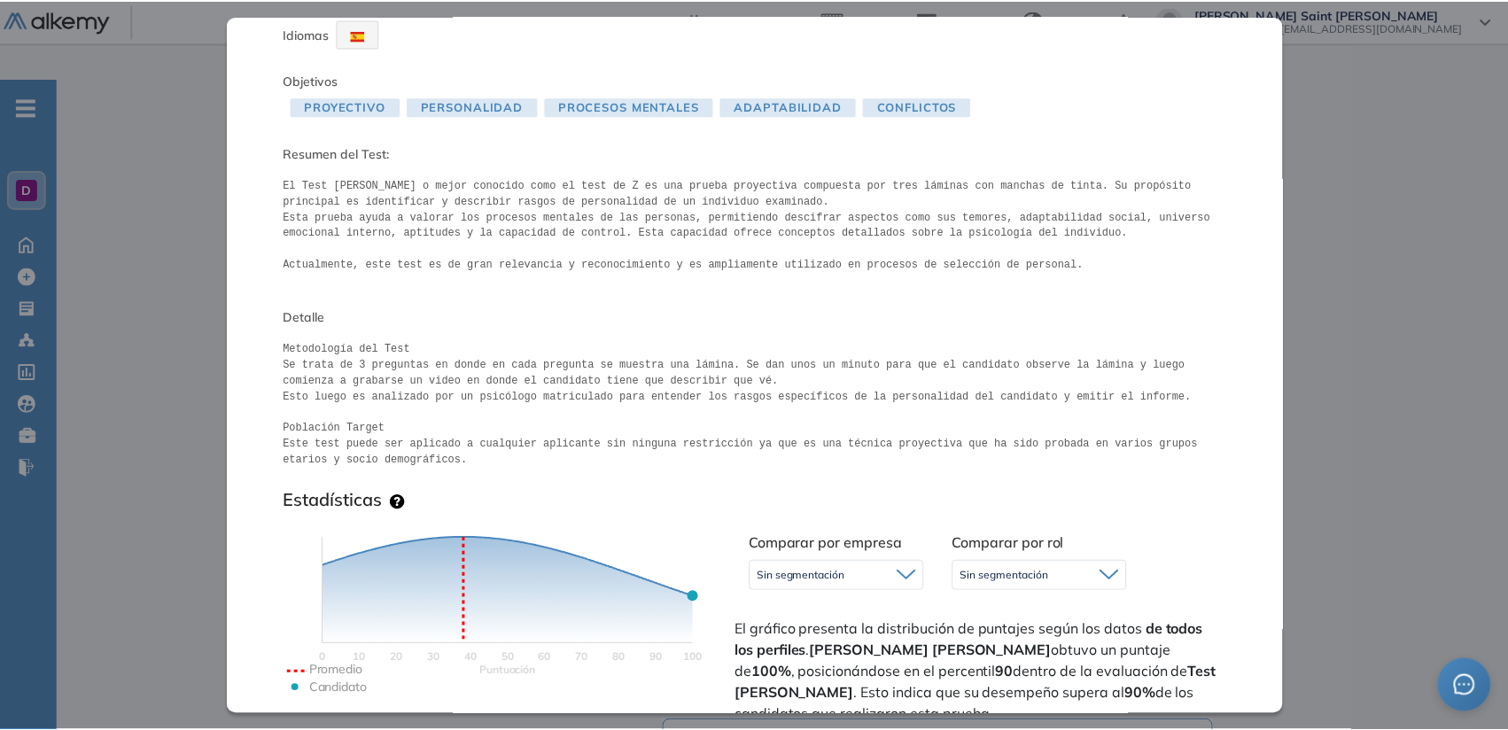
scroll to position [0, 0]
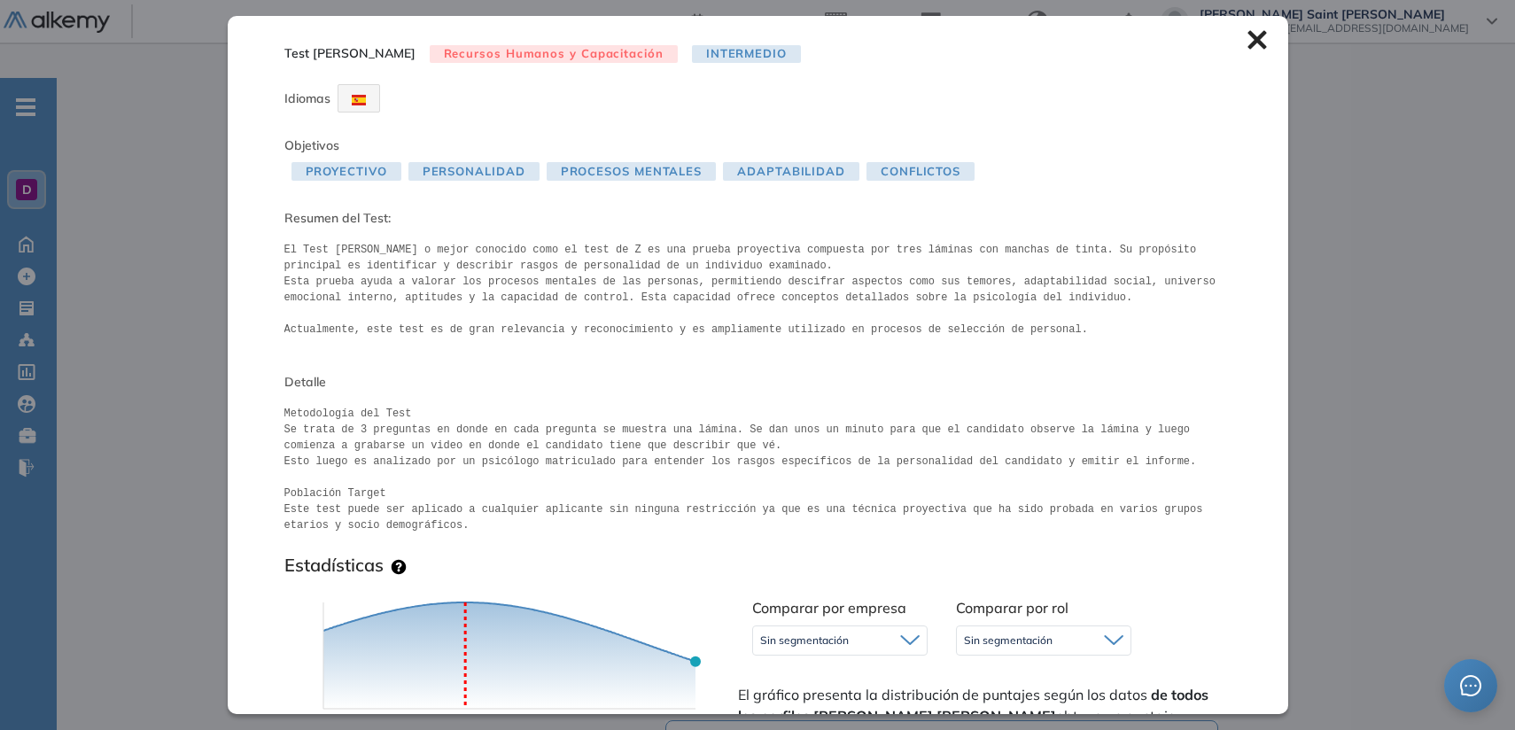
click at [1246, 28] on div "Test [PERSON_NAME] Recursos Humanos y Capacitación Intermedio Idiomas Objetivos…" at bounding box center [758, 364] width 1060 height 697
click at [1247, 37] on icon at bounding box center [1256, 40] width 19 height 19
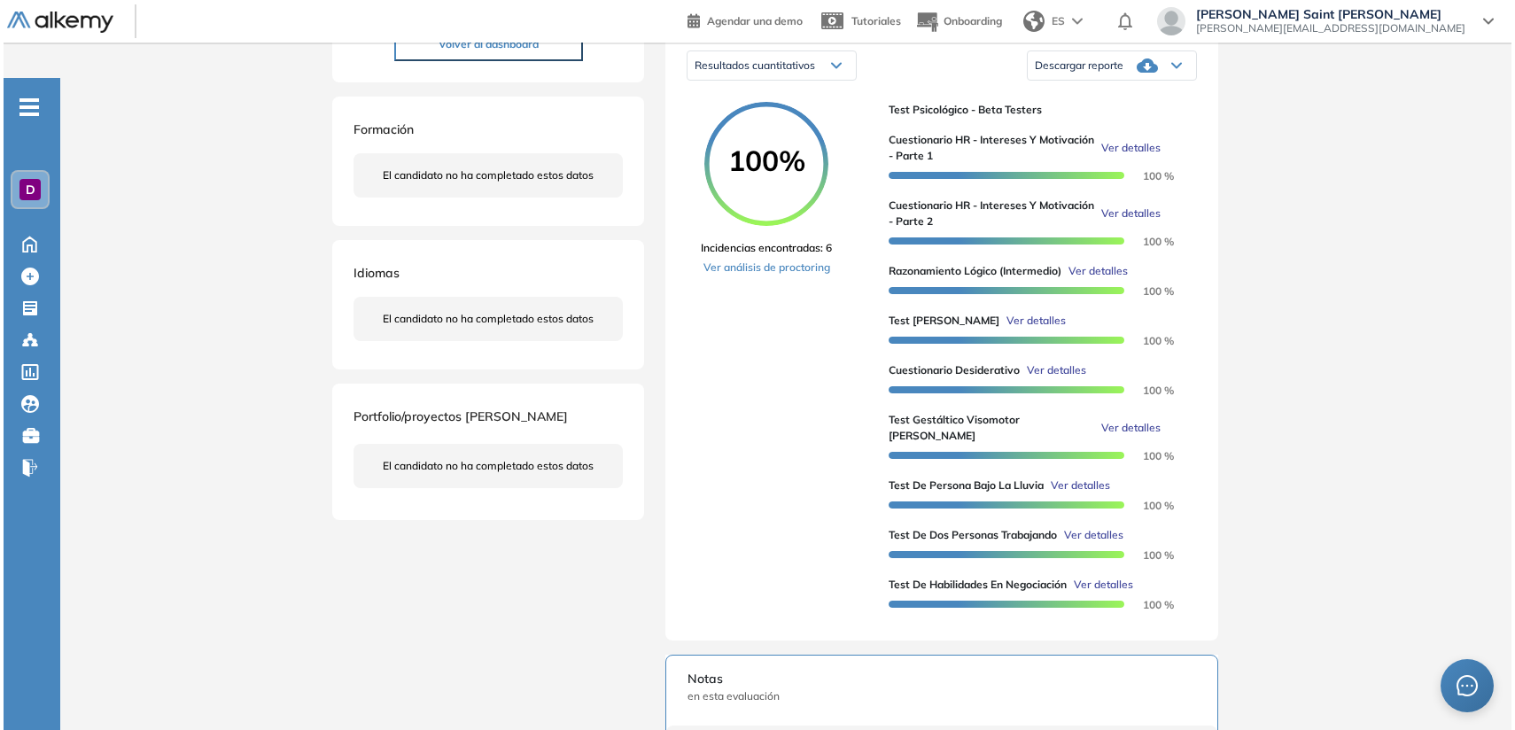
scroll to position [330, 0]
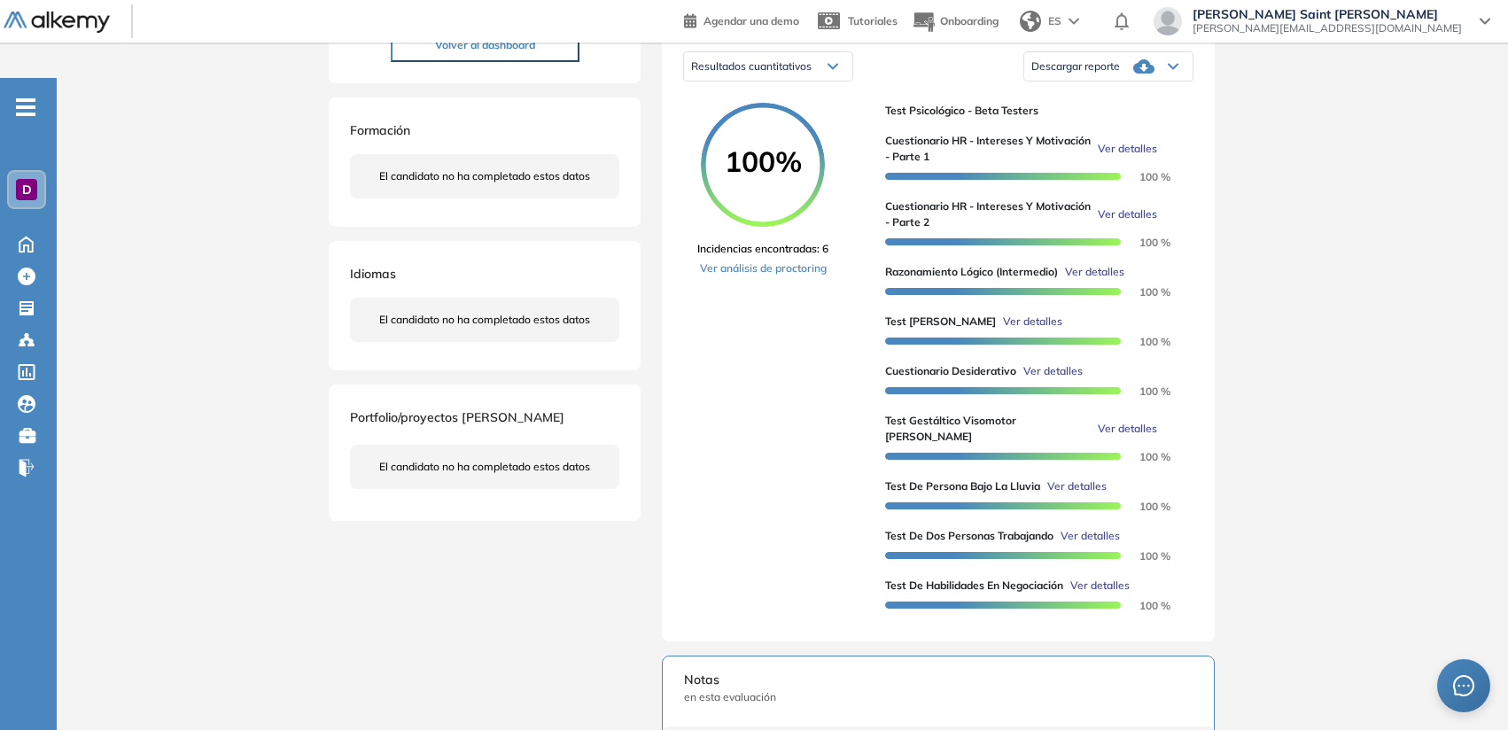
click at [1114, 528] on span "Ver detalles" at bounding box center [1089, 536] width 59 height 16
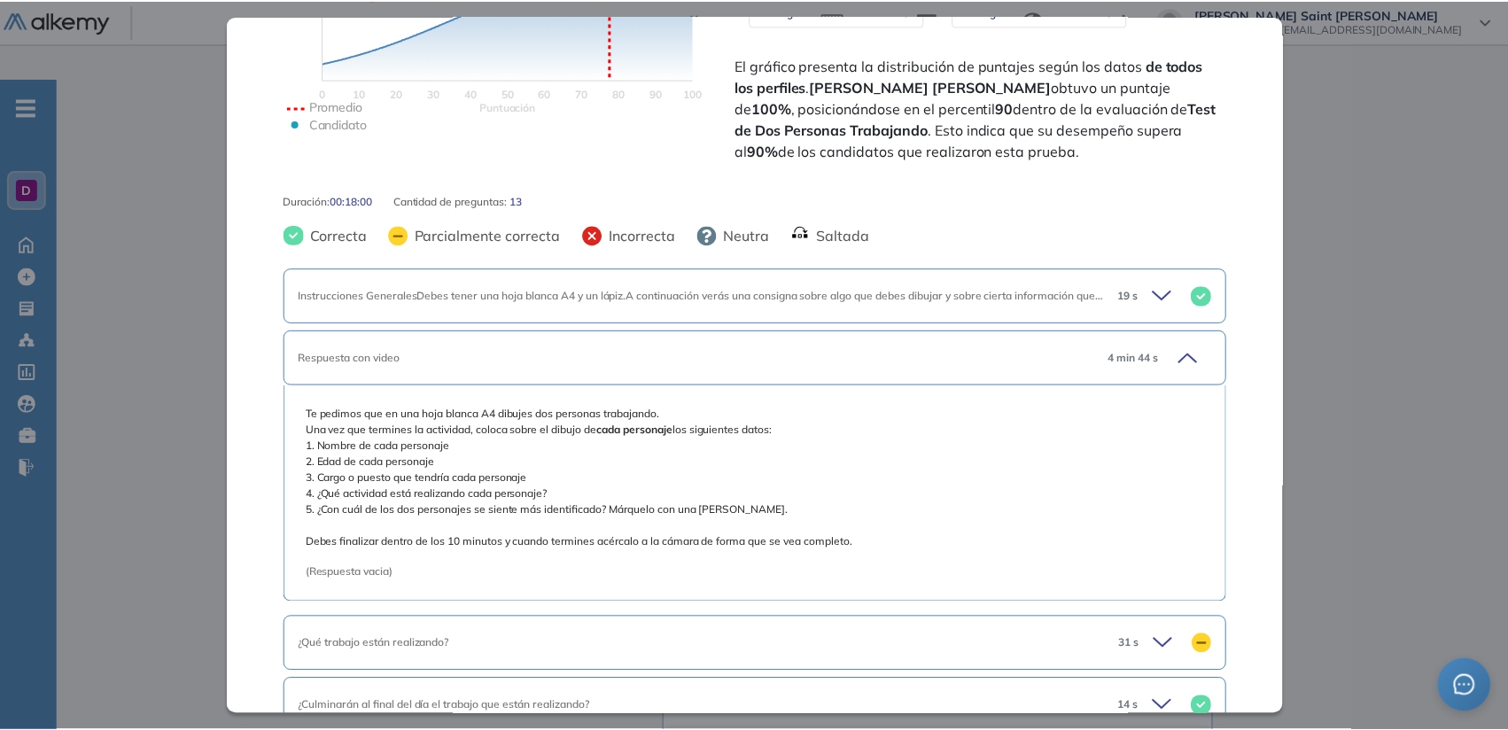
scroll to position [0, 0]
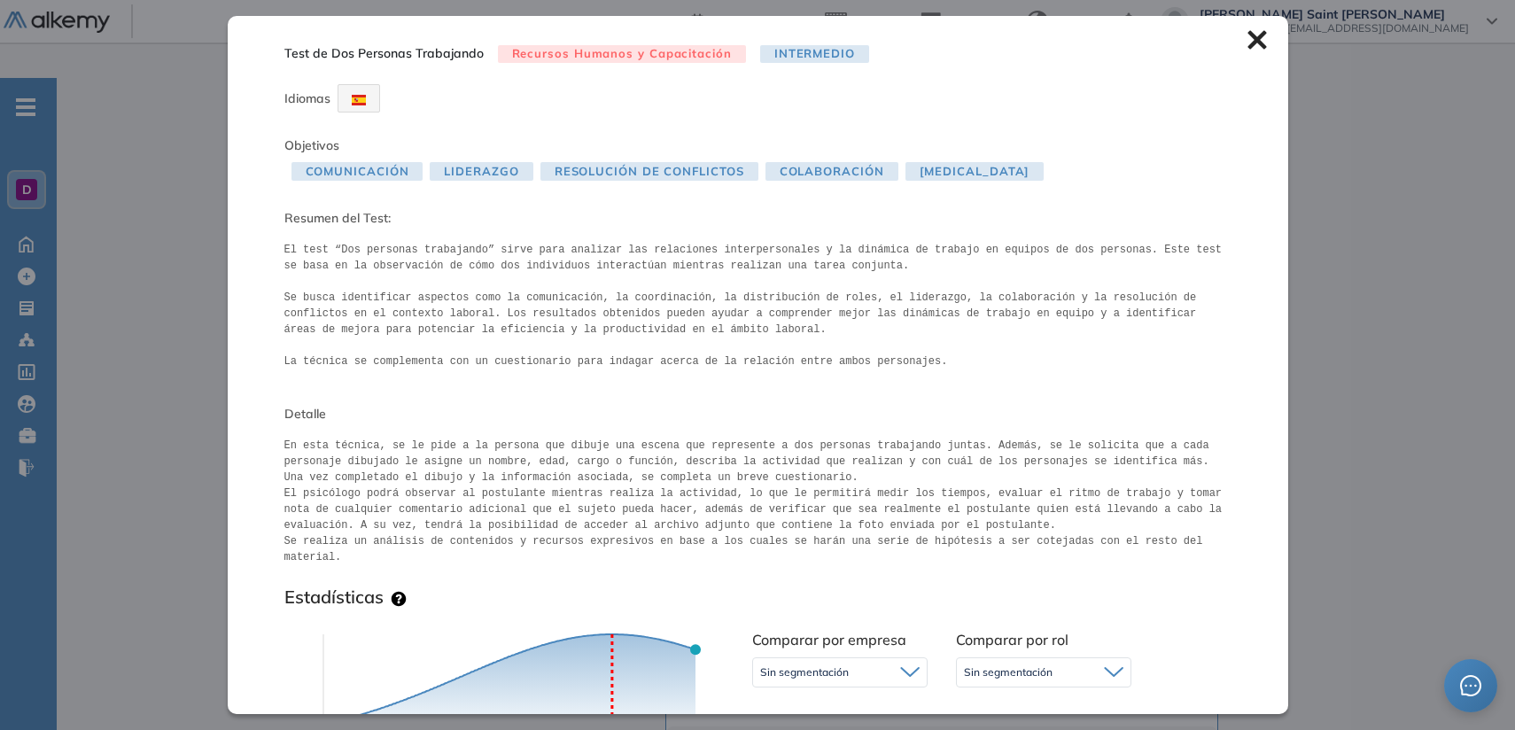
click at [1247, 32] on icon at bounding box center [1256, 40] width 19 height 19
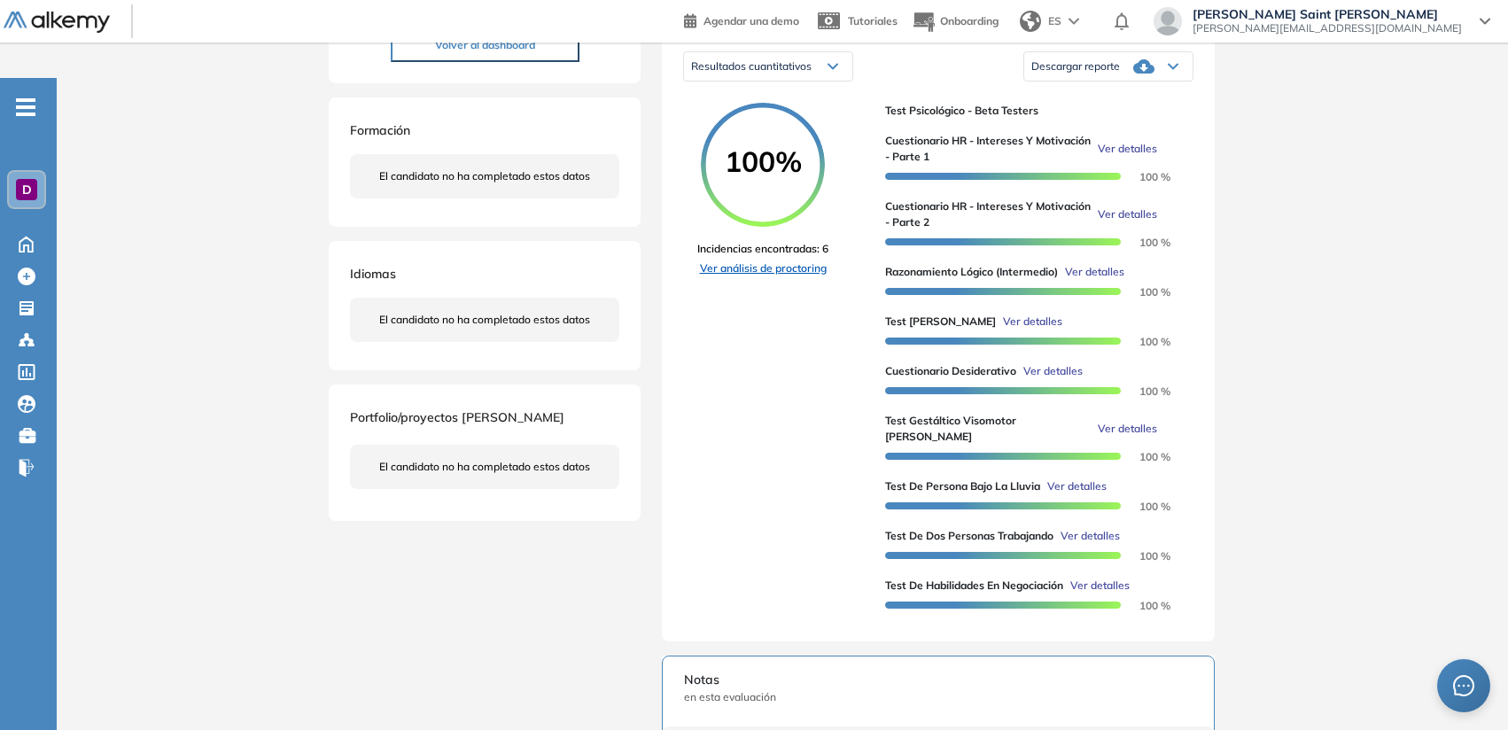
click at [804, 260] on link "Ver análisis de proctoring" at bounding box center [762, 268] width 131 height 16
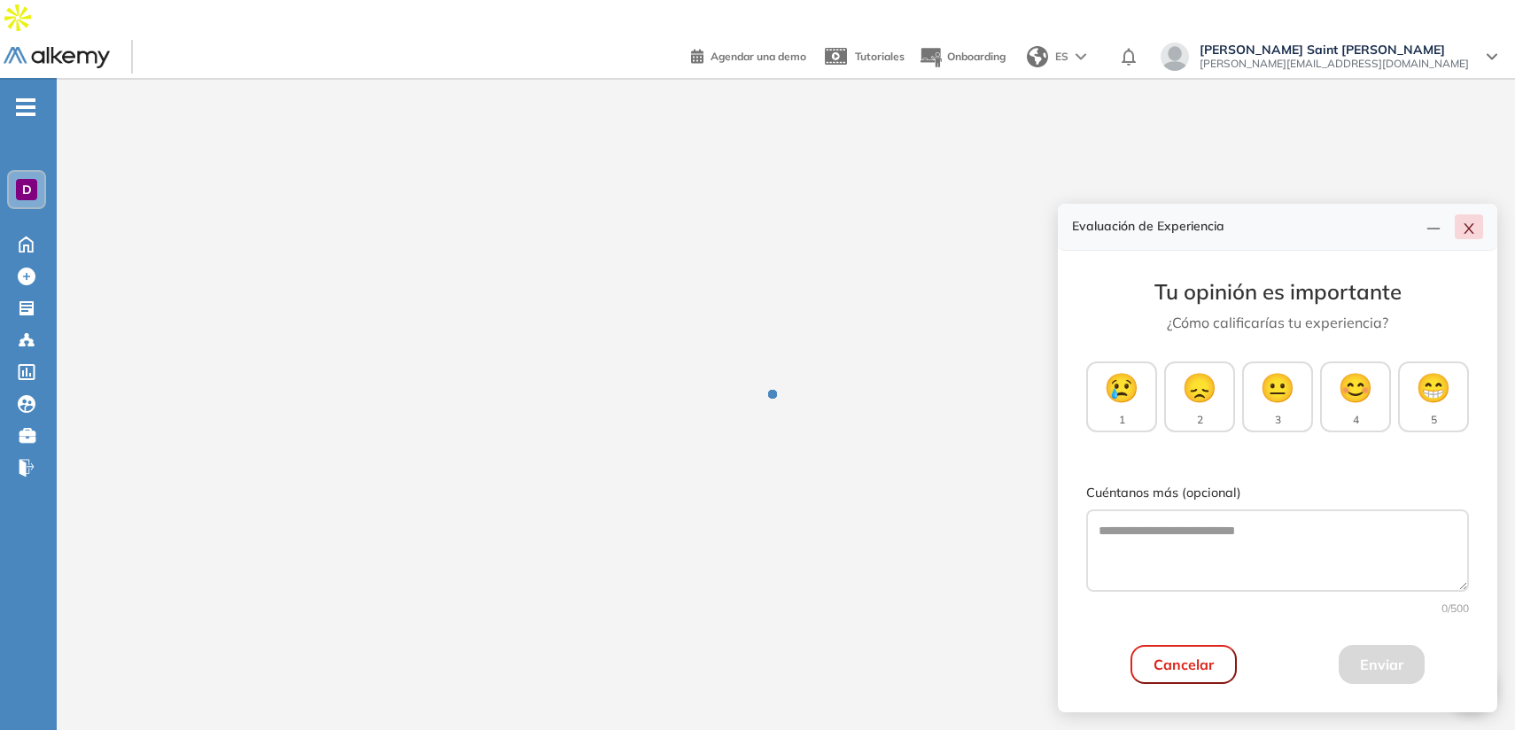
click at [1467, 234] on icon "close" at bounding box center [1469, 228] width 14 height 14
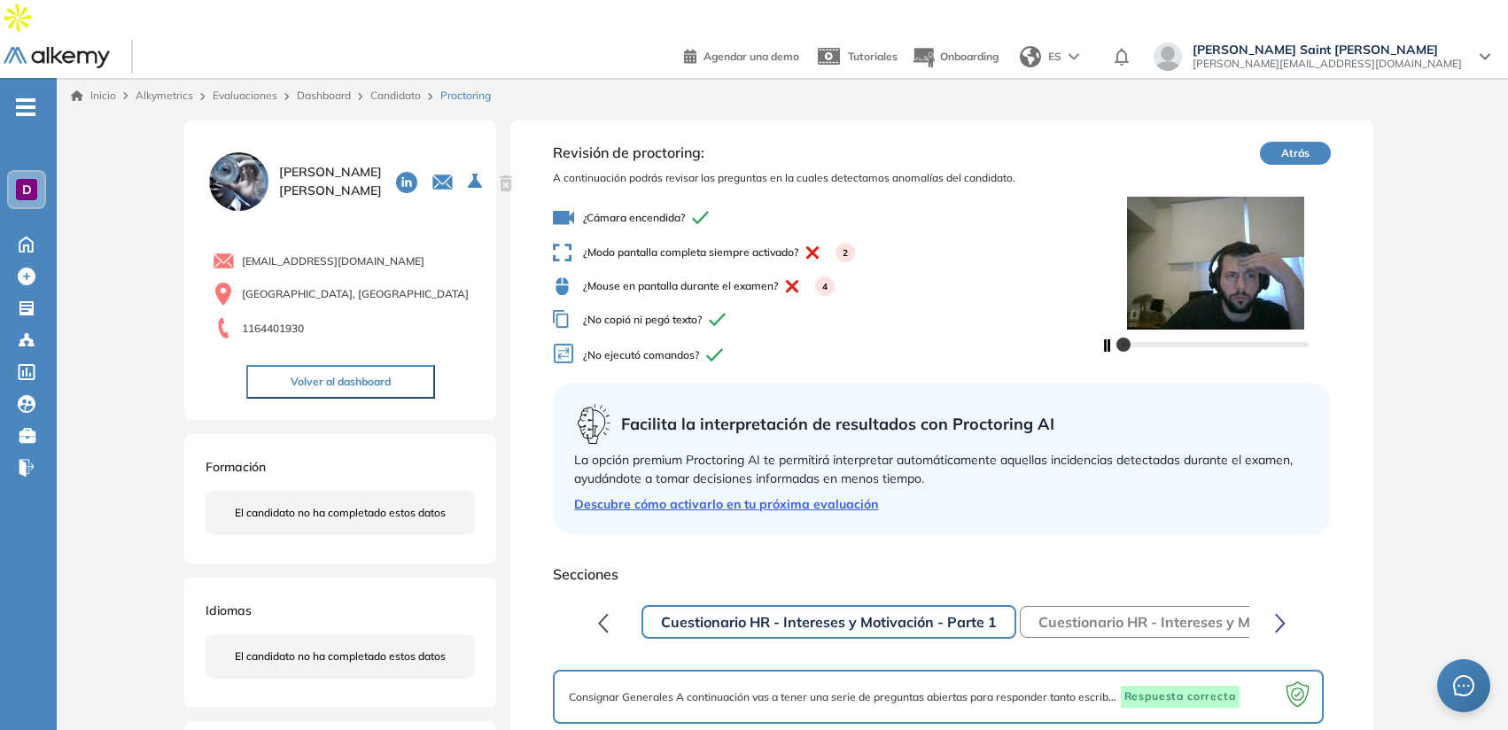
click at [1104, 339] on icon "button" at bounding box center [1107, 345] width 7 height 12
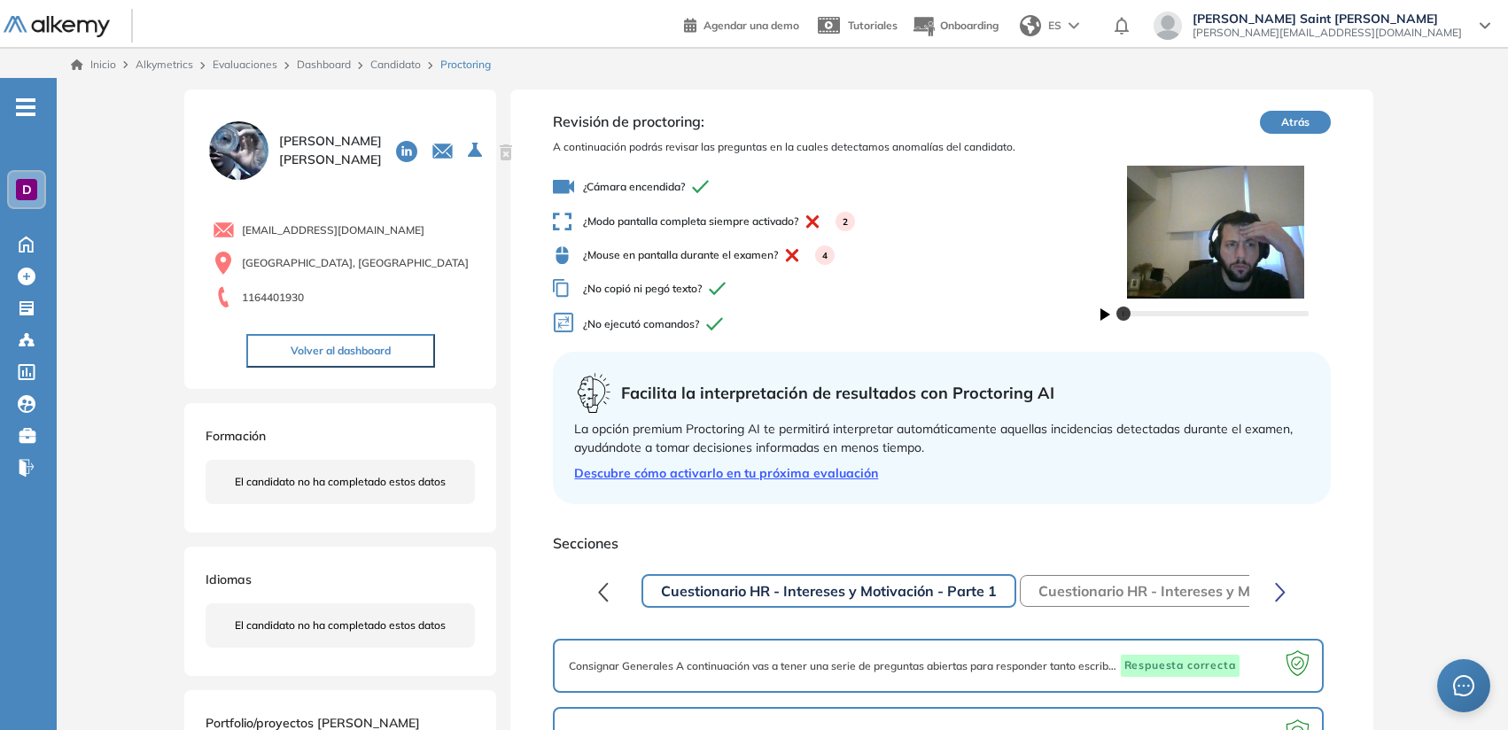
scroll to position [4, 0]
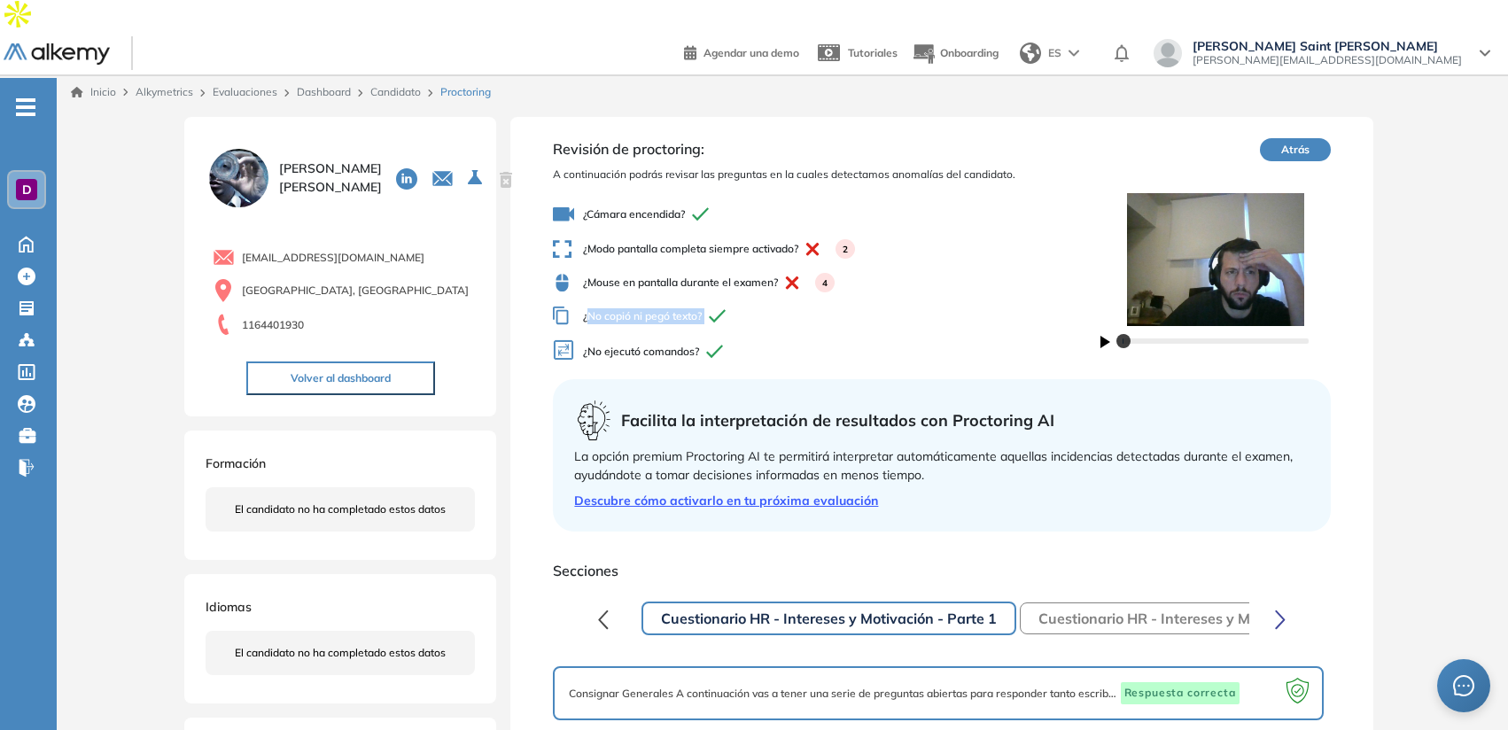
drag, startPoint x: 591, startPoint y: 279, endPoint x: 739, endPoint y: 282, distance: 148.0
click at [739, 307] on span "¿No copió ni pegó texto?" at bounding box center [826, 316] width 547 height 19
click at [647, 273] on span "¿Mouse en pantalla durante el examen? 4" at bounding box center [826, 282] width 547 height 19
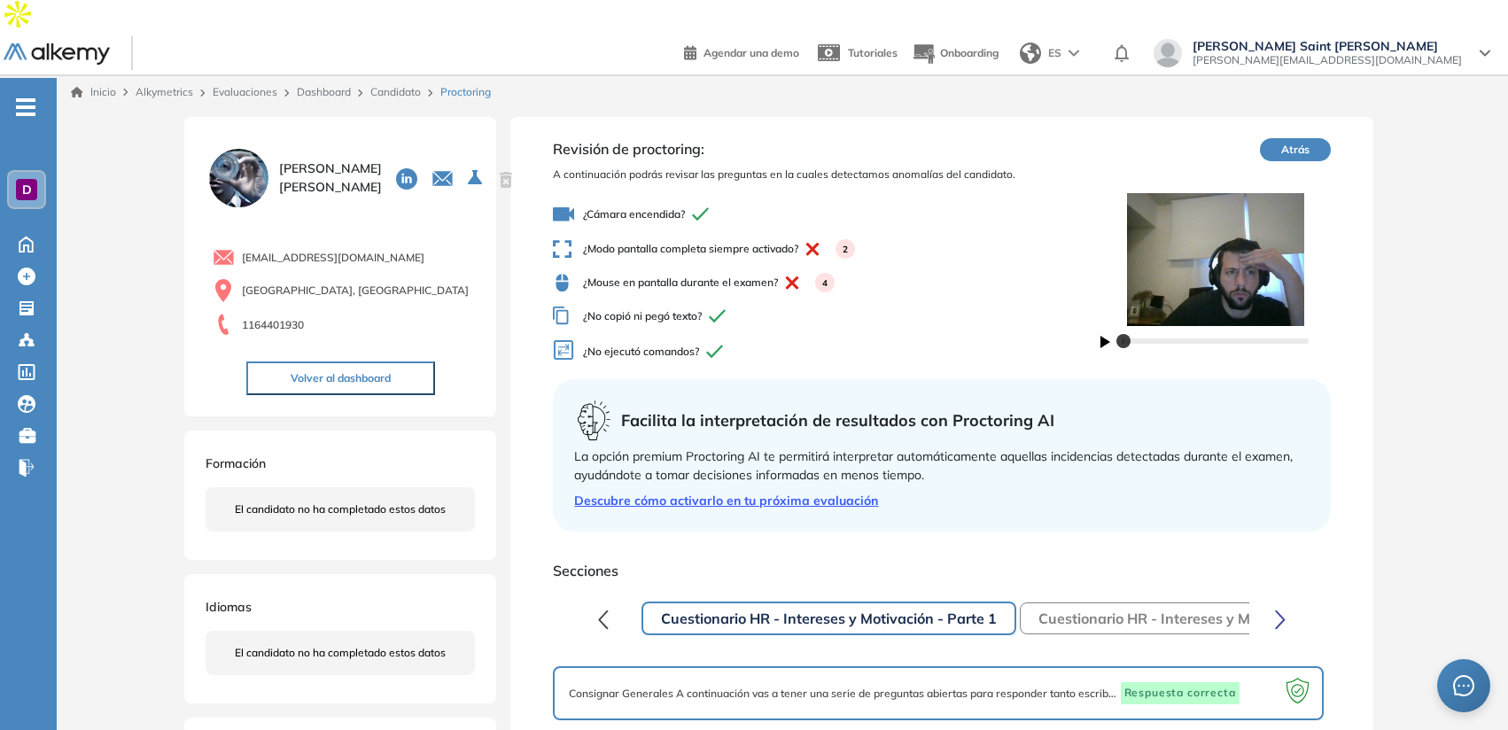
click at [653, 239] on span "¿Modo pantalla completa siempre activado? 2" at bounding box center [826, 248] width 547 height 19
click at [634, 204] on span "¿Cámara encendida?" at bounding box center [826, 214] width 547 height 21
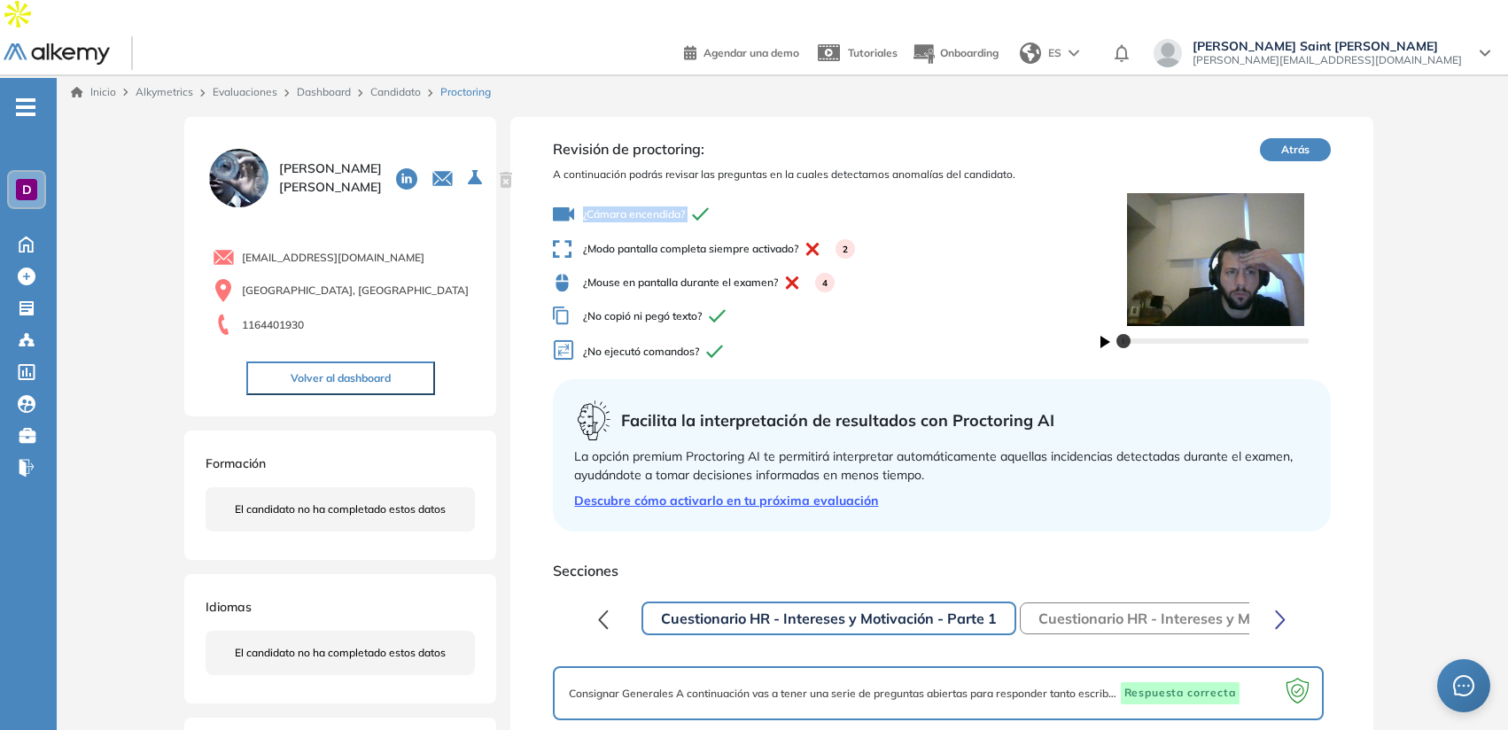
click at [634, 204] on span "¿Cámara encendida?" at bounding box center [826, 214] width 547 height 21
click at [340, 85] on link "Dashboard" at bounding box center [324, 91] width 54 height 13
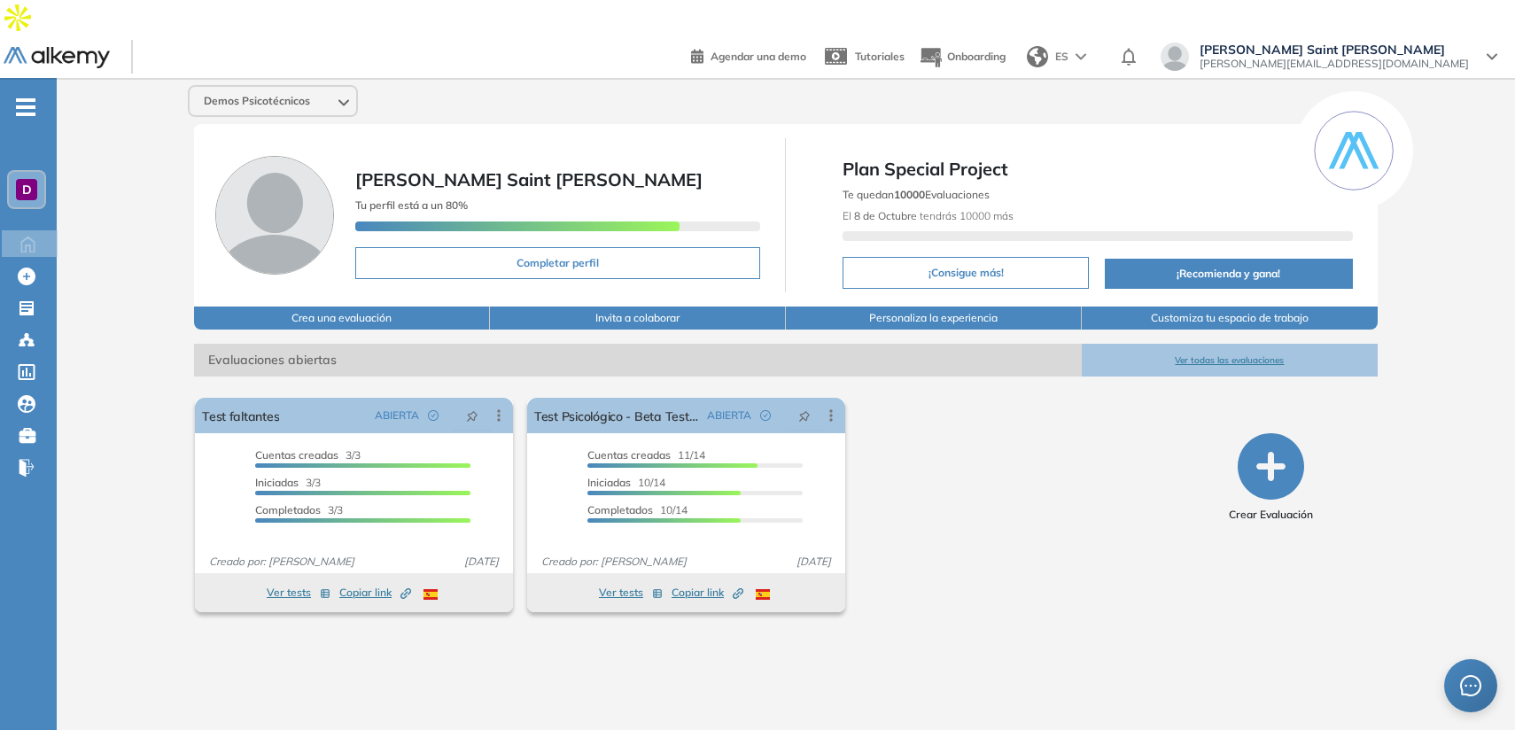
click at [45, 170] on div "D" at bounding box center [26, 189] width 39 height 39
click at [35, 179] on div "D" at bounding box center [26, 189] width 21 height 21
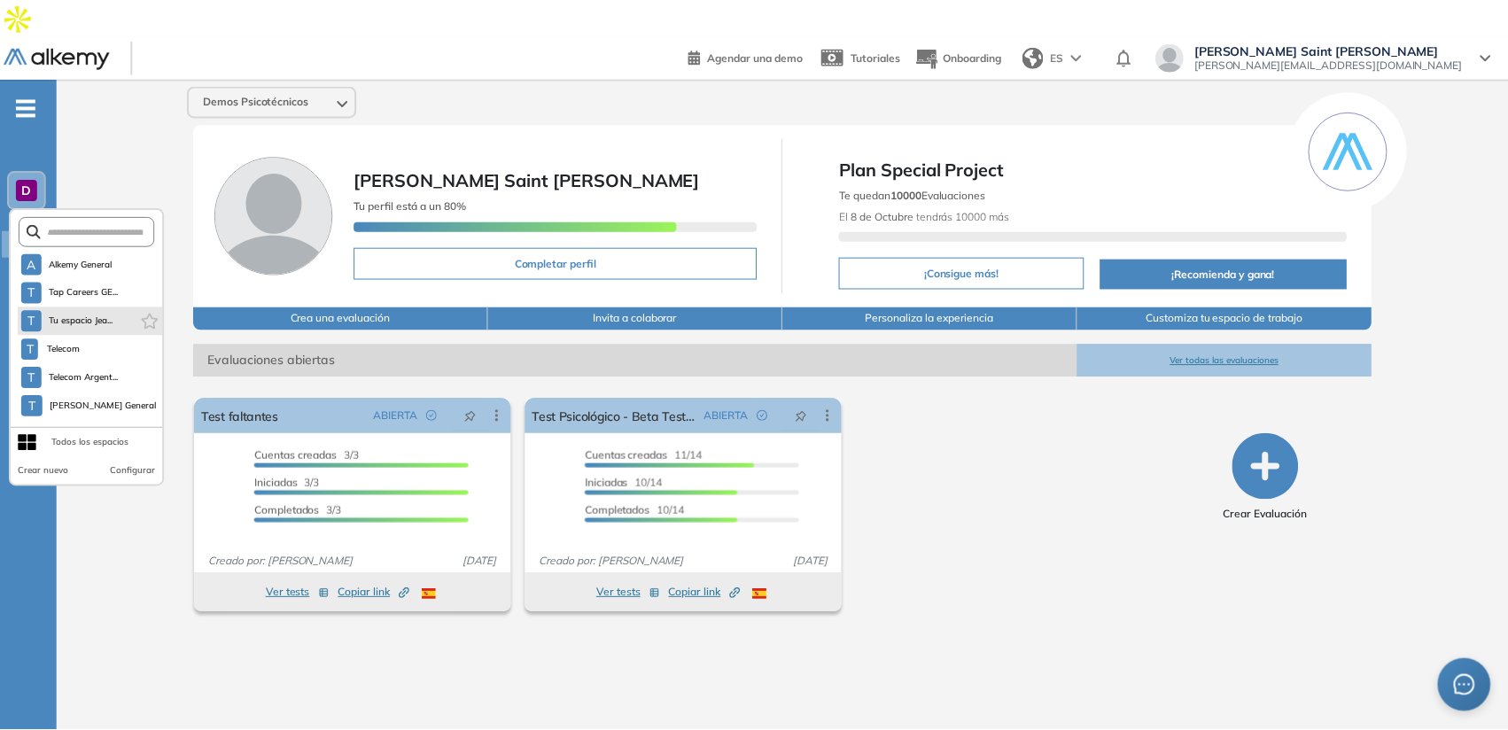
scroll to position [27, 0]
click at [82, 314] on span "Telecom" at bounding box center [63, 321] width 37 height 14
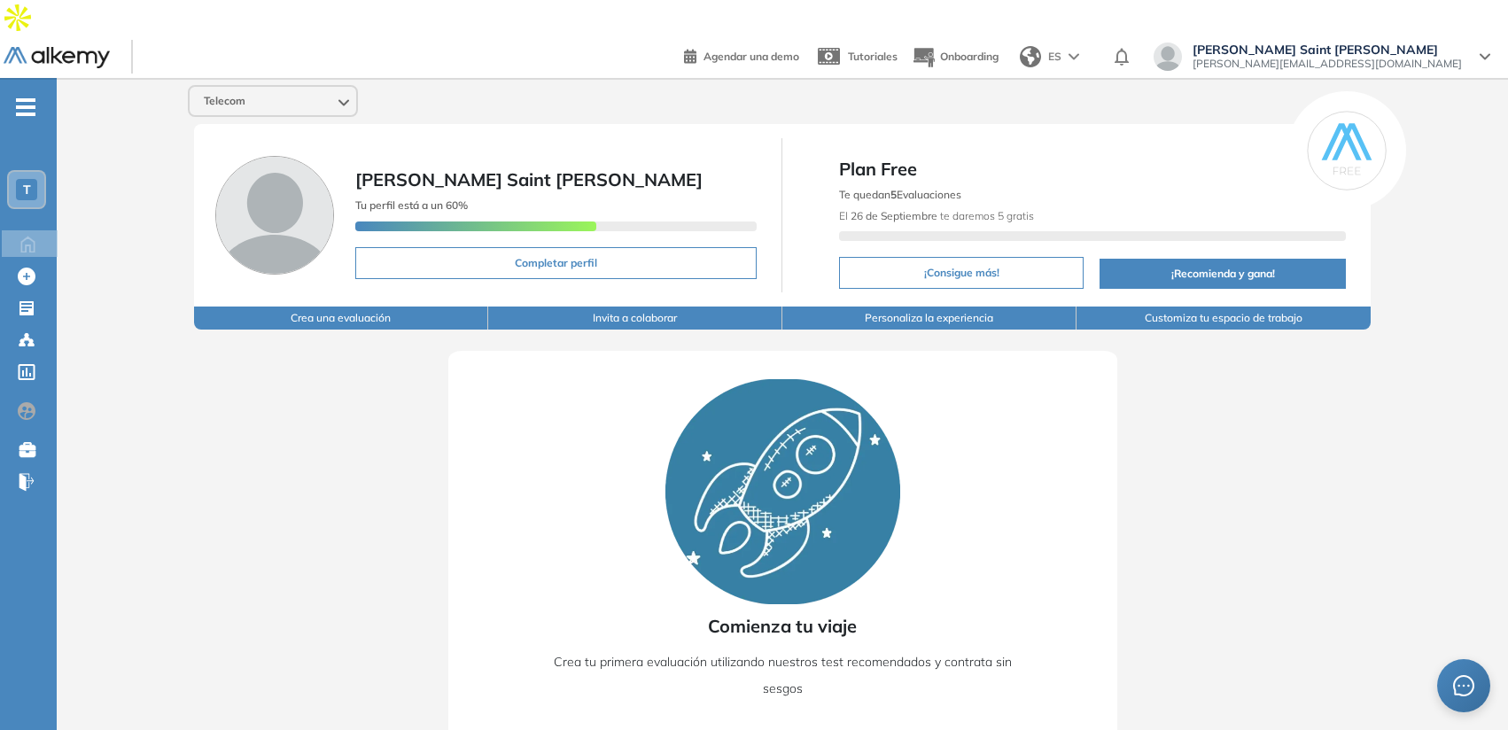
click at [35, 179] on div "T" at bounding box center [26, 189] width 21 height 21
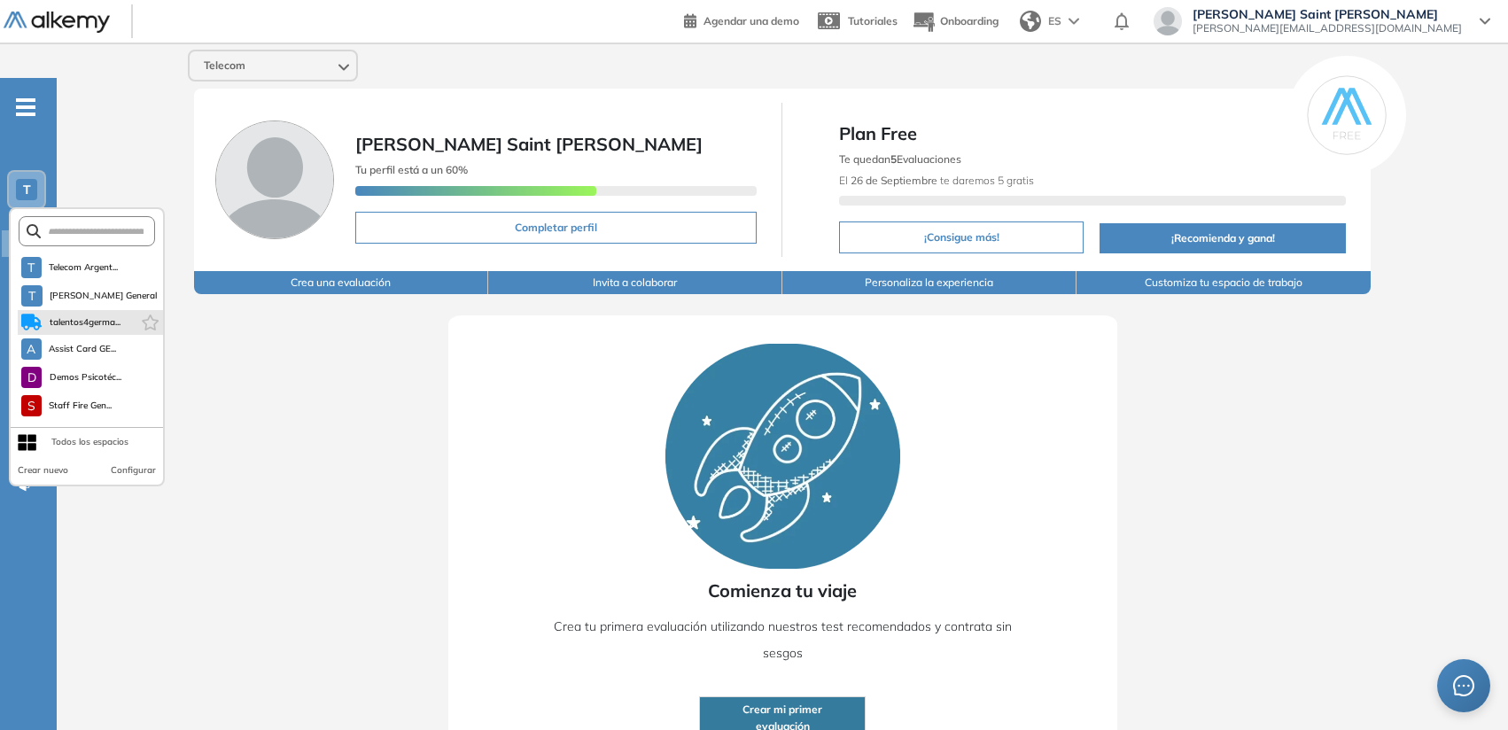
scroll to position [0, 0]
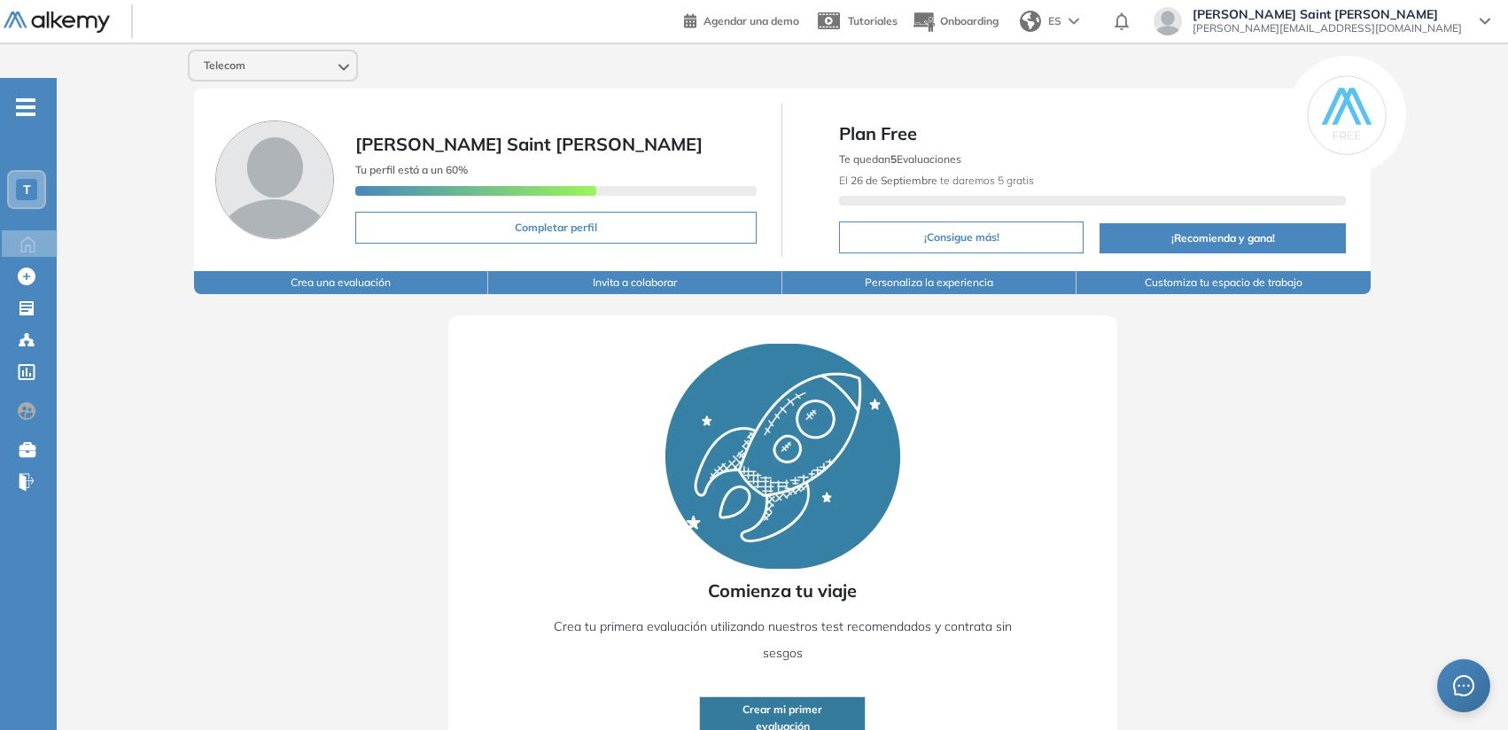
click at [300, 410] on div "Comienza tu viaje Crea tu primera evaluación utilizando nuestros test recomenda…" at bounding box center [782, 531] width 1338 height 475
